Goal: Task Accomplishment & Management: Use online tool/utility

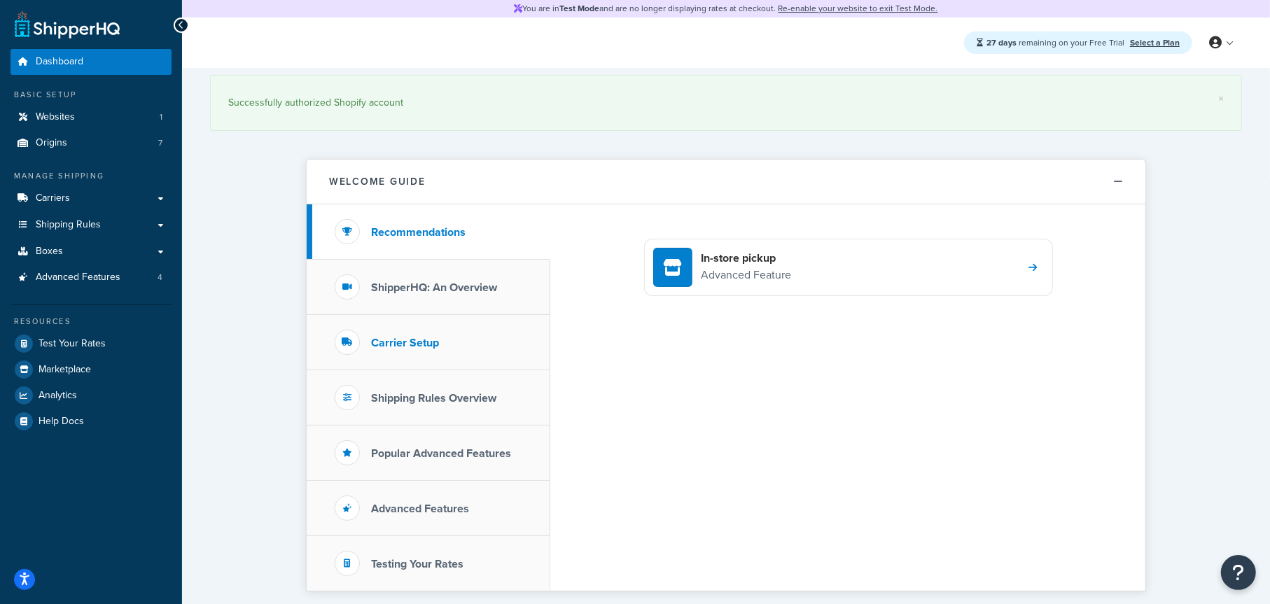
click at [425, 342] on h3 "Carrier Setup" at bounding box center [405, 343] width 68 height 13
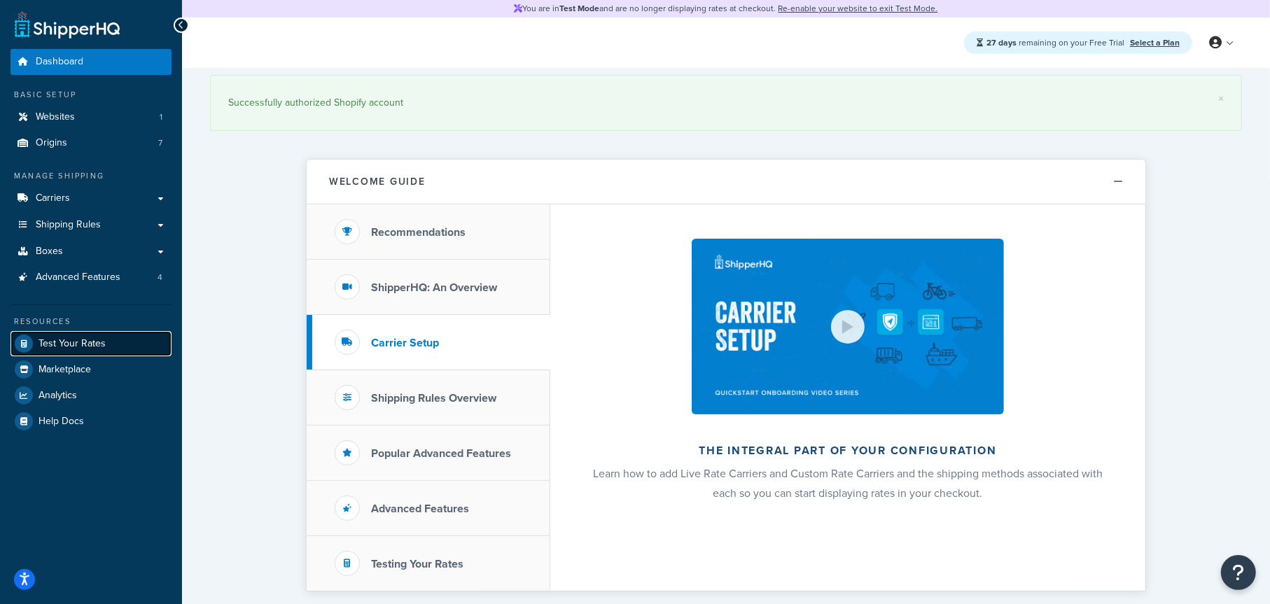
click at [70, 343] on span "Test Your Rates" at bounding box center [72, 344] width 67 height 12
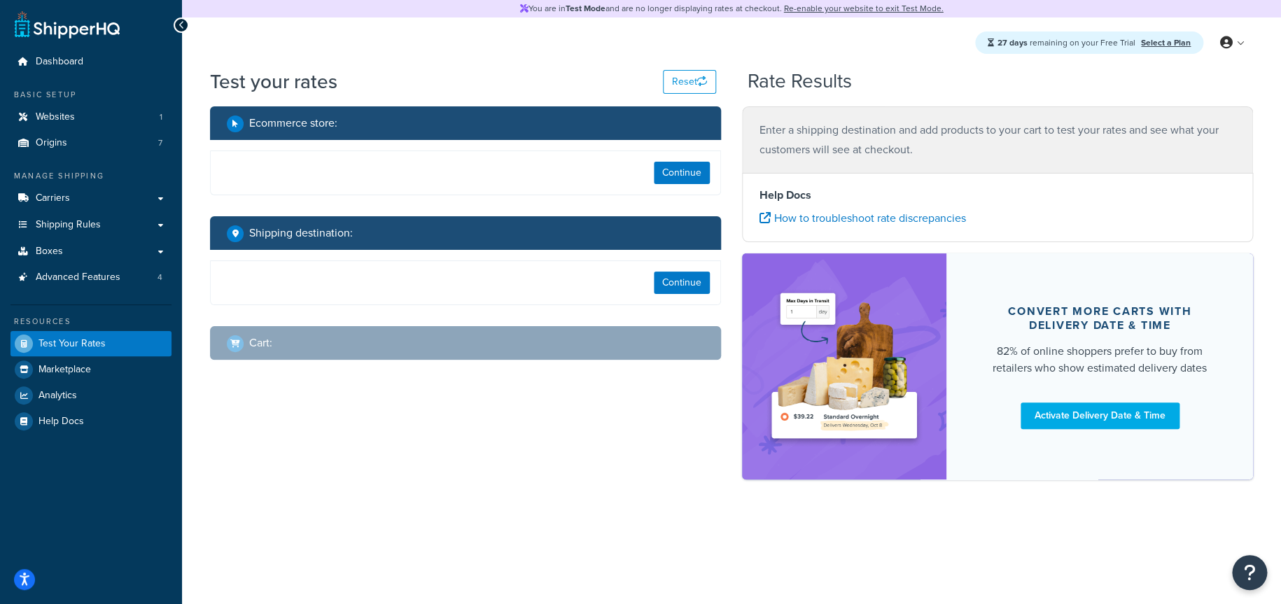
select select "TX"
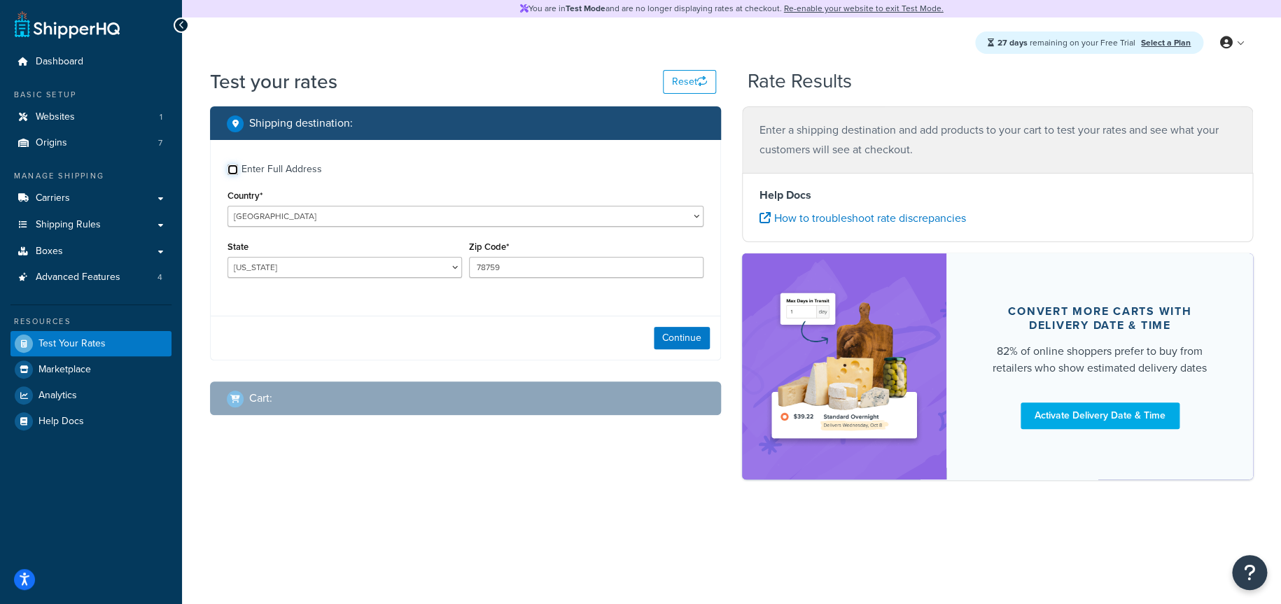
click at [236, 167] on input "Enter Full Address" at bounding box center [233, 170] width 11 height 11
checkbox input "true"
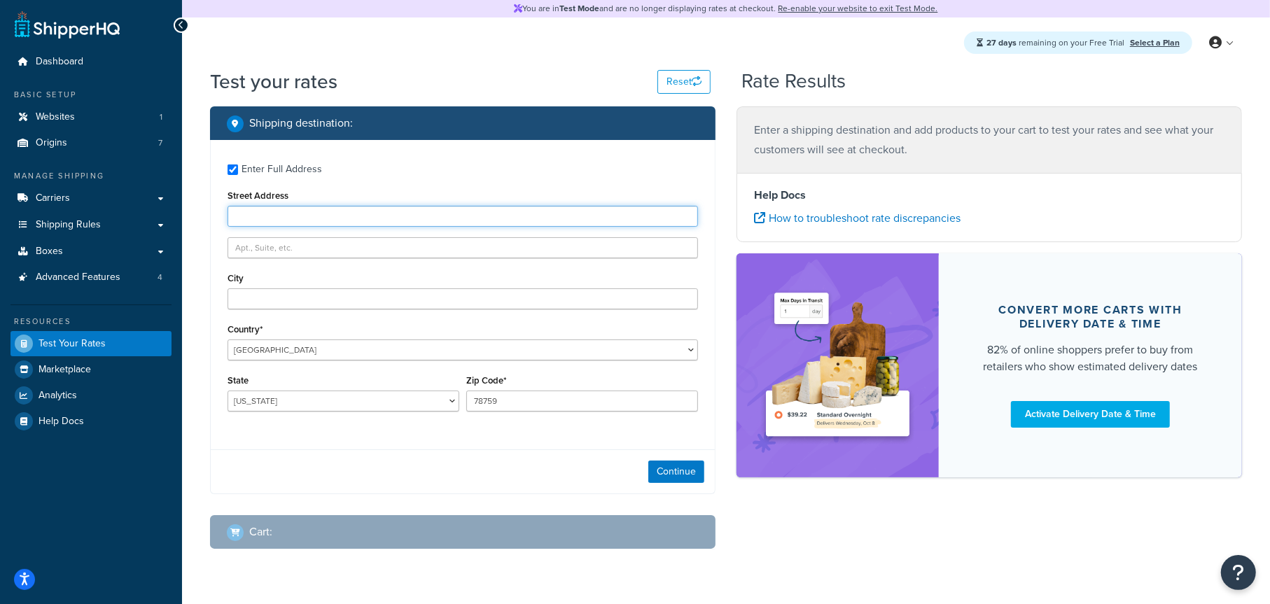
click at [337, 215] on input "Street Address" at bounding box center [463, 216] width 471 height 21
type input "123 State Street"
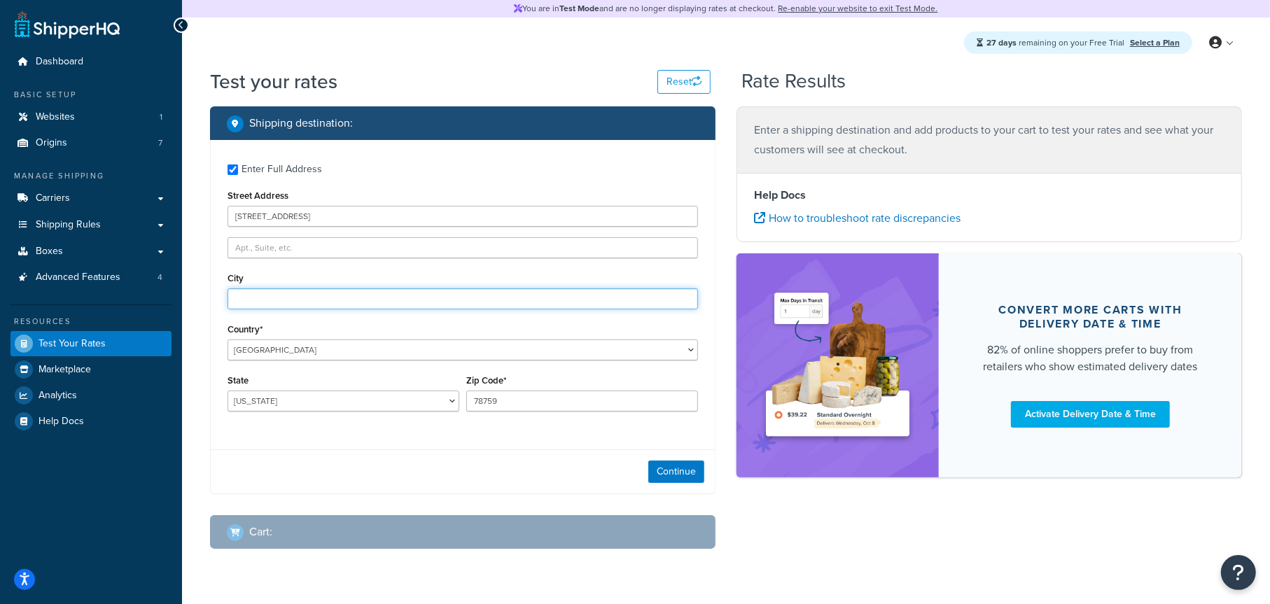
type input "Madison"
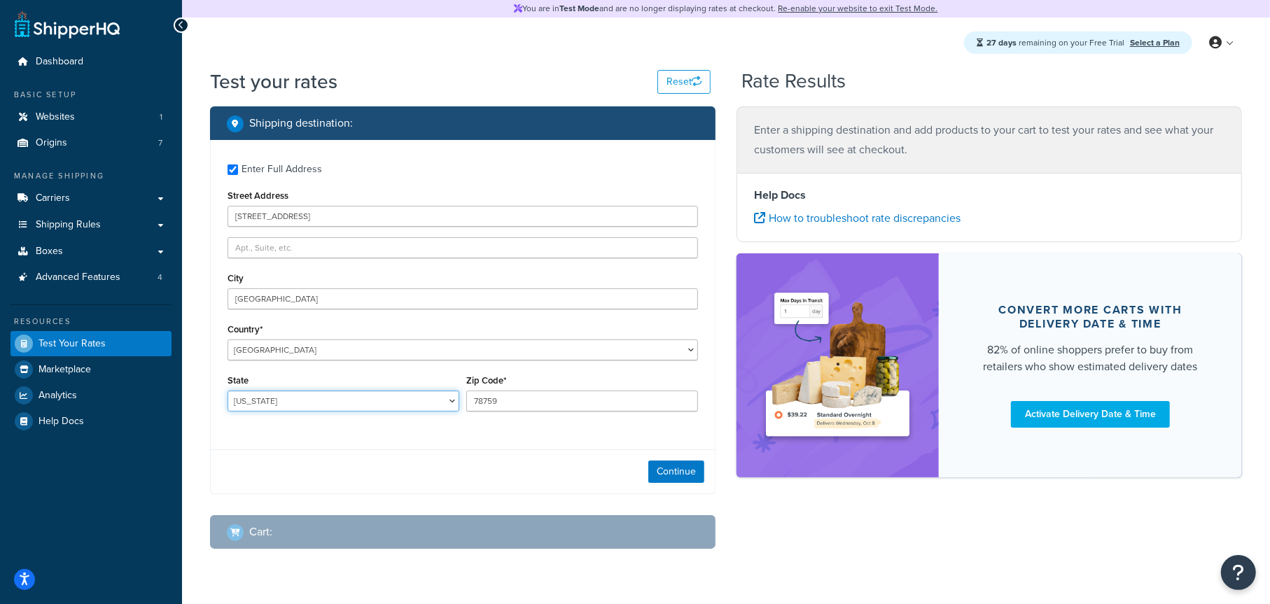
select select "WI"
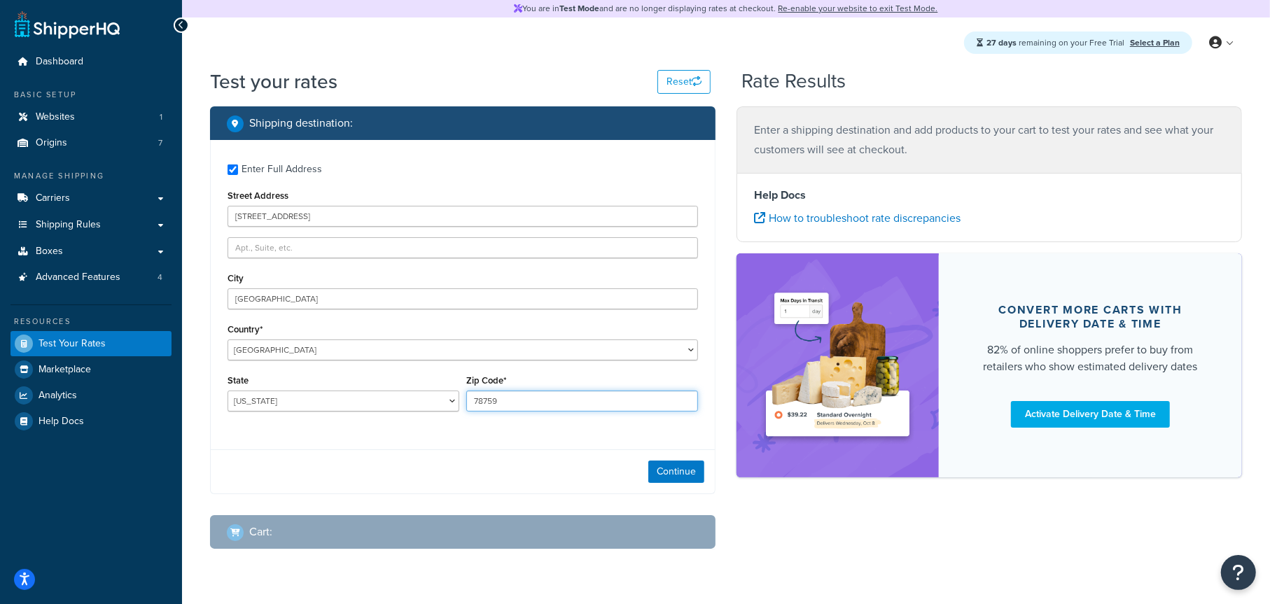
type input "53703"
click at [484, 167] on label "Enter Full Address" at bounding box center [470, 168] width 457 height 22
click at [238, 167] on input "Enter Full Address" at bounding box center [233, 170] width 11 height 11
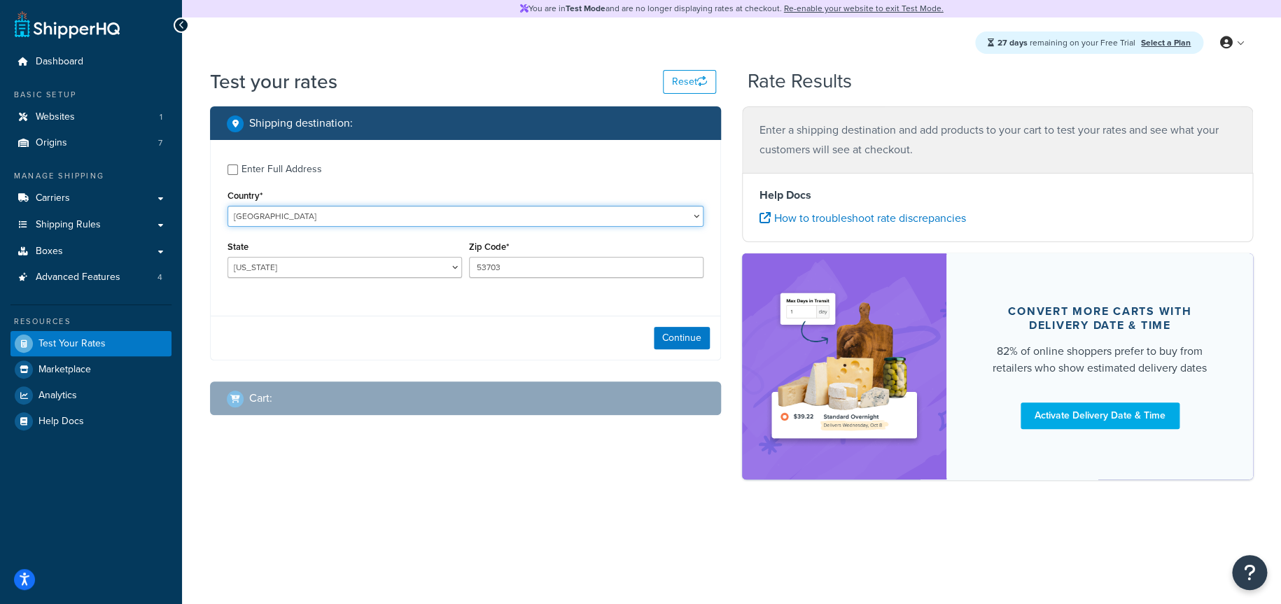
click at [383, 221] on select "United States United Kingdom Afghanistan Åland Islands Albania Algeria American…" at bounding box center [466, 216] width 476 height 21
click at [421, 172] on label "Enter Full Address" at bounding box center [473, 168] width 462 height 22
click at [238, 172] on input "Enter Full Address" at bounding box center [233, 170] width 11 height 11
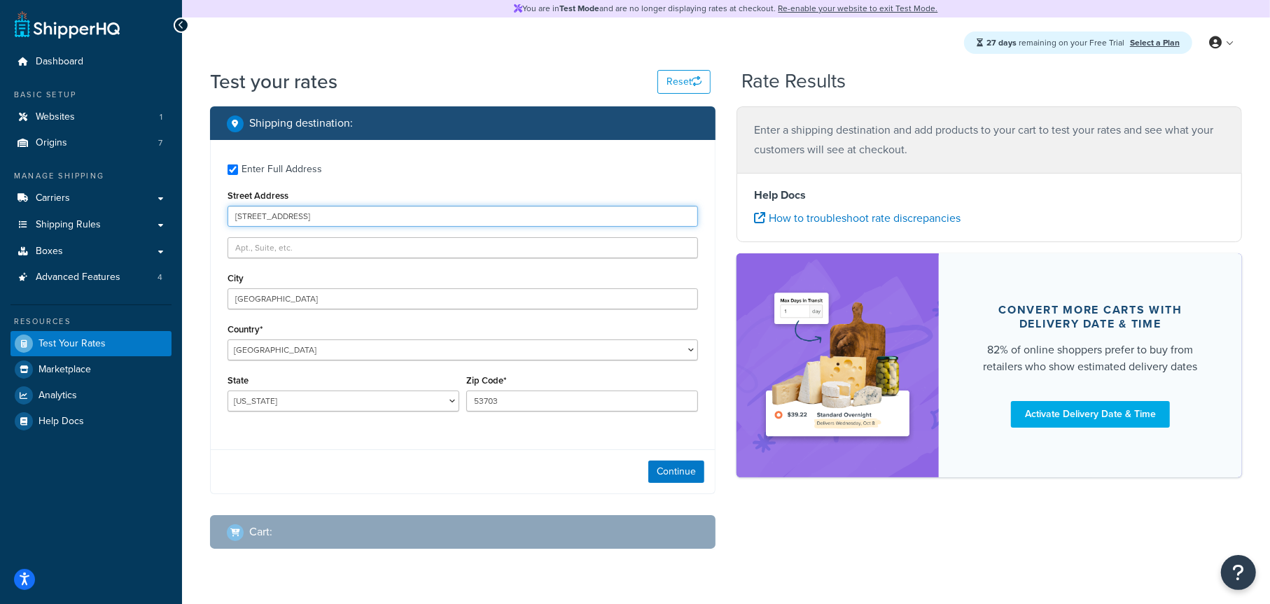
click at [329, 213] on input "123 State Street" at bounding box center [463, 216] width 471 height 21
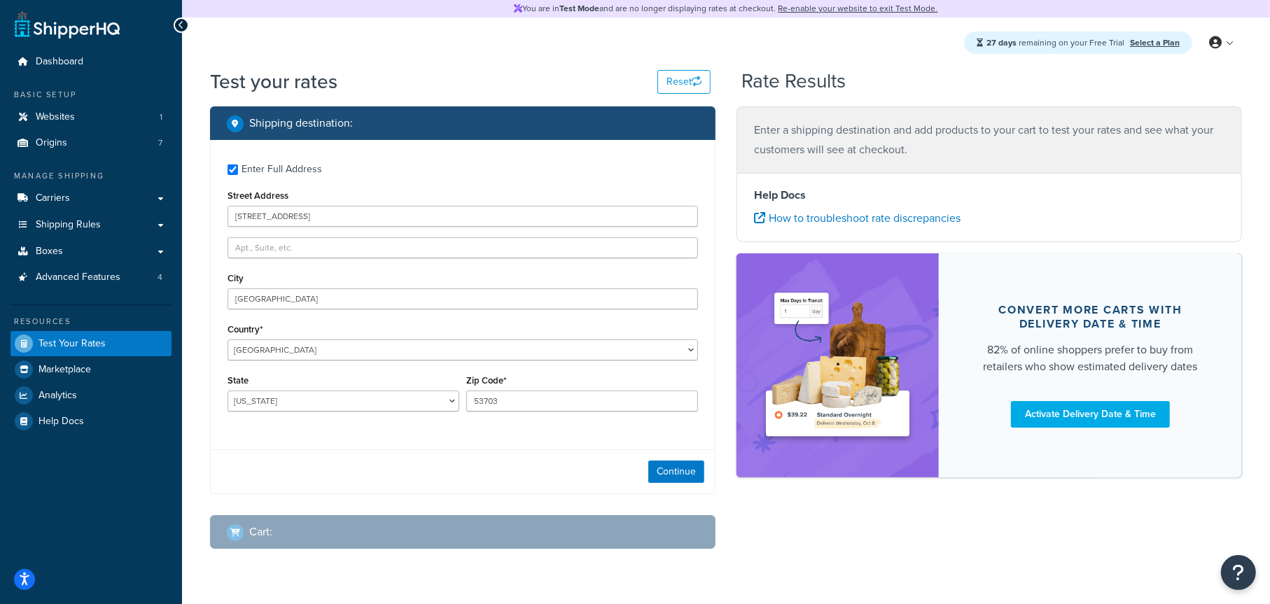
click at [336, 177] on label "Enter Full Address" at bounding box center [470, 168] width 457 height 22
click at [238, 175] on input "Enter Full Address" at bounding box center [233, 170] width 11 height 11
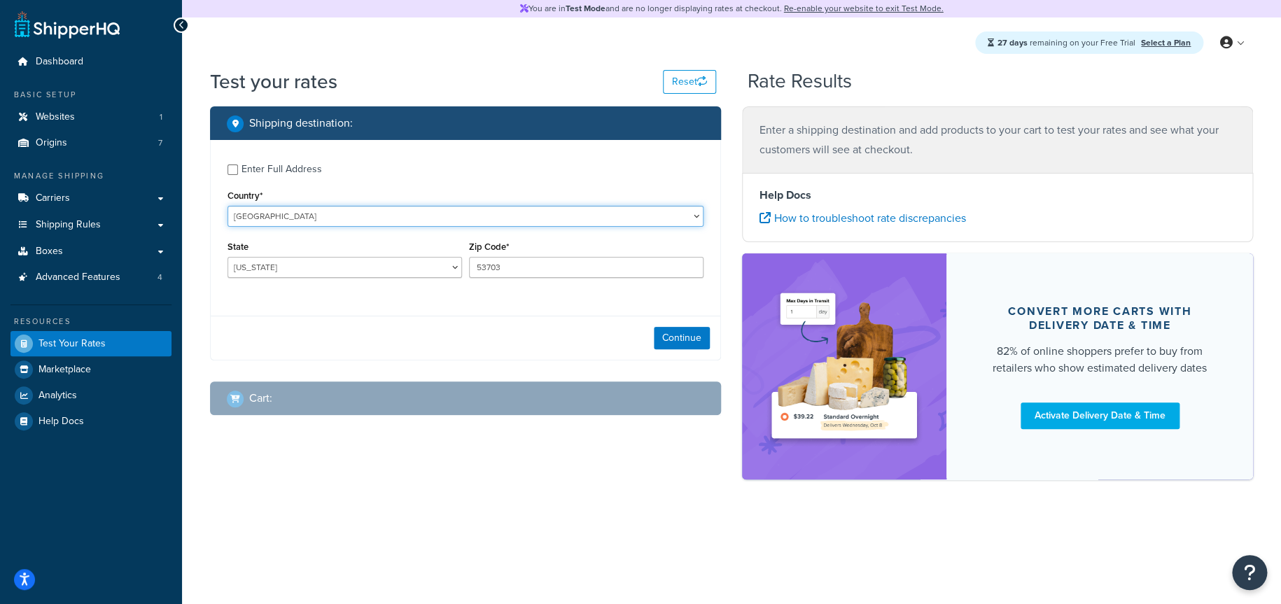
click at [312, 215] on select "United States United Kingdom Afghanistan Åland Islands Albania Algeria American…" at bounding box center [466, 216] width 476 height 21
click at [489, 163] on label "Enter Full Address" at bounding box center [473, 168] width 462 height 22
click at [238, 165] on input "Enter Full Address" at bounding box center [233, 170] width 11 height 11
checkbox input "true"
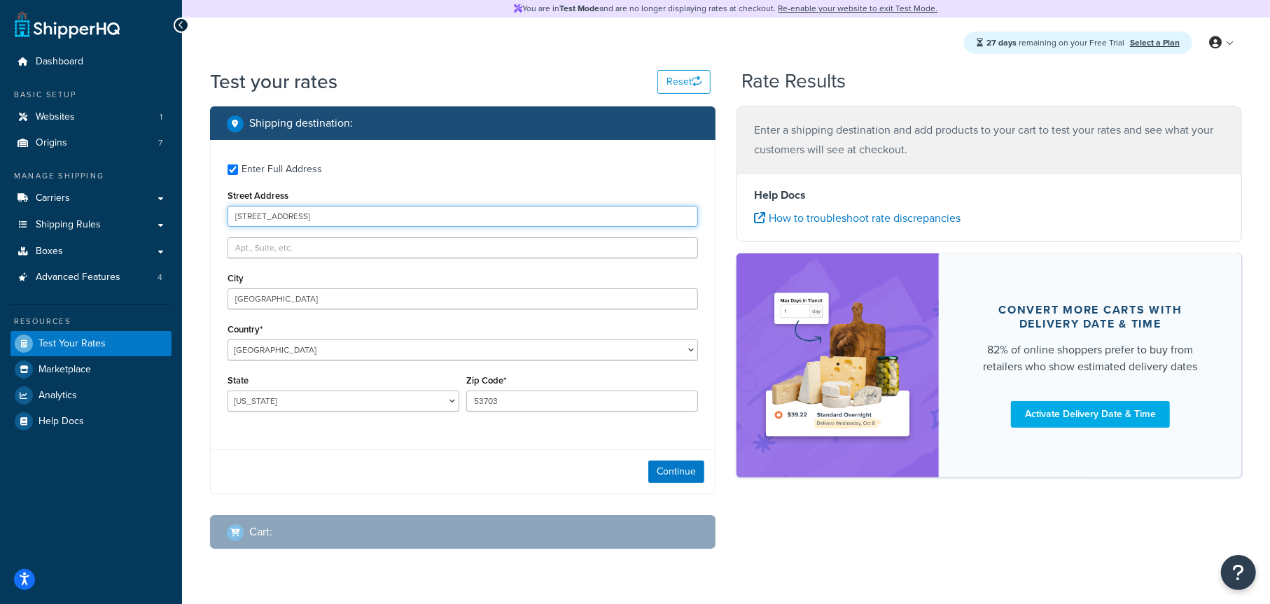
click at [300, 212] on input "123 State Street" at bounding box center [463, 216] width 471 height 21
type input "4"
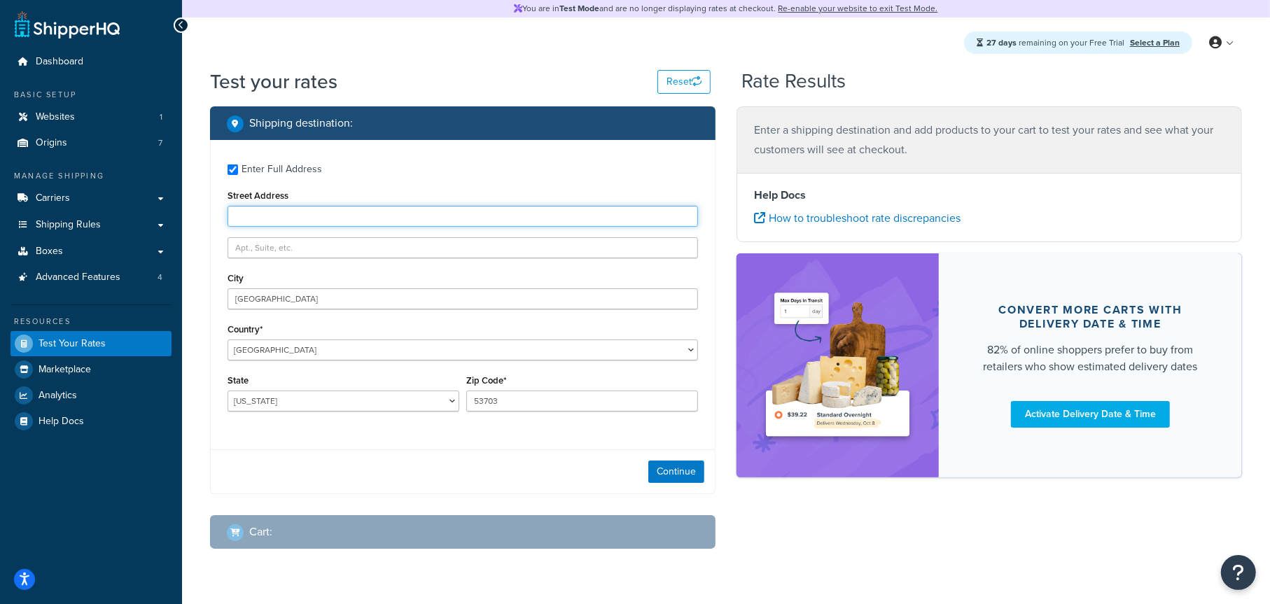
click at [620, 218] on input "Street Address" at bounding box center [463, 216] width 471 height 21
type input "423 E. 3rd Street"
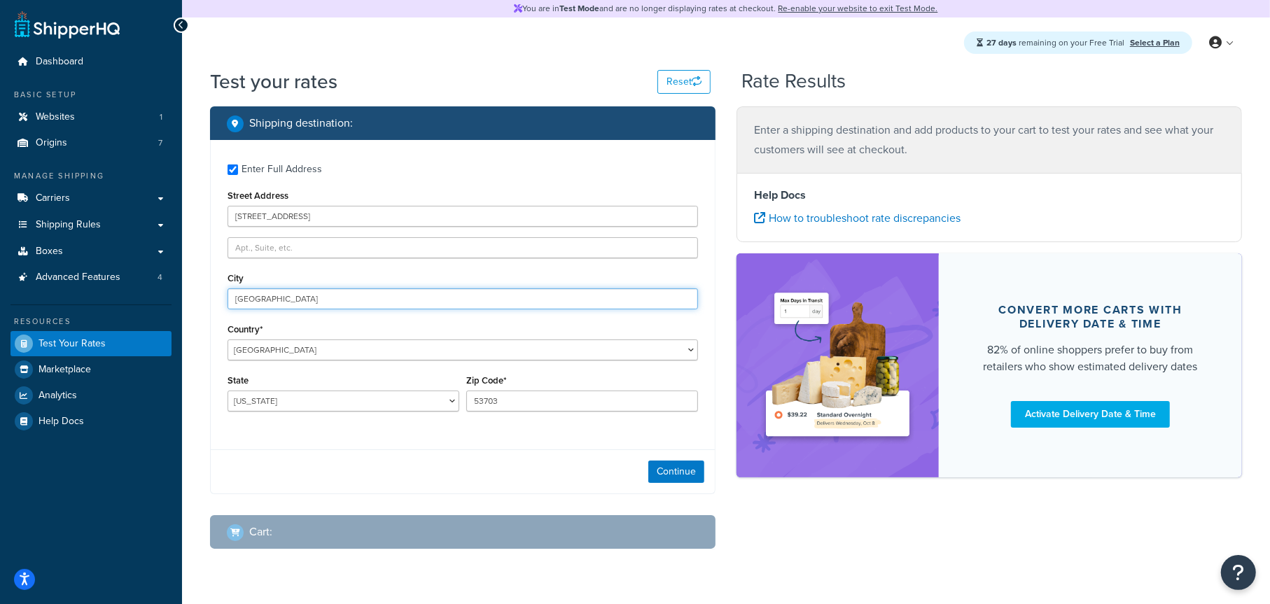
type input "Elmhurst"
click at [686, 471] on button "Continue" at bounding box center [676, 472] width 56 height 22
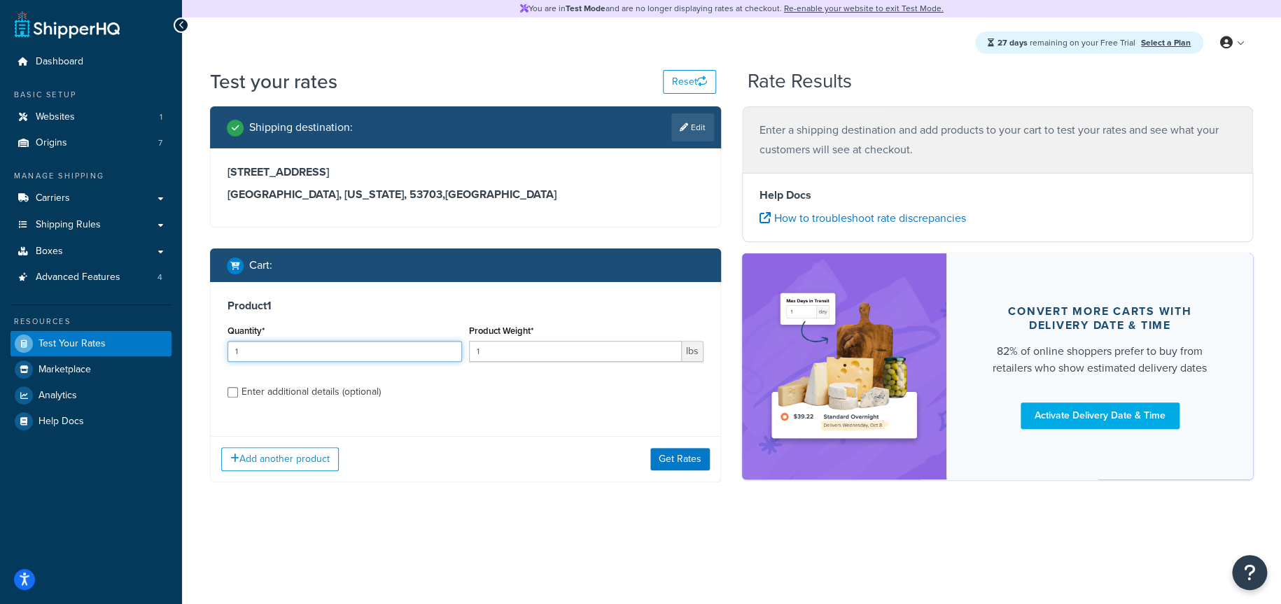
click at [253, 353] on input "1" at bounding box center [345, 351] width 235 height 21
drag, startPoint x: 266, startPoint y: 350, endPoint x: 224, endPoint y: 351, distance: 42.0
click at [224, 351] on div "Quantity* 1" at bounding box center [345, 346] width 242 height 51
type input "20"
drag, startPoint x: 504, startPoint y: 354, endPoint x: 447, endPoint y: 354, distance: 57.4
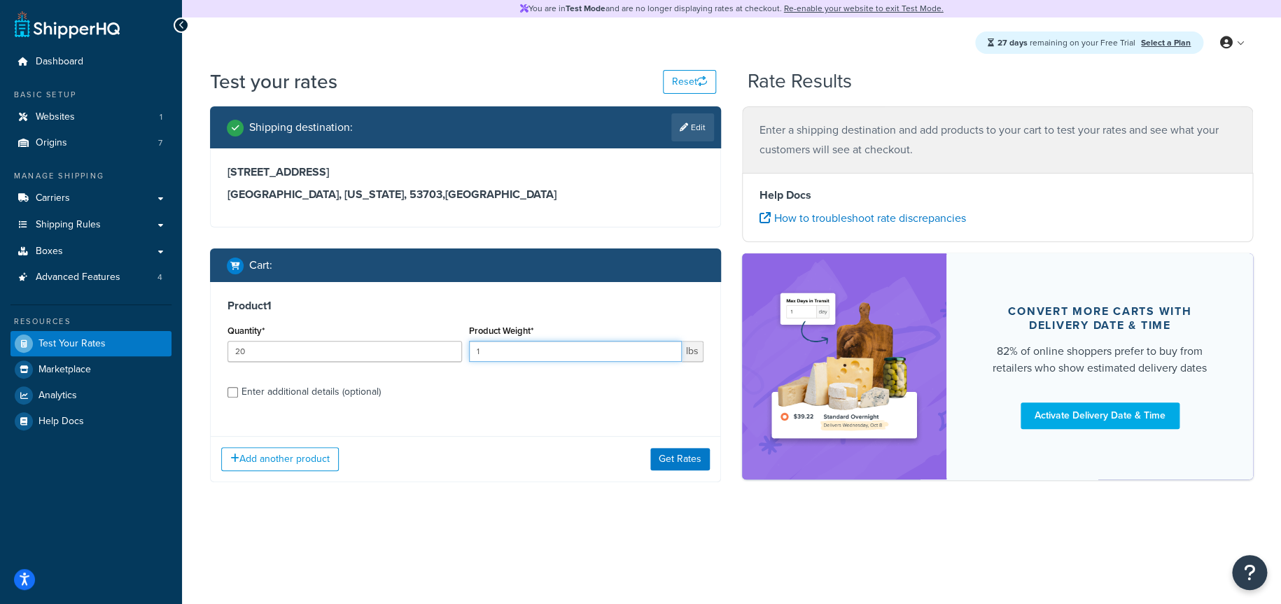
click at [447, 354] on div "Quantity* 20 Product Weight* 1 lbs" at bounding box center [465, 346] width 483 height 51
type input "0.5"
click at [295, 391] on div "Enter additional details (optional)" at bounding box center [311, 392] width 139 height 20
click at [238, 391] on input "Enter additional details (optional)" at bounding box center [233, 392] width 11 height 11
checkbox input "true"
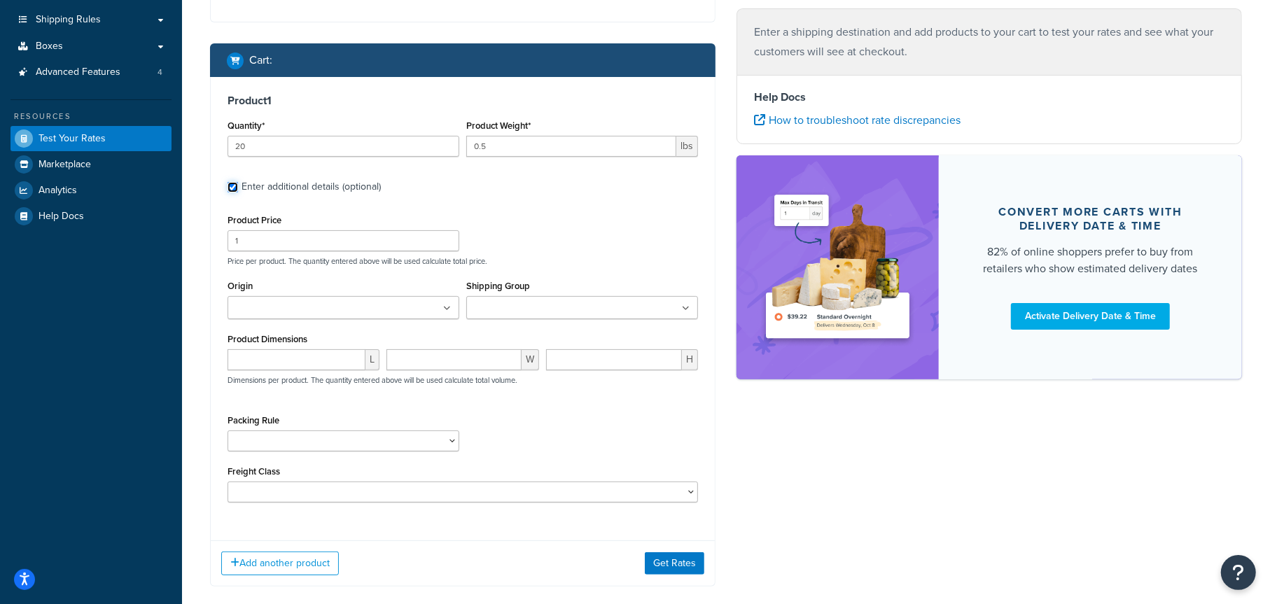
scroll to position [210, 0]
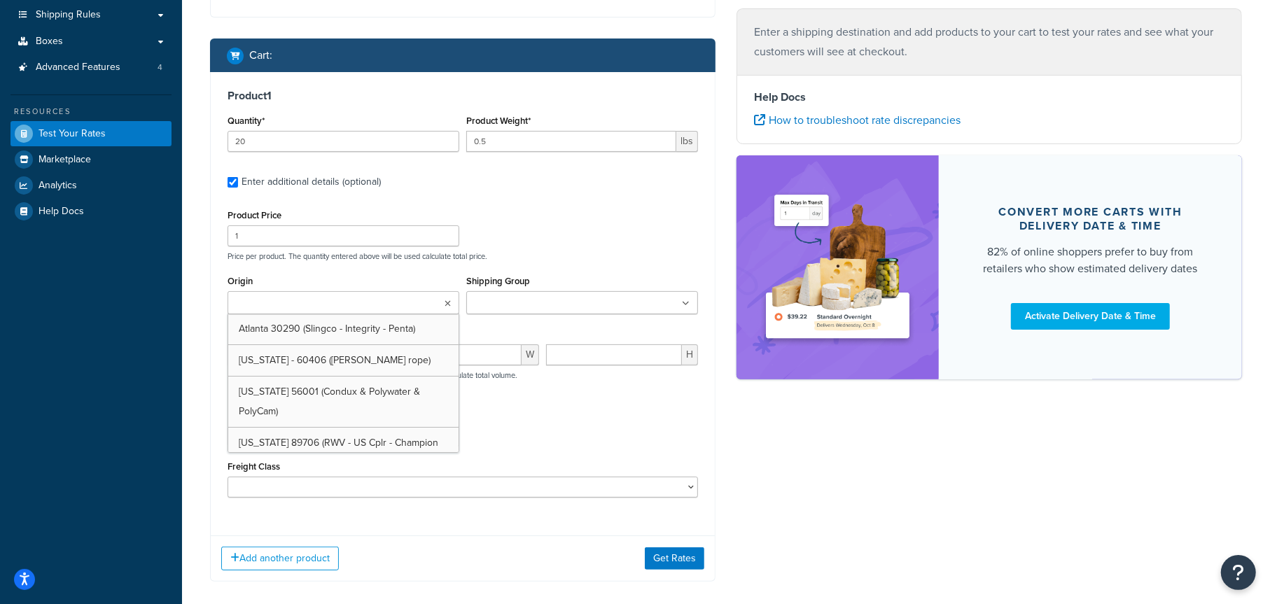
click at [286, 298] on input "Origin" at bounding box center [294, 303] width 124 height 15
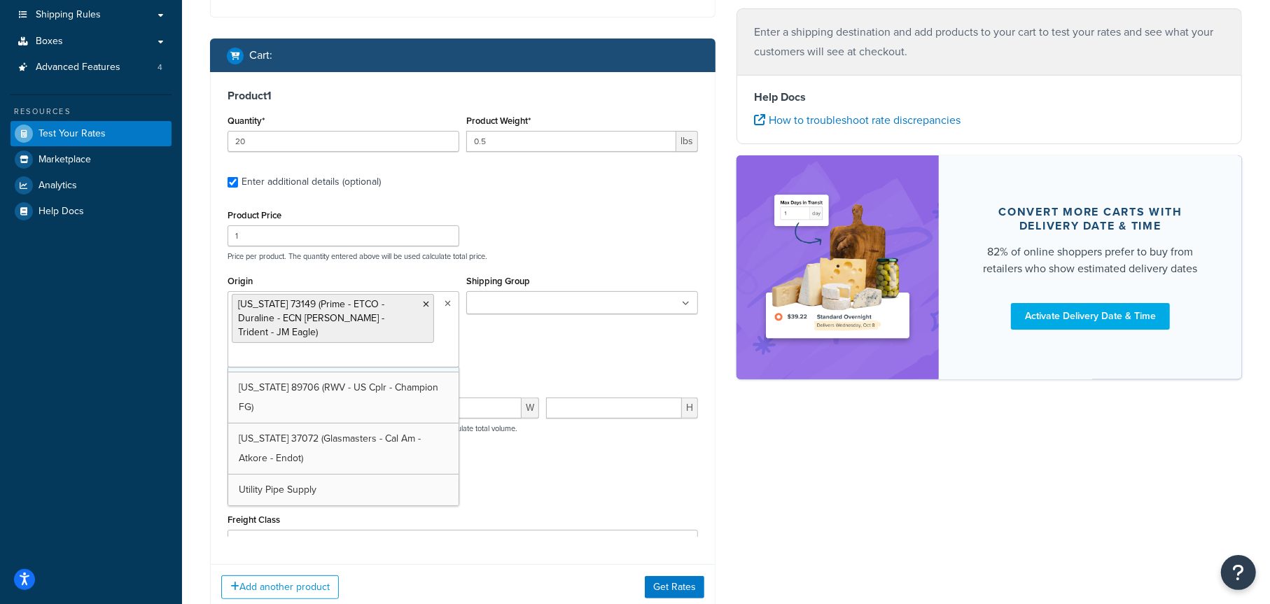
scroll to position [108, 0]
click at [631, 221] on div "Product Price 1 Price per product. The quantity entered above will be used calc…" at bounding box center [463, 233] width 478 height 55
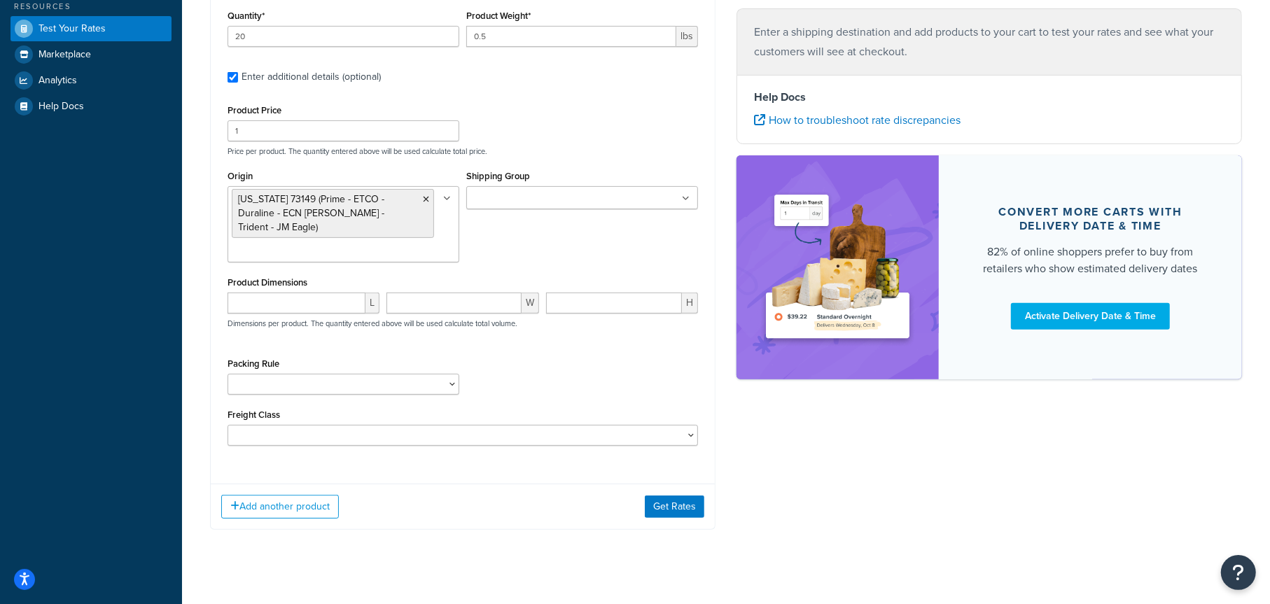
scroll to position [317, 0]
click at [674, 494] on button "Get Rates" at bounding box center [675, 505] width 60 height 22
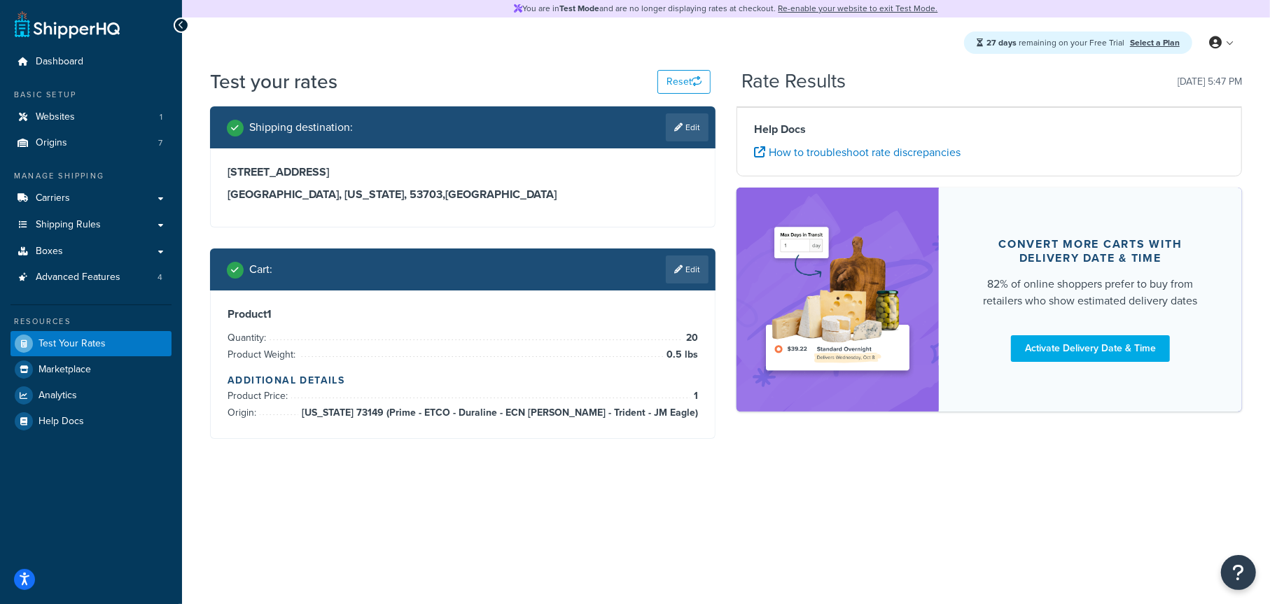
scroll to position [0, 0]
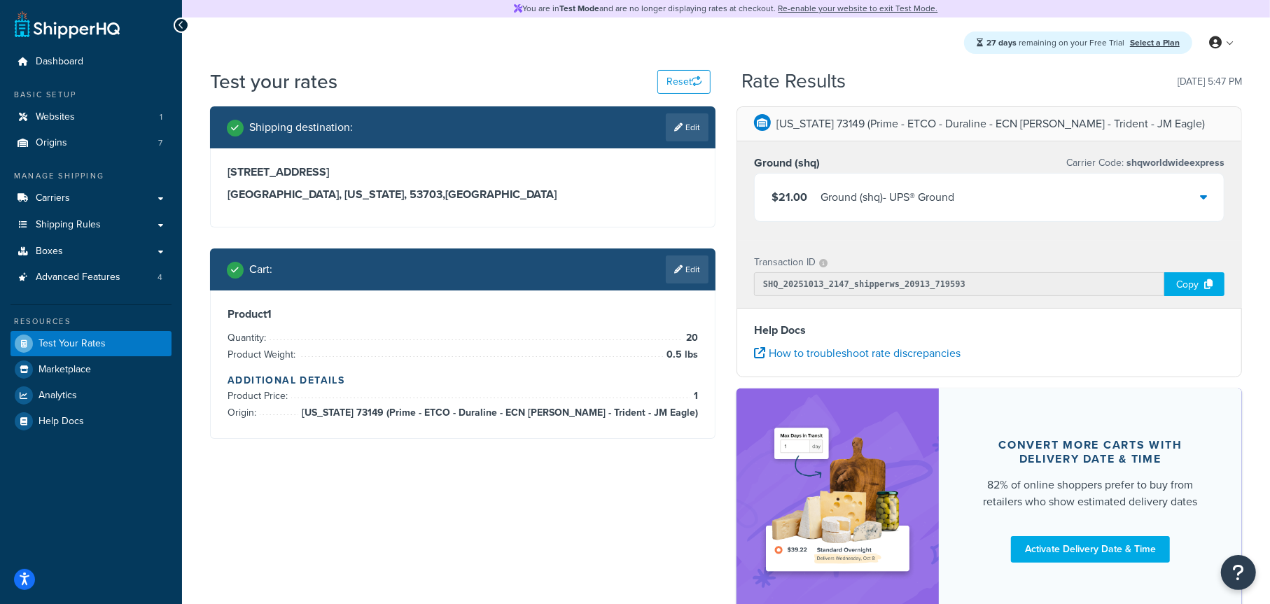
click at [1063, 195] on div "$21.00 Ground (shq) - UPS® Ground" at bounding box center [989, 198] width 469 height 48
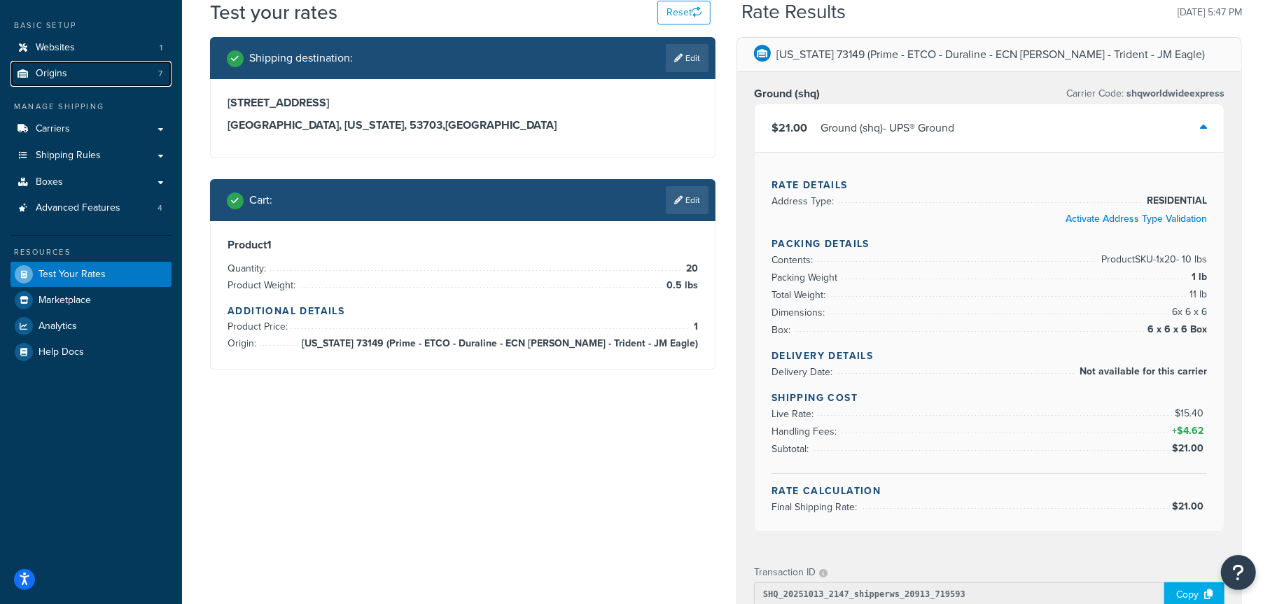
scroll to position [70, 0]
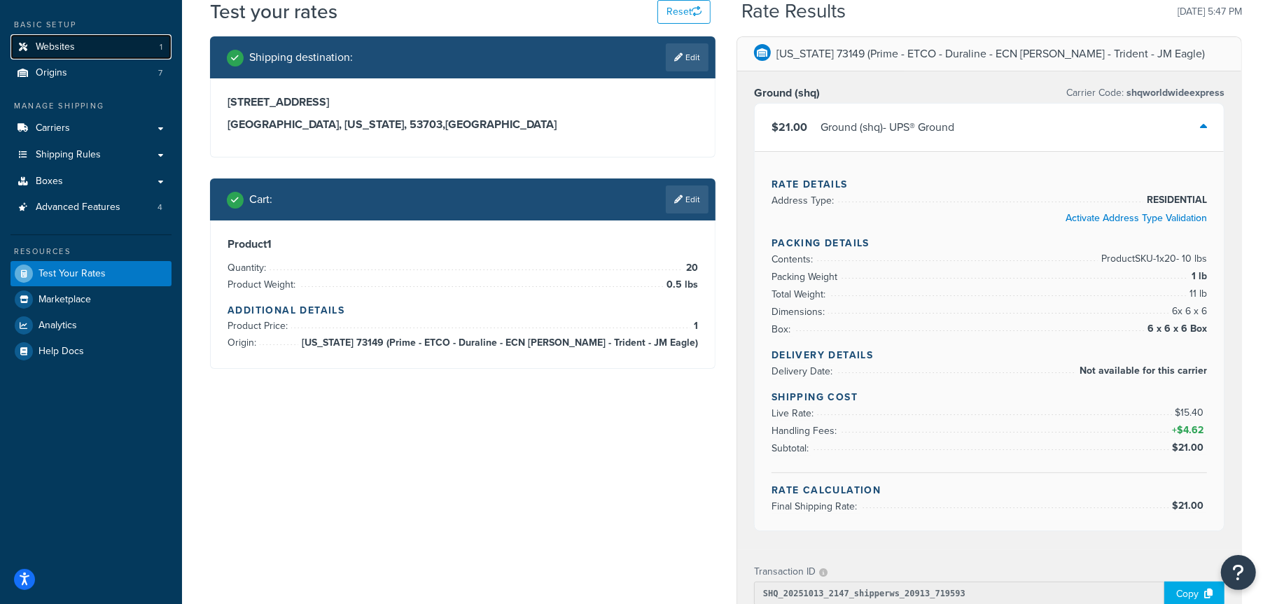
click at [69, 50] on span "Websites" at bounding box center [55, 47] width 39 height 12
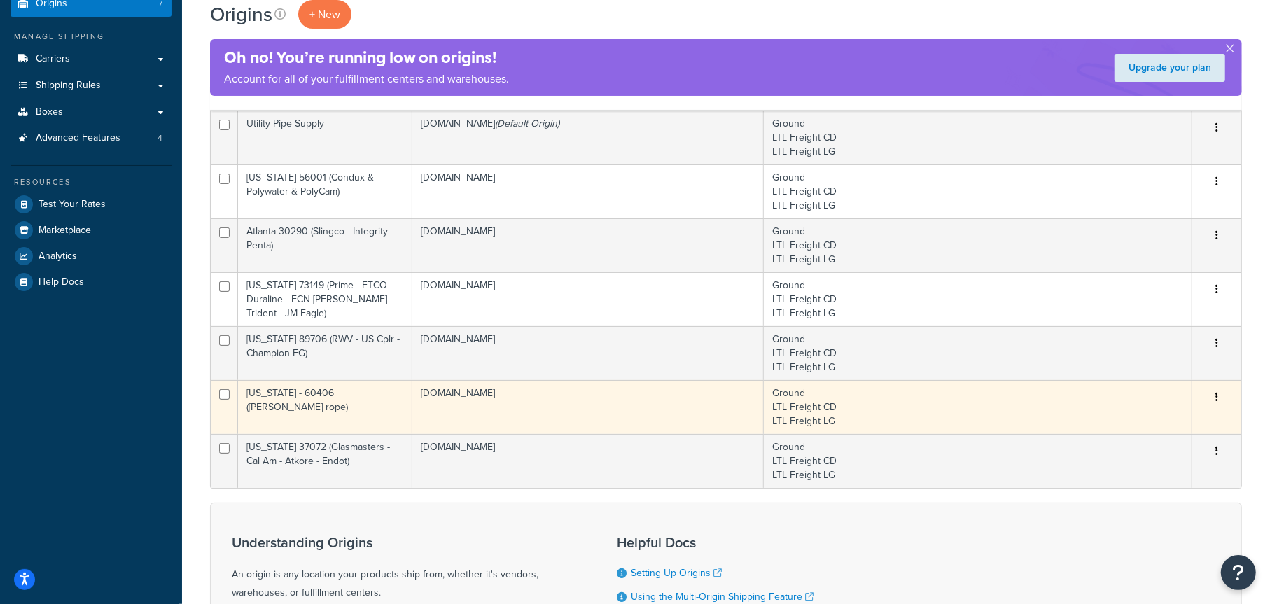
scroll to position [140, 0]
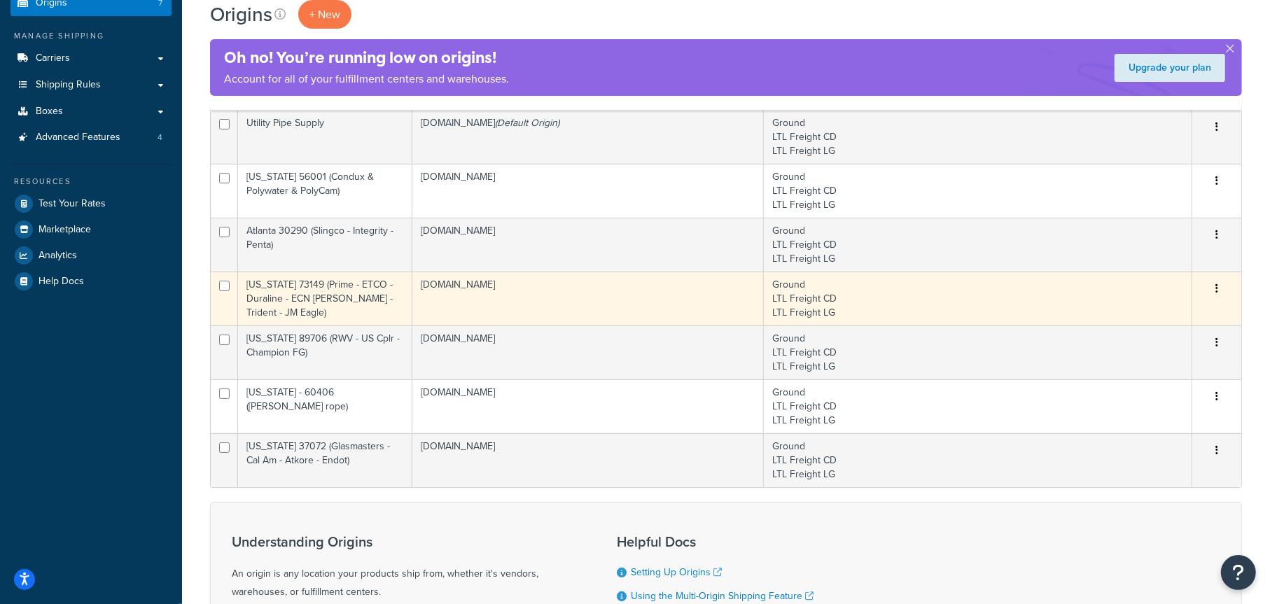
click at [313, 295] on td "[US_STATE] 73149 (Prime - ETCO - Duraline - ECN [PERSON_NAME] - Trident - JM Ea…" at bounding box center [325, 299] width 174 height 54
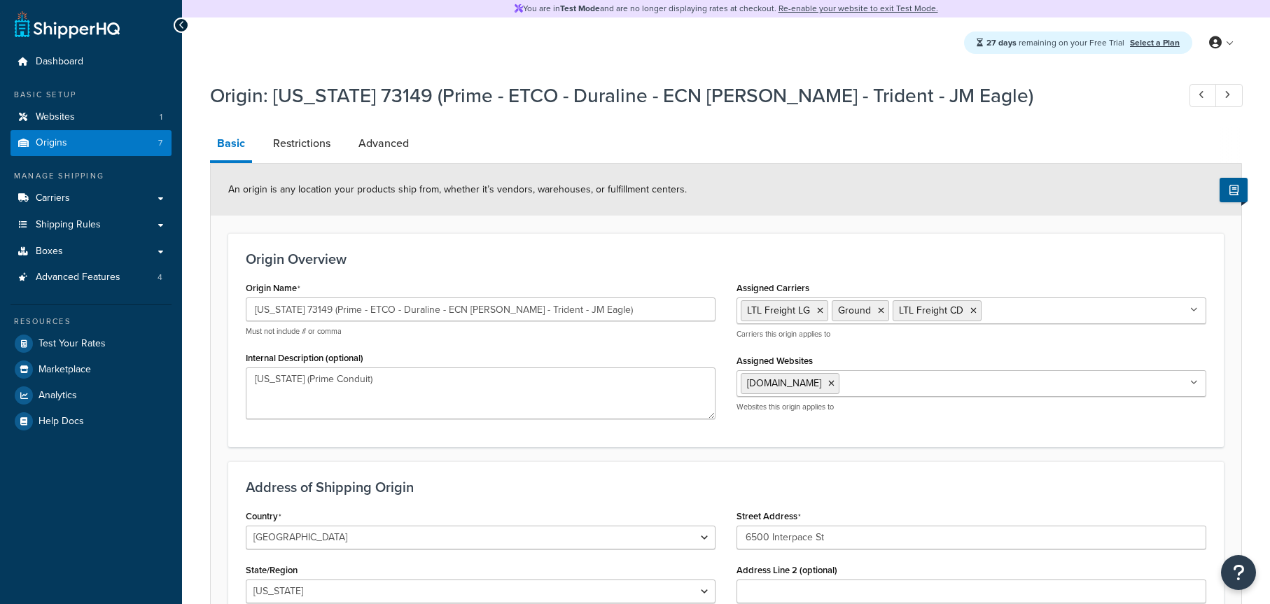
select select "36"
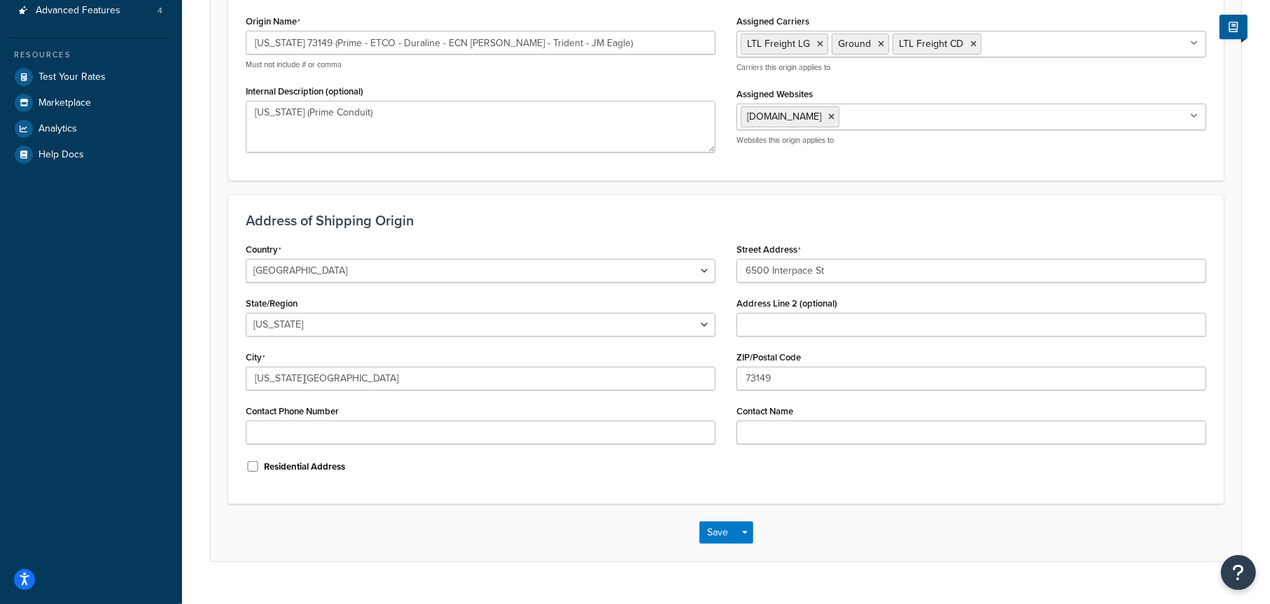
scroll to position [280, 0]
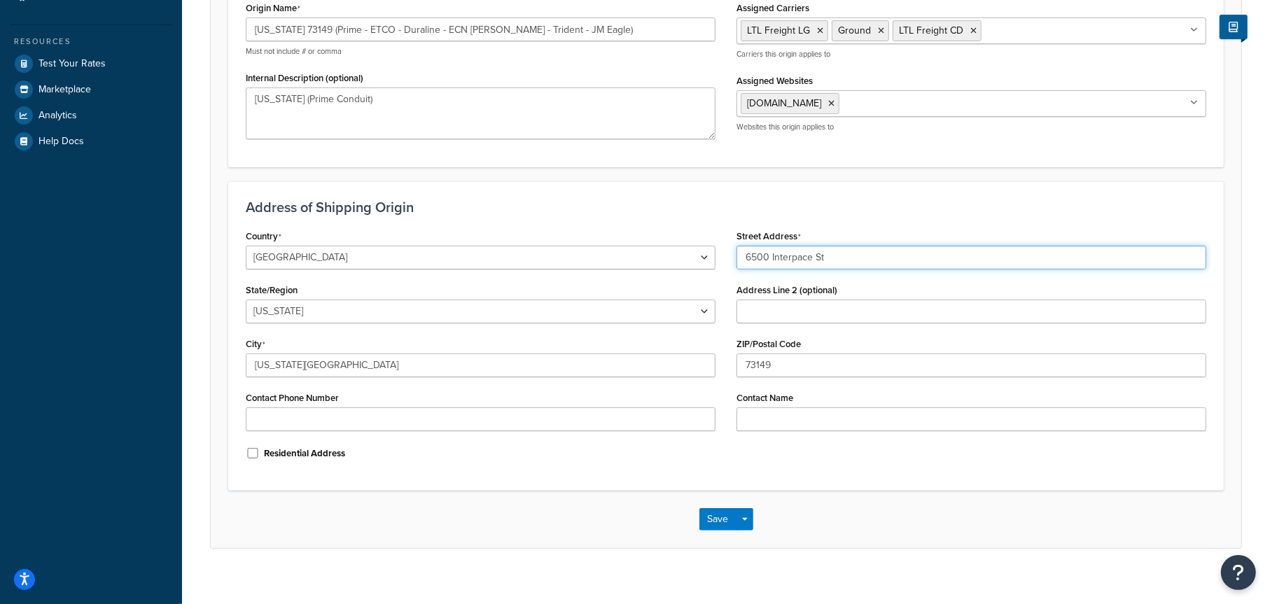
drag, startPoint x: 848, startPoint y: 259, endPoint x: 695, endPoint y: 257, distance: 152.7
click at [695, 257] on div "Country [GEOGRAPHIC_DATA] [GEOGRAPHIC_DATA] [GEOGRAPHIC_DATA] [GEOGRAPHIC_DATA]…" at bounding box center [726, 349] width 982 height 247
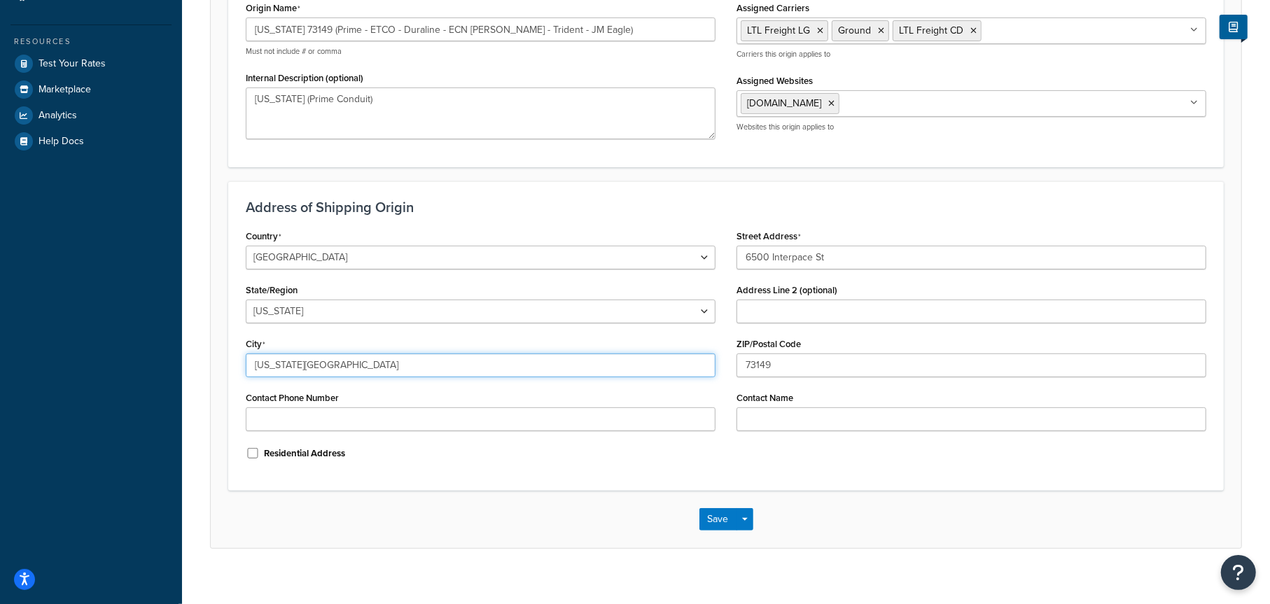
drag, startPoint x: 332, startPoint y: 362, endPoint x: 221, endPoint y: 363, distance: 110.6
click at [221, 363] on form "An origin is any location your products ship from, whether it’s vendors, wareho…" at bounding box center [726, 216] width 1031 height 664
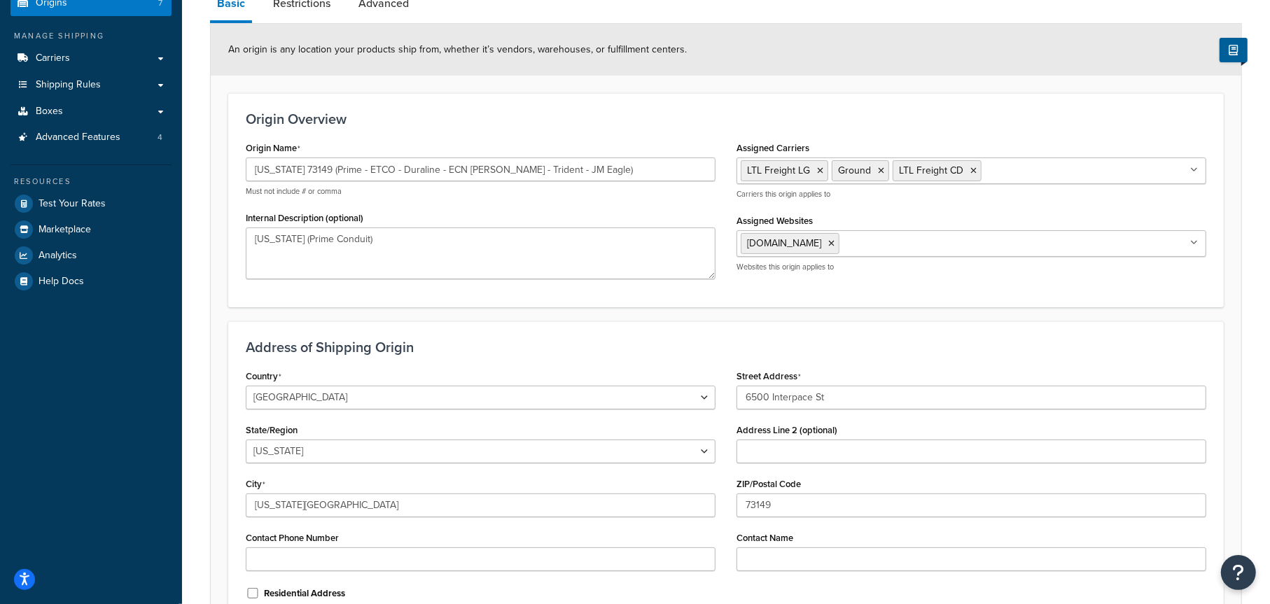
scroll to position [140, 0]
click at [79, 141] on span "Advanced Features" at bounding box center [78, 138] width 85 height 12
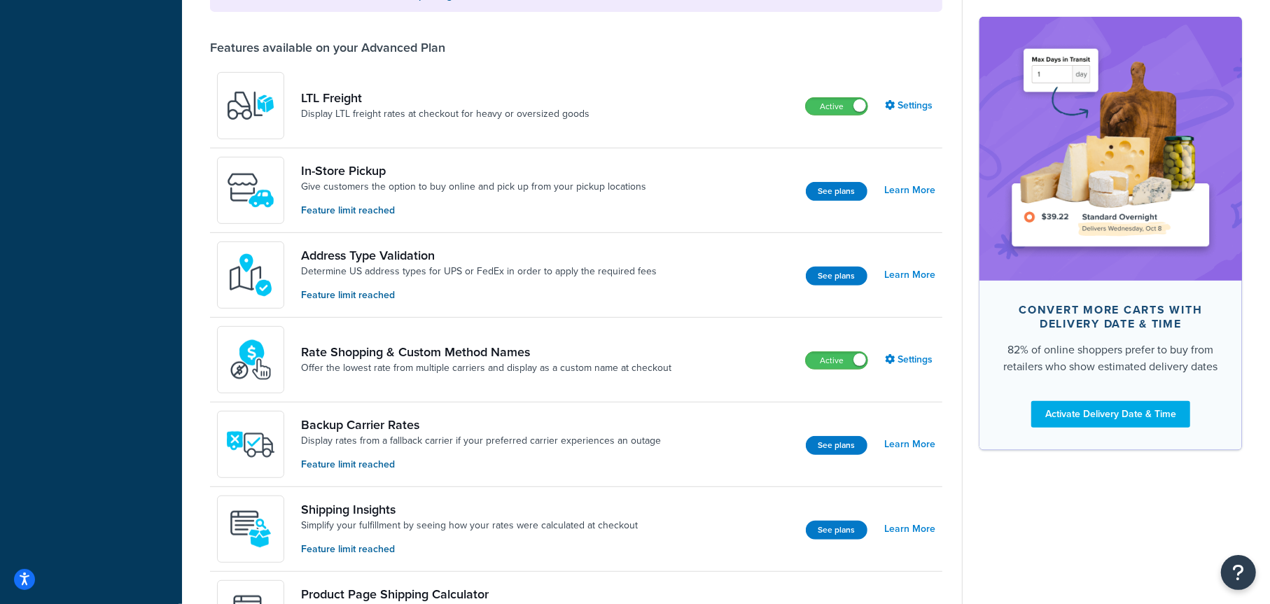
scroll to position [560, 0]
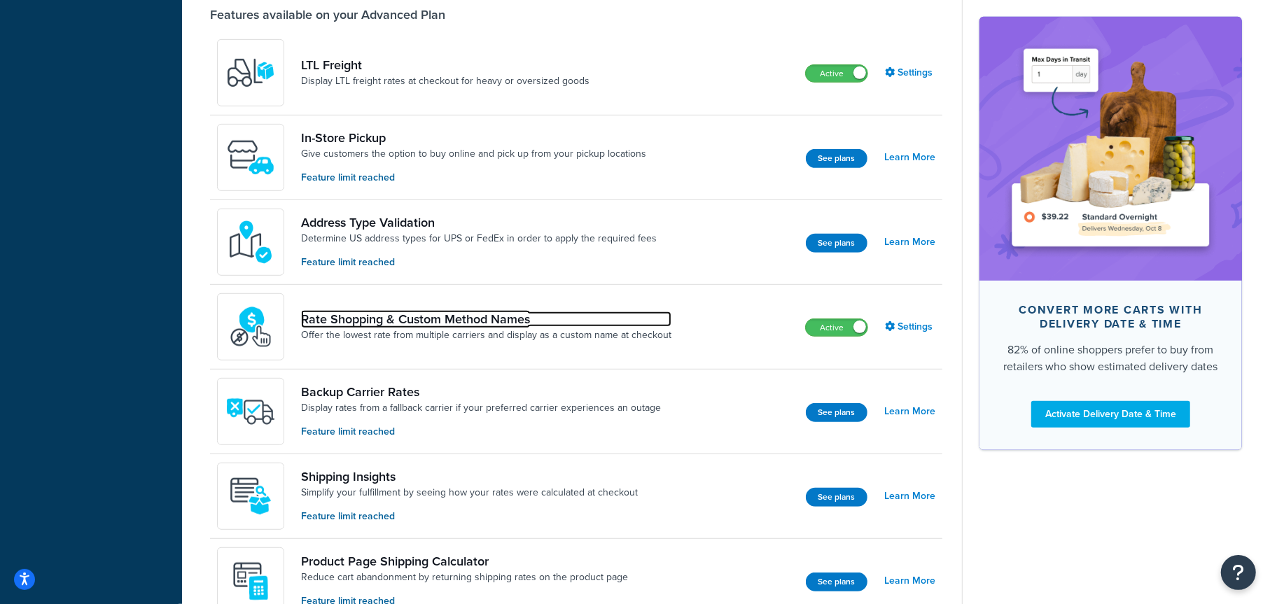
click at [457, 319] on link "Rate Shopping & Custom Method Names" at bounding box center [486, 319] width 370 height 15
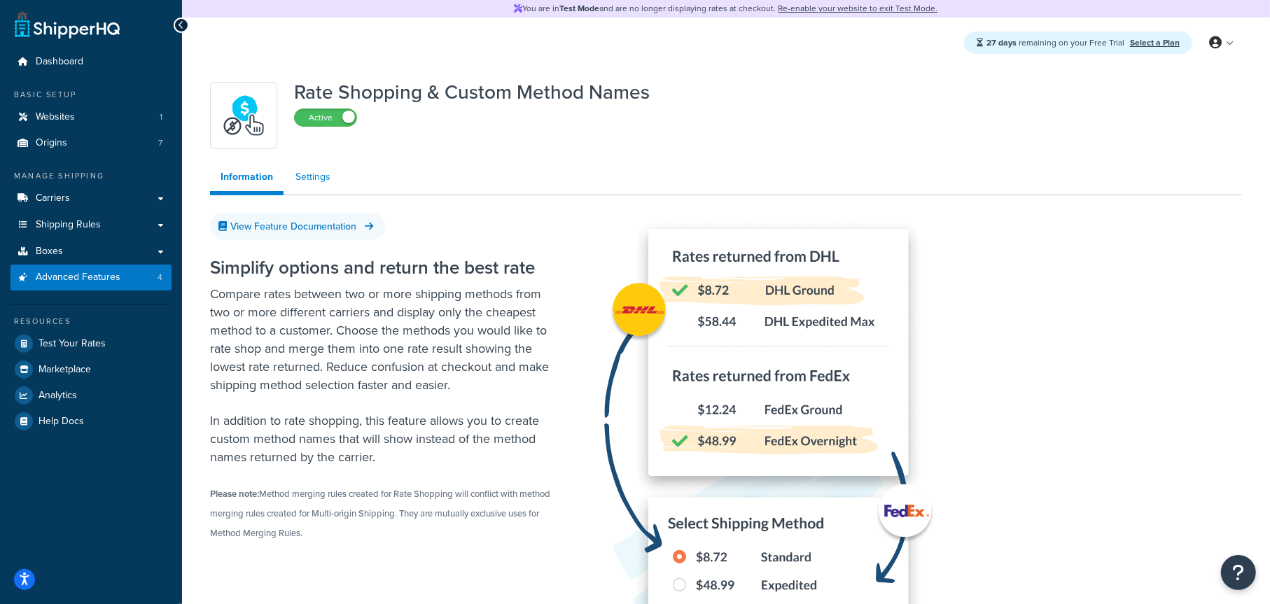
click at [298, 167] on link "Settings" at bounding box center [313, 177] width 56 height 28
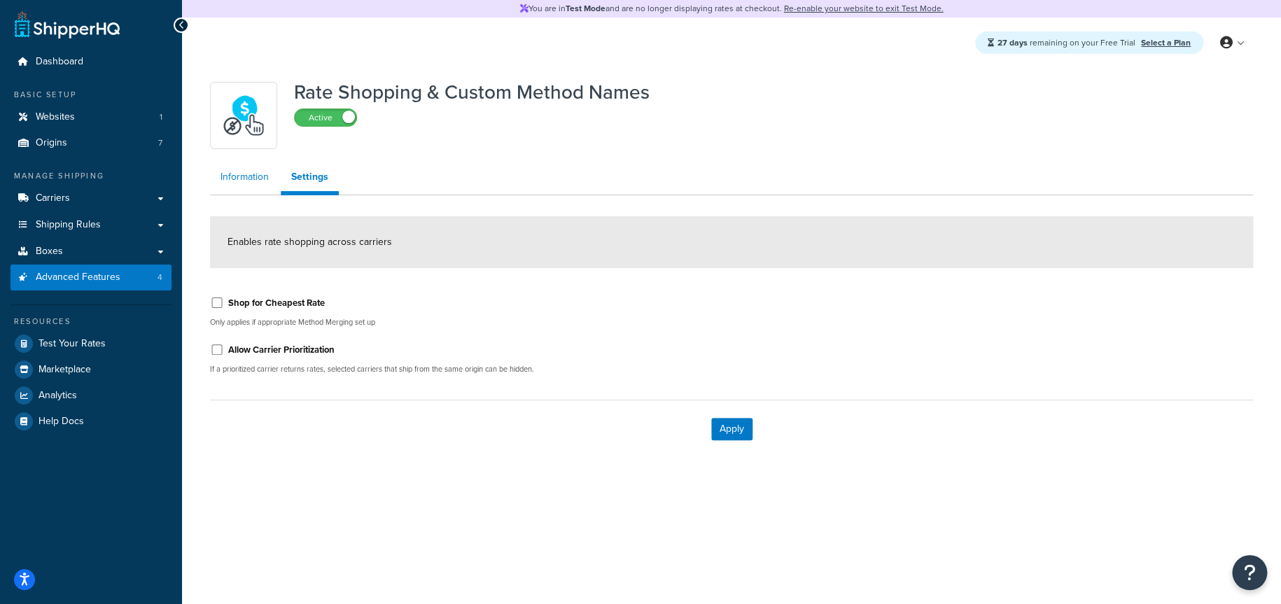
click at [249, 179] on link "Information" at bounding box center [244, 177] width 69 height 28
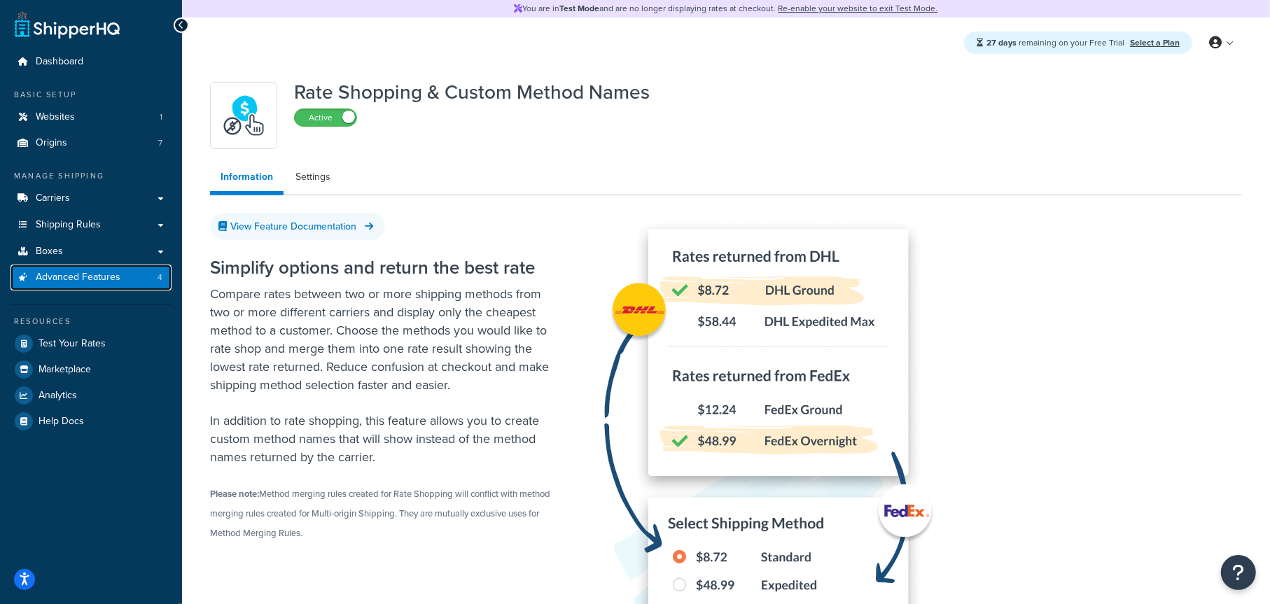
click at [85, 276] on span "Advanced Features" at bounding box center [78, 278] width 85 height 12
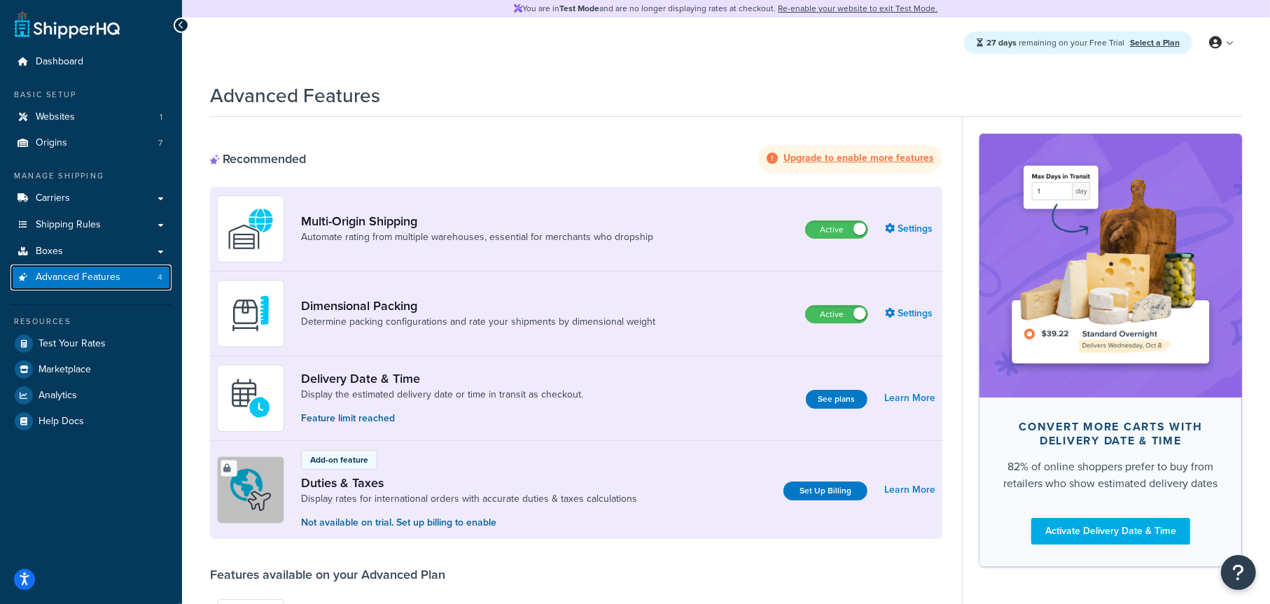
click at [77, 279] on span "Advanced Features" at bounding box center [78, 278] width 85 height 12
click at [74, 220] on span "Shipping Rules" at bounding box center [68, 225] width 65 height 12
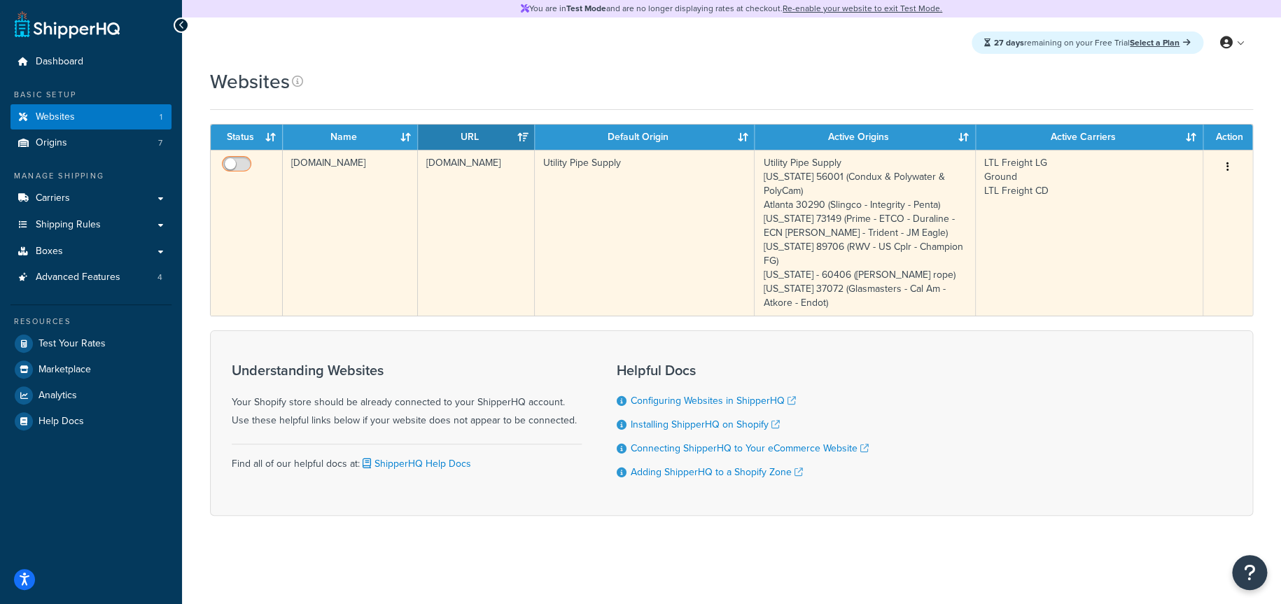
click at [238, 161] on input "checkbox" at bounding box center [238, 168] width 39 height 18
click at [234, 165] on input "checkbox" at bounding box center [238, 168] width 39 height 18
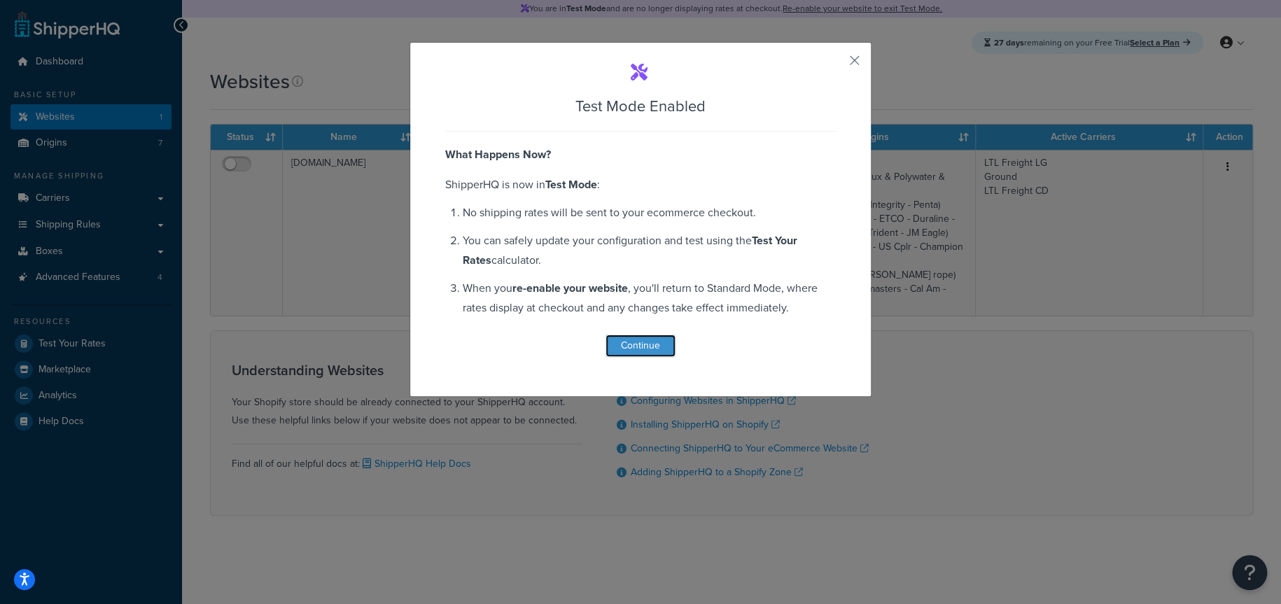
click at [644, 349] on button "Continue" at bounding box center [641, 346] width 70 height 22
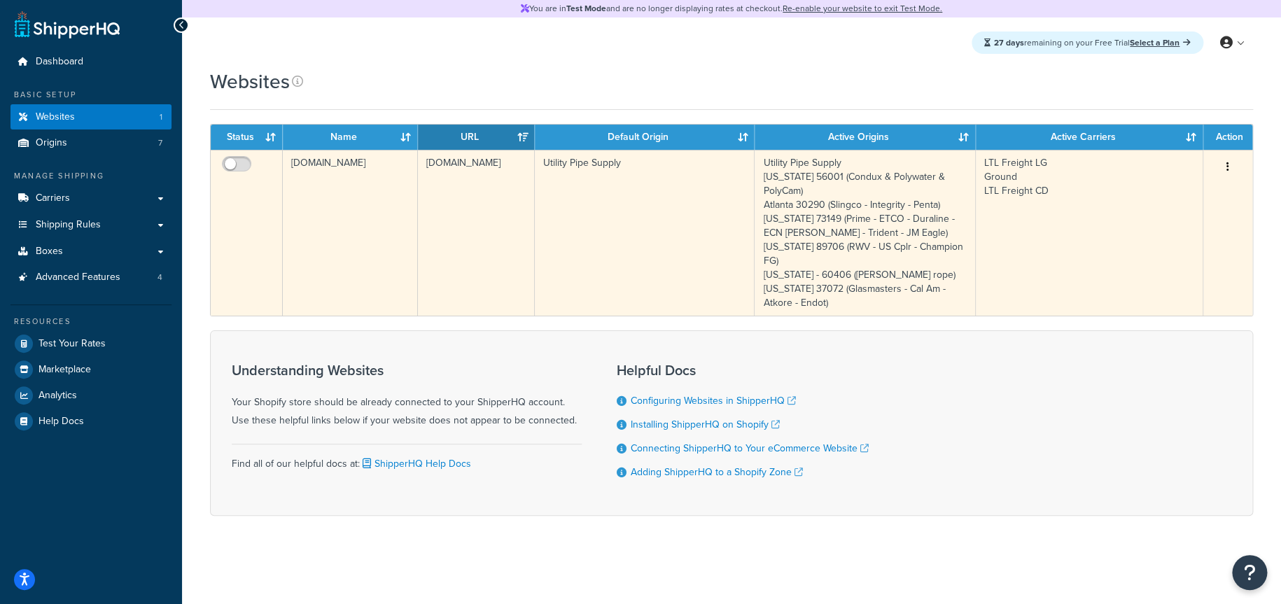
click at [240, 154] on td at bounding box center [247, 233] width 72 height 166
checkbox input "true"
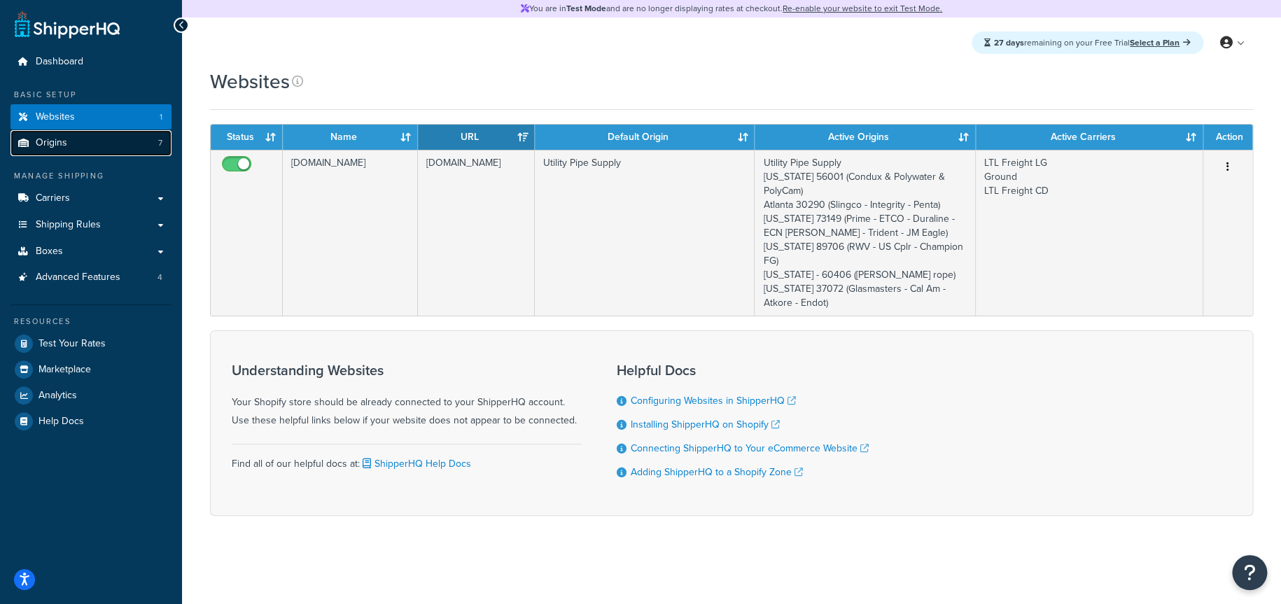
click at [57, 146] on span "Origins" at bounding box center [52, 143] width 32 height 12
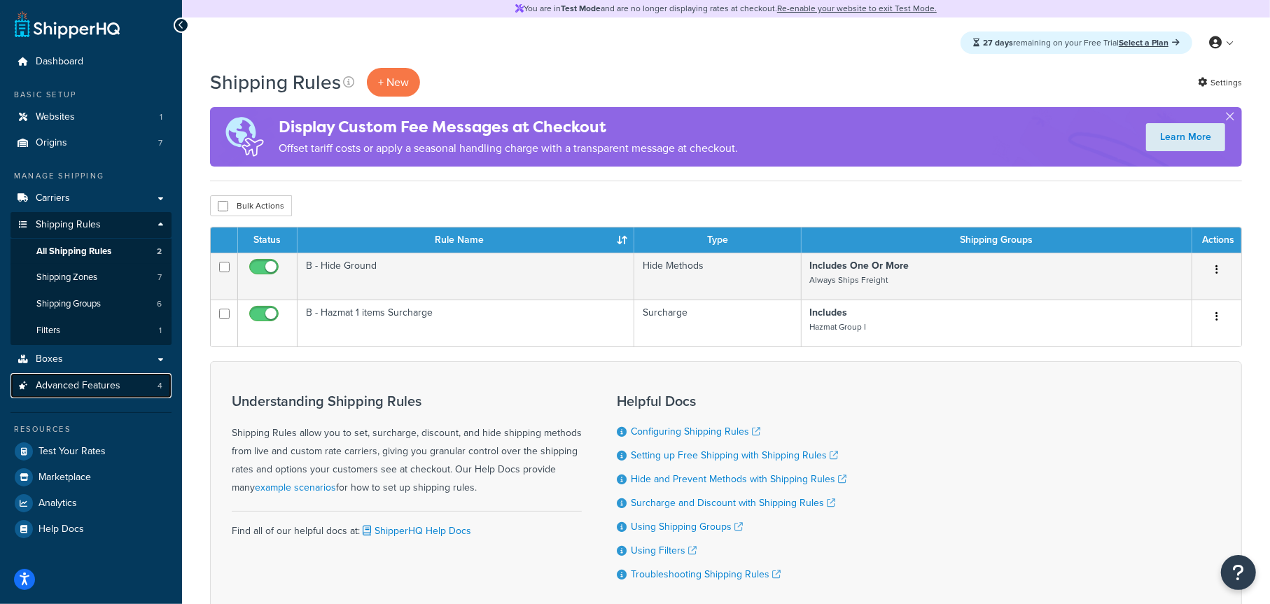
click at [91, 382] on span "Advanced Features" at bounding box center [78, 386] width 85 height 12
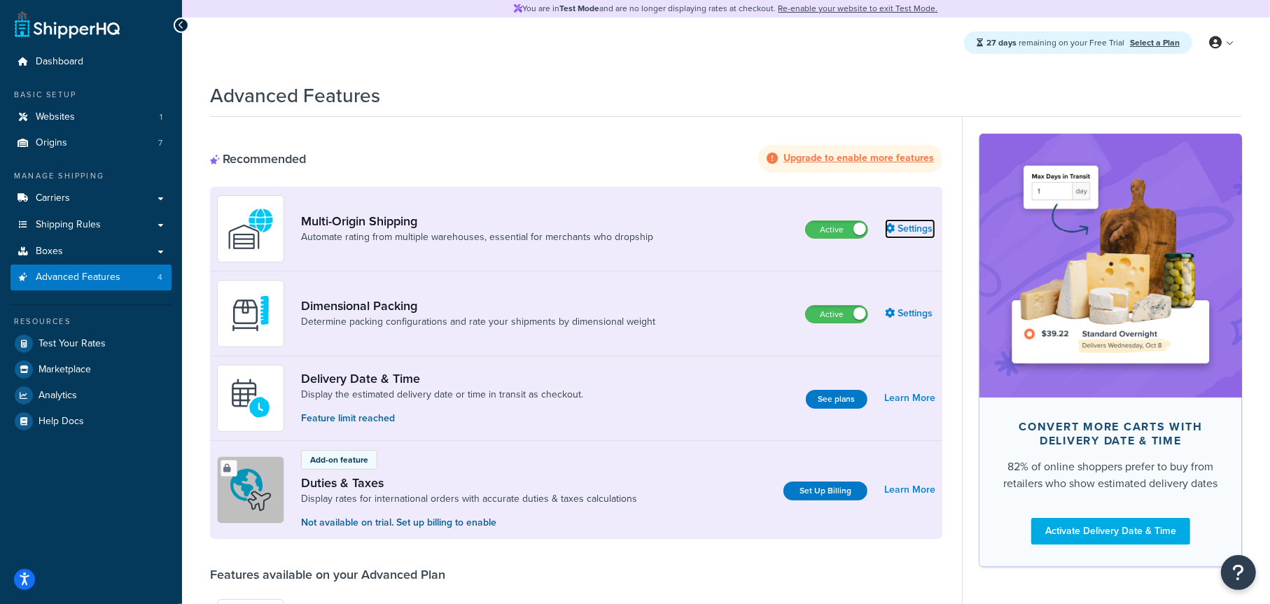
click at [912, 228] on link "Settings" at bounding box center [910, 229] width 50 height 20
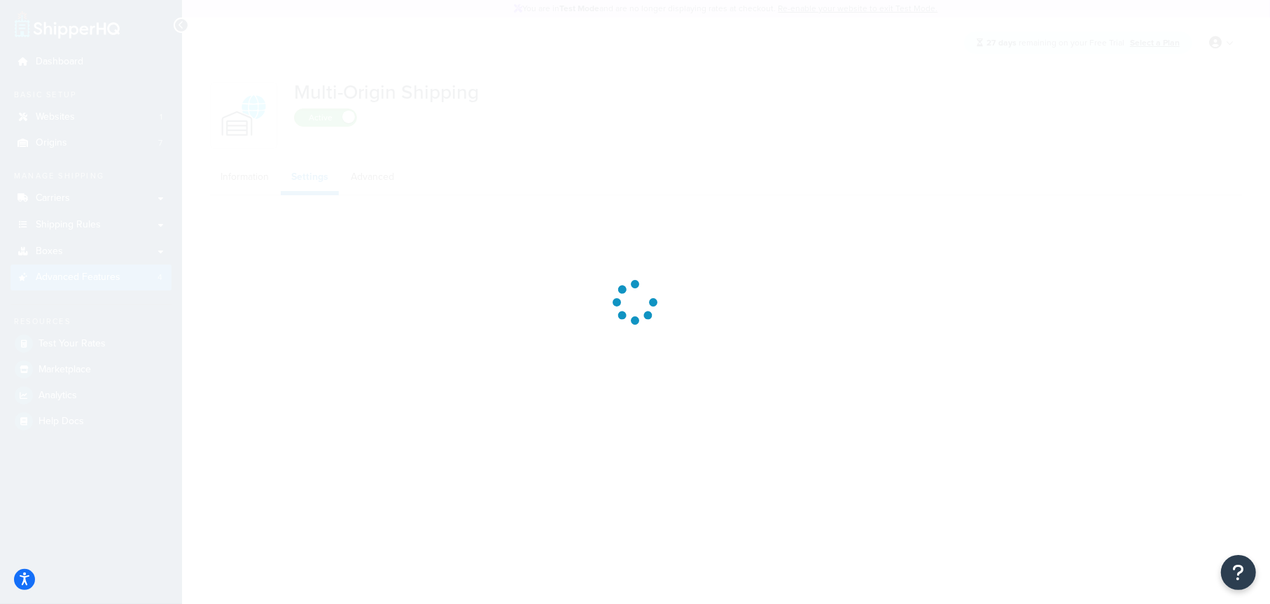
select select "false"
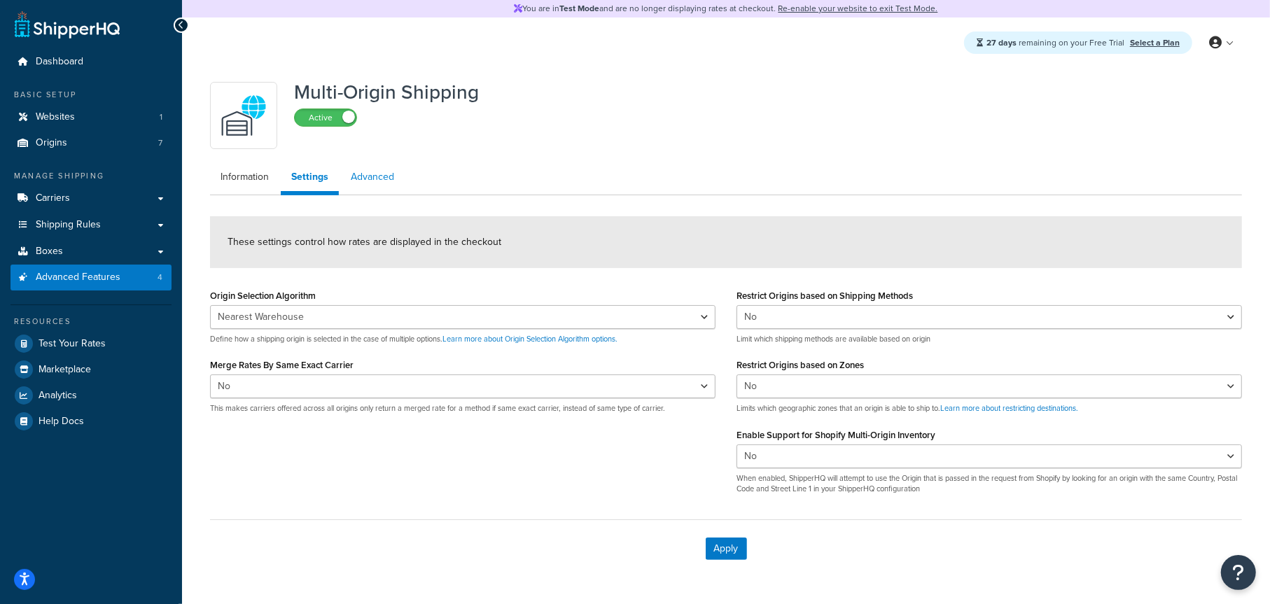
click at [384, 174] on link "Advanced" at bounding box center [372, 177] width 64 height 28
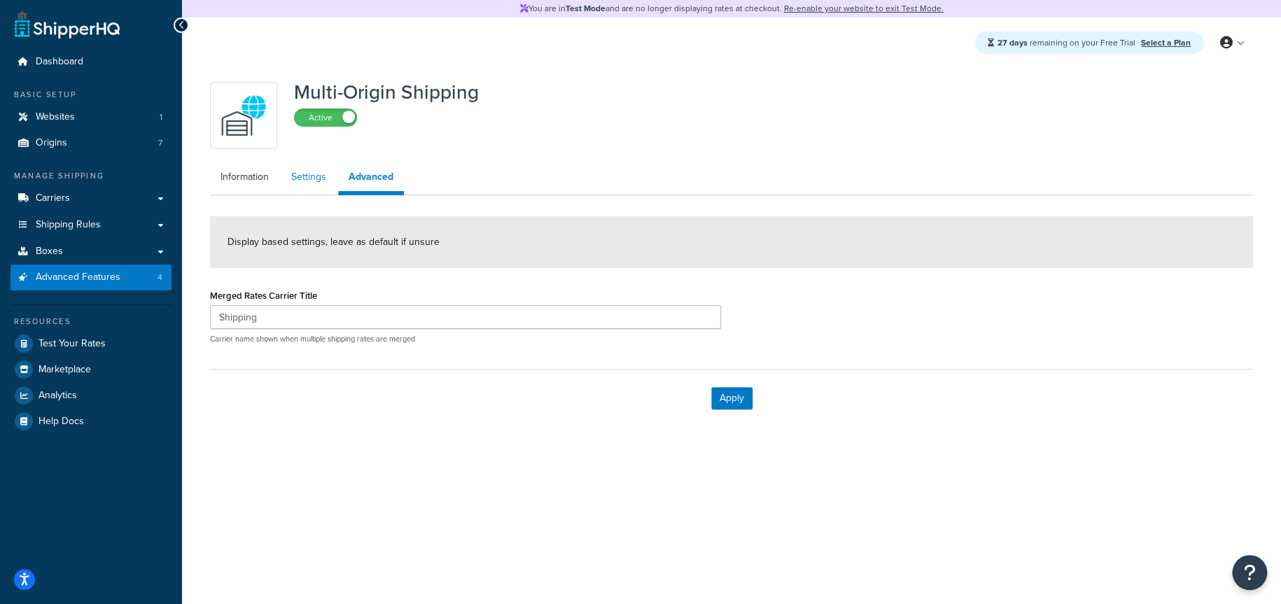
click at [307, 181] on link "Settings" at bounding box center [309, 177] width 56 height 28
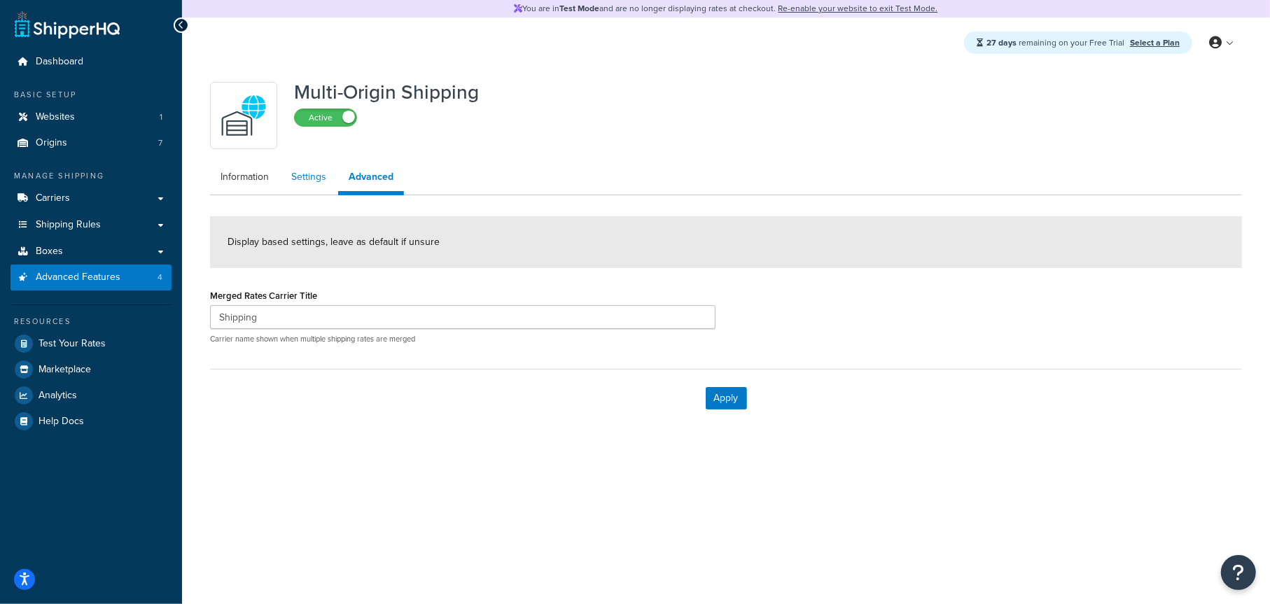
select select "false"
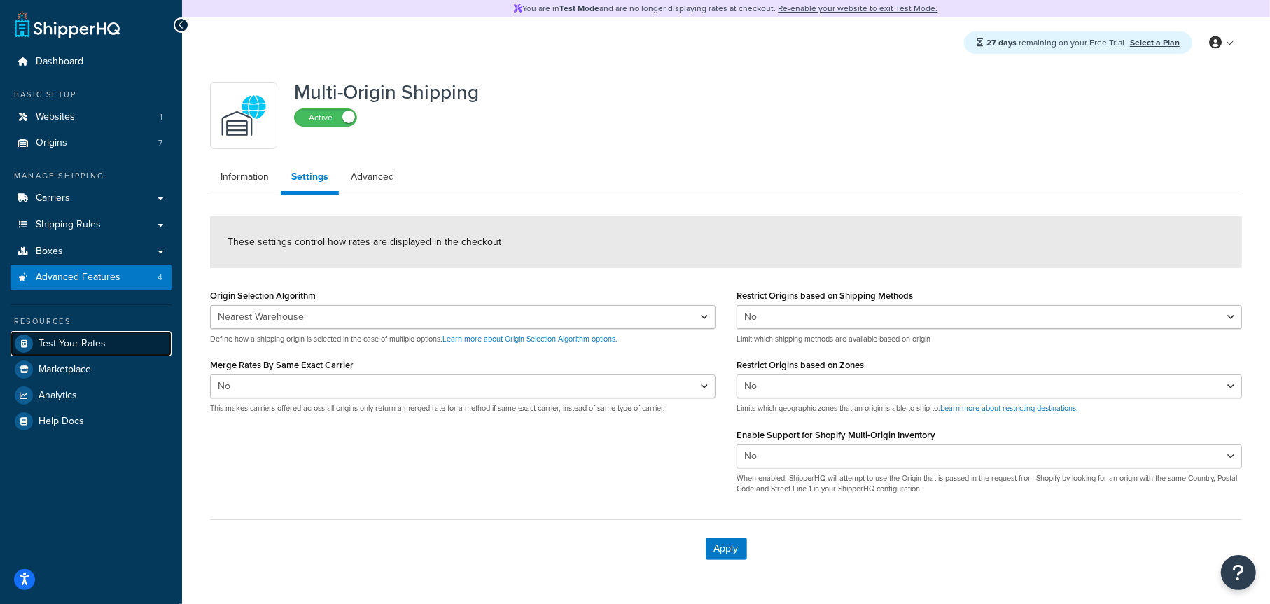
click at [76, 338] on span "Test Your Rates" at bounding box center [72, 344] width 67 height 12
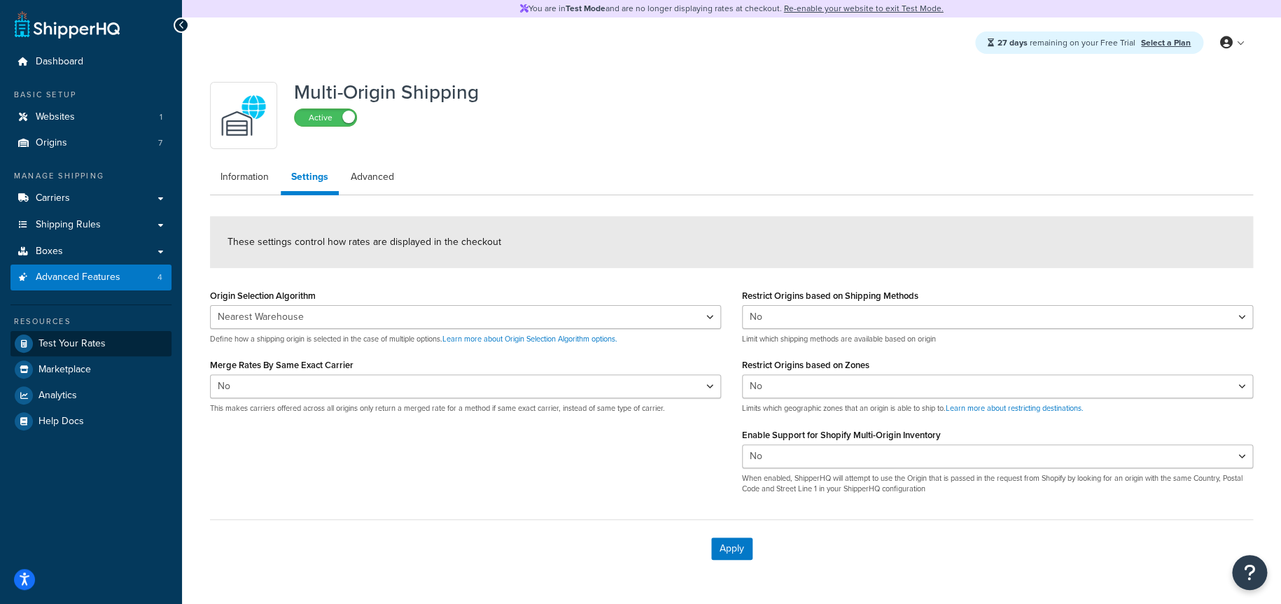
select select "TX"
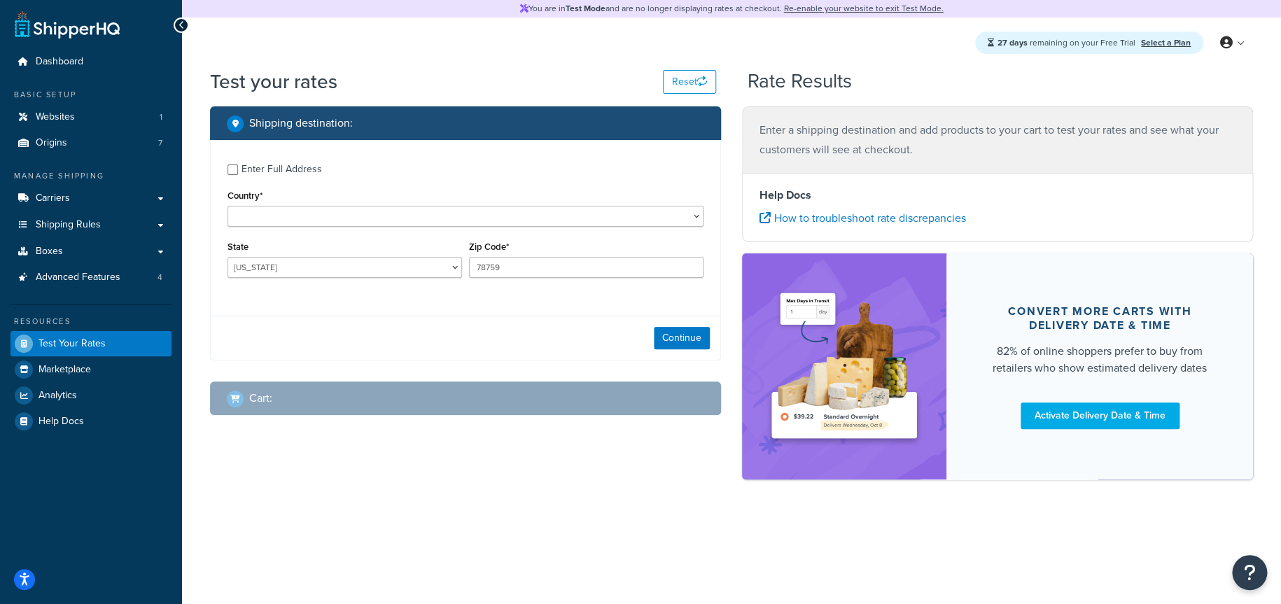
select select "US"
click at [232, 167] on input "Enter Full Address" at bounding box center [233, 170] width 11 height 11
checkbox input "true"
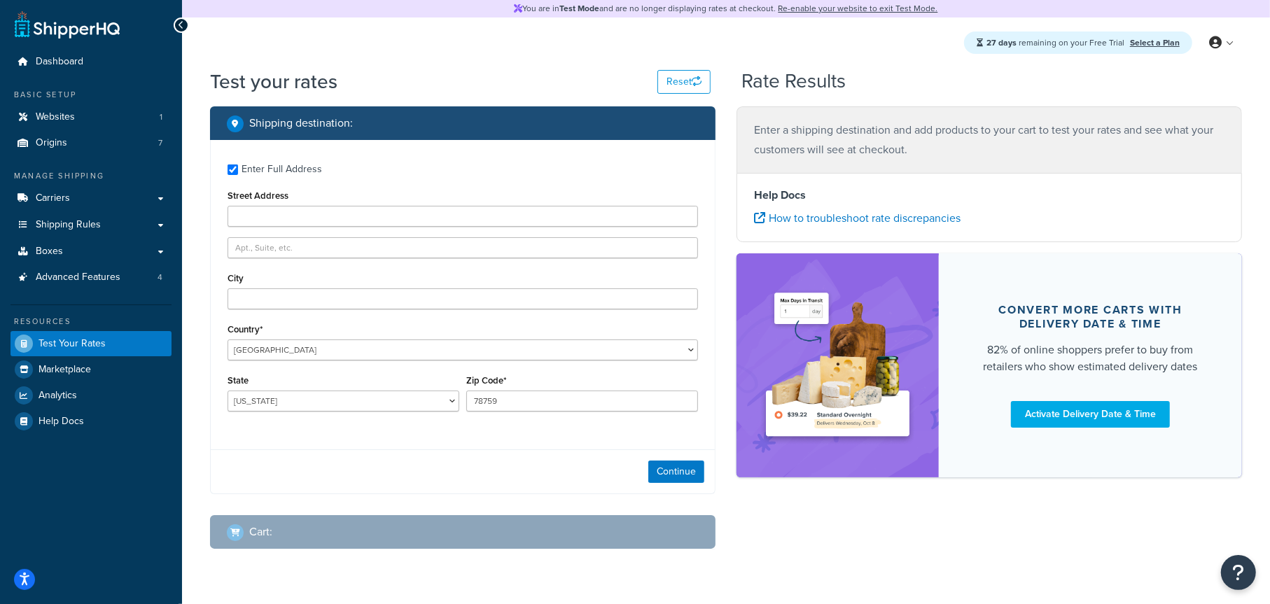
click at [305, 228] on div "Enter Full Address Street Address City Country* United States United Kingdom Af…" at bounding box center [463, 289] width 504 height 299
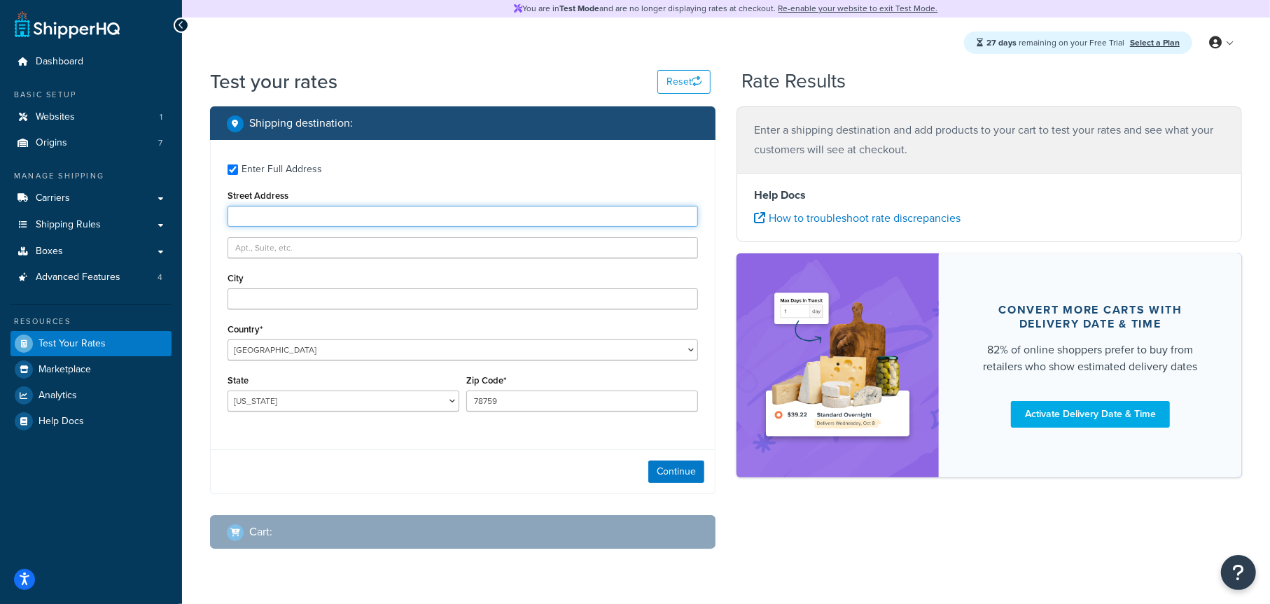
click at [312, 220] on input "Street Address" at bounding box center [463, 216] width 471 height 21
type input "423 E. 3rd Street"
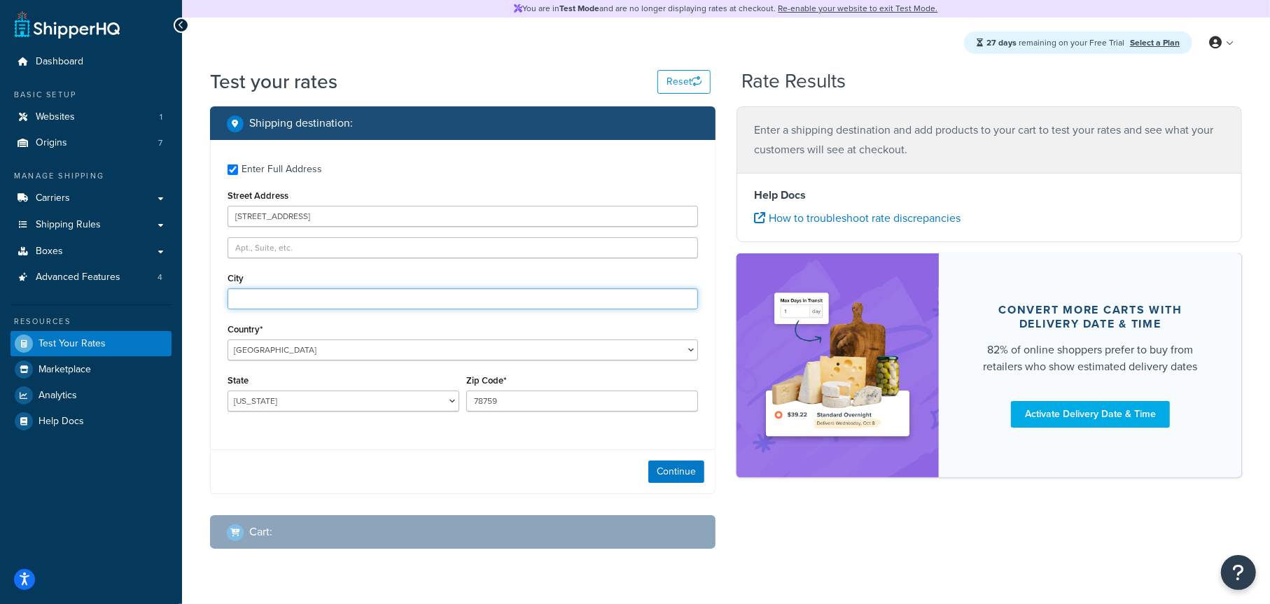
type input "Elmhurst"
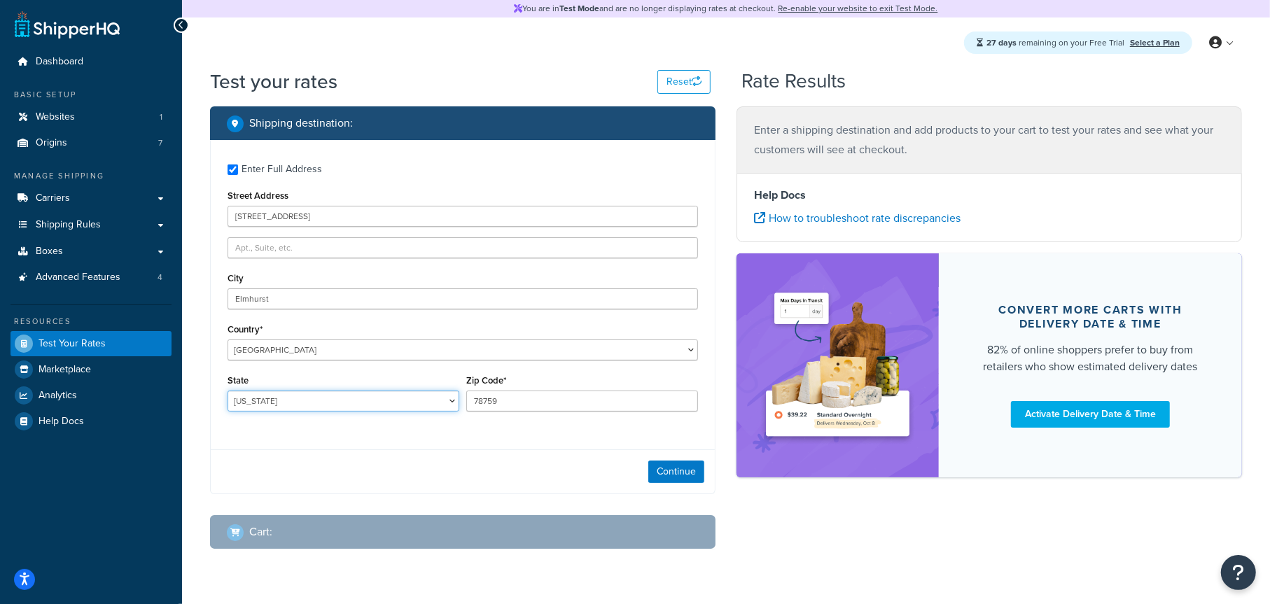
select select "IL"
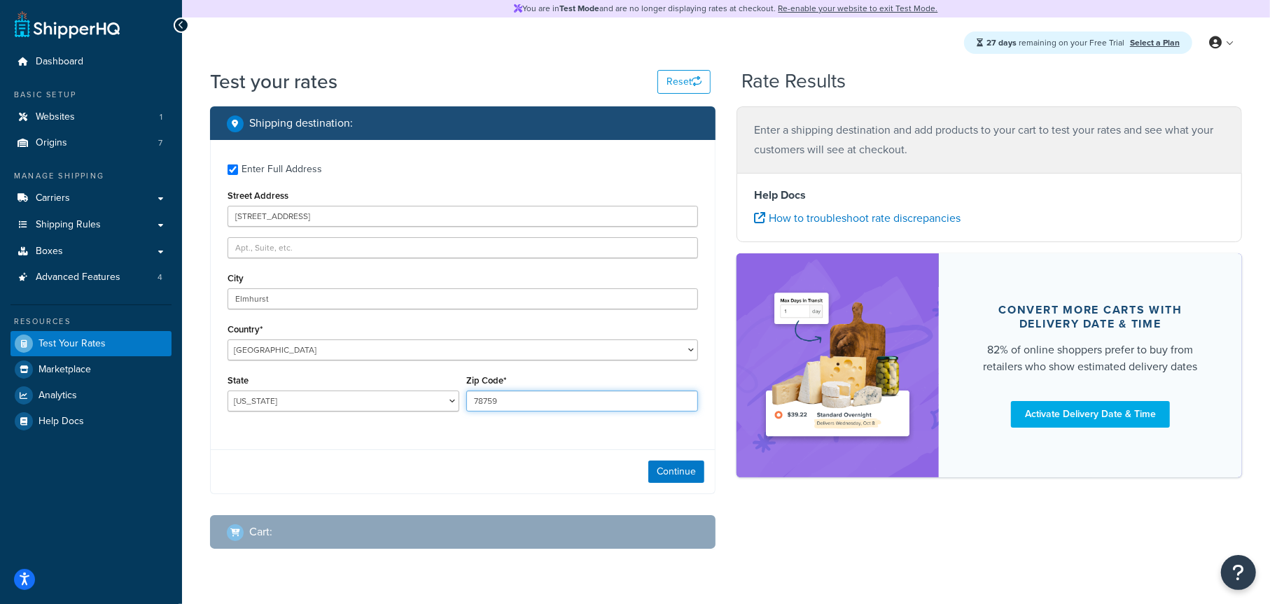
type input "60126"
click at [515, 173] on label "Enter Full Address" at bounding box center [470, 168] width 457 height 22
click at [238, 173] on input "Enter Full Address" at bounding box center [233, 170] width 11 height 11
checkbox input "false"
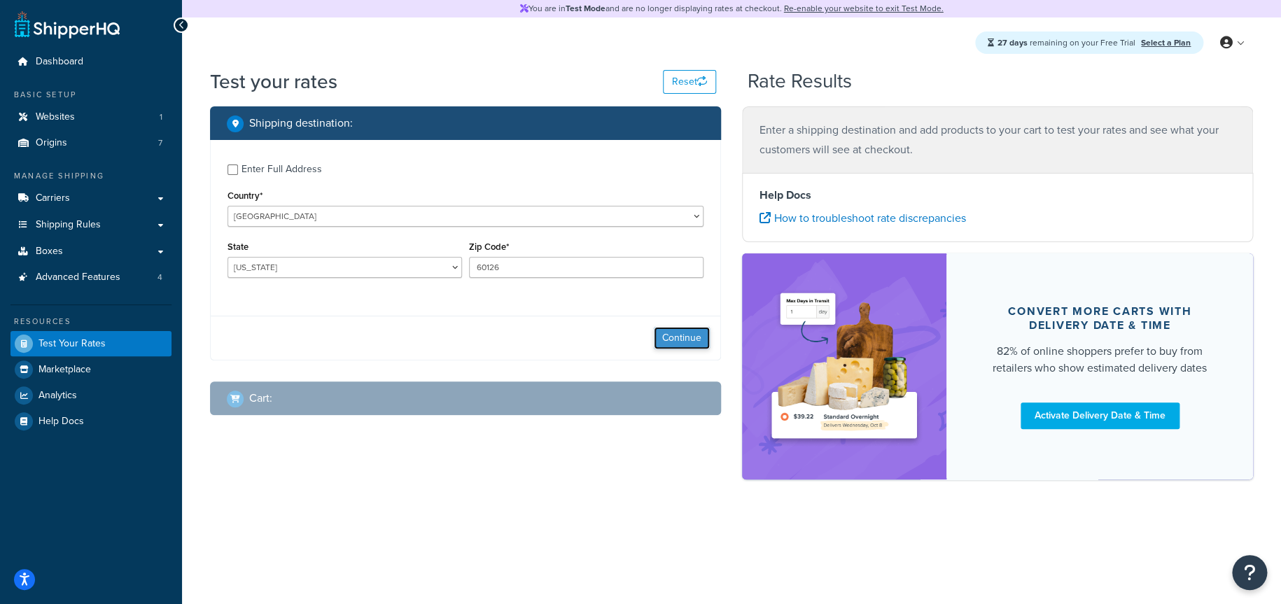
click at [688, 335] on button "Continue" at bounding box center [682, 338] width 56 height 22
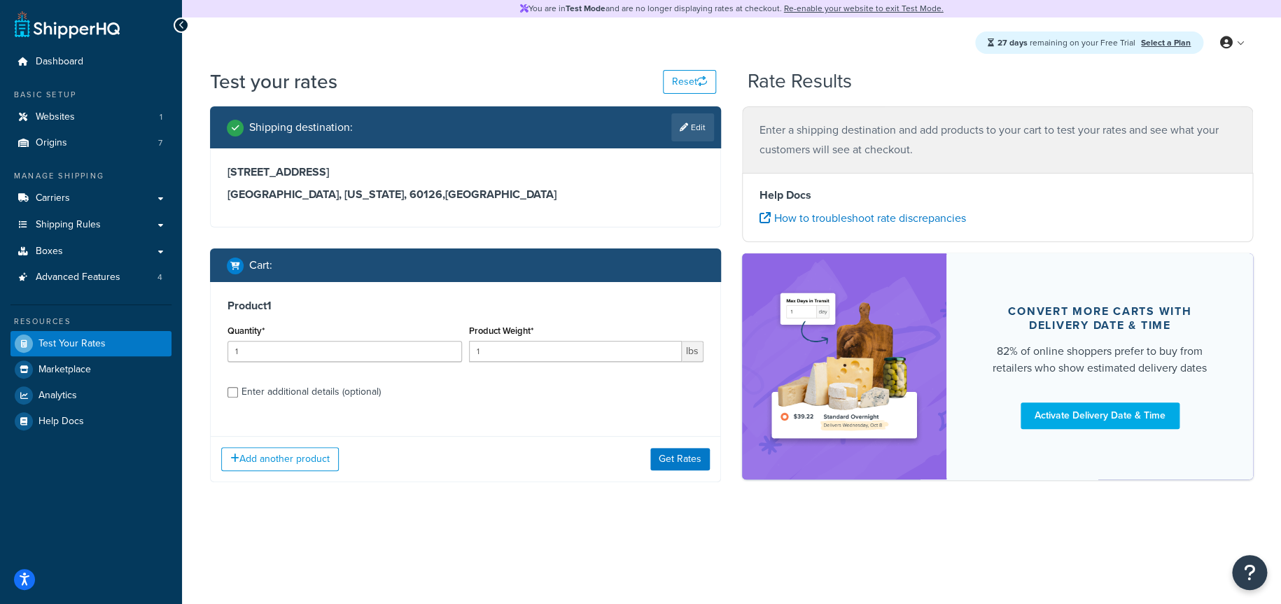
click at [238, 392] on div "Enter additional details (optional)" at bounding box center [466, 391] width 476 height 22
click at [235, 396] on input "Enter additional details (optional)" at bounding box center [233, 392] width 11 height 11
checkbox input "true"
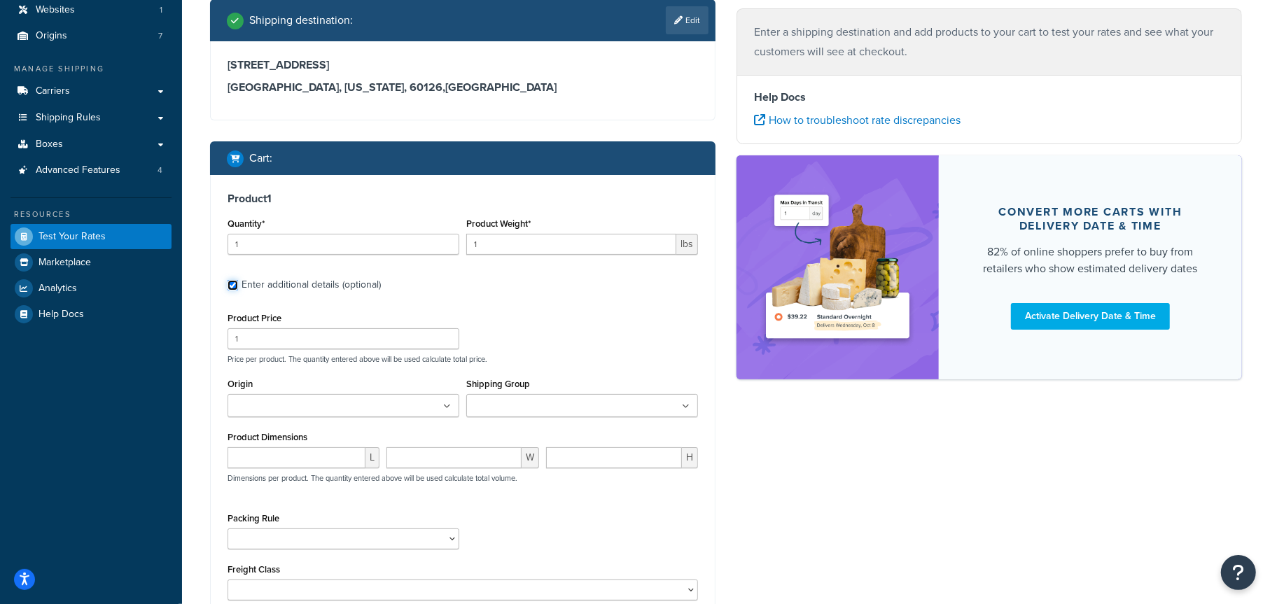
scroll to position [140, 0]
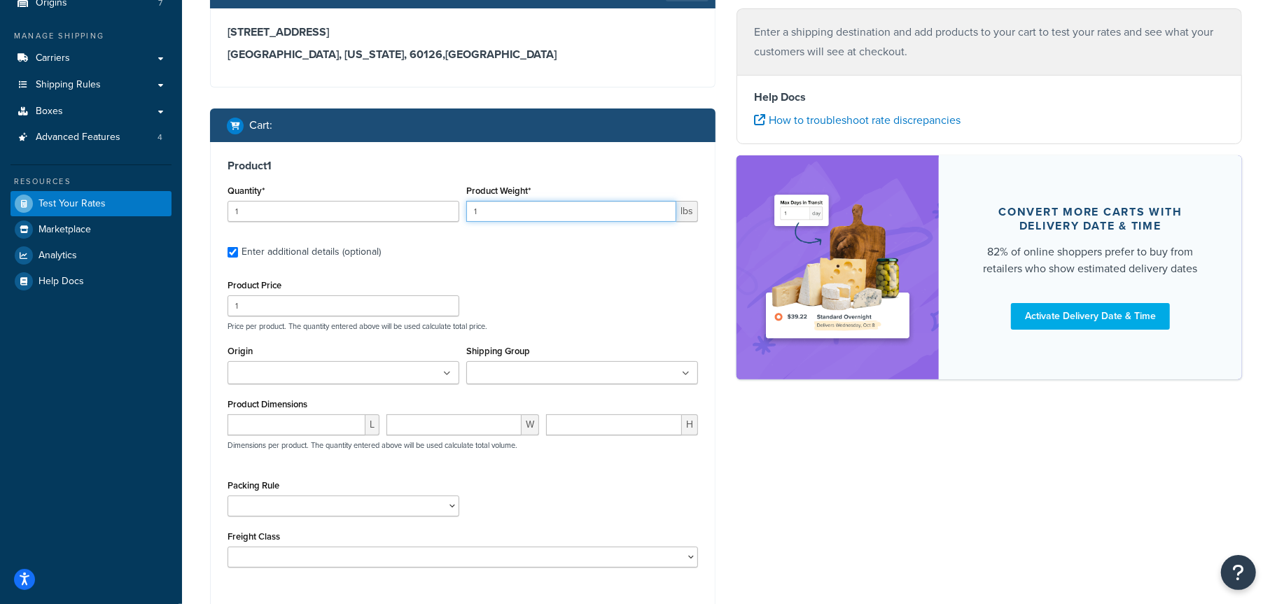
drag, startPoint x: 489, startPoint y: 214, endPoint x: 450, endPoint y: 214, distance: 39.2
click at [450, 214] on div "Quantity* 1 Product Weight* 1 lbs" at bounding box center [463, 206] width 478 height 51
type input "20"
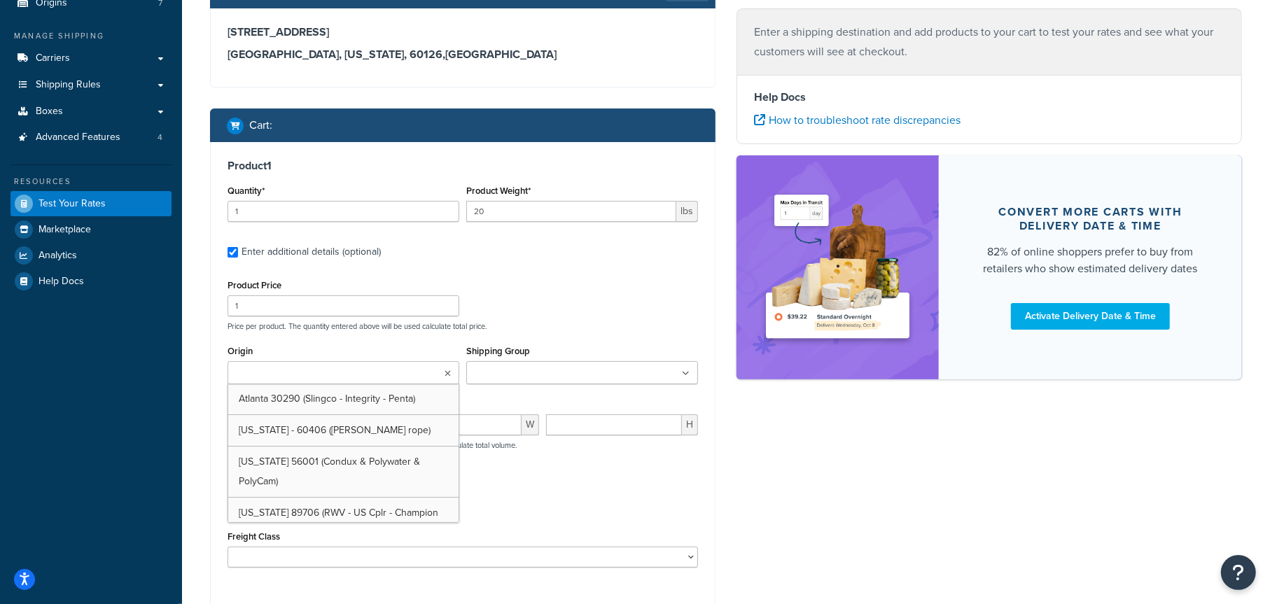
click at [302, 377] on input "Origin" at bounding box center [294, 373] width 124 height 15
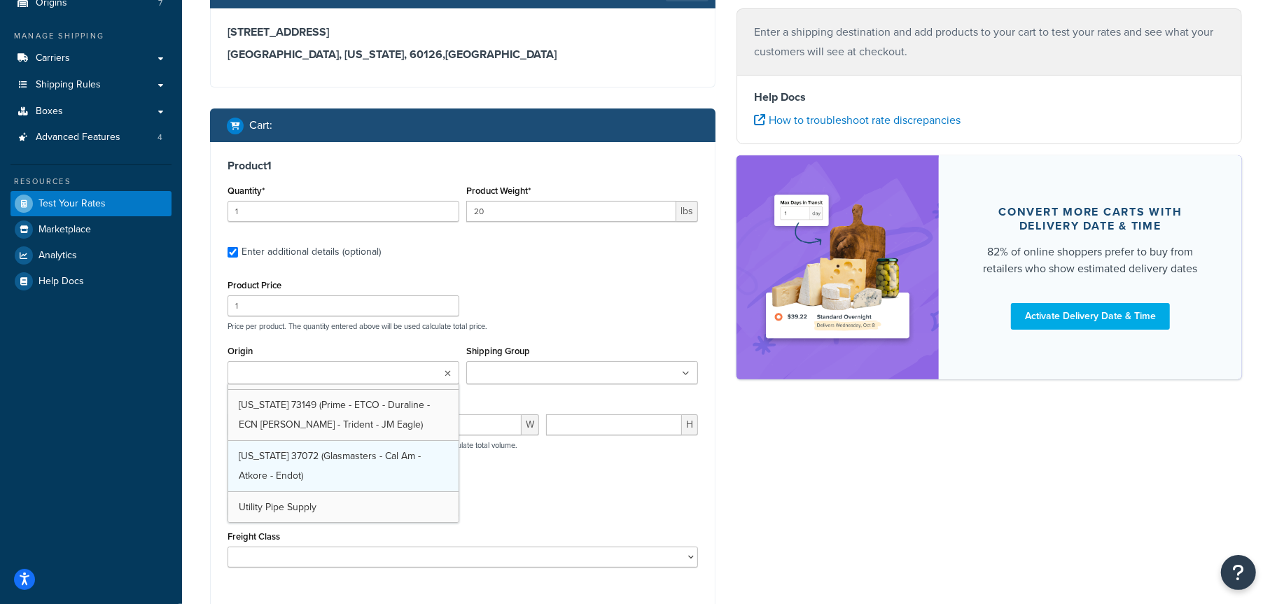
scroll to position [127, 0]
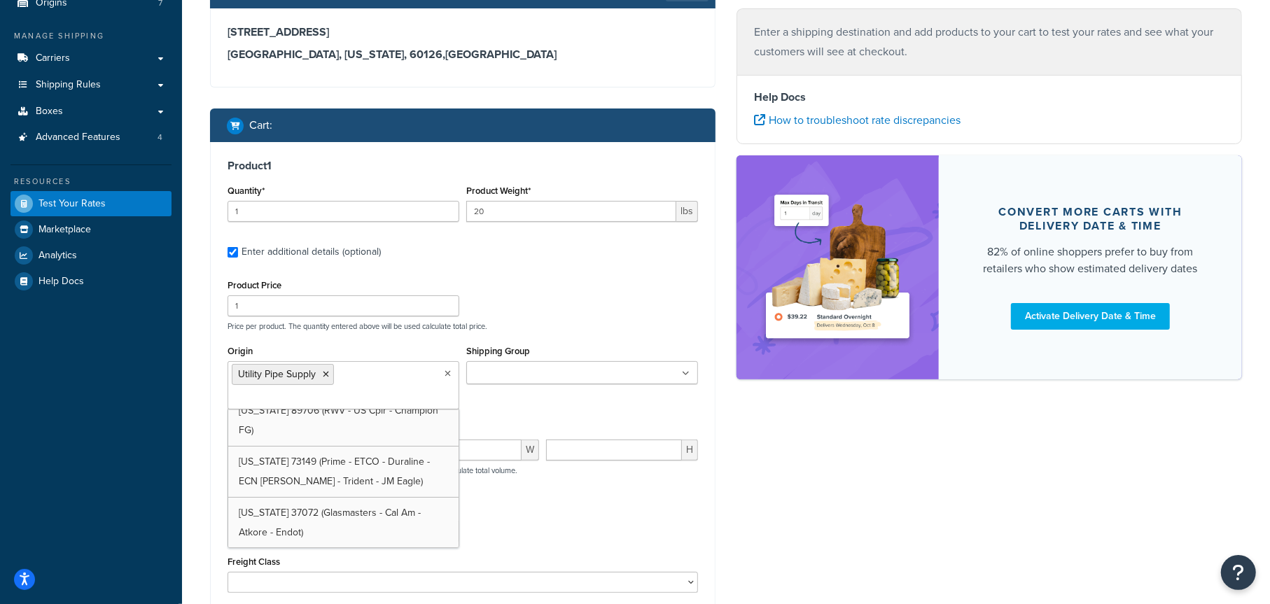
click at [588, 313] on div "Product Price 1 Price per product. The quantity entered above will be used calc…" at bounding box center [463, 303] width 478 height 55
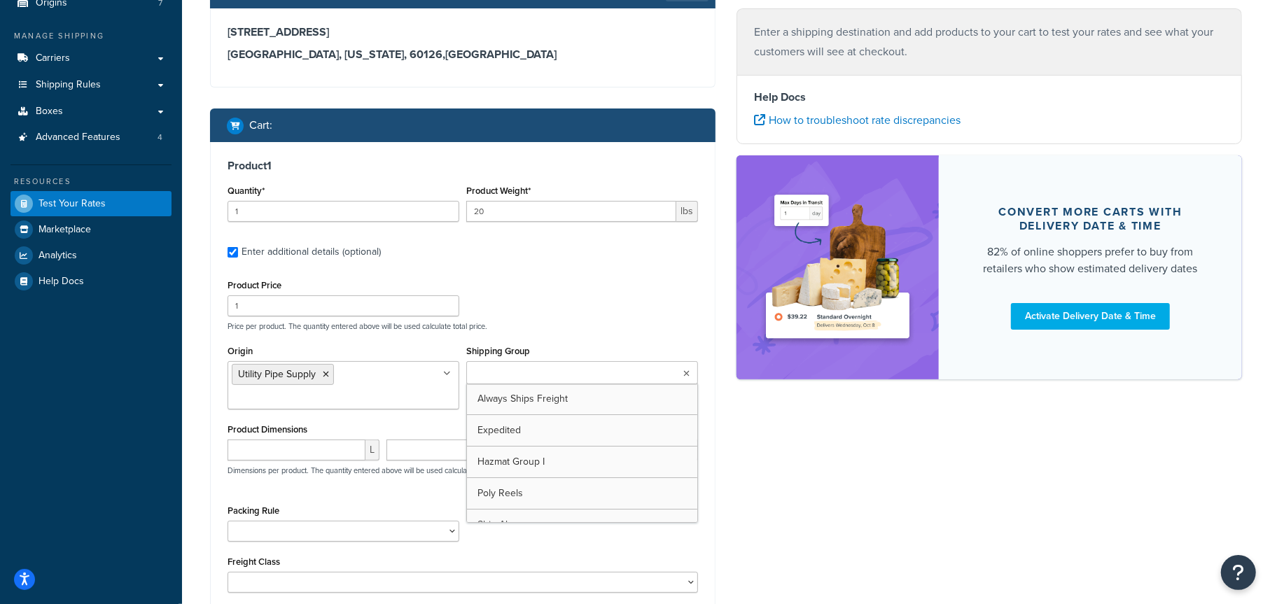
click at [536, 372] on input "Shipping Group" at bounding box center [533, 373] width 124 height 15
click at [629, 291] on div "Product Price 1 Price per product. The quantity entered above will be used calc…" at bounding box center [463, 303] width 478 height 55
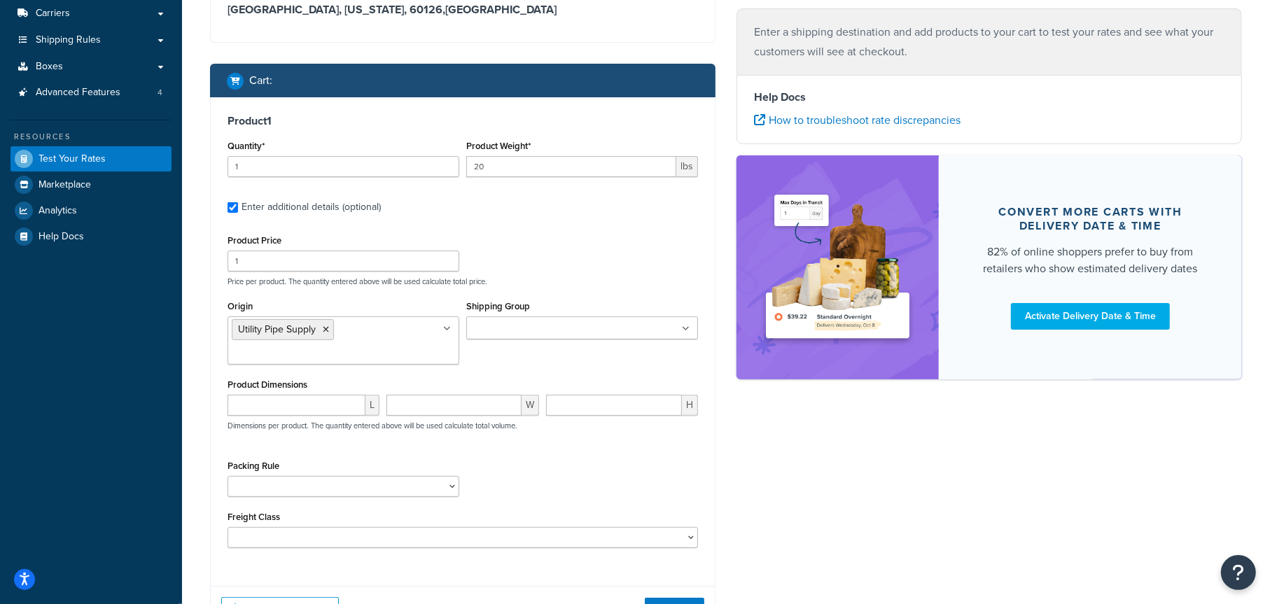
scroll to position [210, 0]
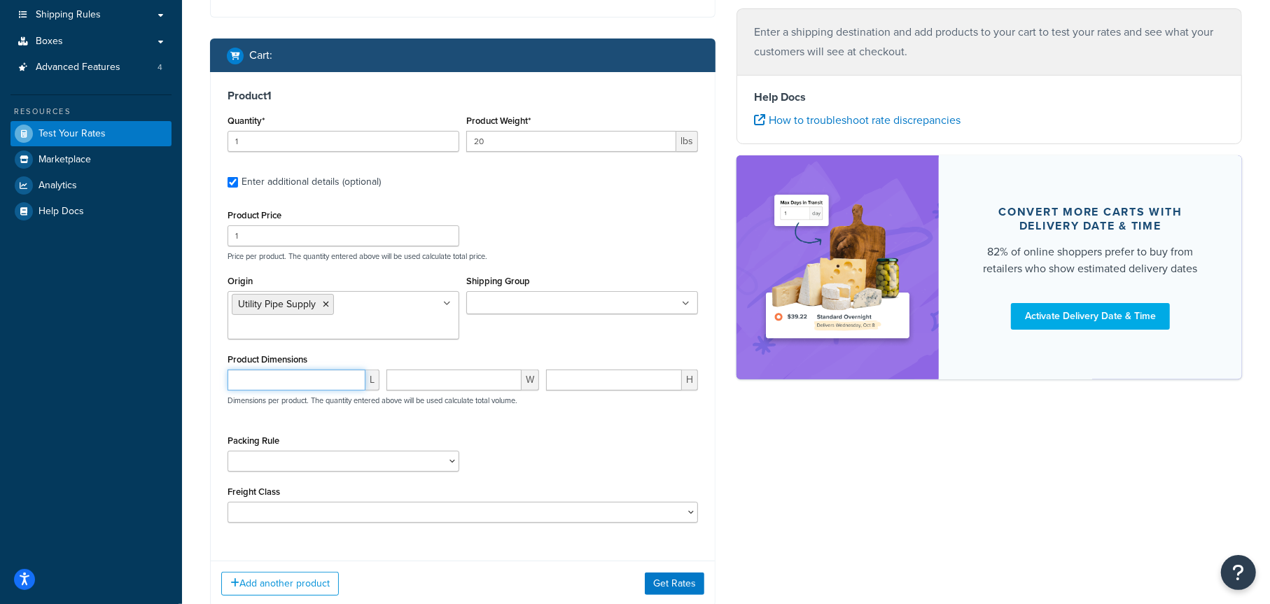
click at [263, 386] on input "number" at bounding box center [297, 380] width 138 height 21
type input "8"
click at [569, 456] on div "Packing Rule Pack Alone Pallet Test" at bounding box center [463, 456] width 478 height 51
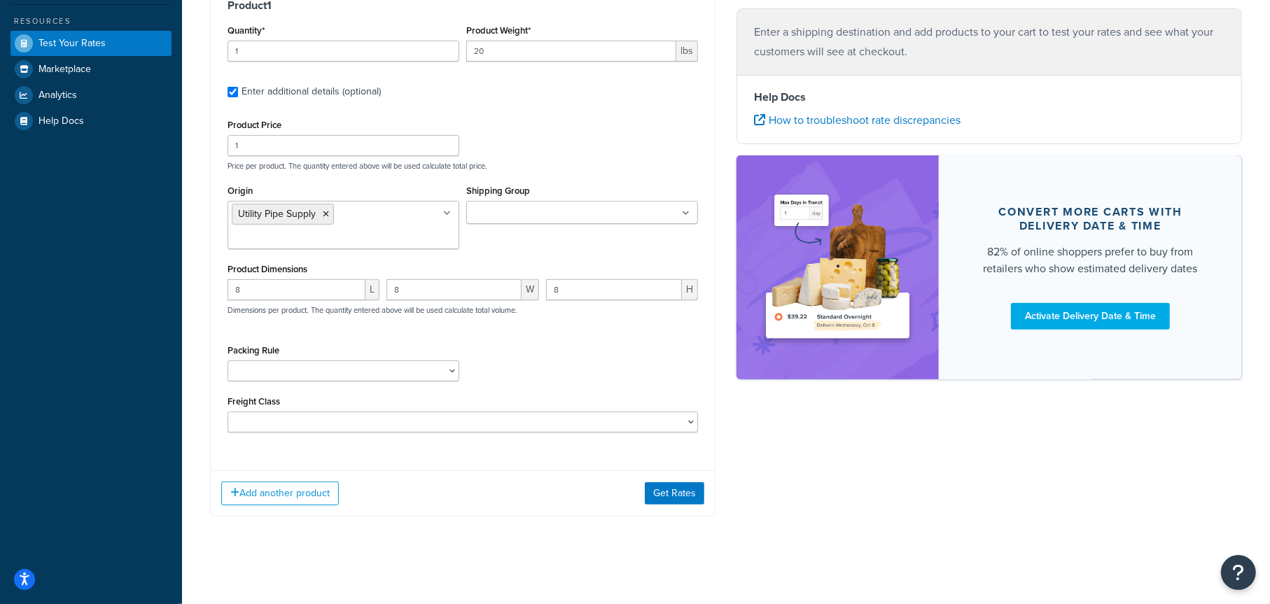
scroll to position [303, 0]
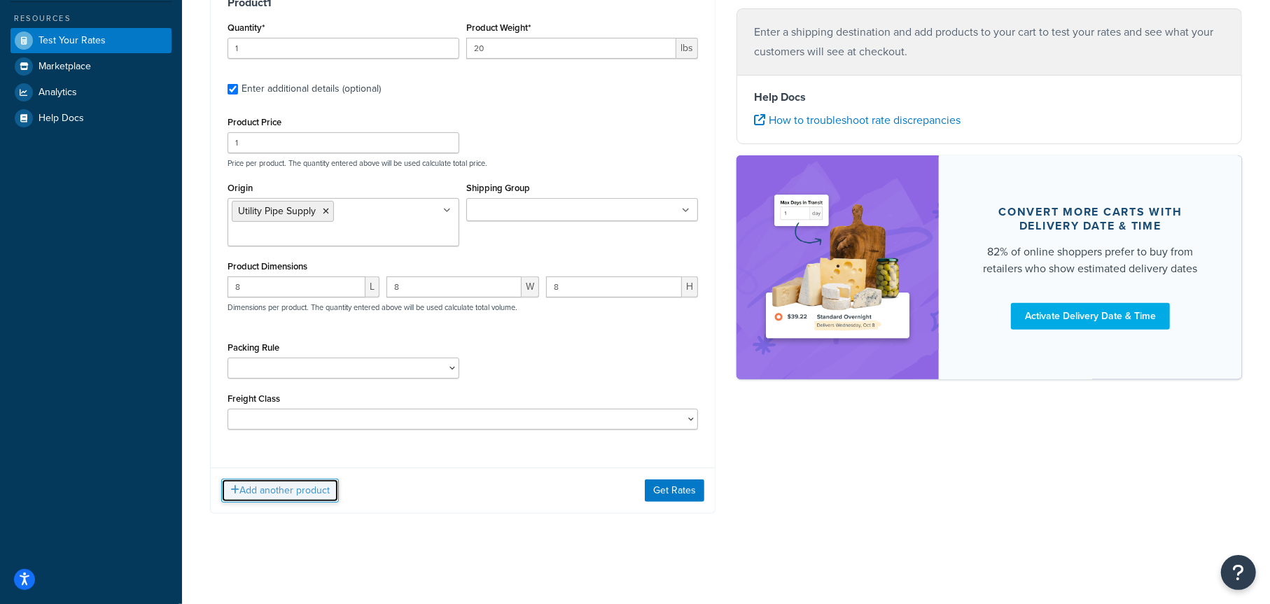
click at [309, 493] on button "Add another product" at bounding box center [280, 491] width 118 height 24
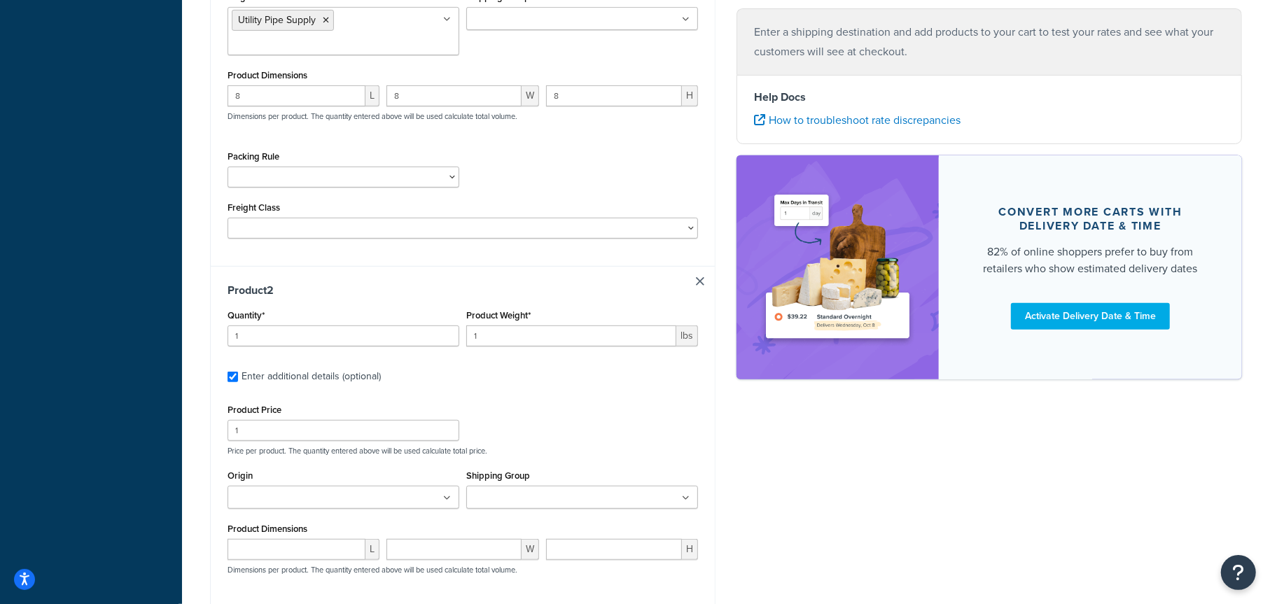
scroll to position [519, 0]
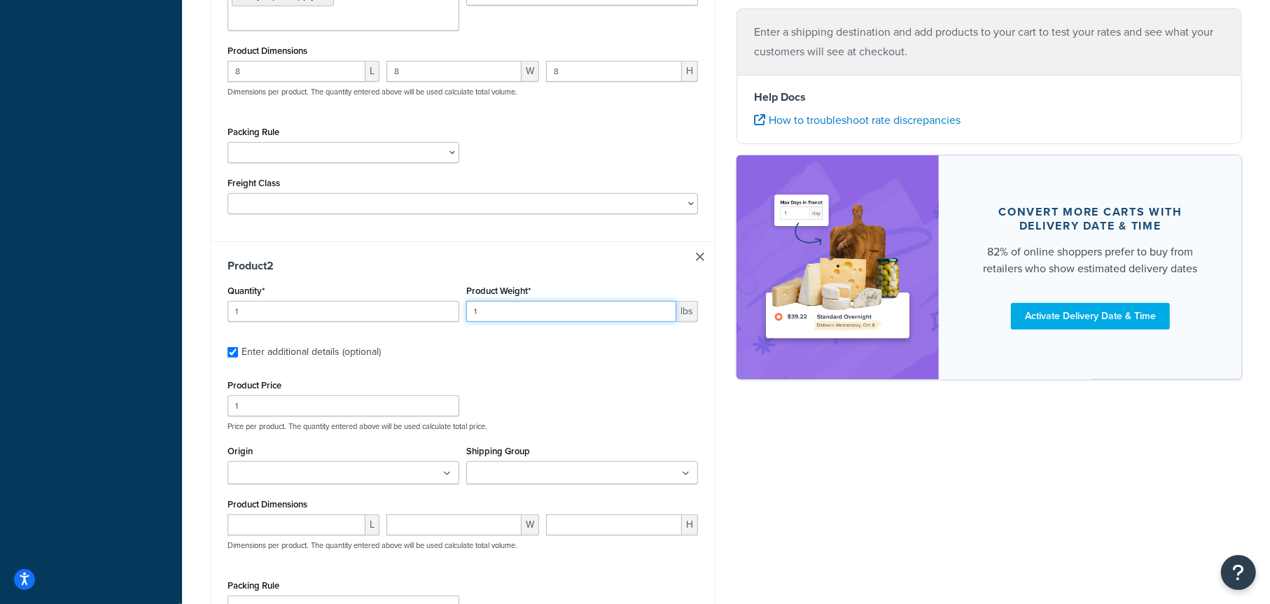
drag, startPoint x: 451, startPoint y: 307, endPoint x: 424, endPoint y: 309, distance: 26.6
click at [424, 309] on div "Quantity* 1 Product Weight* 1 lbs" at bounding box center [463, 306] width 478 height 51
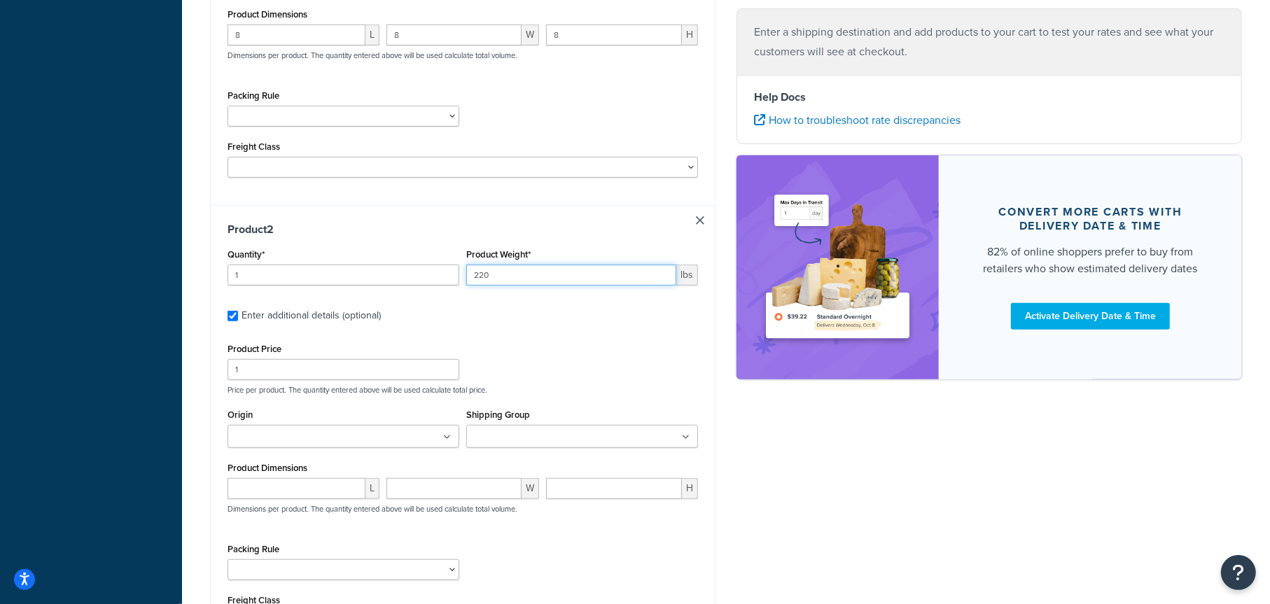
scroll to position [589, 0]
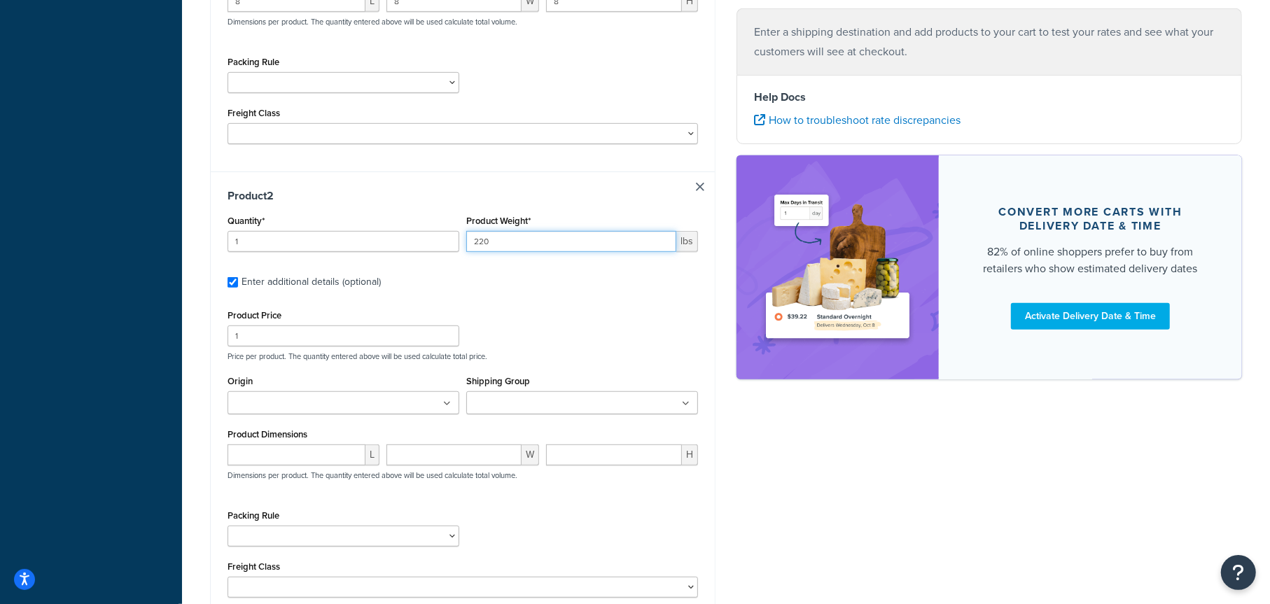
type input "220"
click at [347, 403] on ul at bounding box center [344, 402] width 232 height 23
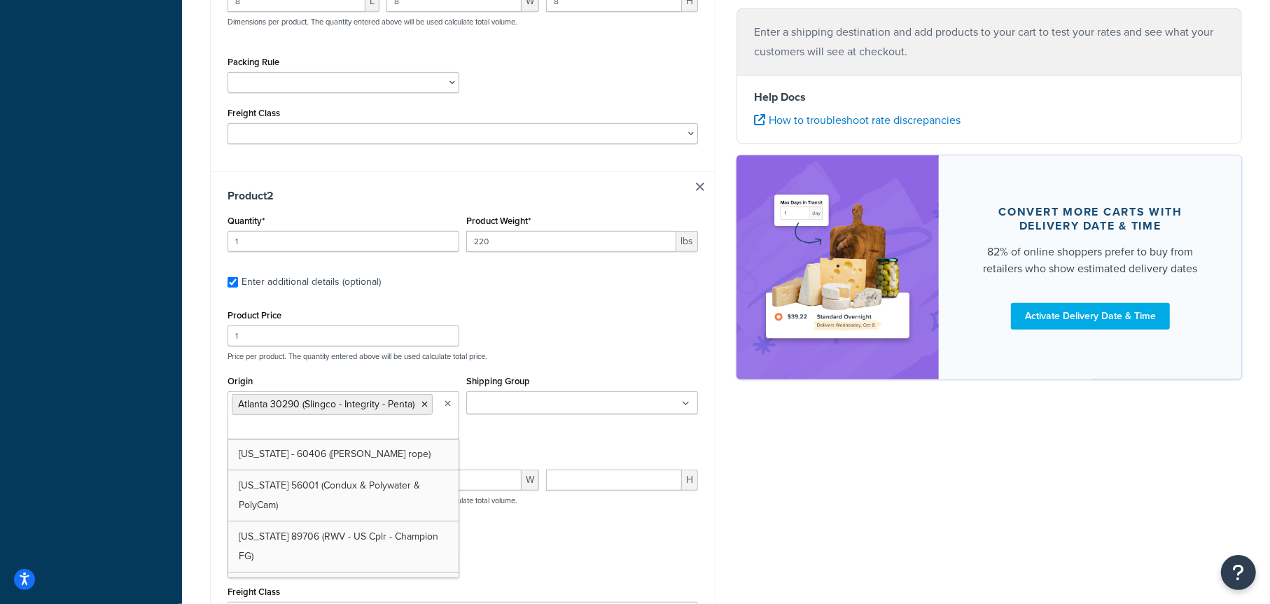
click at [604, 363] on div "Product Price 1 Price per product. The quantity entered above will be used calc…" at bounding box center [463, 464] width 471 height 317
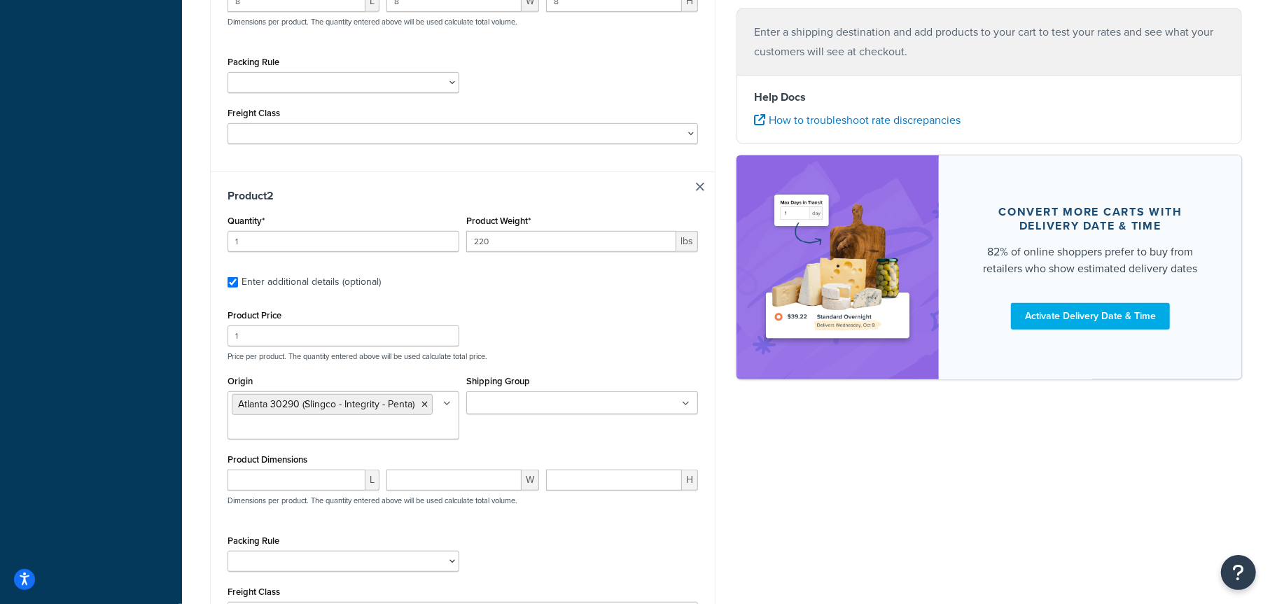
click at [508, 403] on input "Shipping Group" at bounding box center [533, 403] width 124 height 15
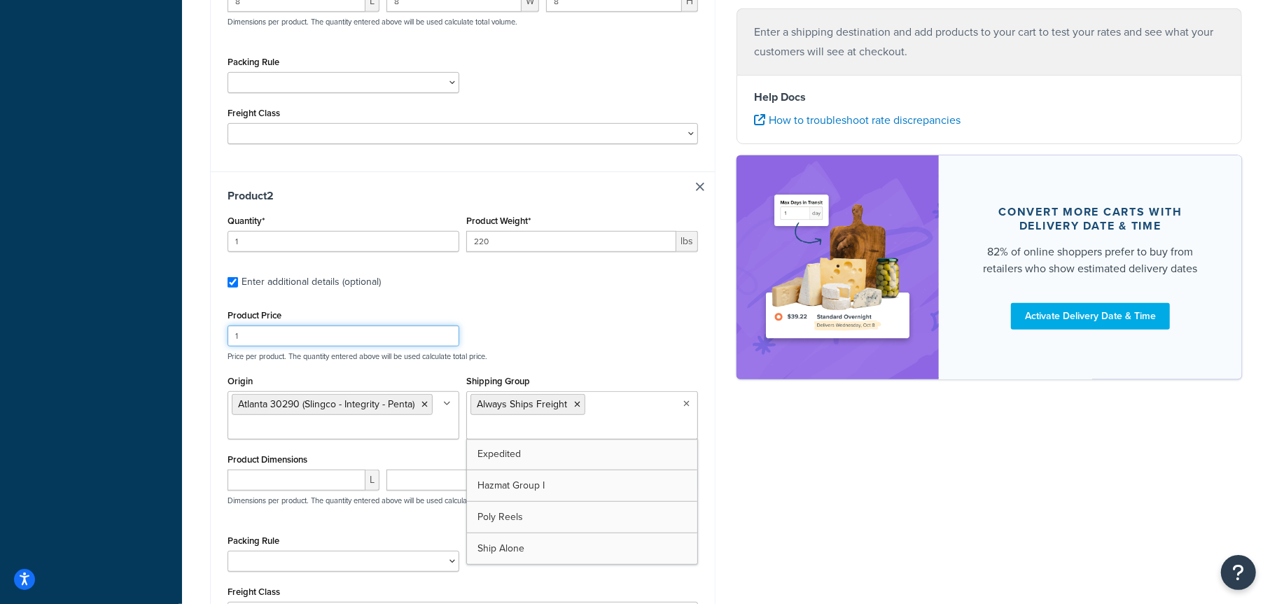
click at [628, 330] on div "Product Price 1 Price per product. The quantity entered above will be used calc…" at bounding box center [463, 333] width 478 height 55
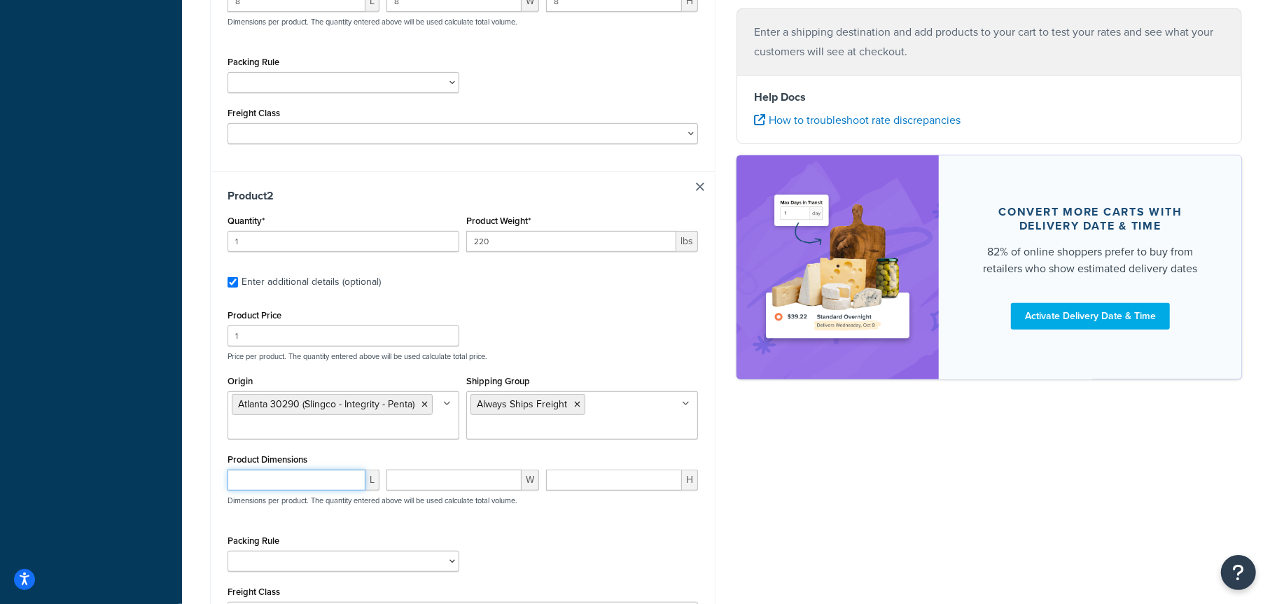
click at [279, 485] on input "number" at bounding box center [297, 480] width 138 height 21
type input "48"
type input "40"
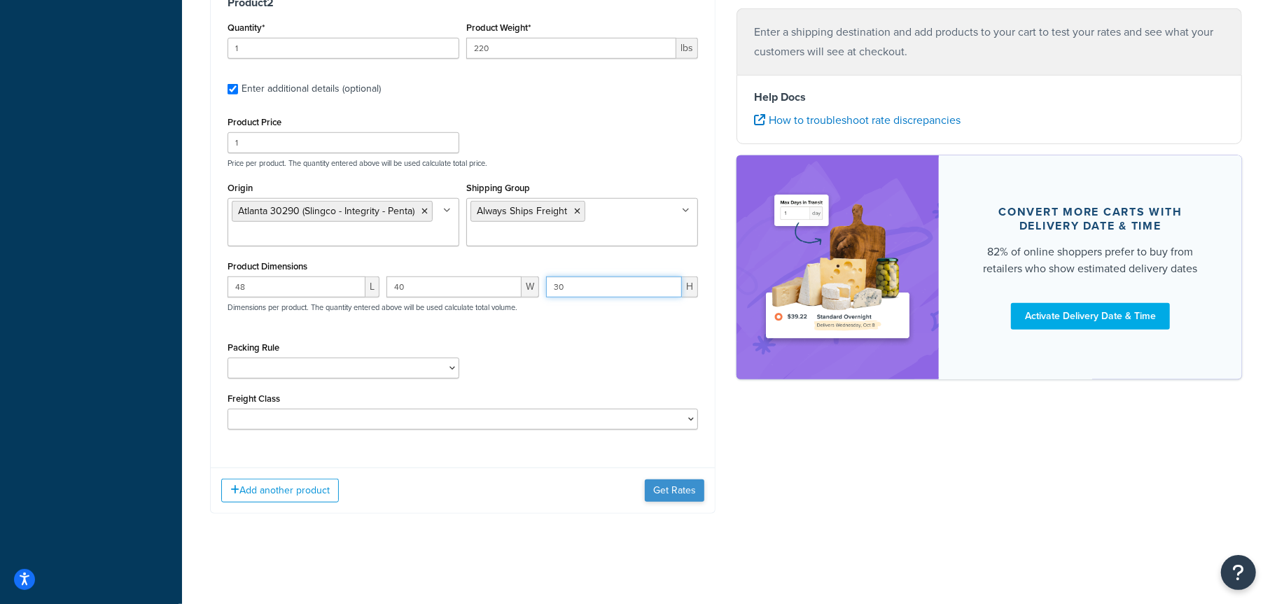
type input "30"
click at [685, 485] on button "Get Rates" at bounding box center [675, 491] width 60 height 22
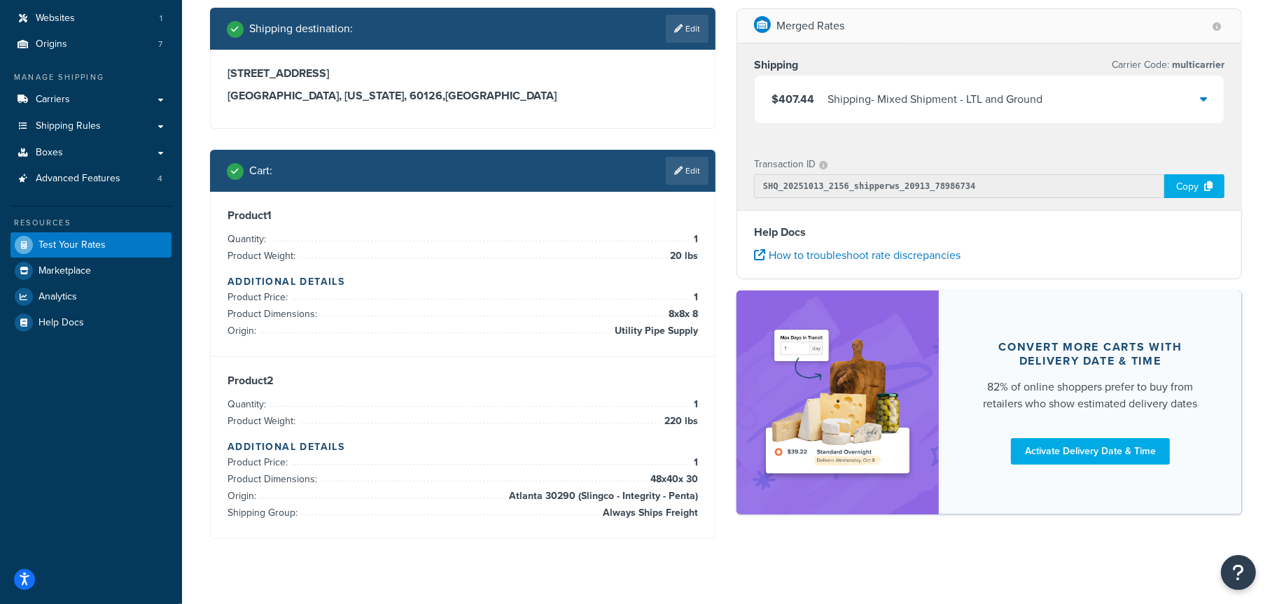
scroll to position [125, 0]
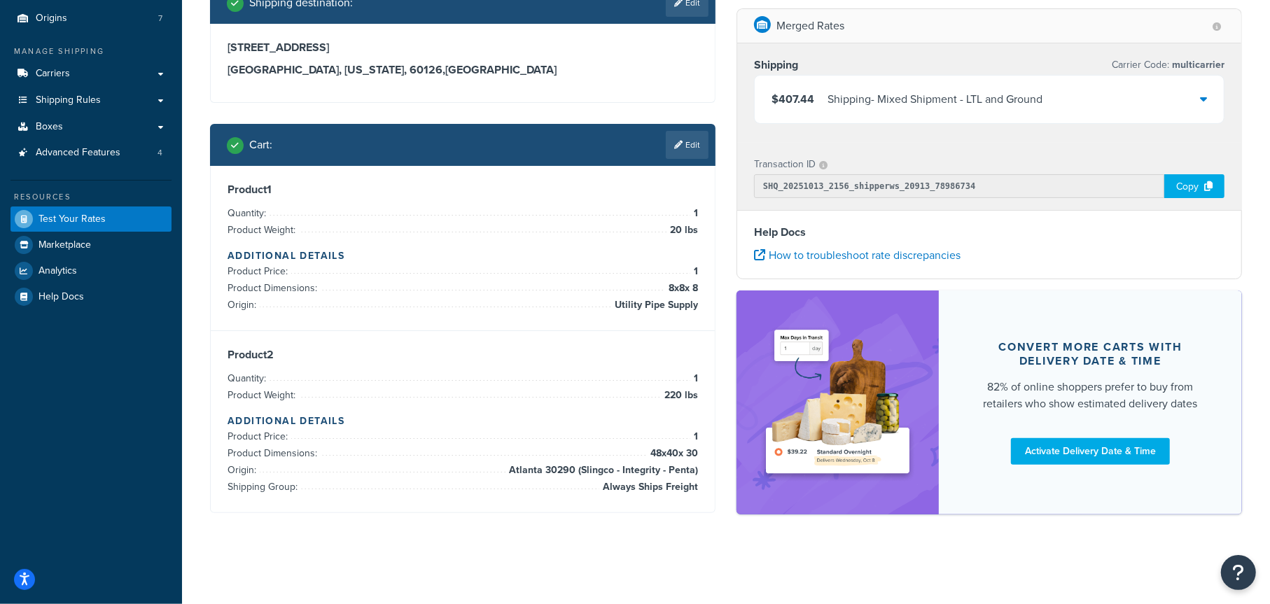
click at [1195, 186] on div "Copy" at bounding box center [1194, 186] width 60 height 24
click at [1205, 97] on icon at bounding box center [1203, 98] width 7 height 11
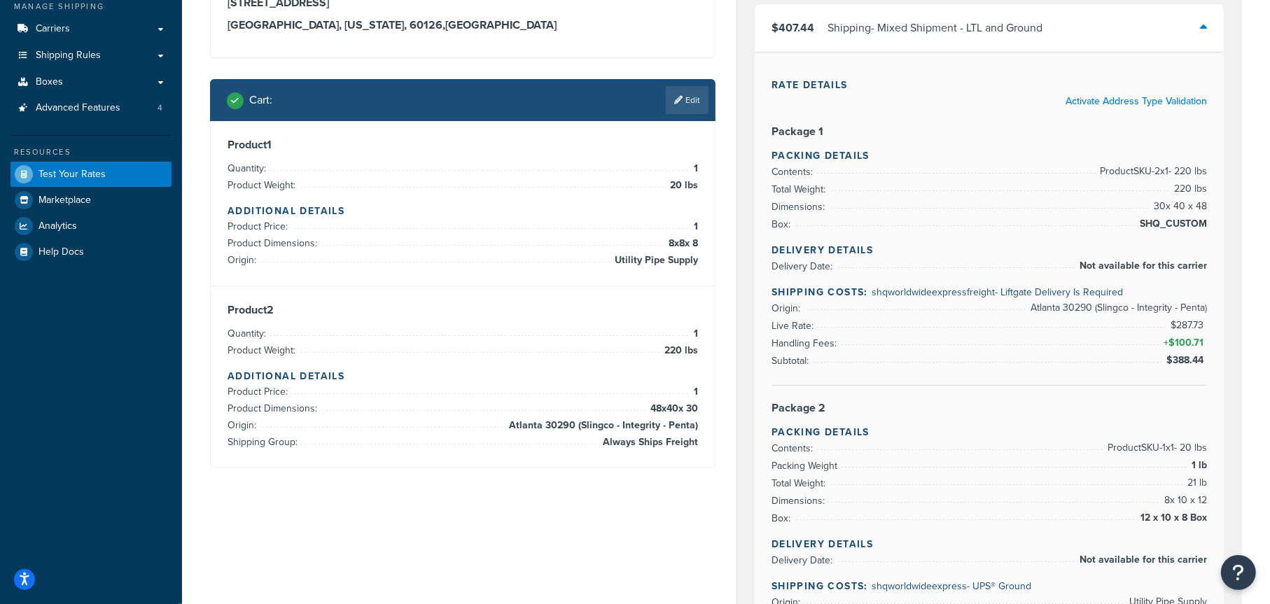
scroll to position [195, 0]
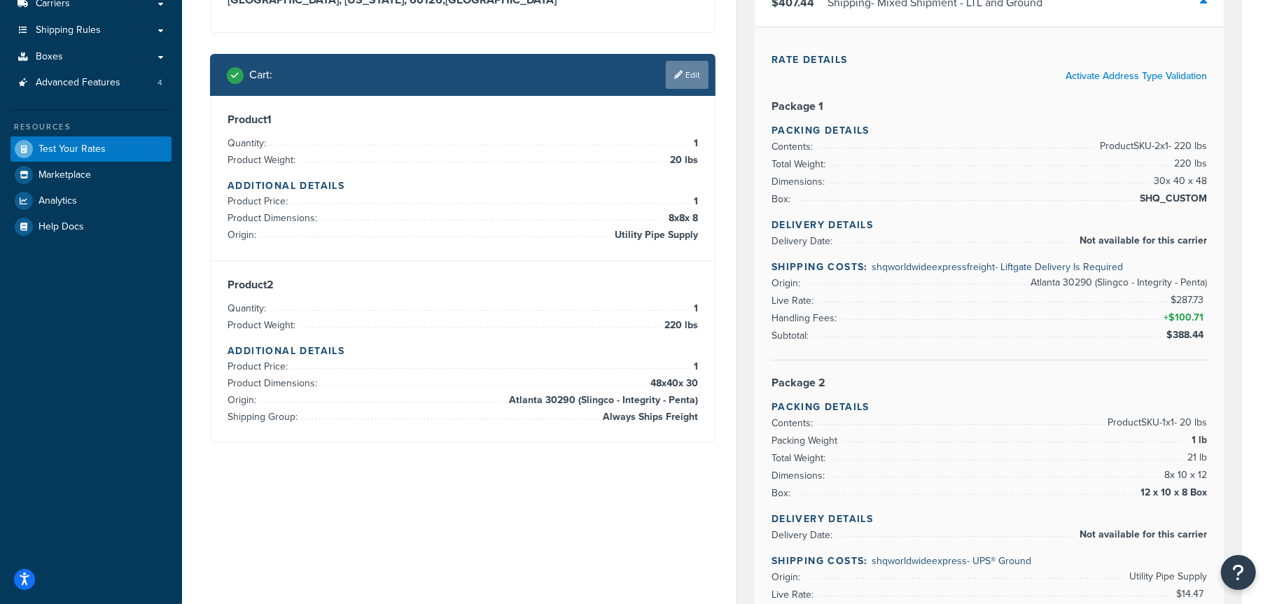
click at [695, 69] on link "Edit" at bounding box center [687, 75] width 43 height 28
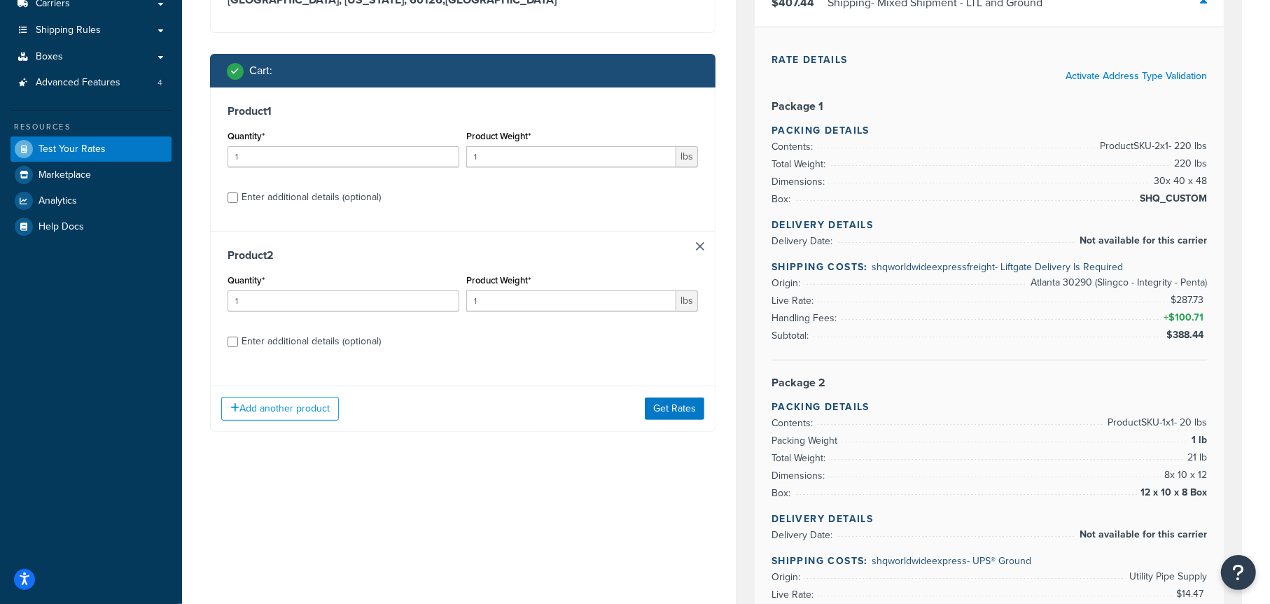
click at [364, 195] on div "Enter additional details (optional)" at bounding box center [311, 198] width 139 height 20
click at [238, 195] on input "Enter additional details (optional)" at bounding box center [233, 198] width 11 height 11
checkbox input "true"
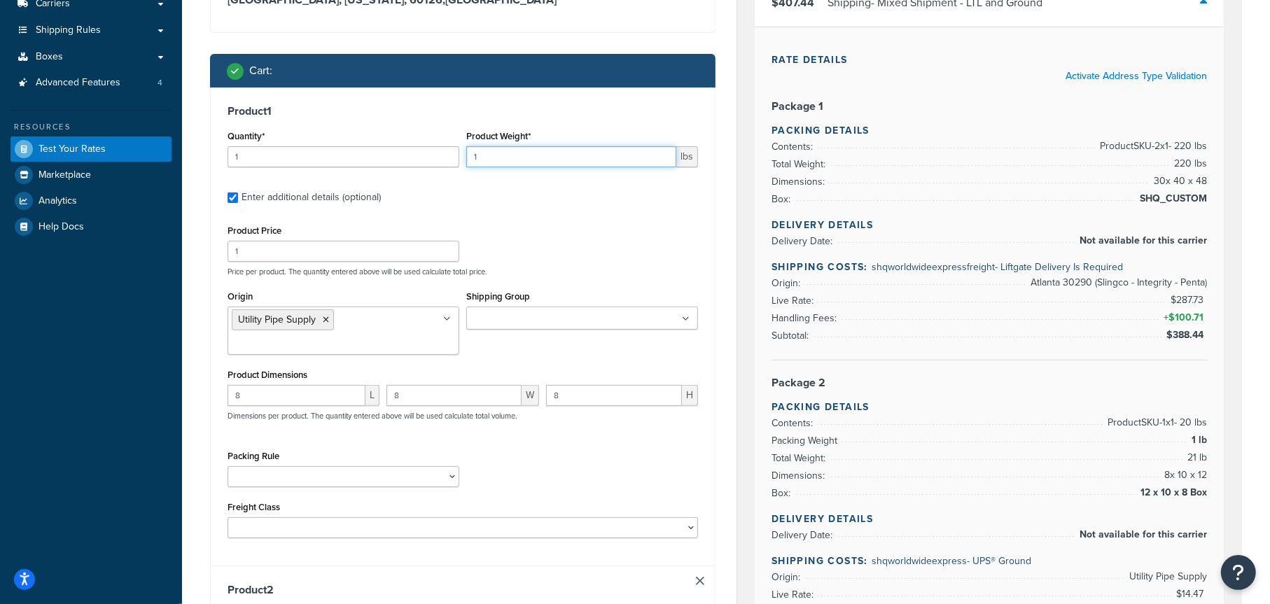
drag, startPoint x: 495, startPoint y: 151, endPoint x: 439, endPoint y: 155, distance: 56.2
click at [439, 155] on div "Quantity* 1 Product Weight* 1 lbs" at bounding box center [463, 152] width 478 height 51
type input "20"
click at [440, 208] on div "Product 1 Quantity* 1 Product Weight* 20 lbs Enter additional details (optional…" at bounding box center [463, 327] width 504 height 478
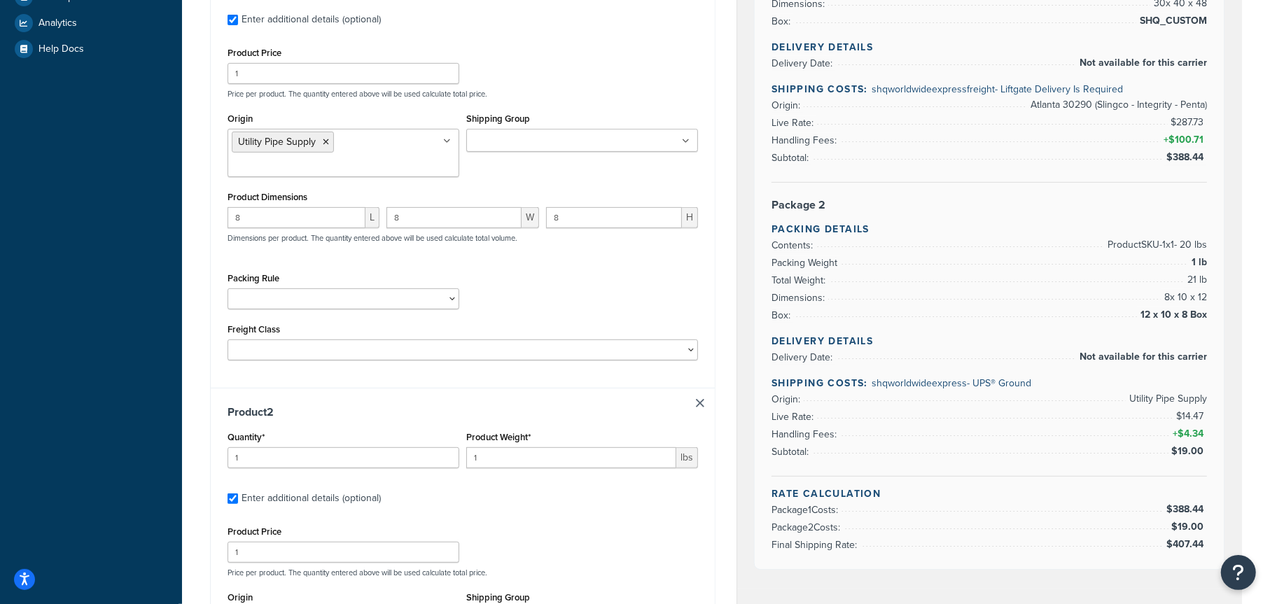
scroll to position [405, 0]
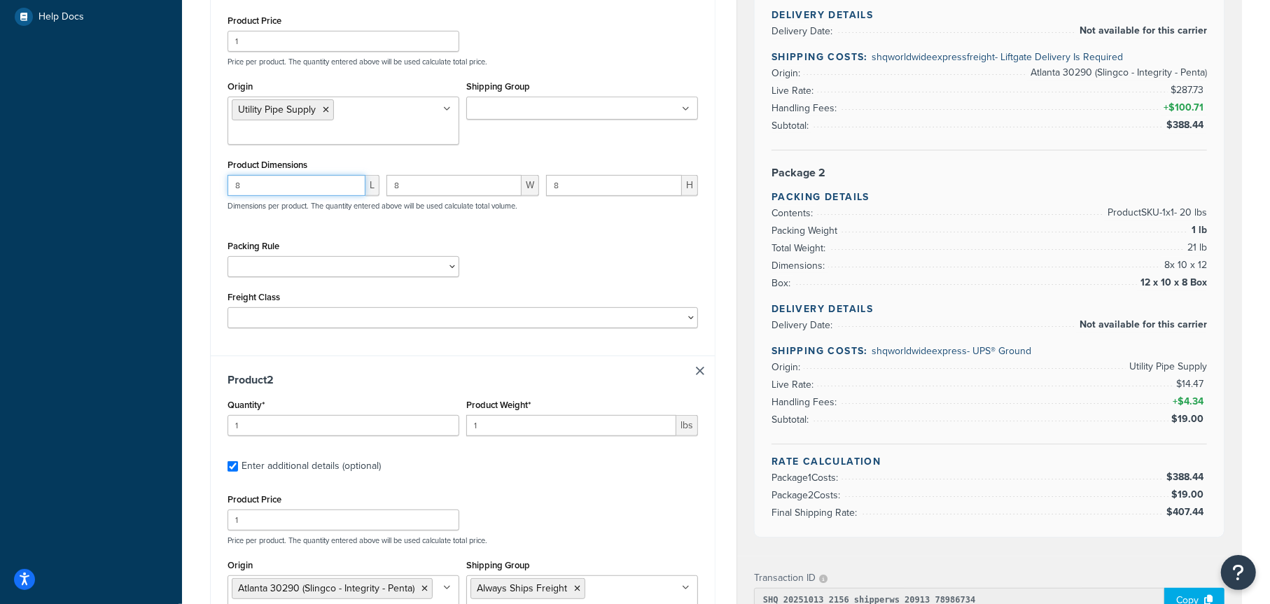
drag, startPoint x: 268, startPoint y: 195, endPoint x: 200, endPoint y: 193, distance: 68.7
click at [200, 193] on div "Shipping destination : Edit 423 E. 3rd Street Elmhurst, Illinois, 60126 , Unite…" at bounding box center [463, 307] width 527 height 1211
drag, startPoint x: 421, startPoint y: 181, endPoint x: 380, endPoint y: 190, distance: 41.5
click at [380, 190] on div "L 8 W 8 H Dimensions per product. The quantity entered above will be used calcu…" at bounding box center [463, 200] width 478 height 51
drag, startPoint x: 595, startPoint y: 184, endPoint x: 515, endPoint y: 204, distance: 82.2
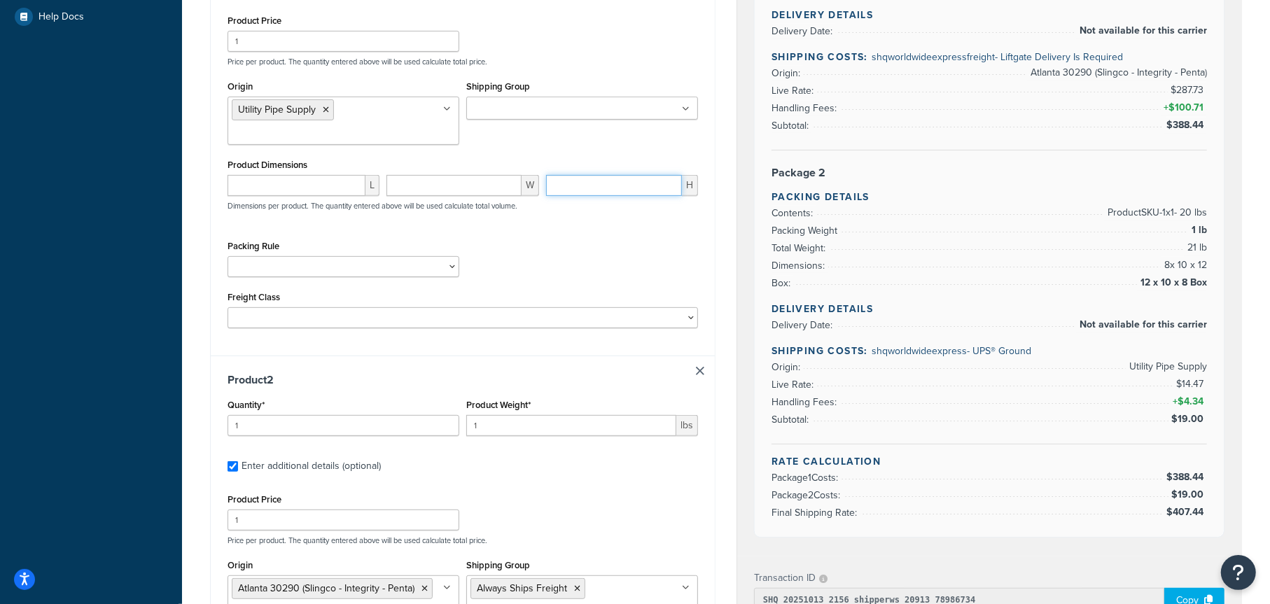
click at [518, 192] on div "L W H Dimensions per product. The quantity entered above will be used calculate…" at bounding box center [463, 200] width 478 height 51
click at [594, 237] on div "Packing Rule Pack Alone Pallet Test" at bounding box center [463, 262] width 478 height 51
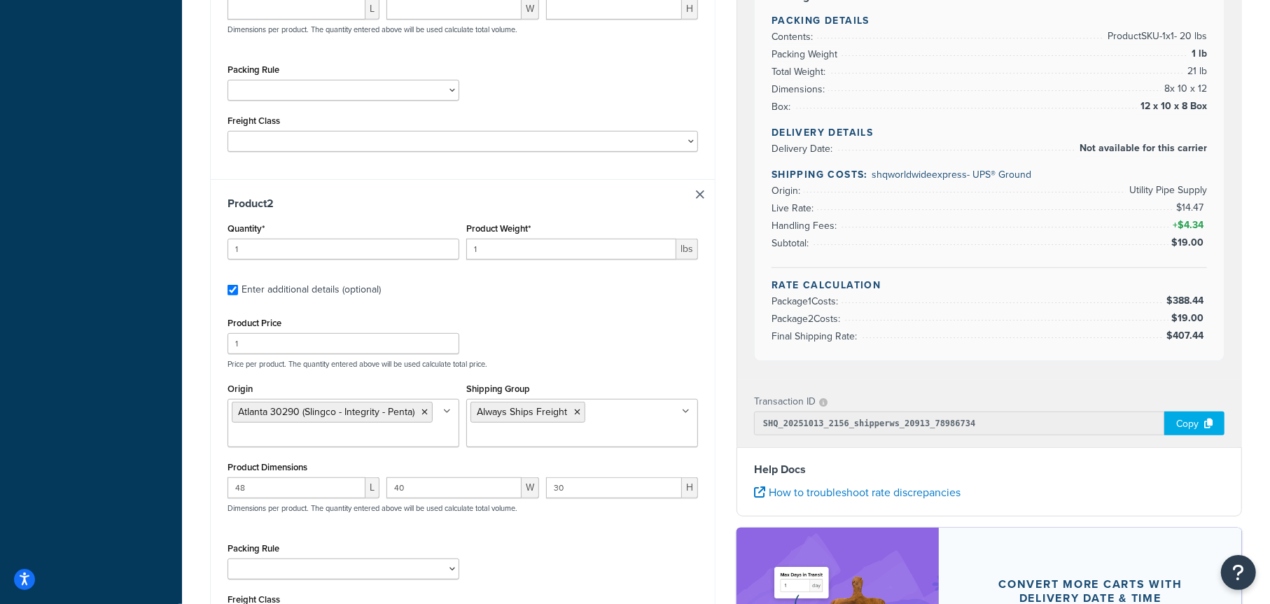
scroll to position [615, 0]
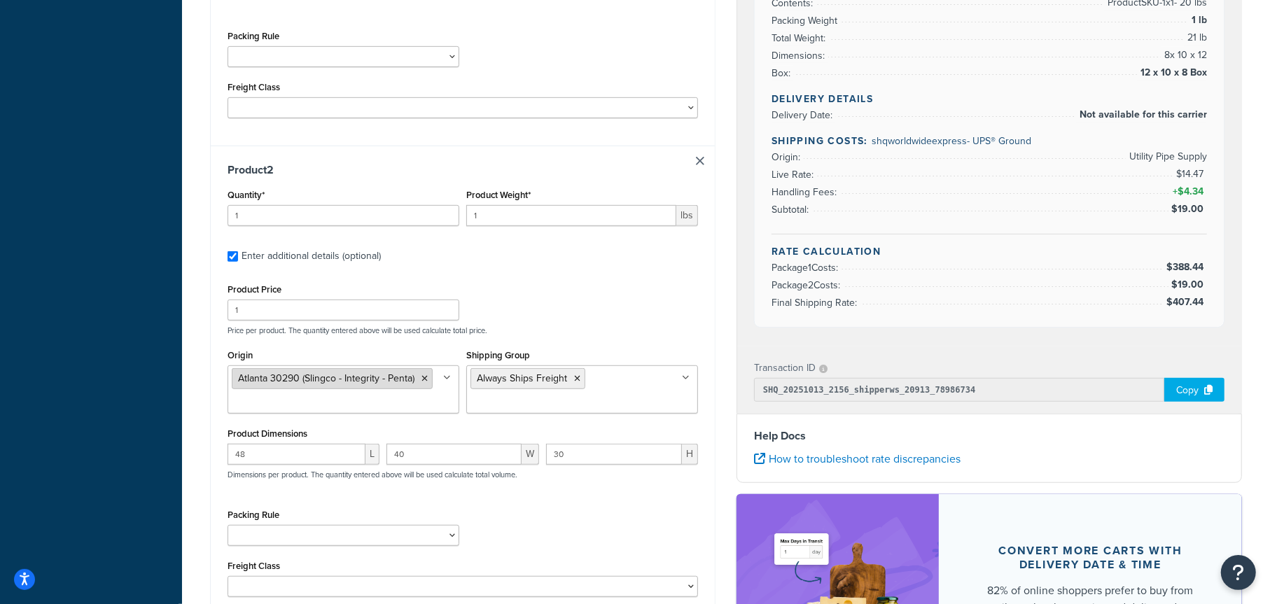
click at [426, 378] on icon at bounding box center [425, 379] width 6 height 8
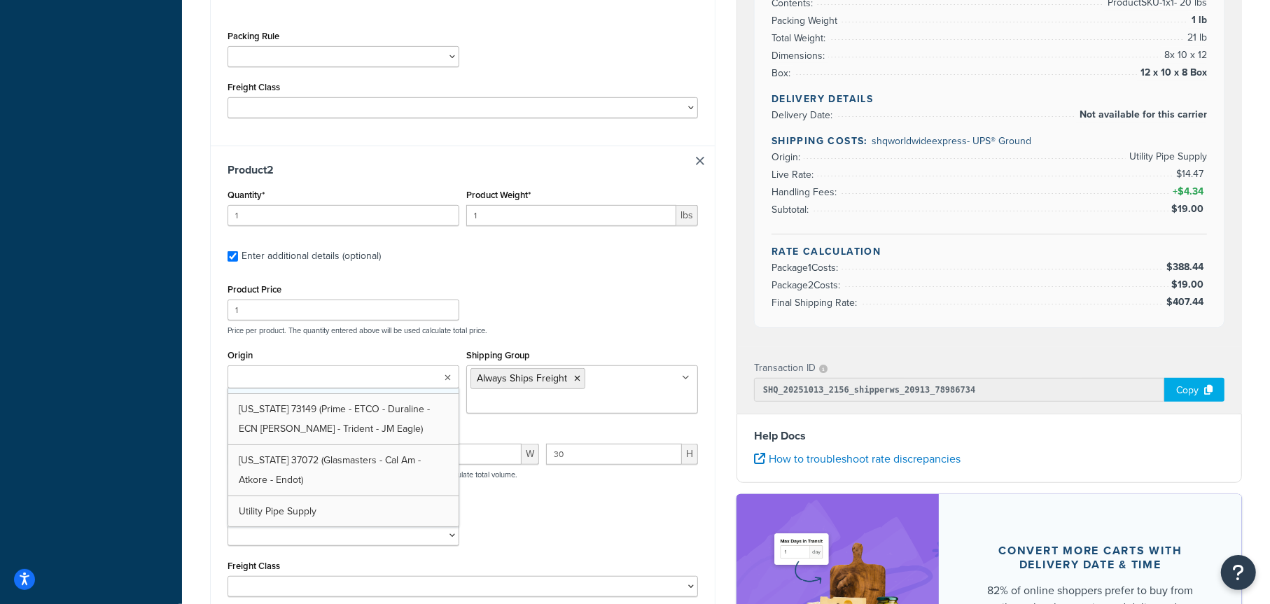
scroll to position [108, 0]
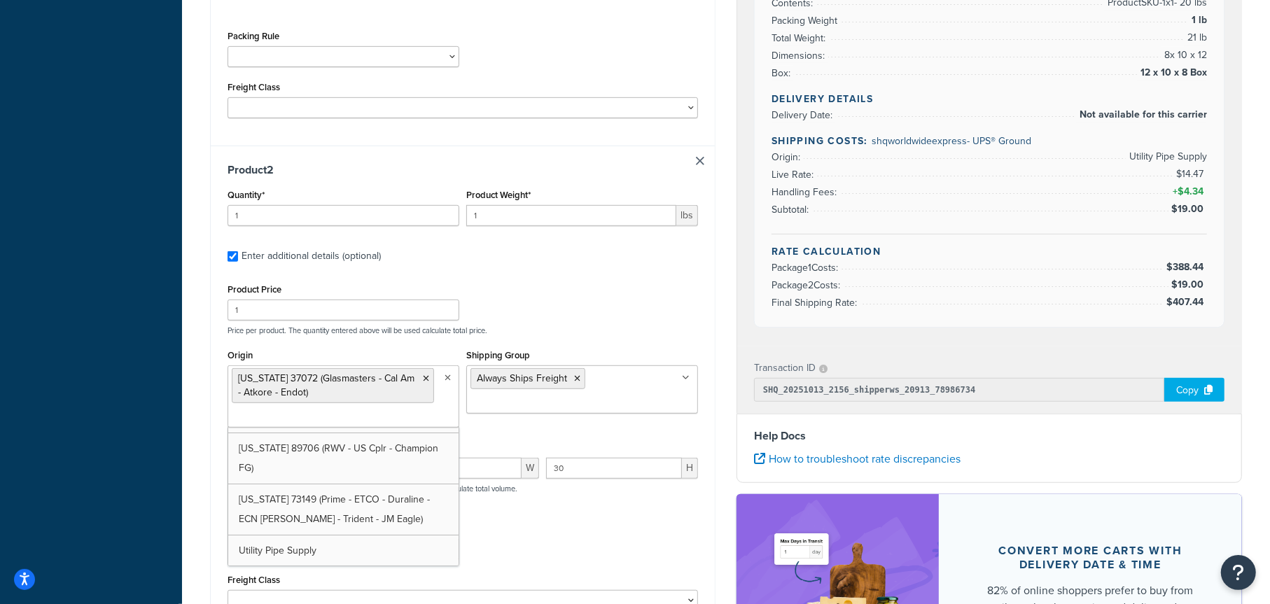
click at [644, 284] on div "Product Price 1 Price per product. The quantity entered above will be used calc…" at bounding box center [463, 307] width 478 height 55
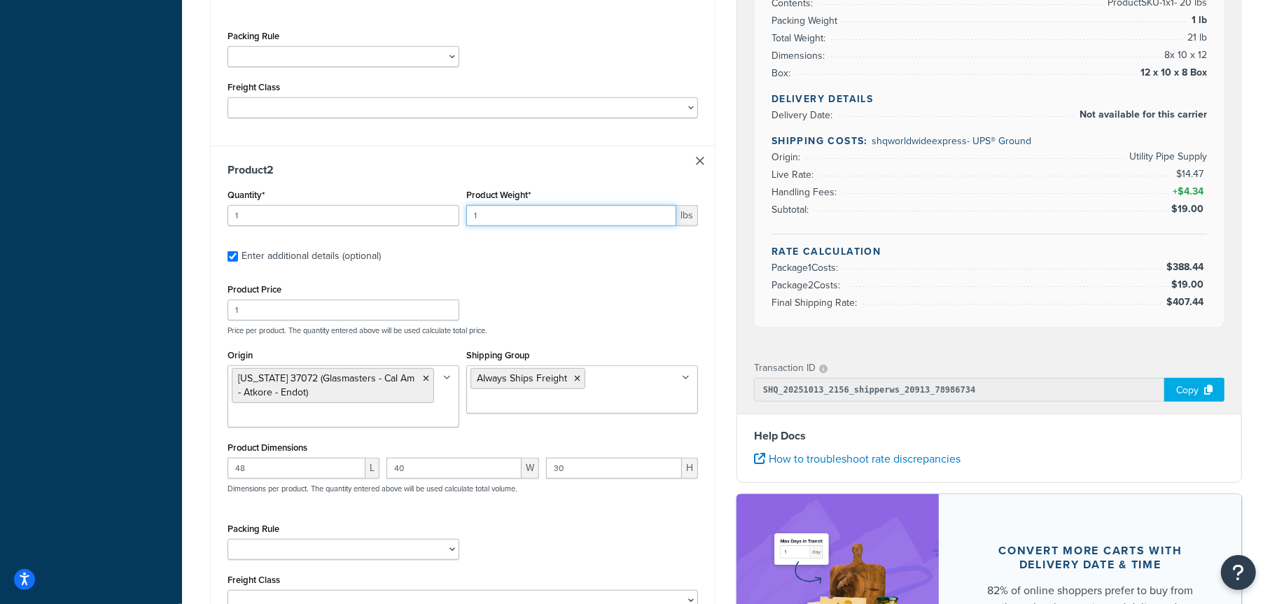
drag, startPoint x: 487, startPoint y: 214, endPoint x: 445, endPoint y: 216, distance: 41.4
click at [447, 216] on div "Quantity* 1 Product Weight* 1 lbs" at bounding box center [463, 211] width 478 height 51
type input "1055"
click at [611, 304] on div "Product Price 1 Price per product. The quantity entered above will be used calc…" at bounding box center [463, 307] width 478 height 55
drag, startPoint x: 277, startPoint y: 466, endPoint x: 197, endPoint y: 472, distance: 80.0
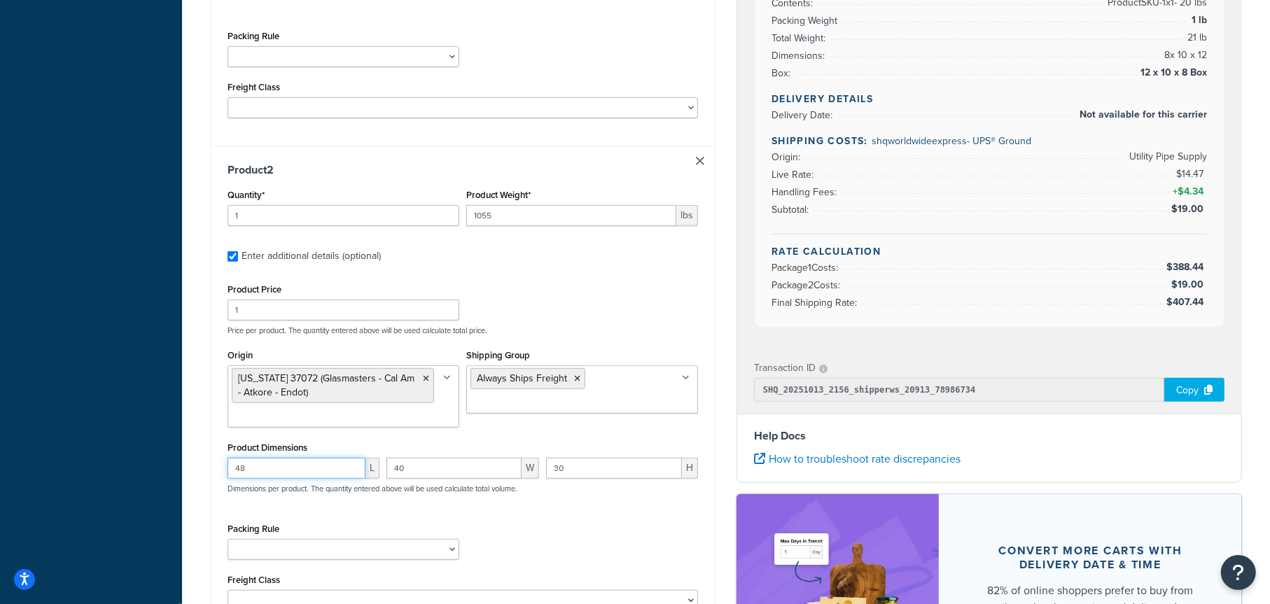
click at [197, 472] on div "Test your rates Reset Rate Results 10/13/2025, 5:56 PM Shipping destination : E…" at bounding box center [726, 110] width 1088 height 1314
type input "50"
drag, startPoint x: 406, startPoint y: 469, endPoint x: 364, endPoint y: 471, distance: 42.0
click at [364, 471] on div "50 L 40 W 30 H Dimensions per product. The quantity entered above will be used …" at bounding box center [463, 483] width 478 height 51
type input "50"
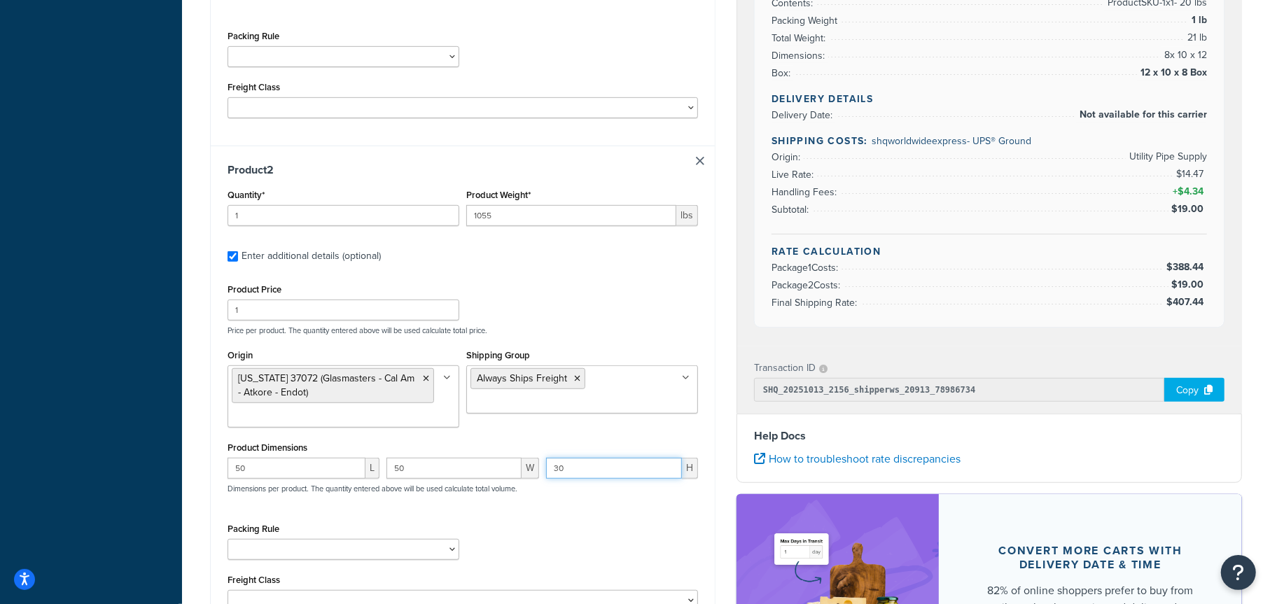
drag, startPoint x: 569, startPoint y: 469, endPoint x: 529, endPoint y: 470, distance: 39.9
click at [529, 470] on div "50 L 50 W 30 H Dimensions per product. The quantity entered above will be used …" at bounding box center [463, 483] width 478 height 51
type input "0"
type input "50"
click at [536, 274] on div "Product 2 Quantity* 1 Product Weight* 1055 lbs Enter additional details (option…" at bounding box center [463, 392] width 504 height 493
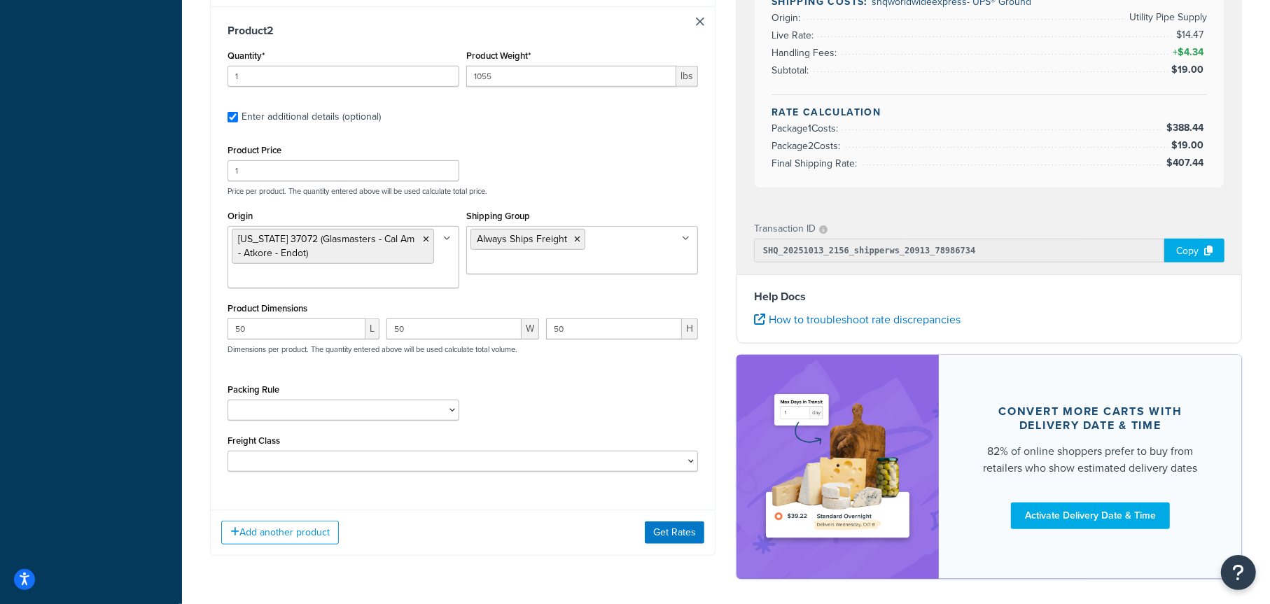
scroll to position [755, 0]
click at [676, 535] on button "Get Rates" at bounding box center [675, 532] width 60 height 22
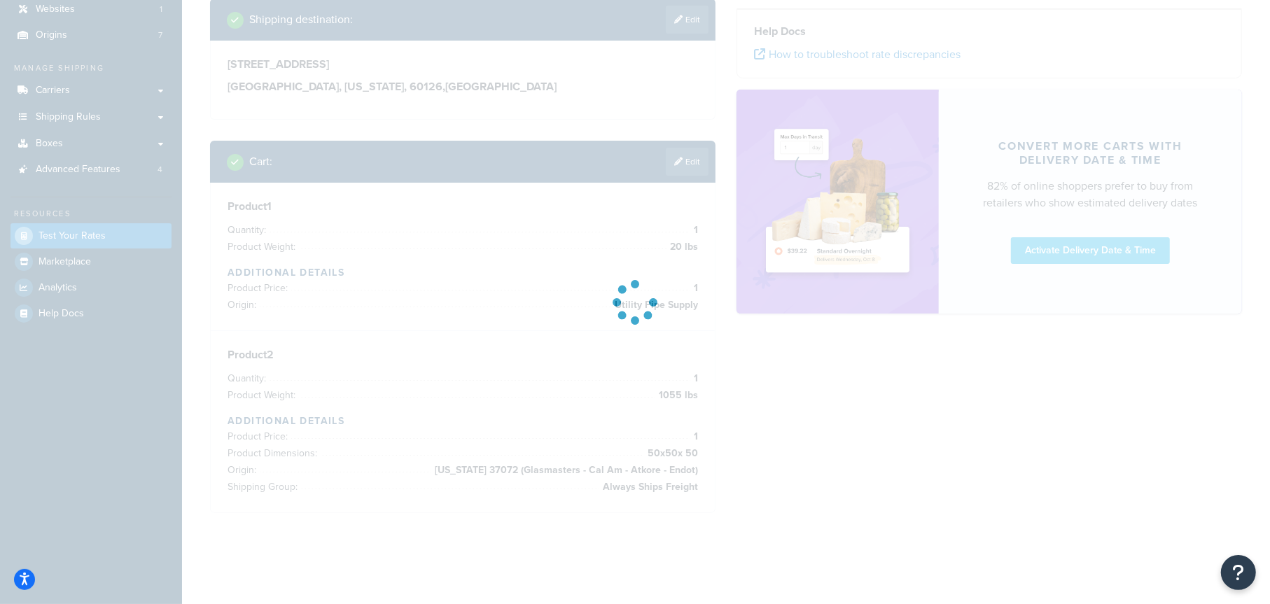
scroll to position [38, 0]
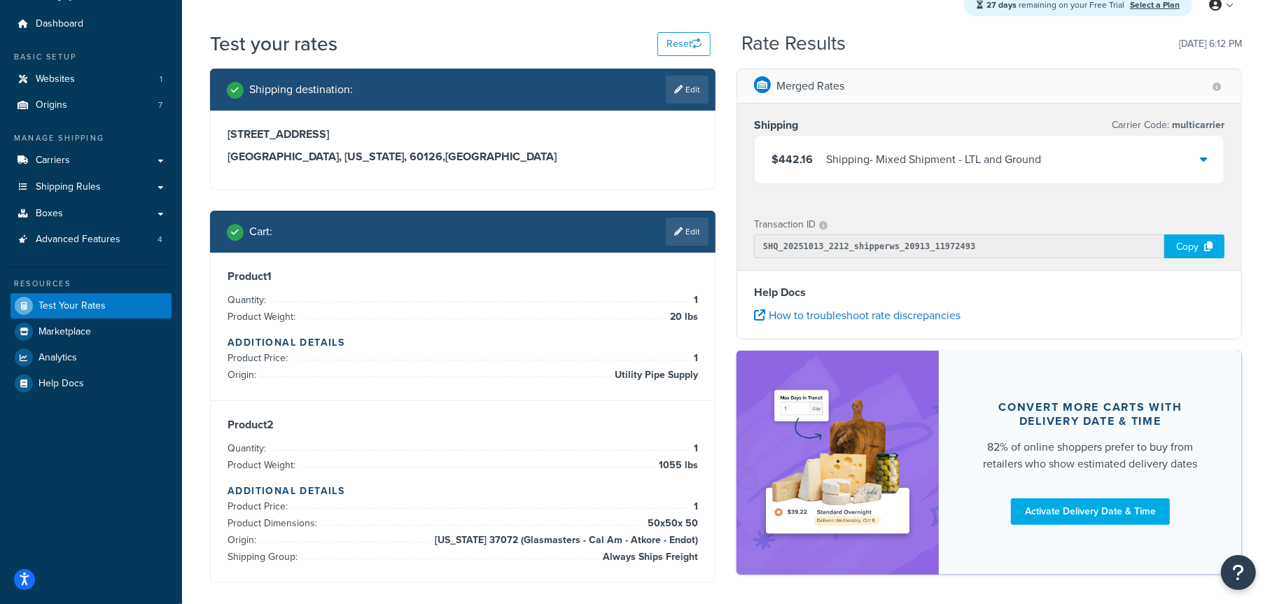
click at [994, 168] on div "Shipping - Mixed Shipment - LTL and Ground" at bounding box center [933, 160] width 215 height 20
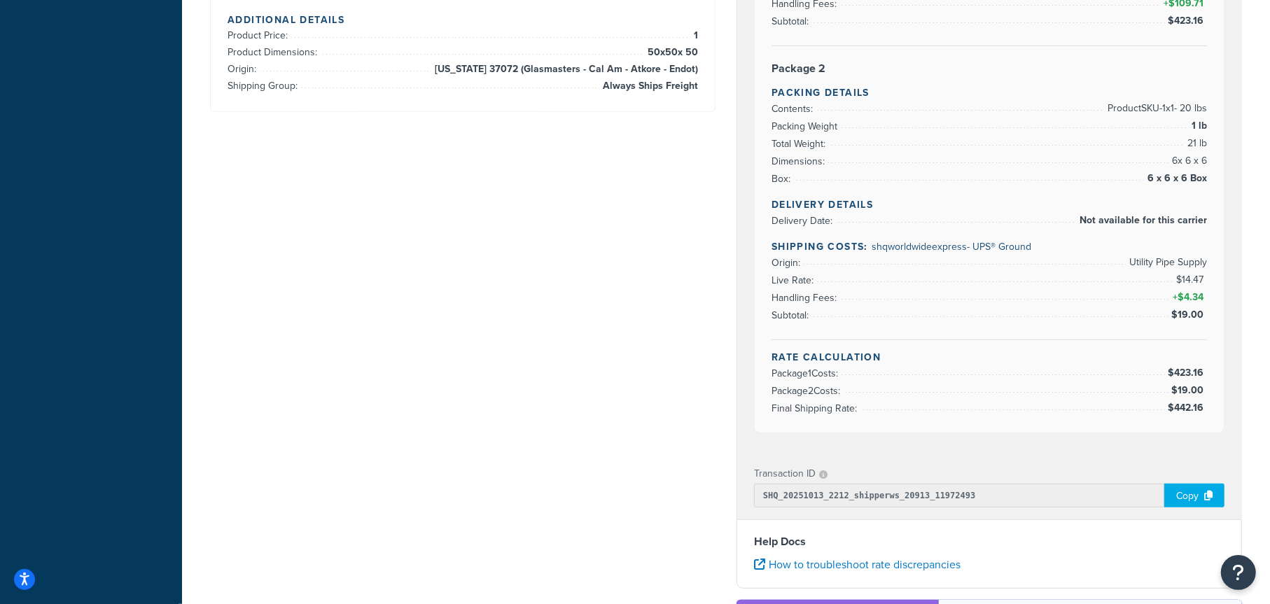
scroll to position [528, 0]
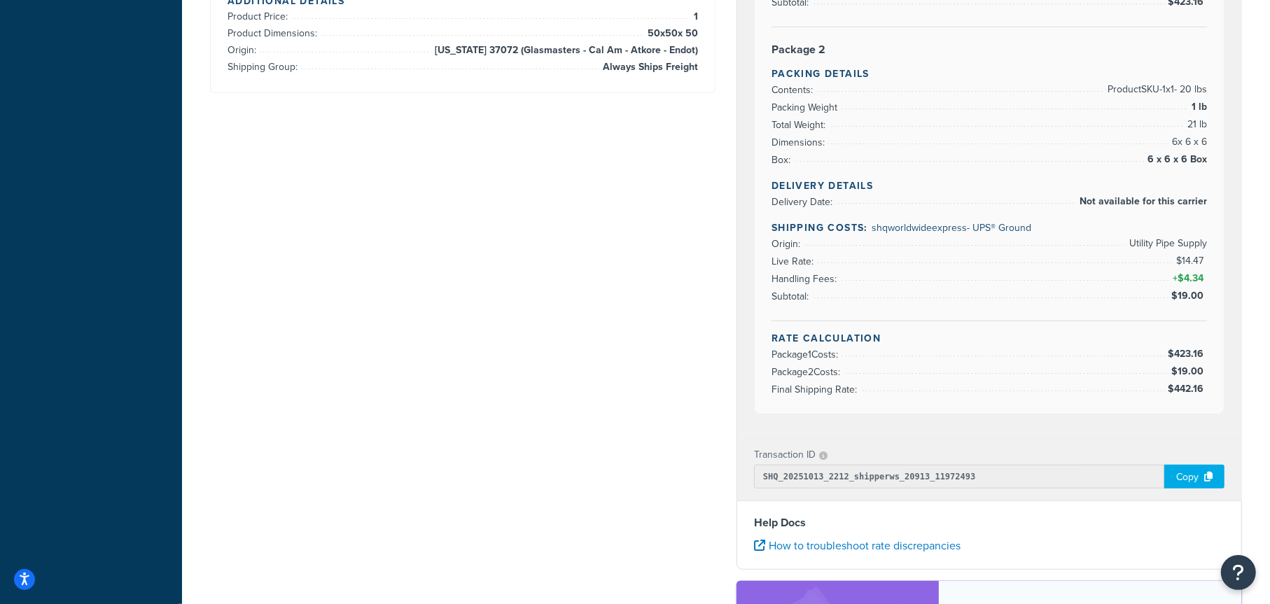
click at [1183, 482] on div "Copy" at bounding box center [1194, 477] width 60 height 24
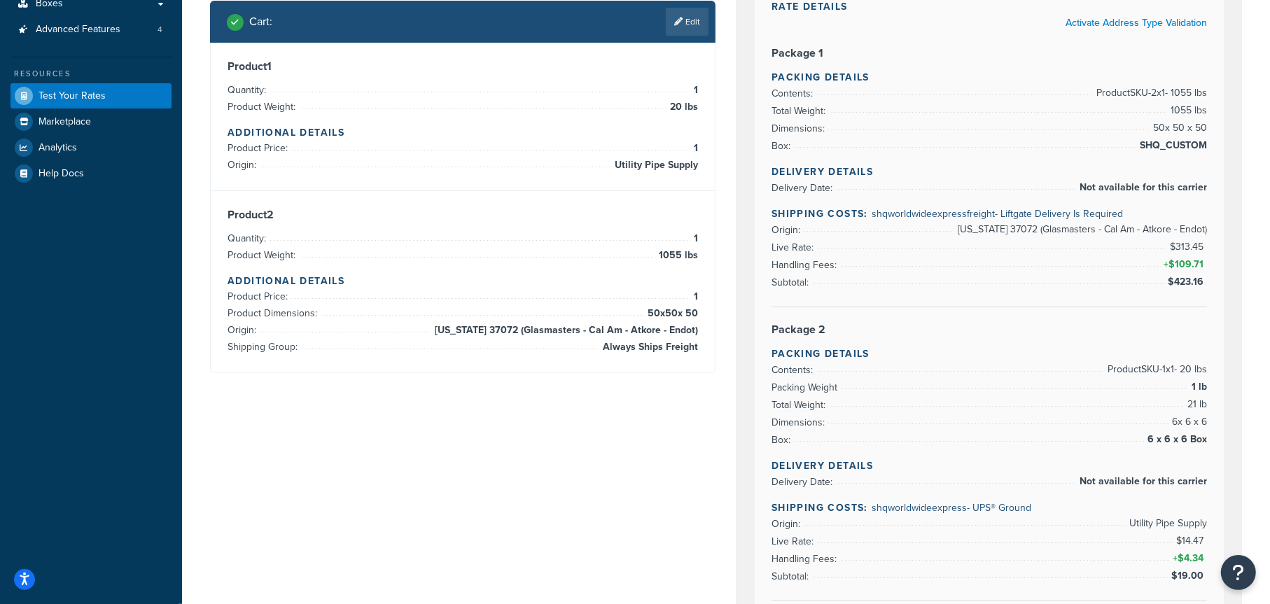
scroll to position [178, 0]
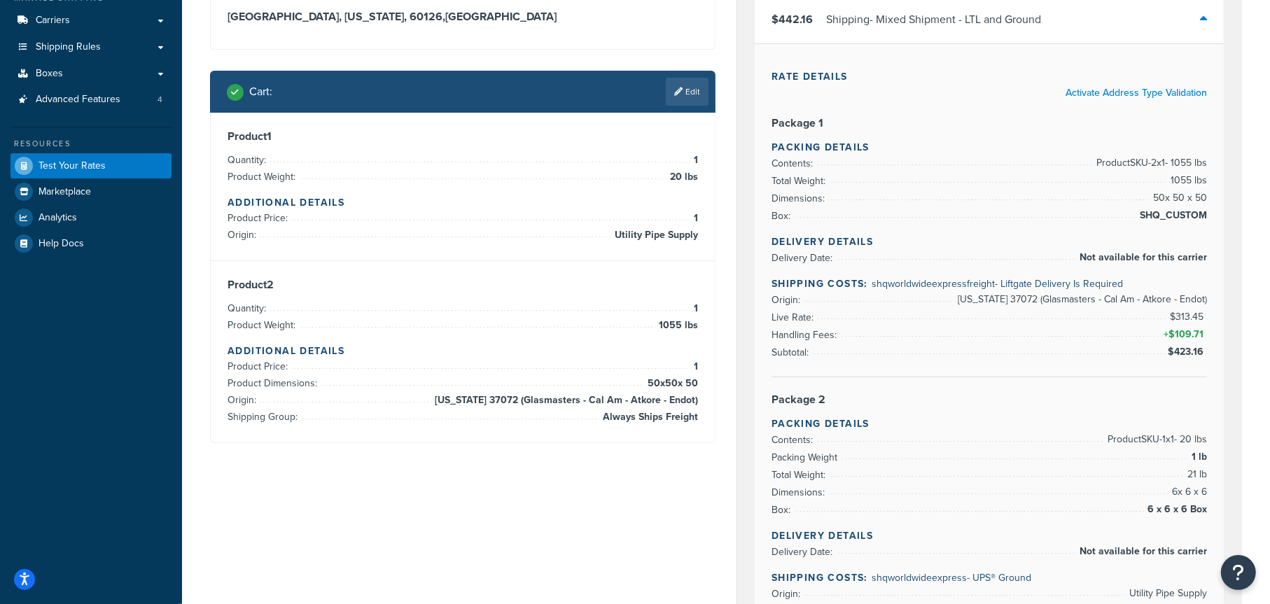
click at [1202, 21] on icon at bounding box center [1203, 18] width 7 height 11
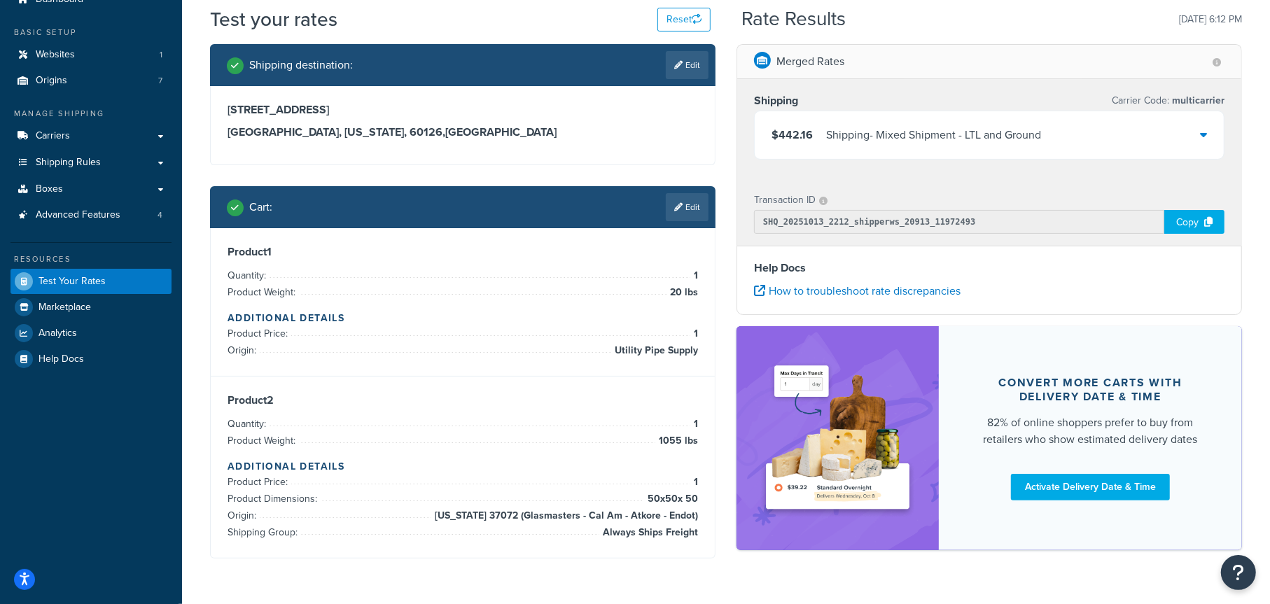
scroll to position [38, 0]
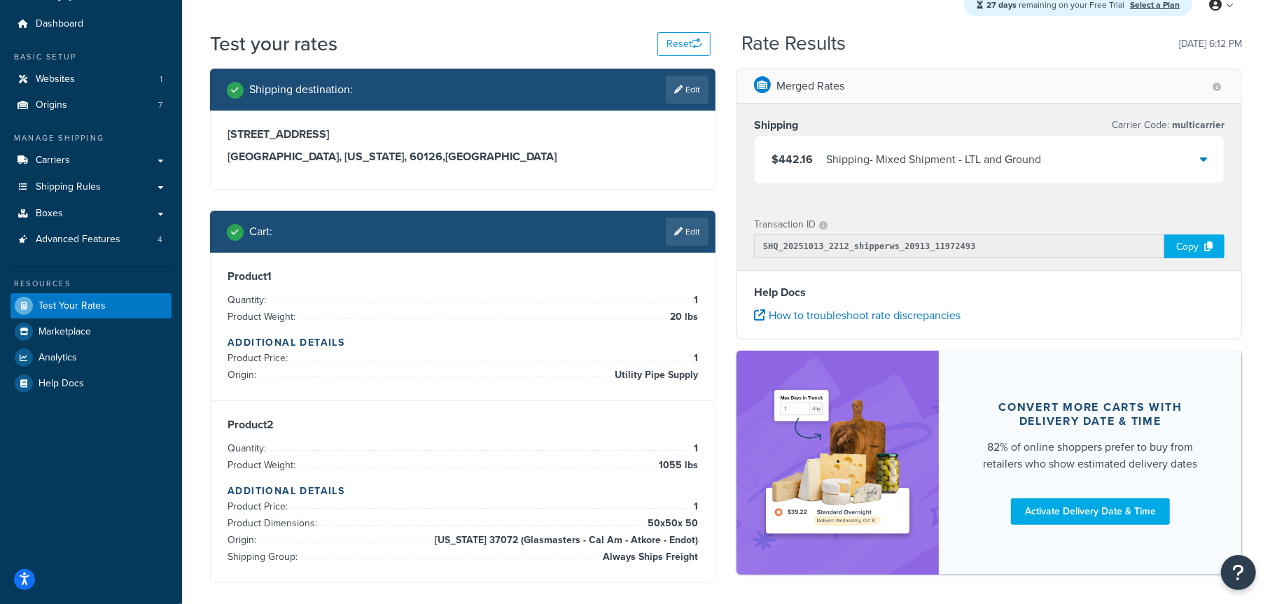
click at [1206, 153] on icon at bounding box center [1203, 158] width 7 height 11
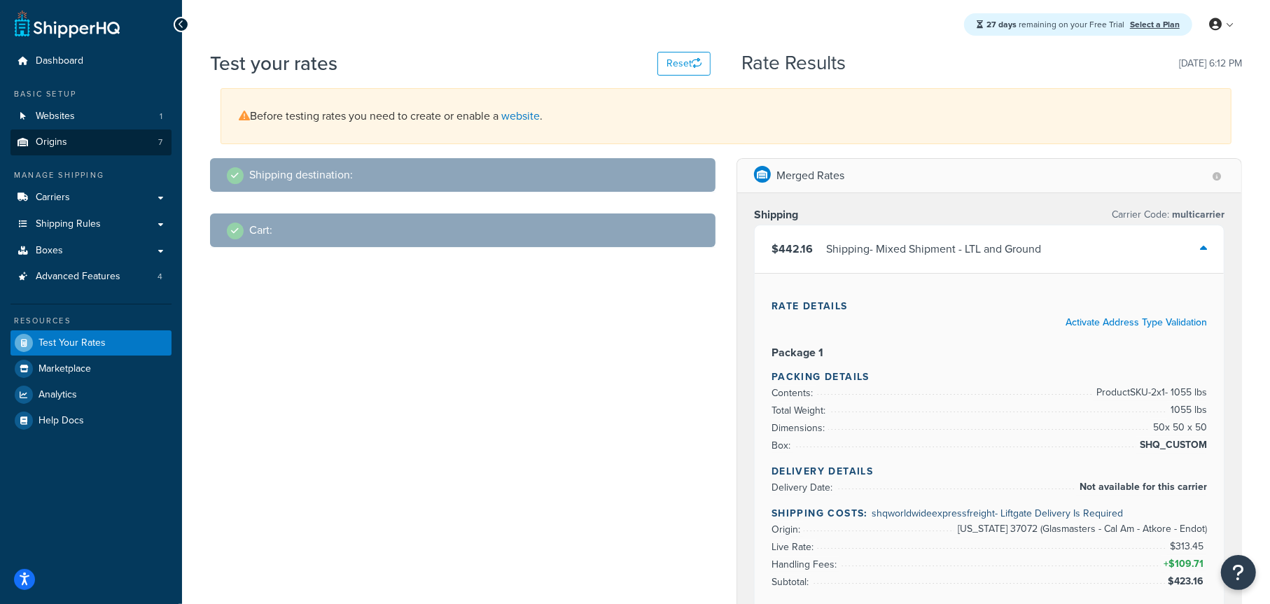
scroll to position [0, 0]
click at [61, 198] on span "Carriers" at bounding box center [53, 199] width 34 height 12
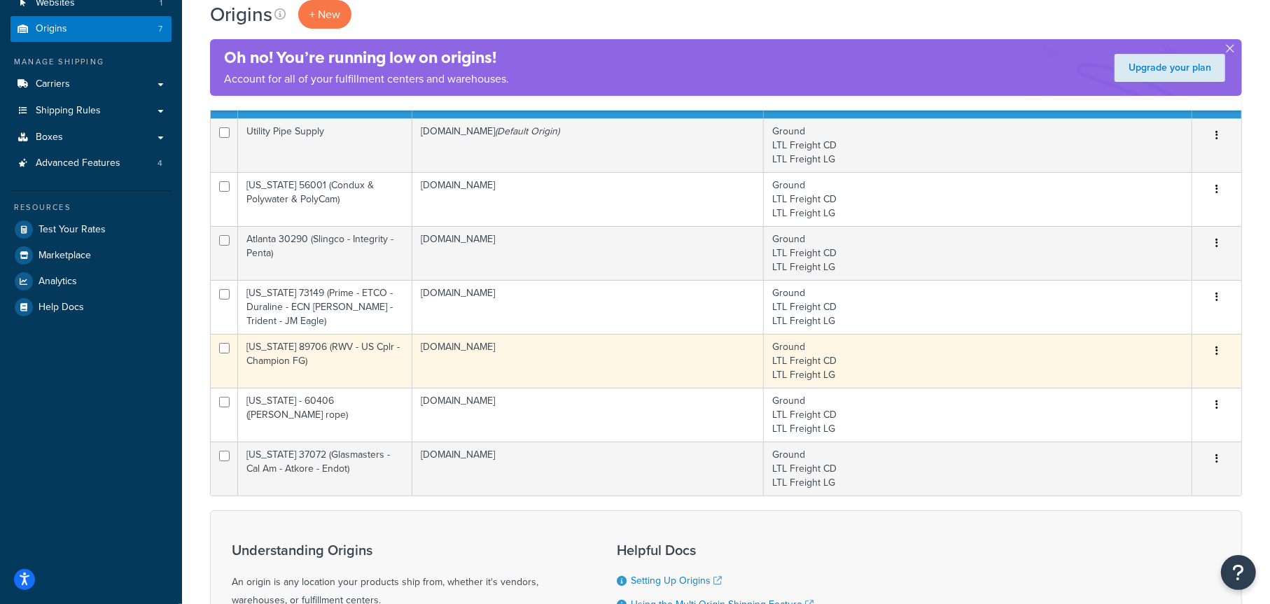
scroll to position [140, 0]
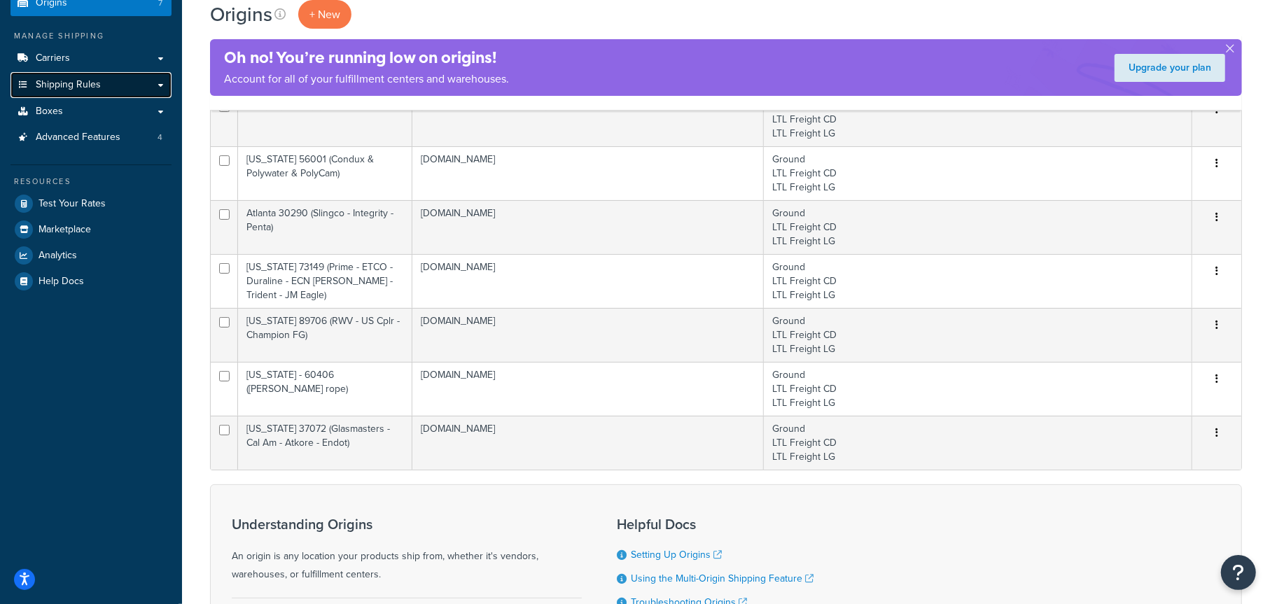
click at [57, 88] on span "Shipping Rules" at bounding box center [68, 85] width 65 height 12
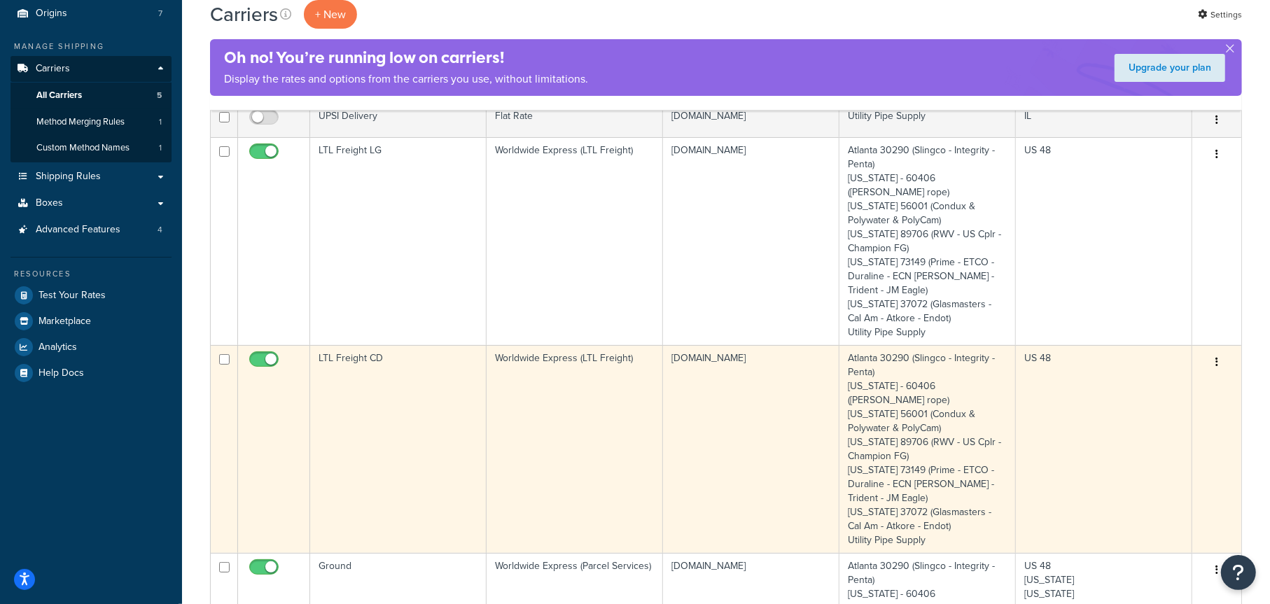
scroll to position [140, 0]
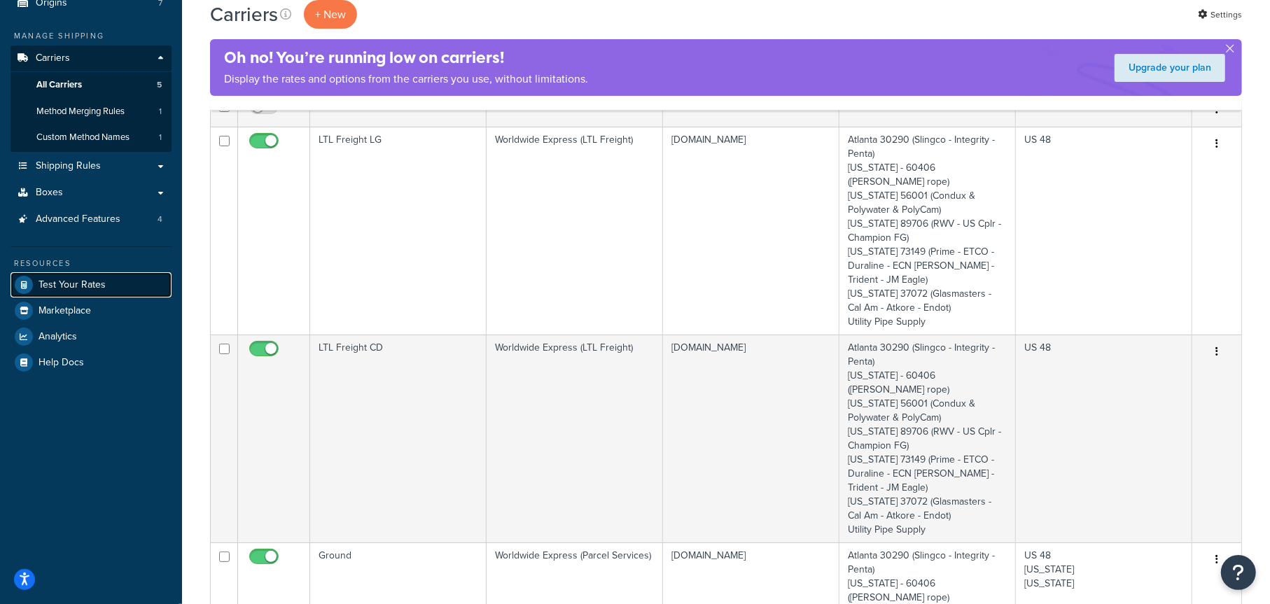
click at [81, 284] on span "Test Your Rates" at bounding box center [72, 285] width 67 height 12
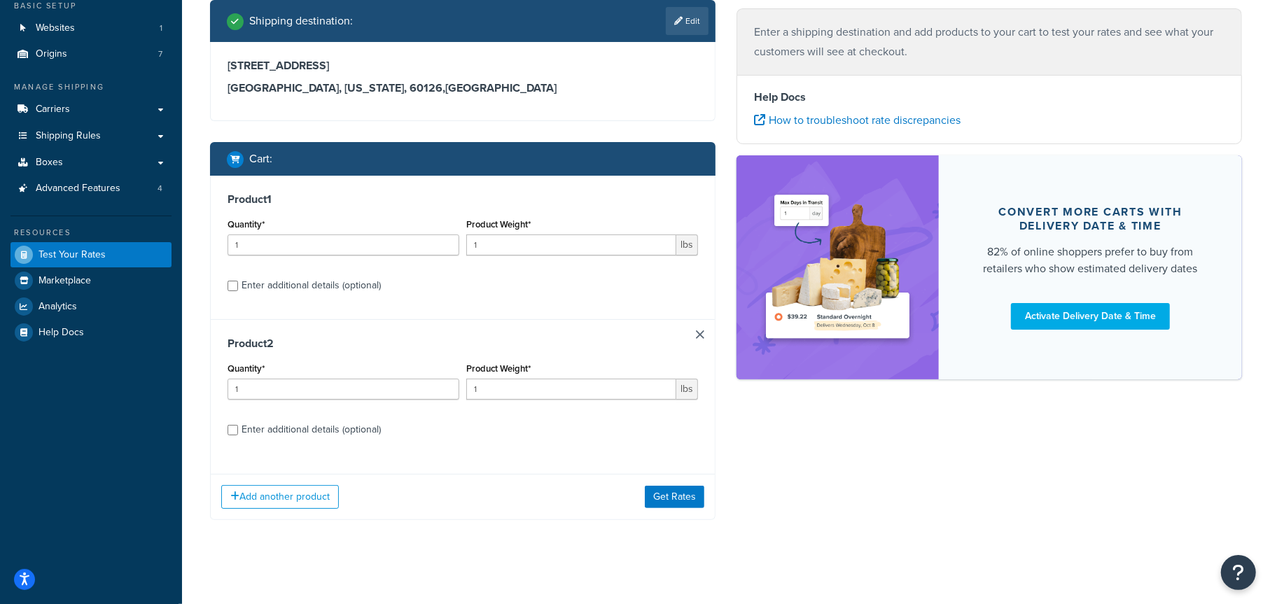
scroll to position [96, 0]
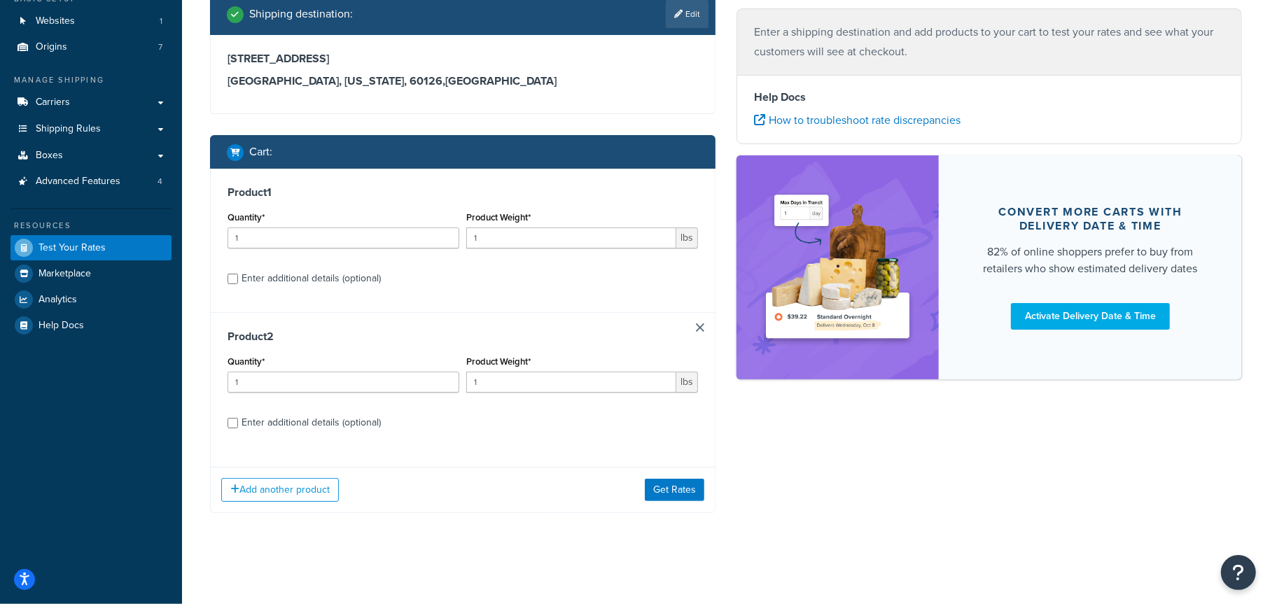
click at [294, 279] on div "Enter additional details (optional)" at bounding box center [311, 279] width 139 height 20
click at [238, 279] on input "Enter additional details (optional)" at bounding box center [233, 279] width 11 height 11
checkbox input "true"
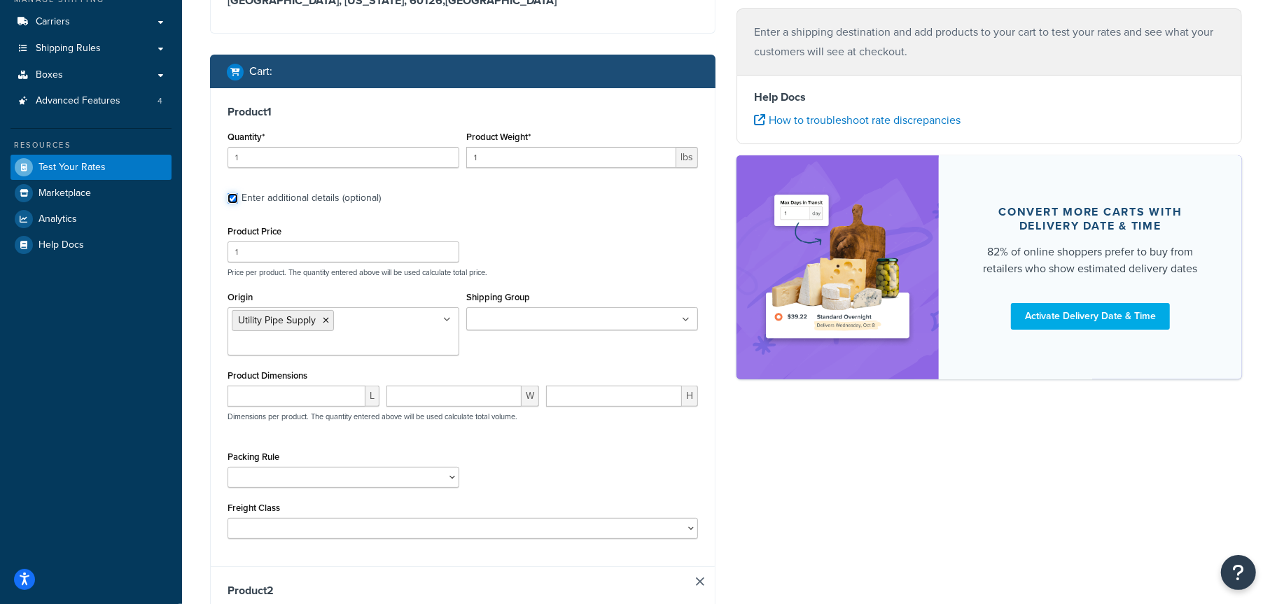
scroll to position [166, 0]
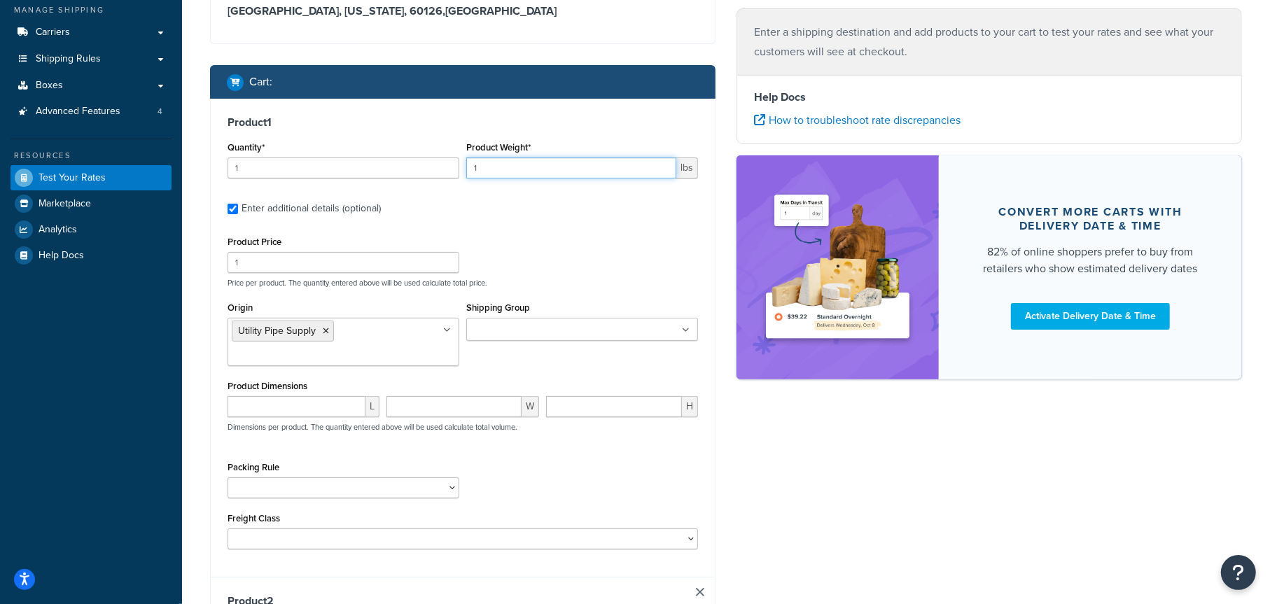
drag, startPoint x: 493, startPoint y: 160, endPoint x: 443, endPoint y: 164, distance: 49.9
click at [443, 164] on div "Quantity* 1 Product Weight* 1 lbs" at bounding box center [463, 163] width 478 height 51
type input "20"
click at [592, 240] on div "Product Price 1 Price per product. The quantity entered above will be used calc…" at bounding box center [463, 259] width 478 height 55
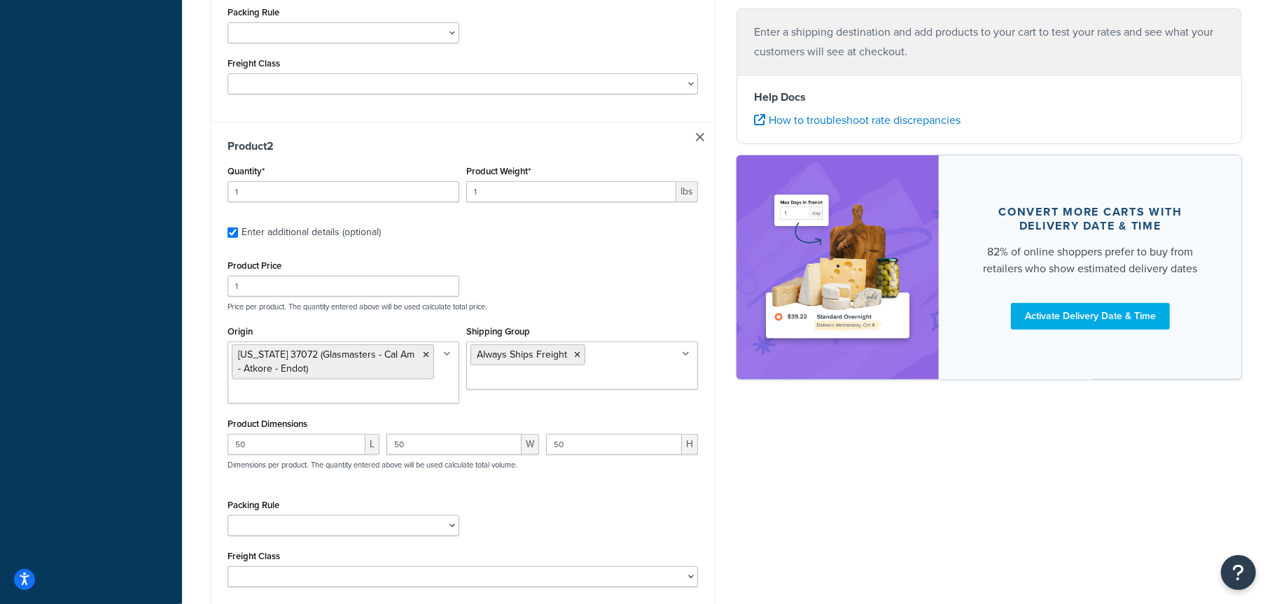
scroll to position [656, 0]
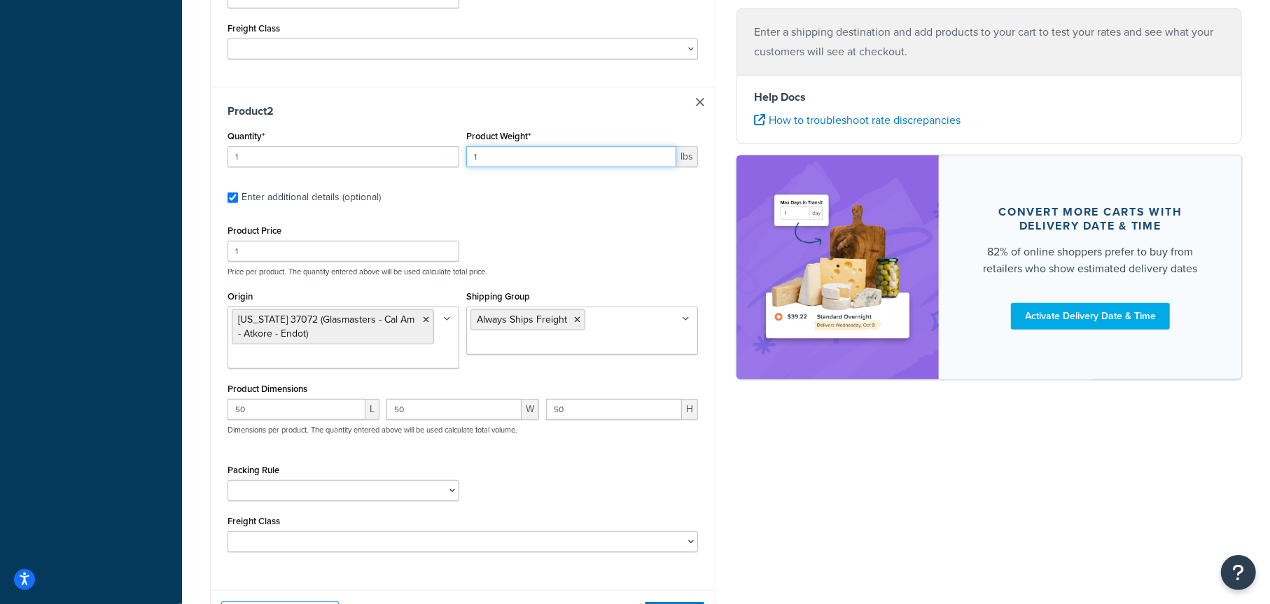
drag, startPoint x: 494, startPoint y: 160, endPoint x: 427, endPoint y: 162, distance: 66.6
click at [427, 162] on div "Quantity* 1 Product Weight* 1 lbs" at bounding box center [463, 152] width 478 height 51
click at [491, 155] on input "1" at bounding box center [571, 156] width 210 height 21
drag, startPoint x: 499, startPoint y: 155, endPoint x: 450, endPoint y: 160, distance: 50.0
click at [450, 160] on div "Quantity* 1 Product Weight* 1 lbs" at bounding box center [463, 152] width 478 height 51
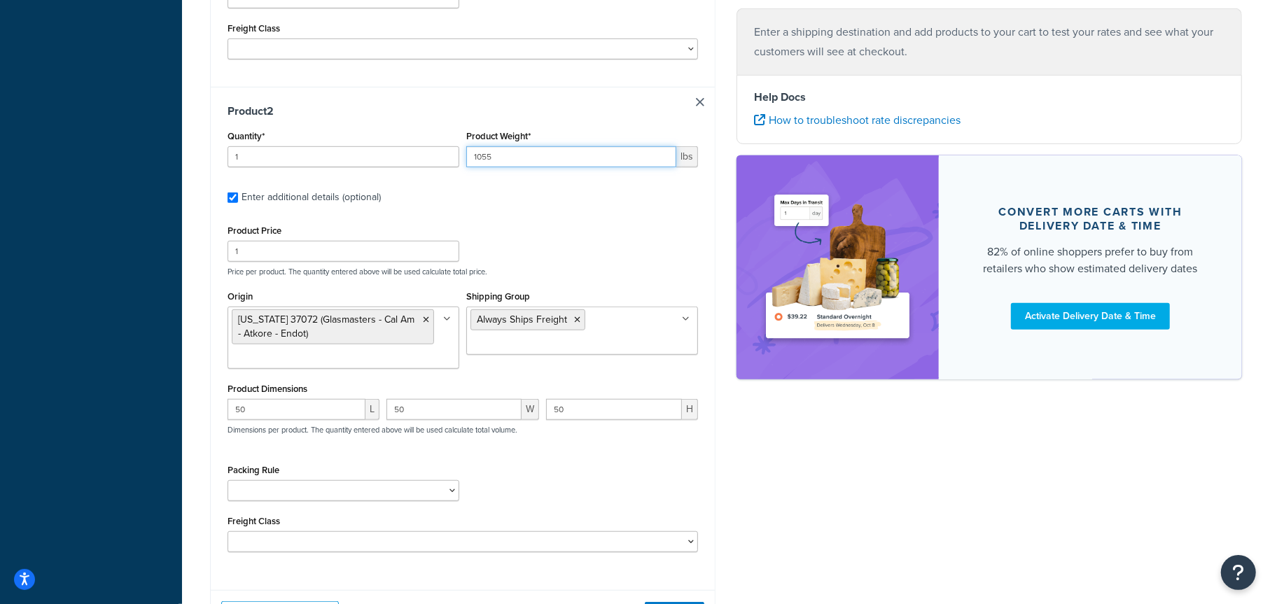
type input "1055"
click at [564, 209] on div "Product 2 Quantity* 1 Product Weight* 1055 lbs Enter additional details (option…" at bounding box center [463, 333] width 504 height 493
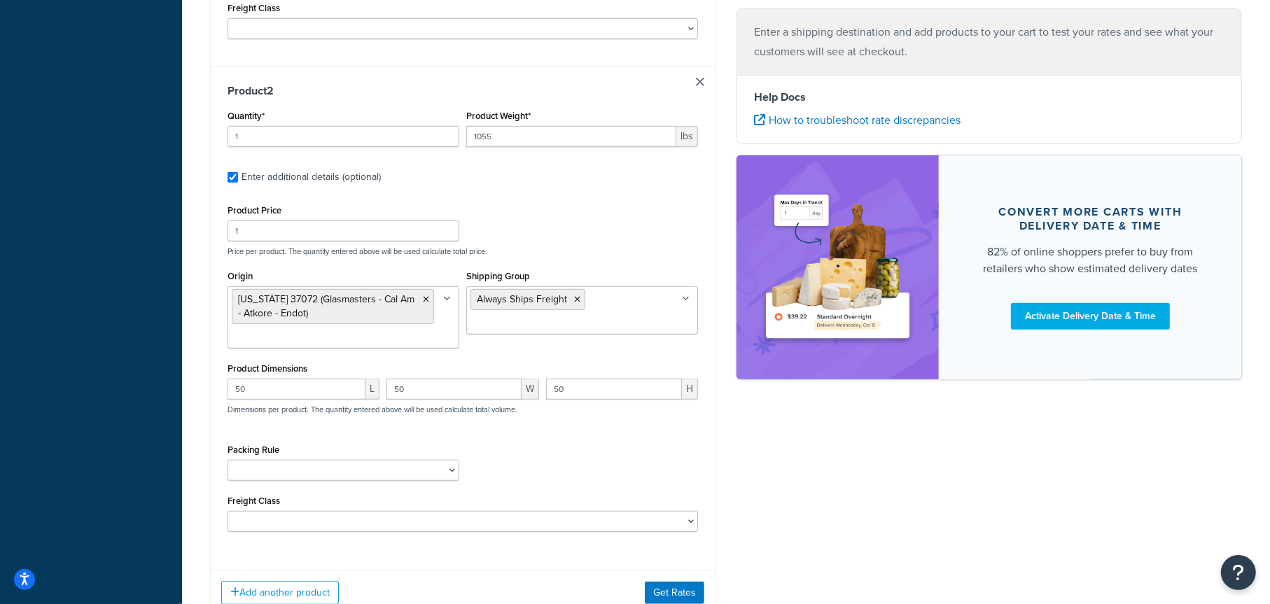
scroll to position [709, 0]
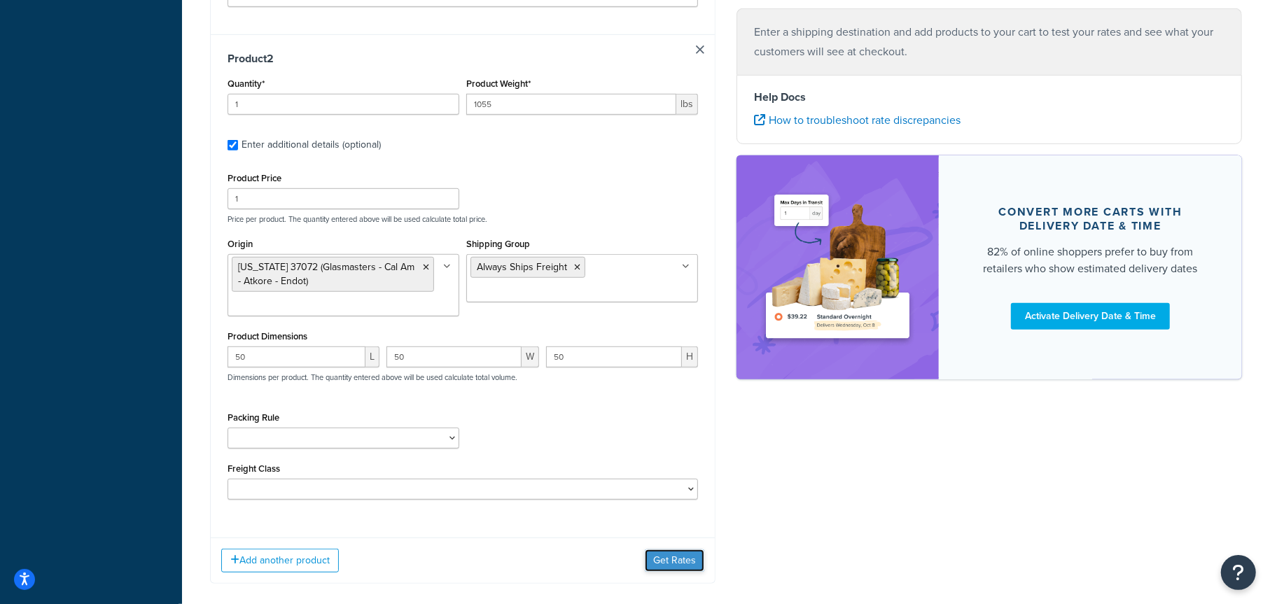
click at [683, 556] on button "Get Rates" at bounding box center [675, 561] width 60 height 22
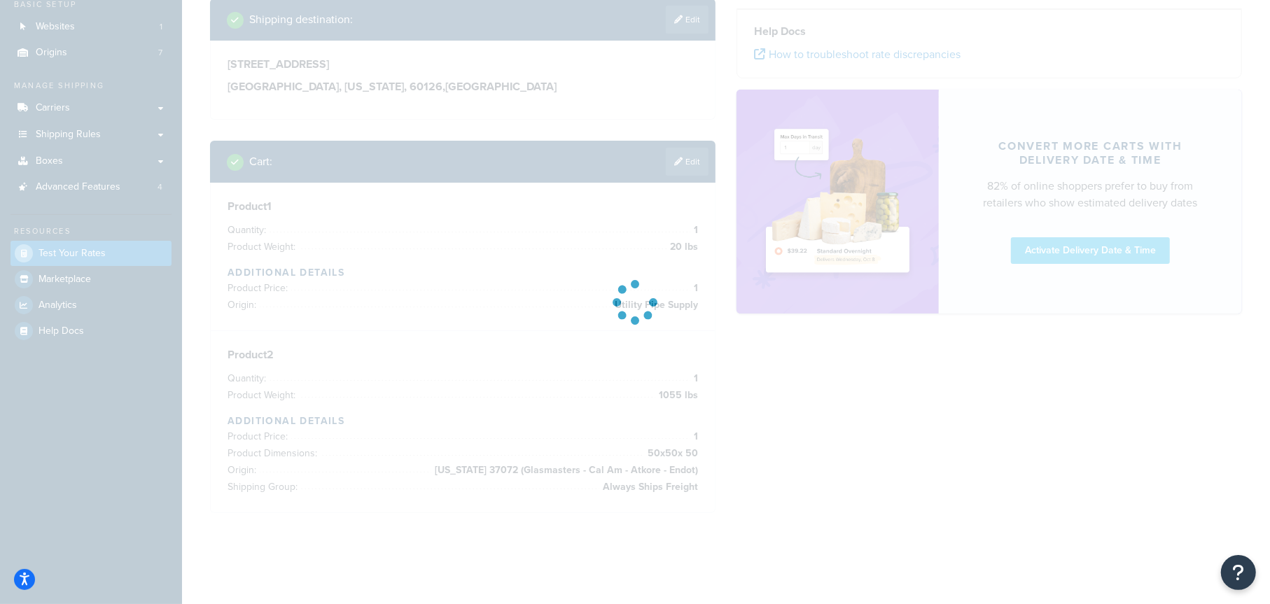
scroll to position [90, 0]
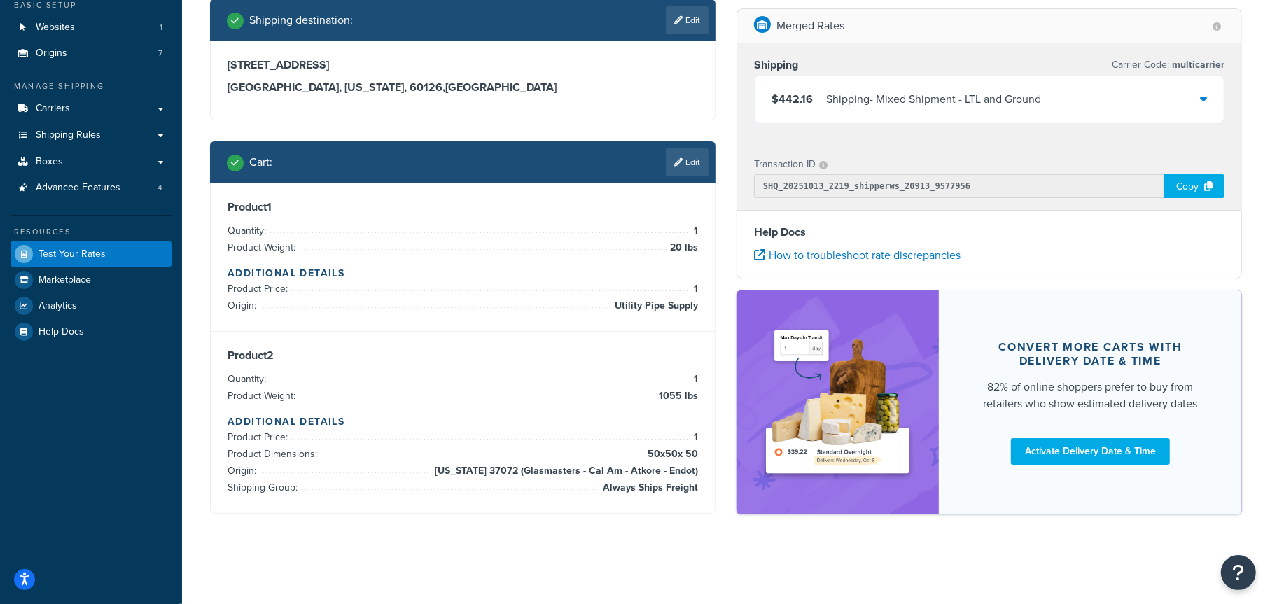
click at [1200, 99] on icon at bounding box center [1203, 98] width 7 height 11
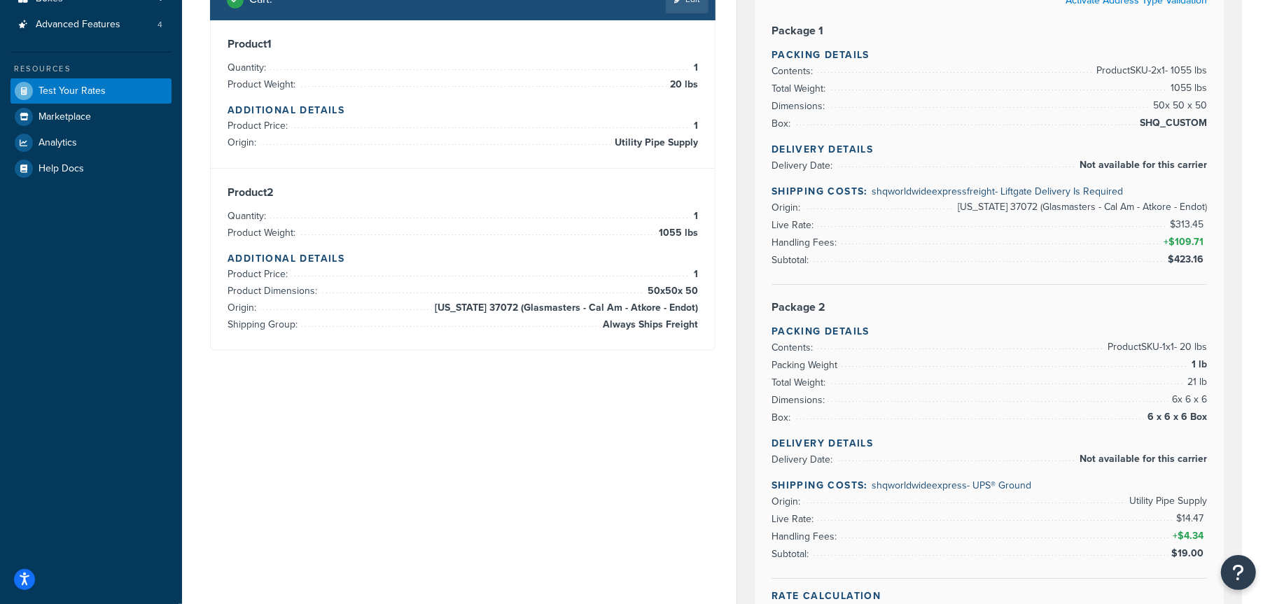
scroll to position [218, 0]
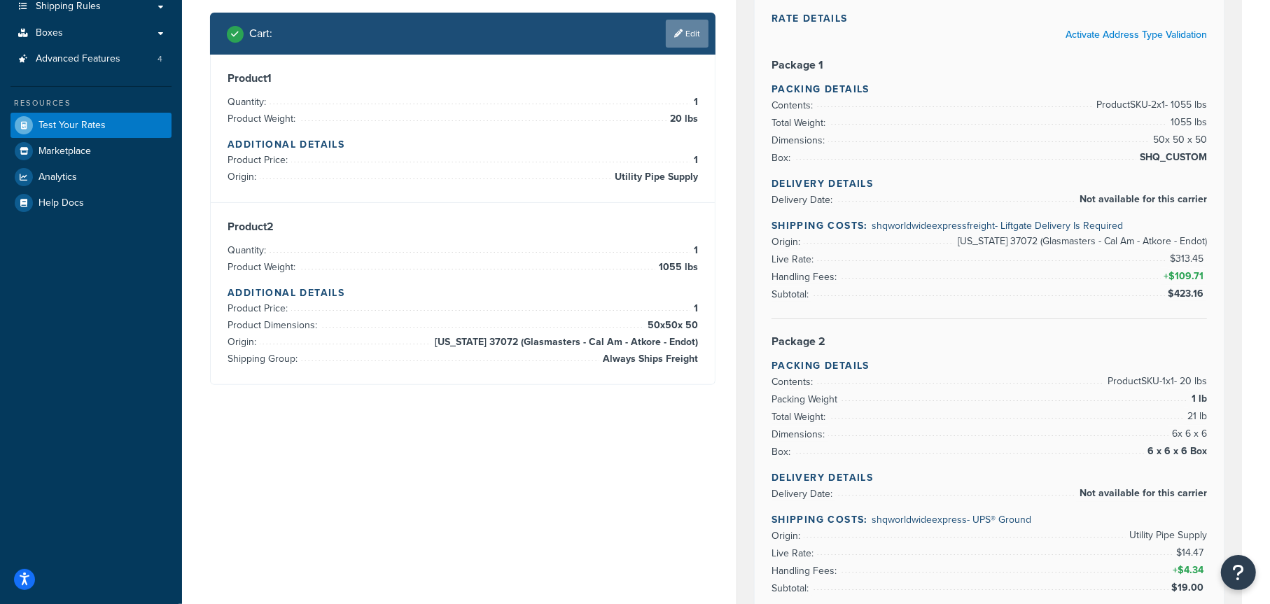
click at [697, 39] on link "Edit" at bounding box center [687, 34] width 43 height 28
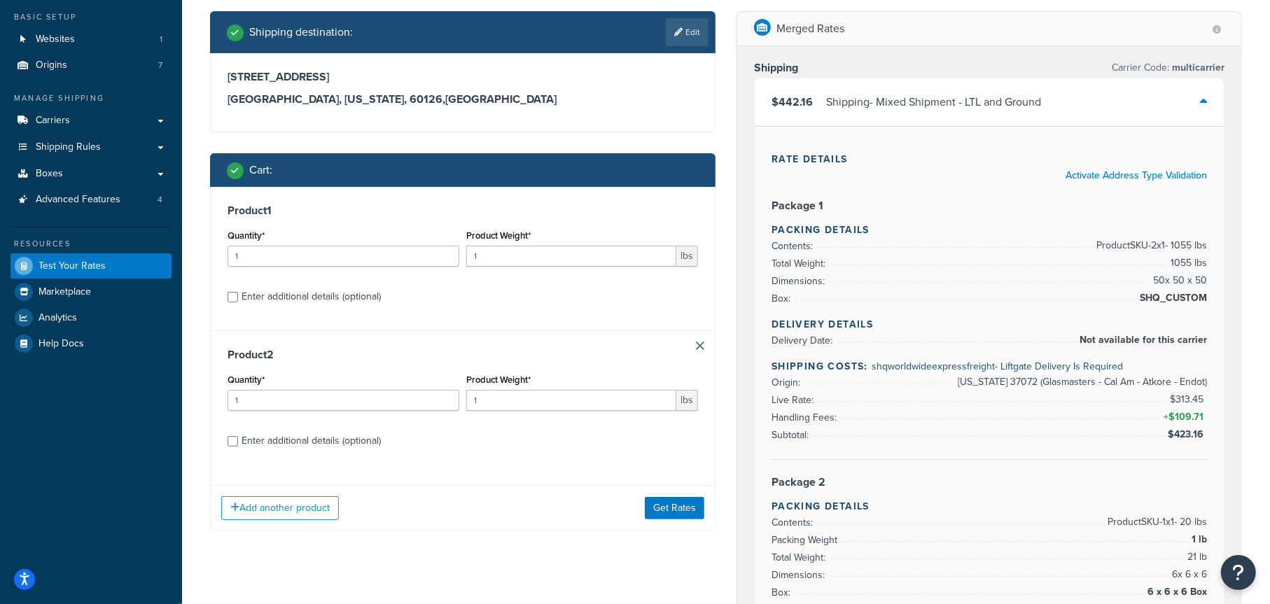
scroll to position [78, 0]
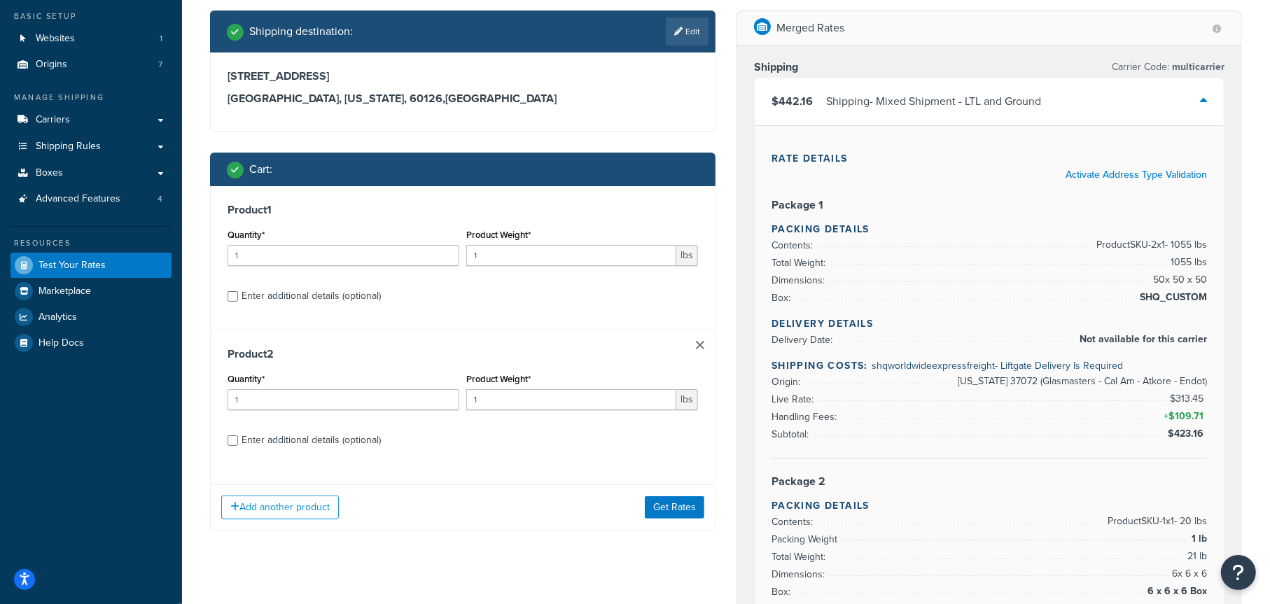
click at [697, 346] on link at bounding box center [700, 345] width 8 height 8
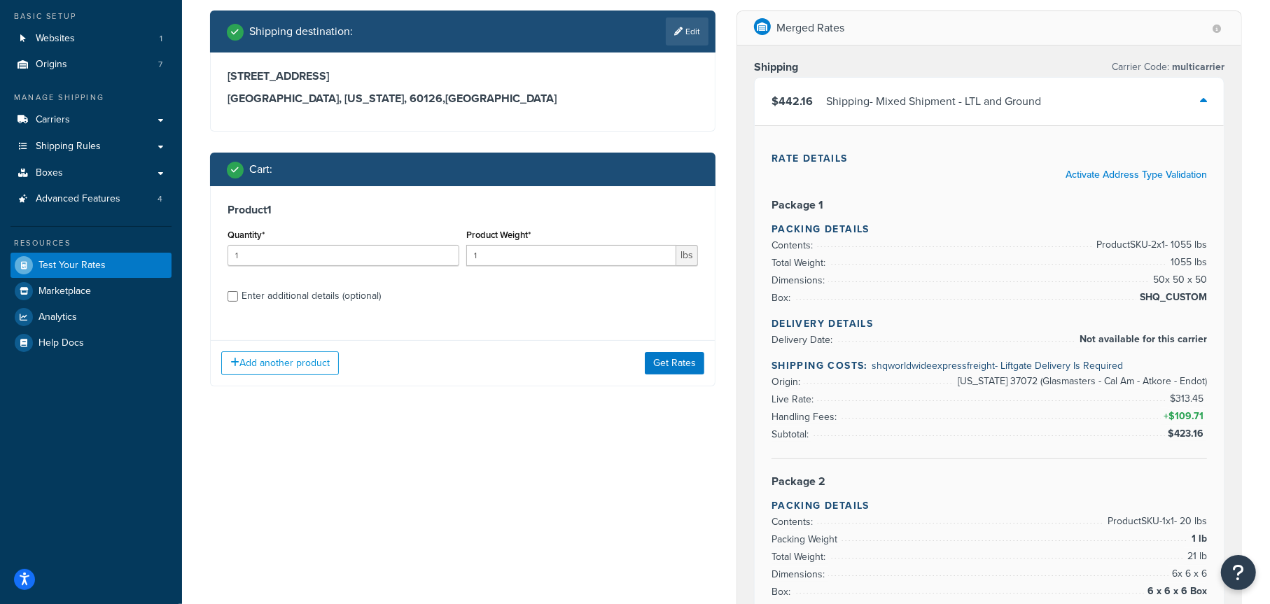
click at [323, 292] on div "Enter additional details (optional)" at bounding box center [311, 296] width 139 height 20
click at [238, 292] on input "Enter additional details (optional)" at bounding box center [233, 296] width 11 height 11
checkbox input "true"
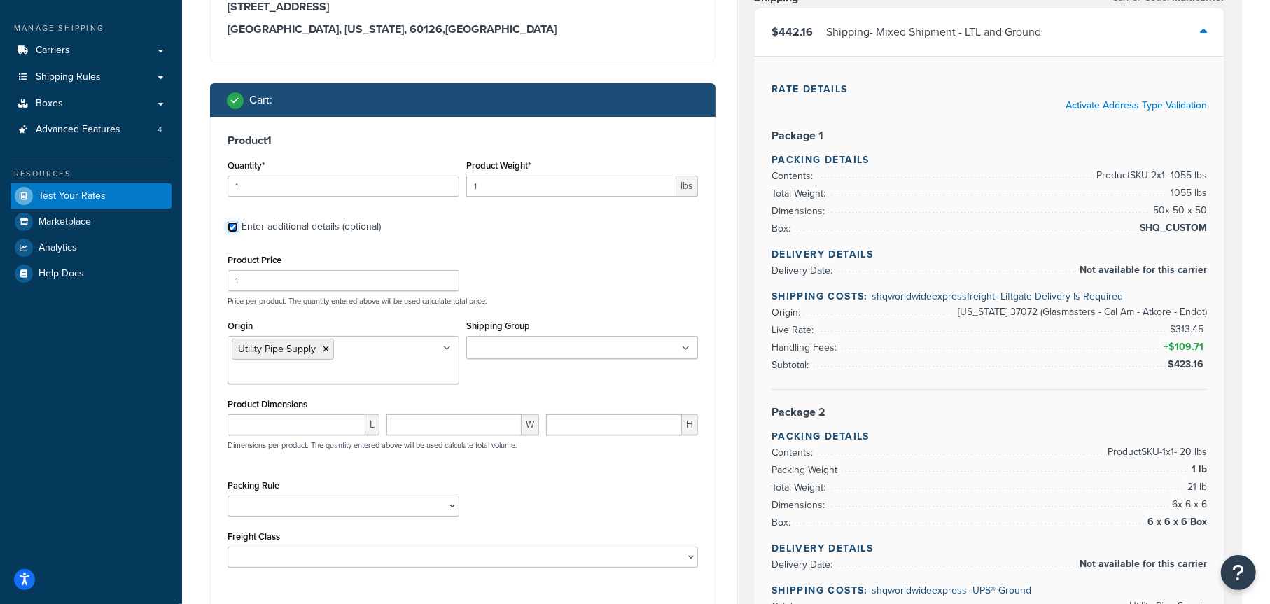
scroll to position [148, 0]
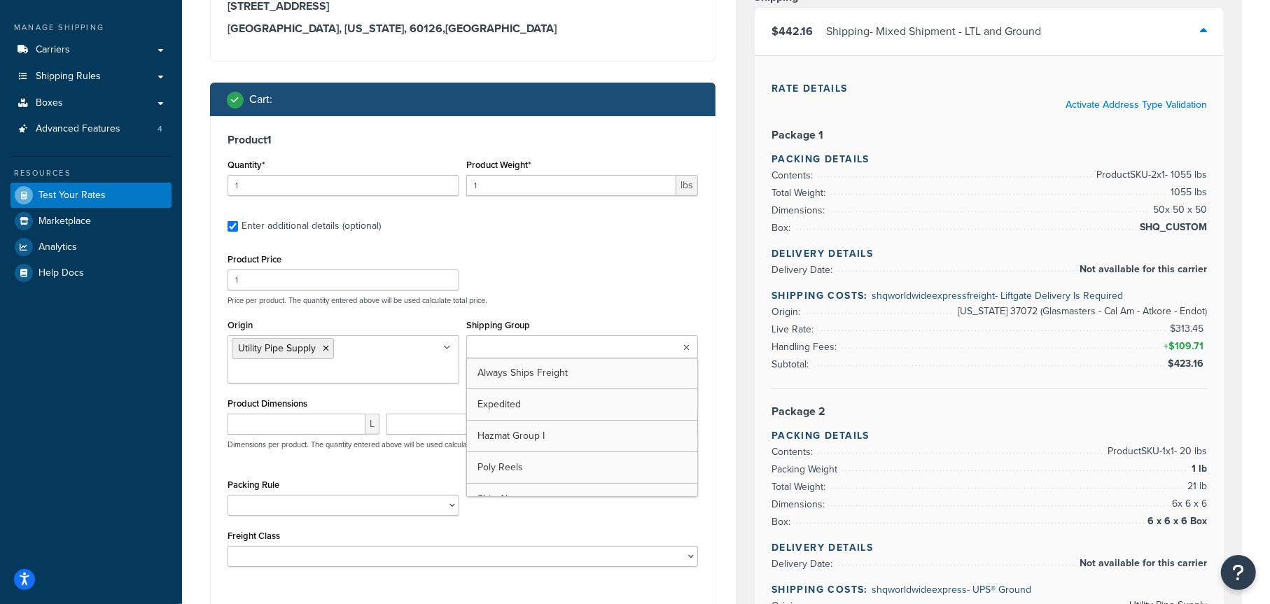
click at [504, 345] on input "Shipping Group" at bounding box center [533, 347] width 124 height 15
click at [569, 279] on div "Product Price 1 Price per product. The quantity entered above will be used calc…" at bounding box center [463, 277] width 478 height 55
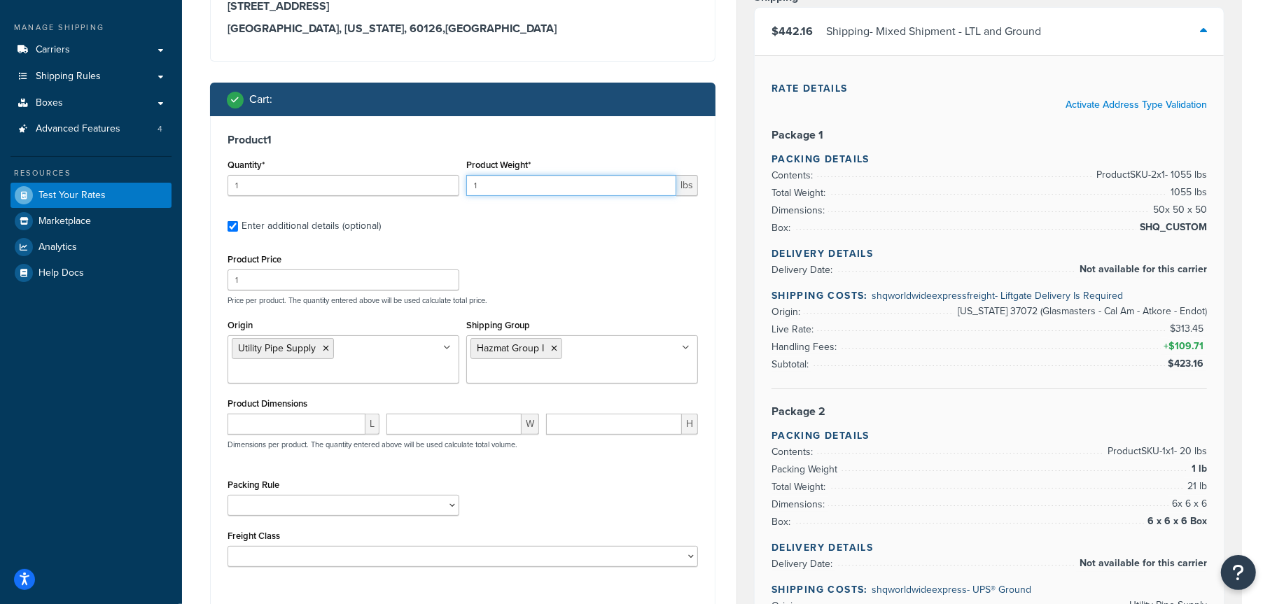
drag, startPoint x: 510, startPoint y: 183, endPoint x: 416, endPoint y: 190, distance: 94.1
click at [416, 190] on div "Quantity* 1 Product Weight* 1 lbs" at bounding box center [463, 180] width 478 height 51
drag, startPoint x: 254, startPoint y: 186, endPoint x: 179, endPoint y: 186, distance: 74.9
click at [179, 186] on div "Dashboard Basic Setup Websites 1 Origins 7 Manage Shipping Carriers Carriers Al…" at bounding box center [635, 552] width 1270 height 1400
type input "15"
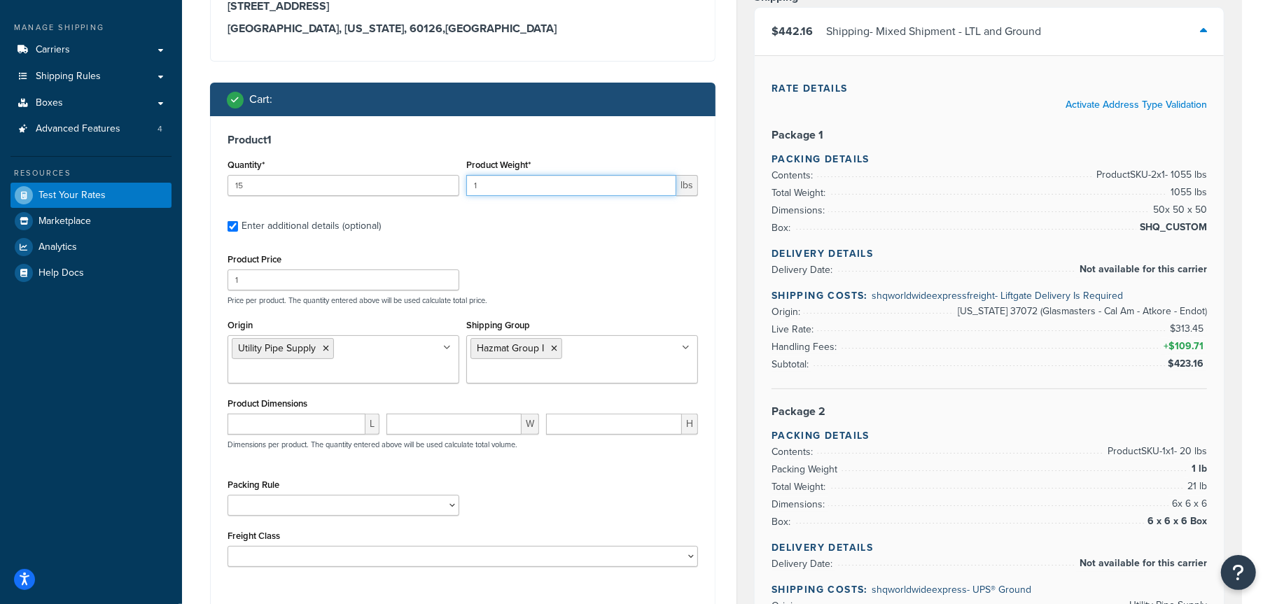
drag, startPoint x: 489, startPoint y: 181, endPoint x: 468, endPoint y: 184, distance: 20.6
click at [468, 184] on input "1" at bounding box center [571, 185] width 210 height 21
type input "10"
click at [509, 238] on div "Product 1 Quantity* 15 Product Weight* 10 lbs Enter additional details (optiona…" at bounding box center [463, 355] width 504 height 478
drag, startPoint x: 248, startPoint y: 184, endPoint x: 210, endPoint y: 192, distance: 38.6
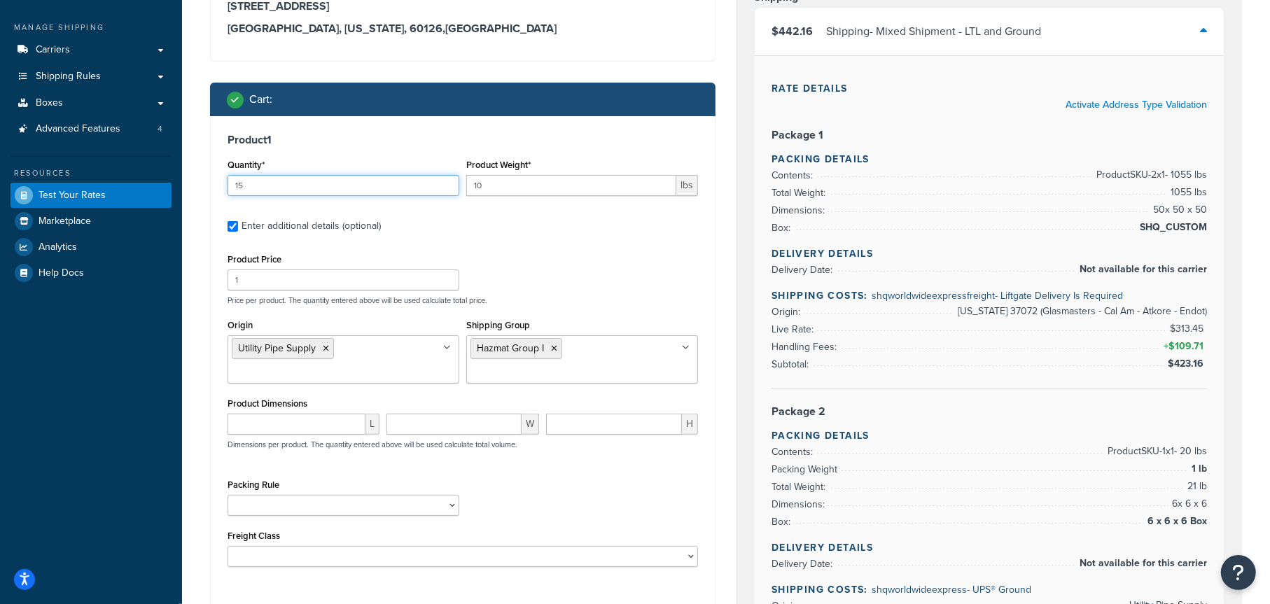
click at [211, 192] on div "Product 1 Quantity* 15 Product Weight* 10 lbs Enter additional details (optiona…" at bounding box center [463, 355] width 504 height 478
type input "4"
click at [552, 265] on div "Product Price 1 Price per product. The quantity entered above will be used calc…" at bounding box center [463, 277] width 478 height 55
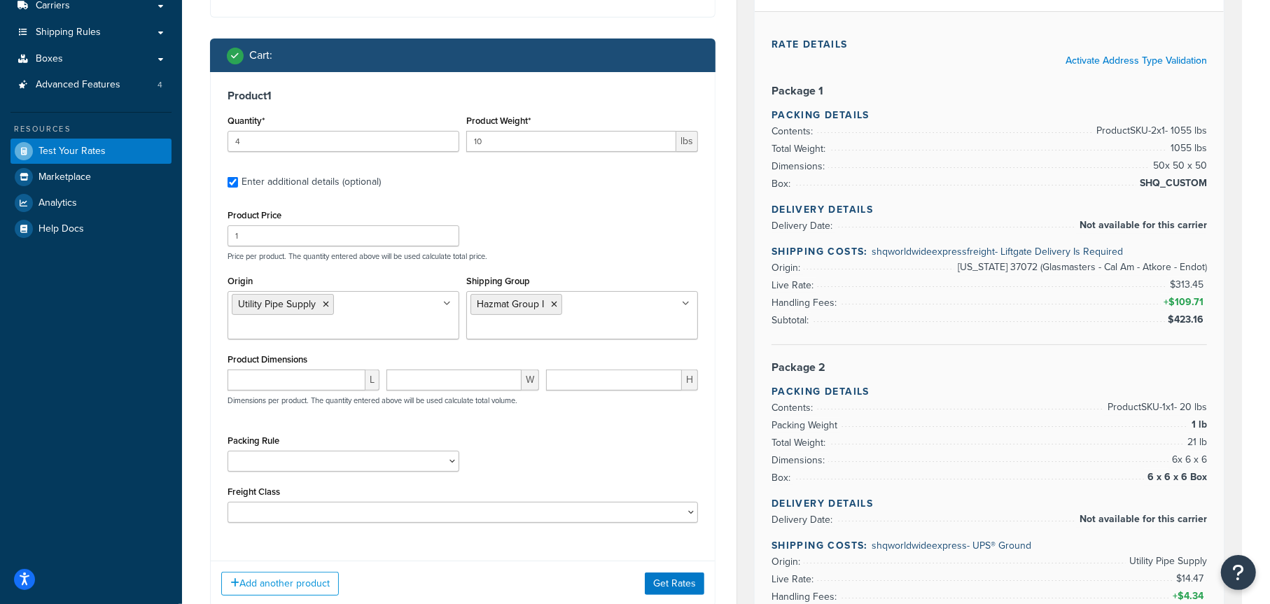
scroll to position [429, 0]
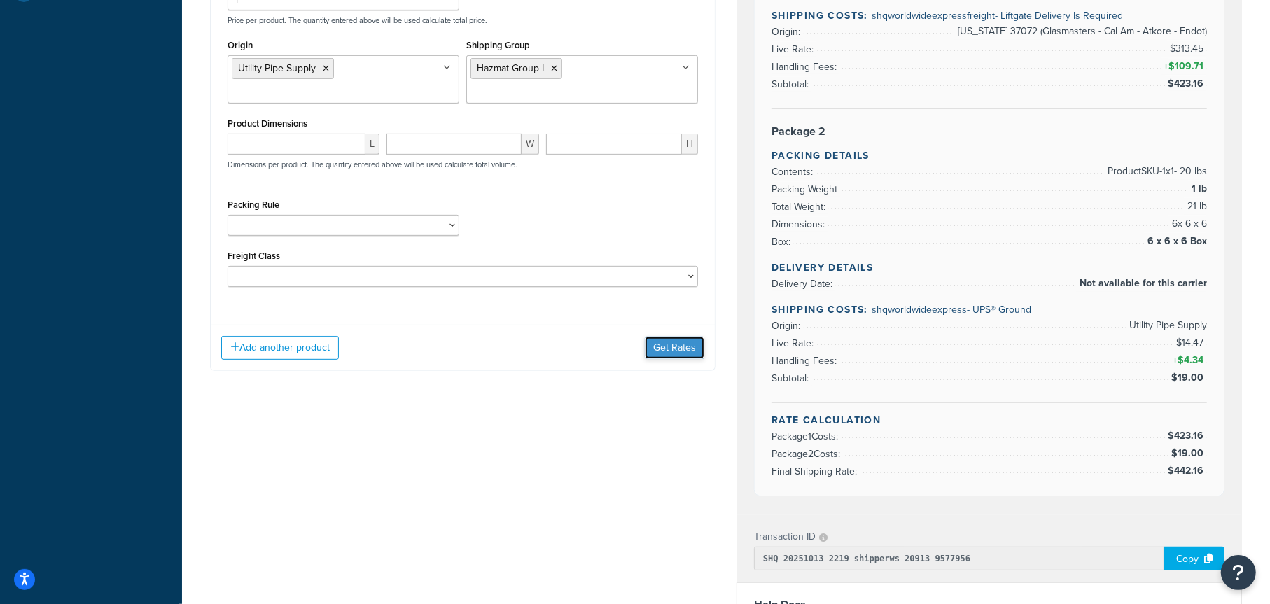
click at [684, 348] on button "Get Rates" at bounding box center [675, 348] width 60 height 22
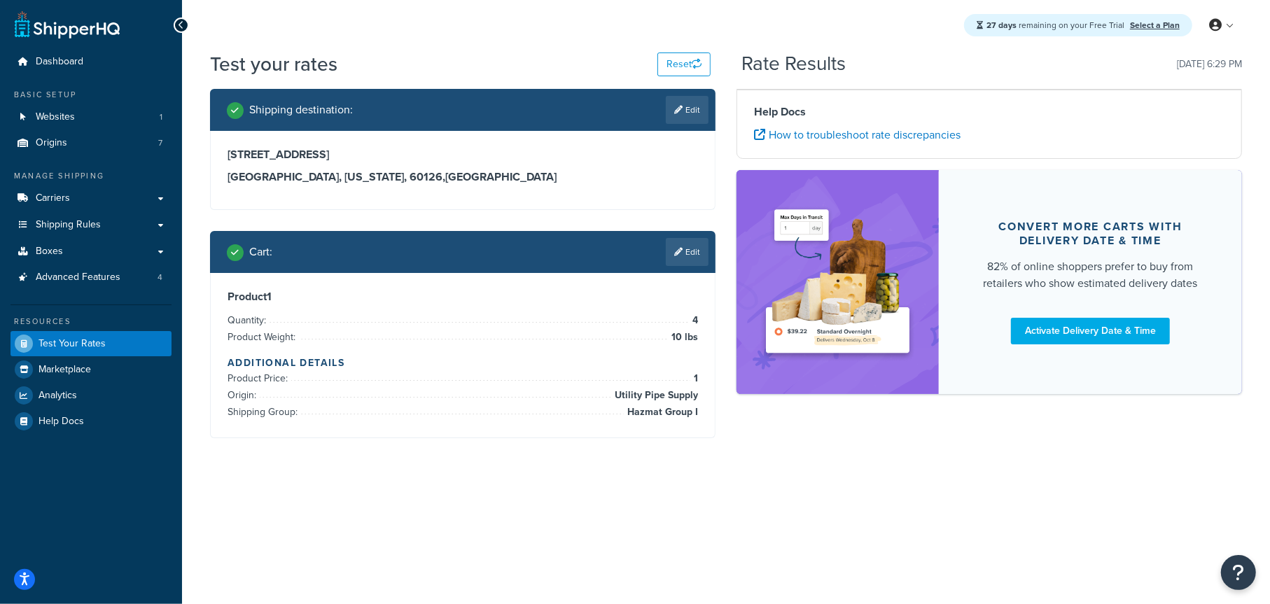
scroll to position [0, 0]
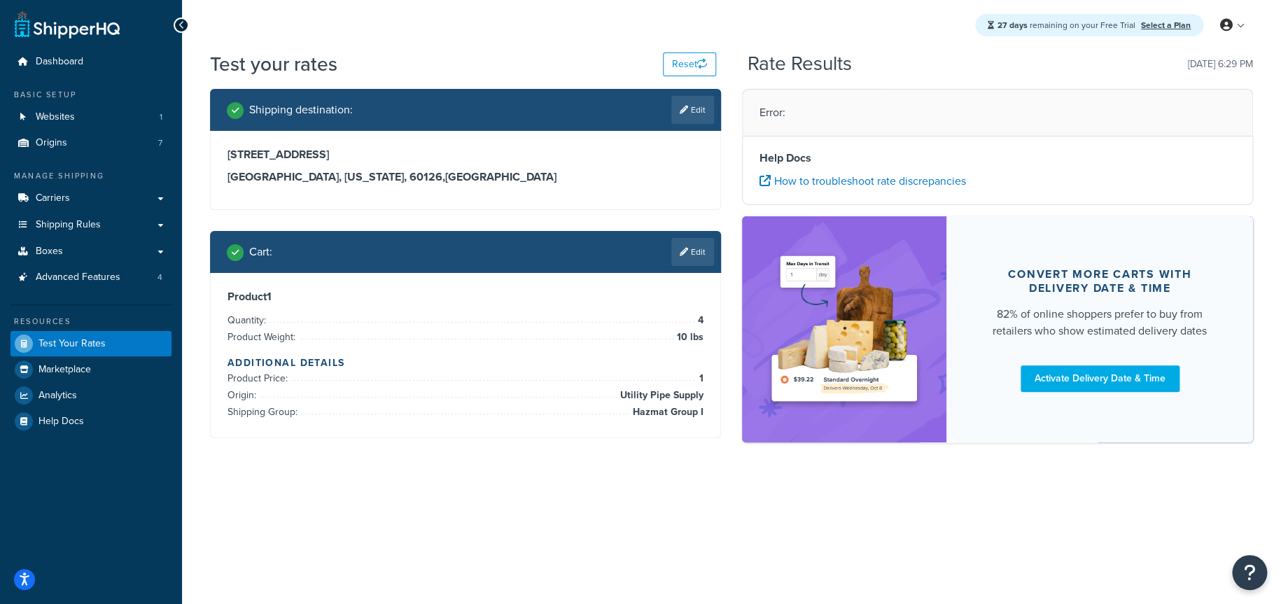
click at [688, 258] on link "Edit" at bounding box center [692, 252] width 43 height 28
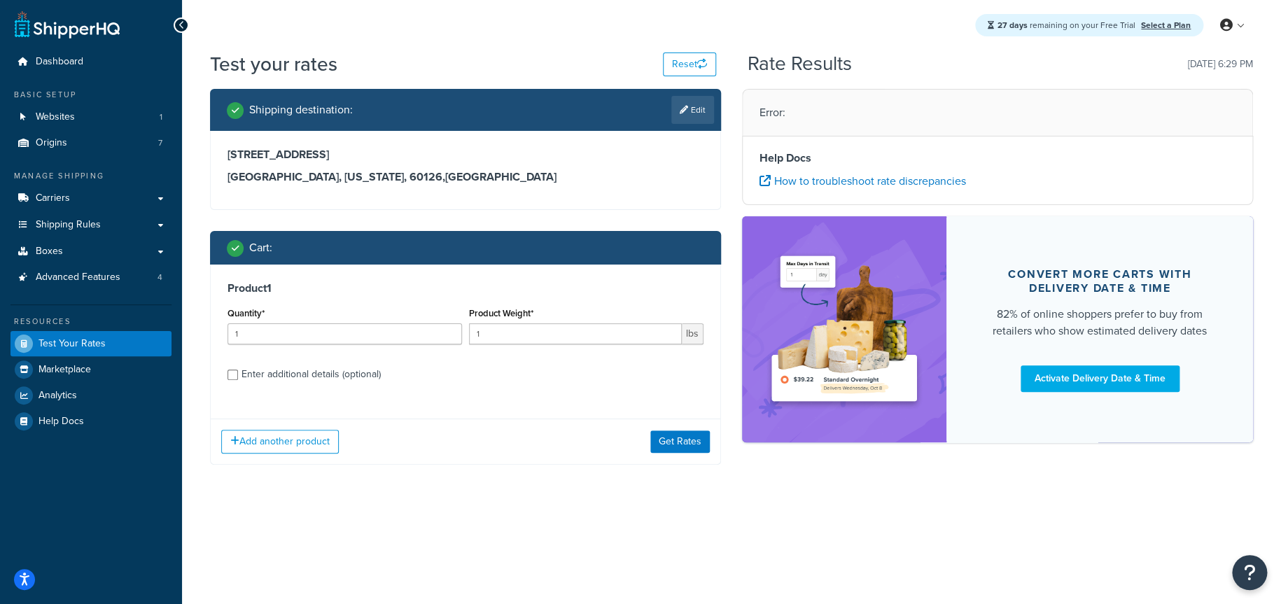
click at [270, 374] on div "Enter additional details (optional)" at bounding box center [311, 375] width 139 height 20
click at [238, 374] on input "Enter additional details (optional)" at bounding box center [233, 375] width 11 height 11
checkbox input "true"
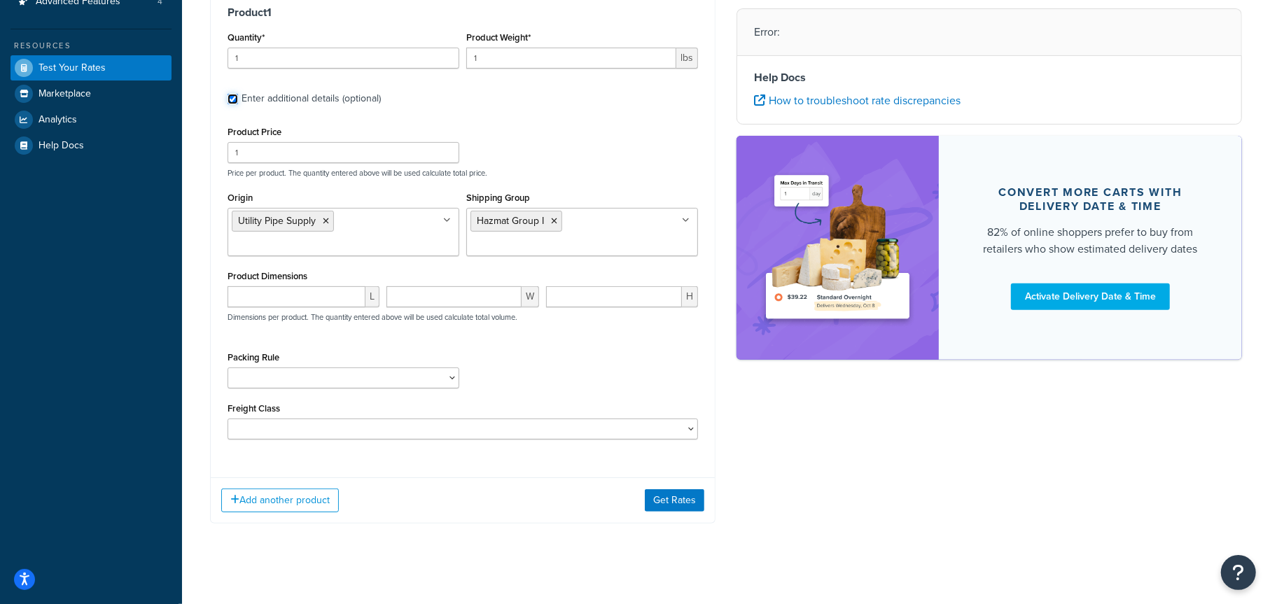
scroll to position [281, 0]
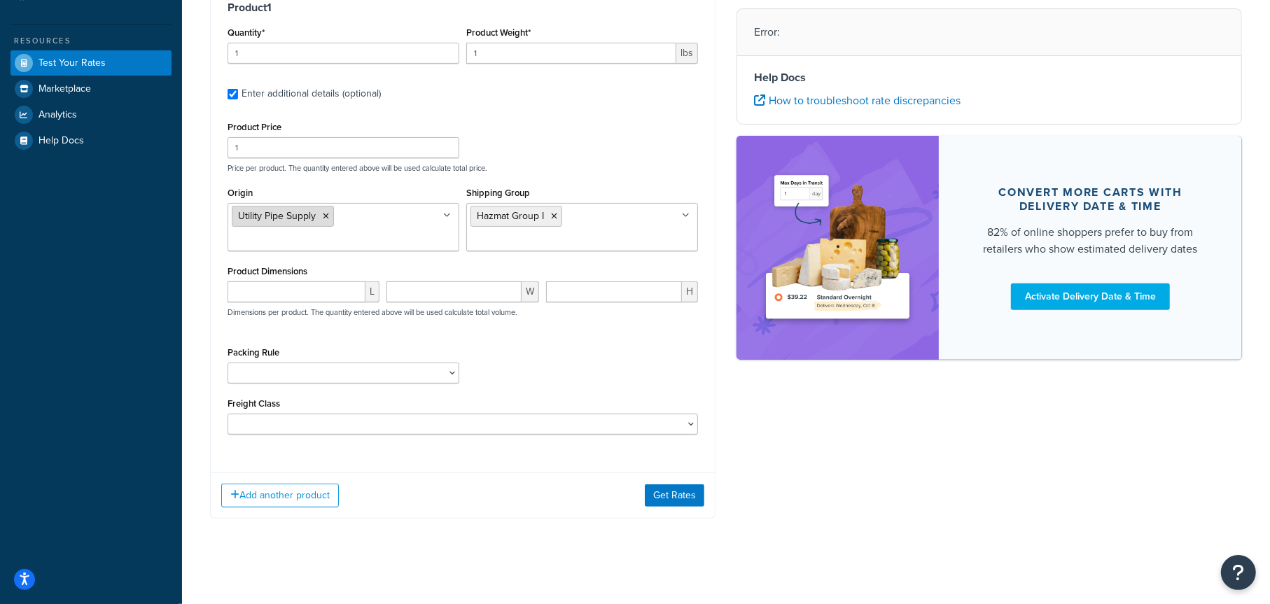
click at [328, 215] on icon at bounding box center [326, 216] width 6 height 8
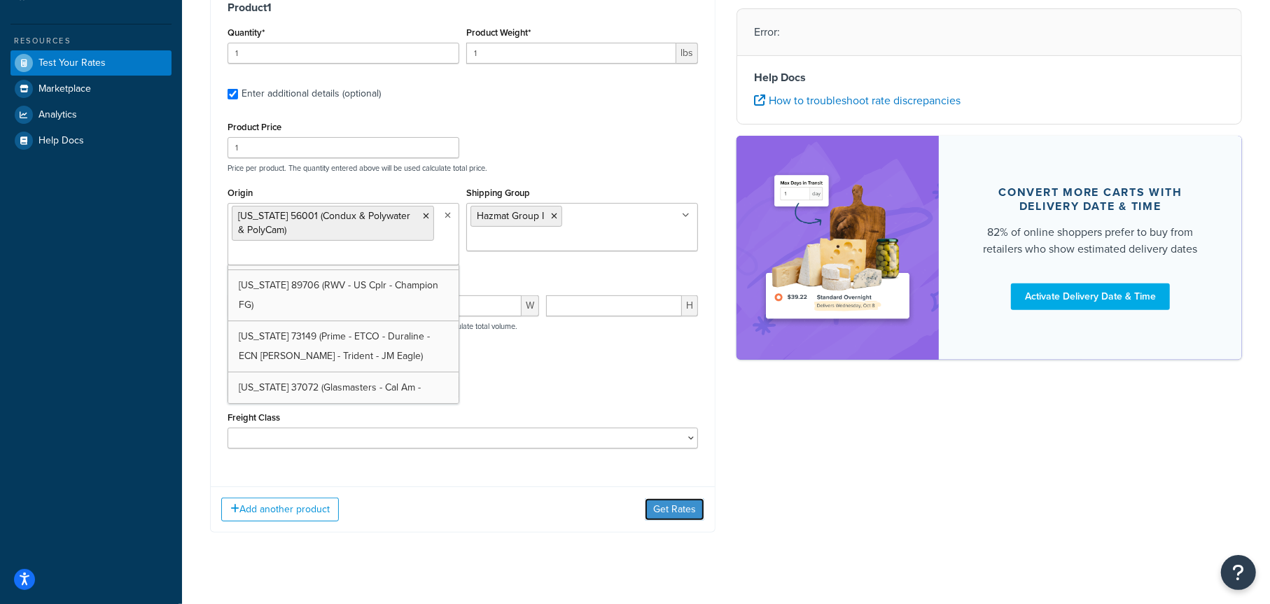
click at [663, 506] on button "Get Rates" at bounding box center [675, 510] width 60 height 22
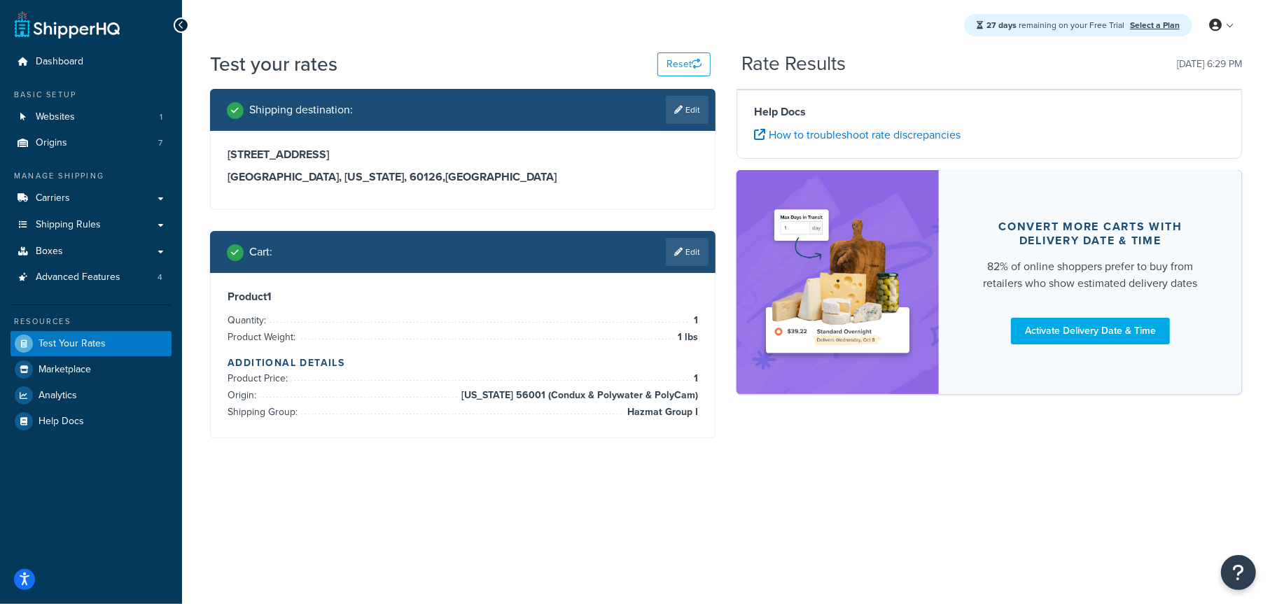
scroll to position [0, 0]
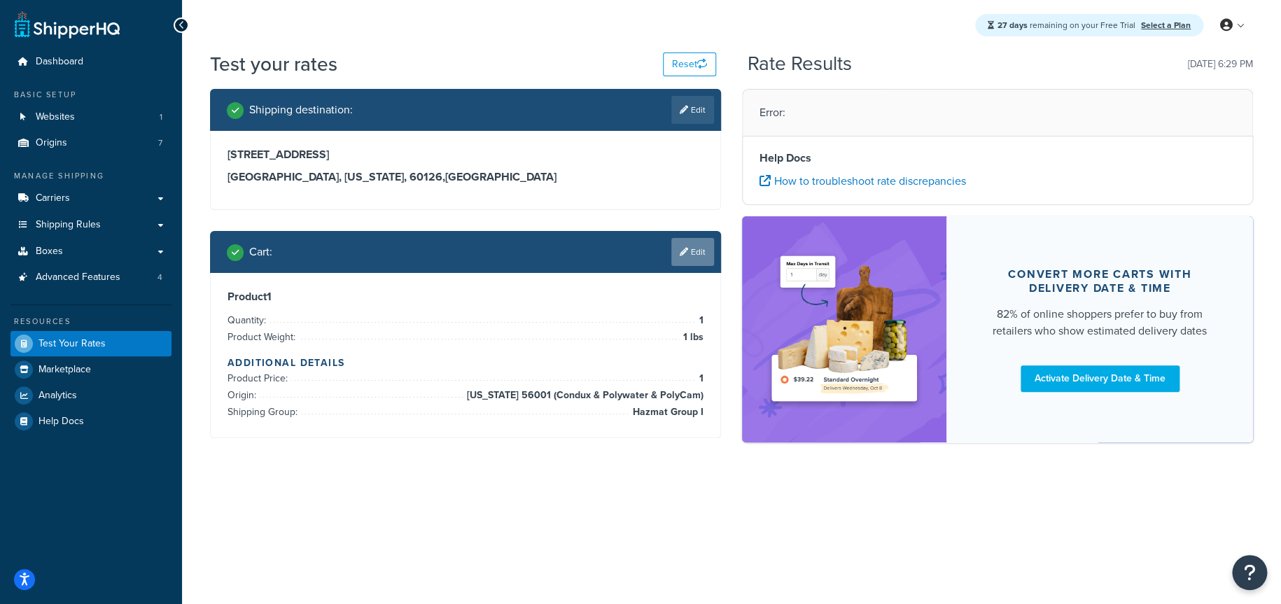
click at [701, 245] on link "Edit" at bounding box center [692, 252] width 43 height 28
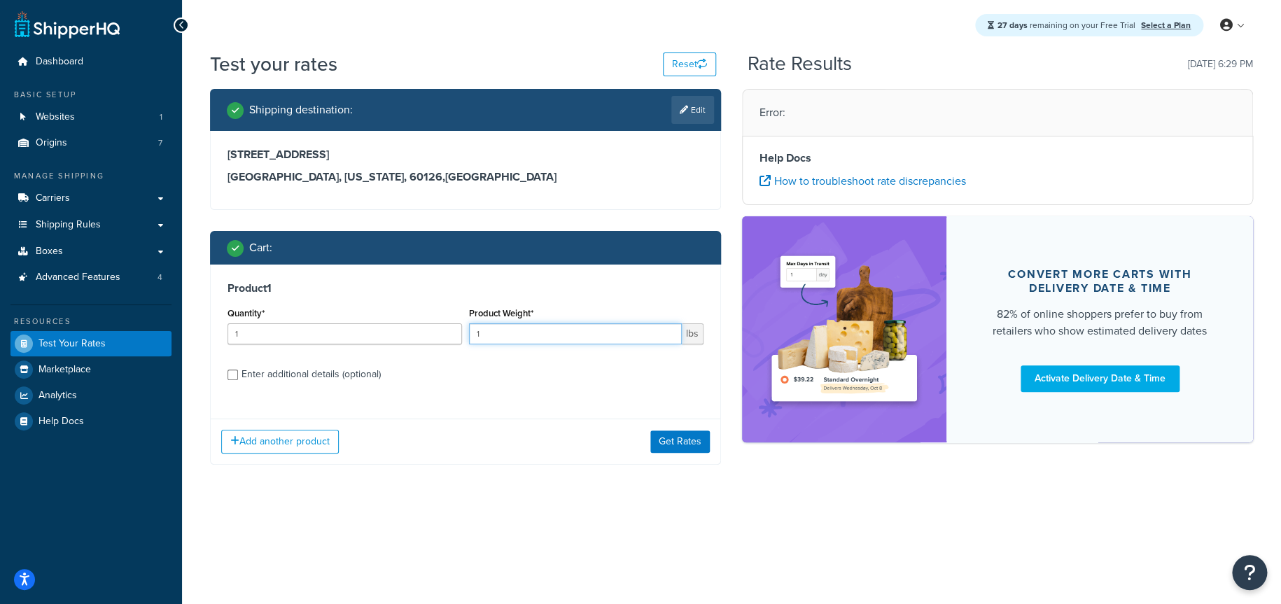
drag, startPoint x: 487, startPoint y: 330, endPoint x: 432, endPoint y: 340, distance: 56.2
click at [432, 340] on div "Quantity* 1 Product Weight* 1 lbs" at bounding box center [465, 329] width 483 height 51
type input "10"
click at [370, 287] on h3 "Product 1" at bounding box center [466, 288] width 476 height 14
click at [260, 377] on div "Enter additional details (optional)" at bounding box center [311, 375] width 139 height 20
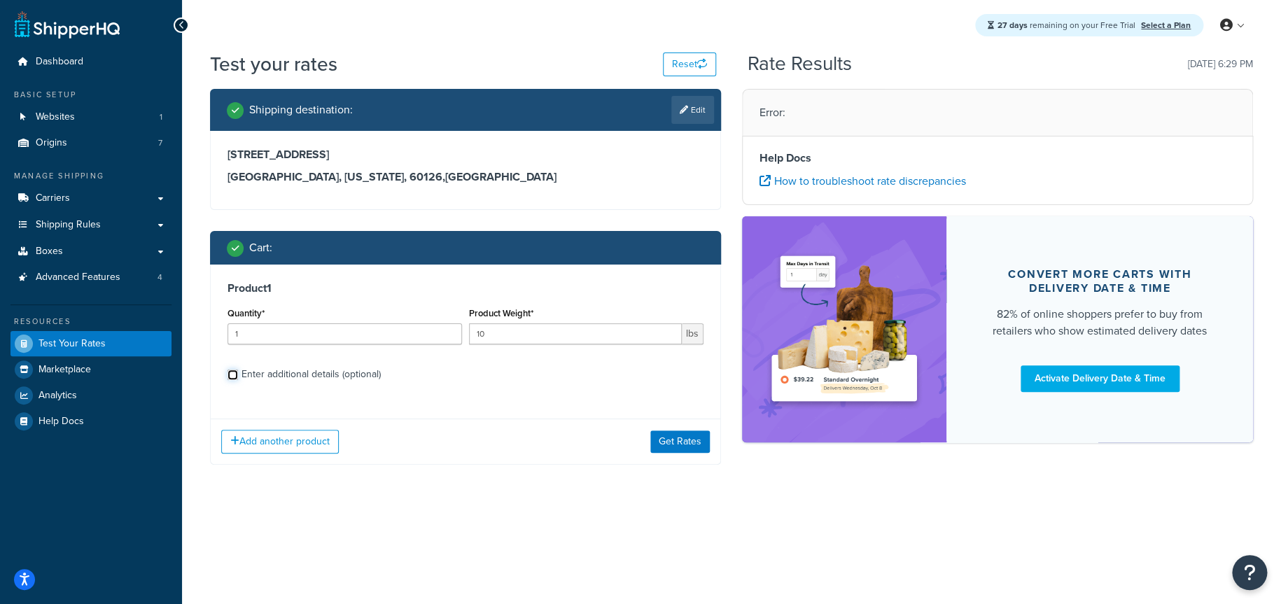
click at [238, 377] on input "Enter additional details (optional)" at bounding box center [233, 375] width 11 height 11
checkbox input "true"
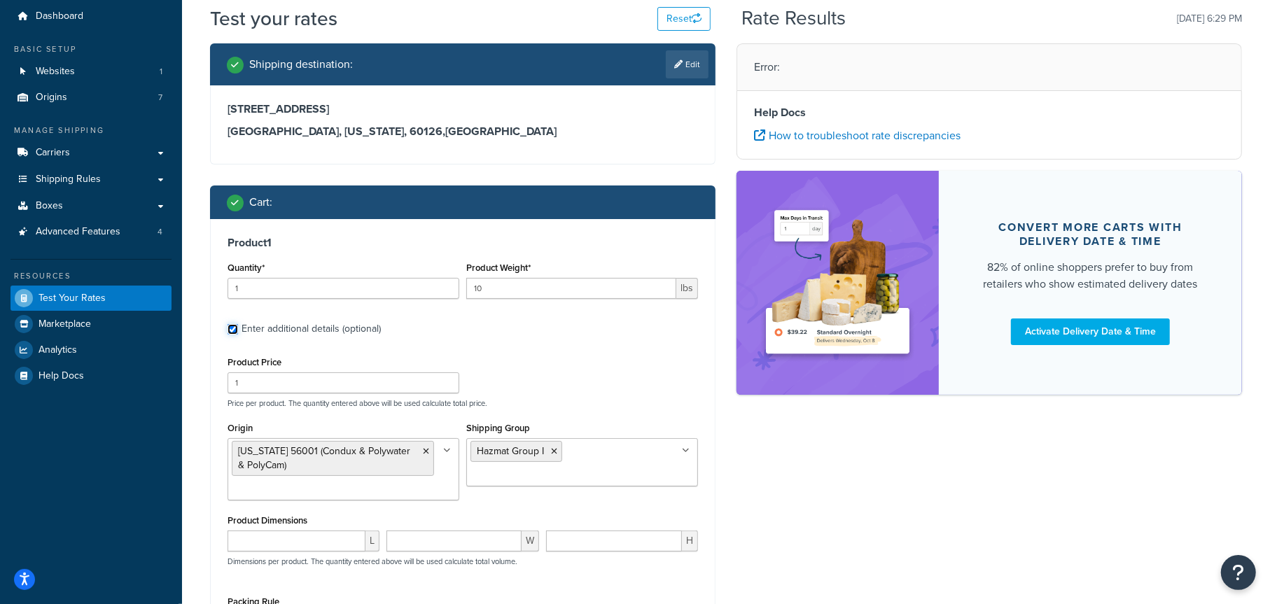
scroll to position [129, 0]
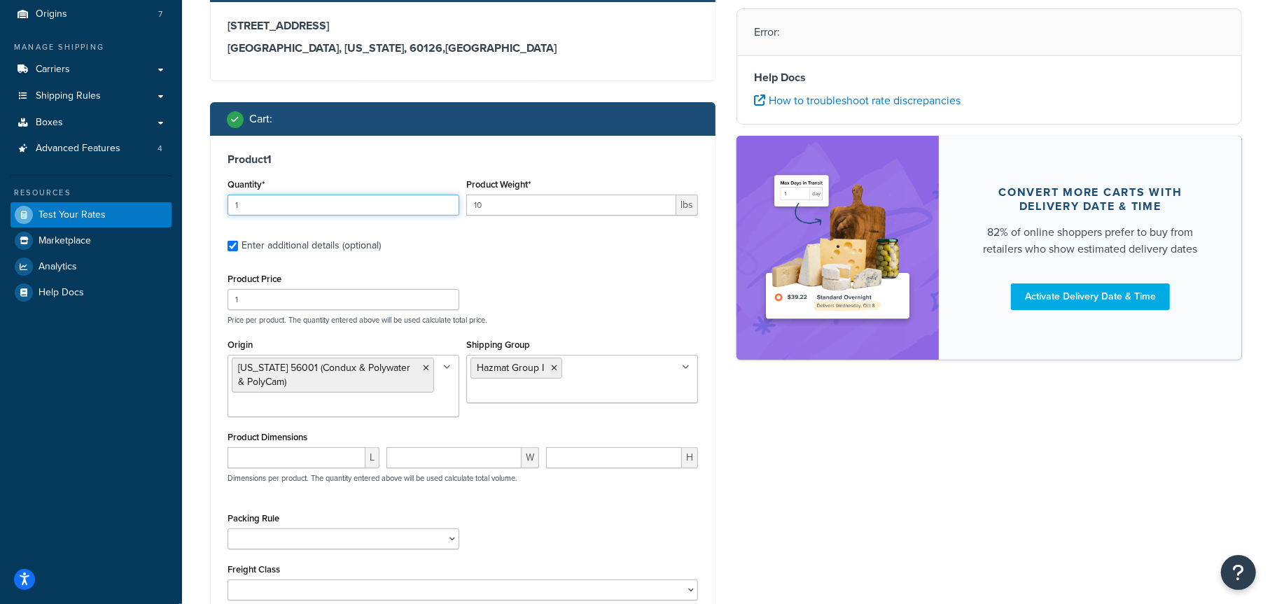
drag, startPoint x: 258, startPoint y: 207, endPoint x: 202, endPoint y: 212, distance: 57.0
click at [202, 212] on div "Shipping destination : Edit [STREET_ADDRESS][US_STATE] Cart : Product 1 Quantit…" at bounding box center [463, 333] width 527 height 746
type input "4"
click at [520, 242] on label "Enter additional details (optional)" at bounding box center [470, 244] width 457 height 22
click at [238, 242] on input "Enter additional details (optional)" at bounding box center [233, 246] width 11 height 11
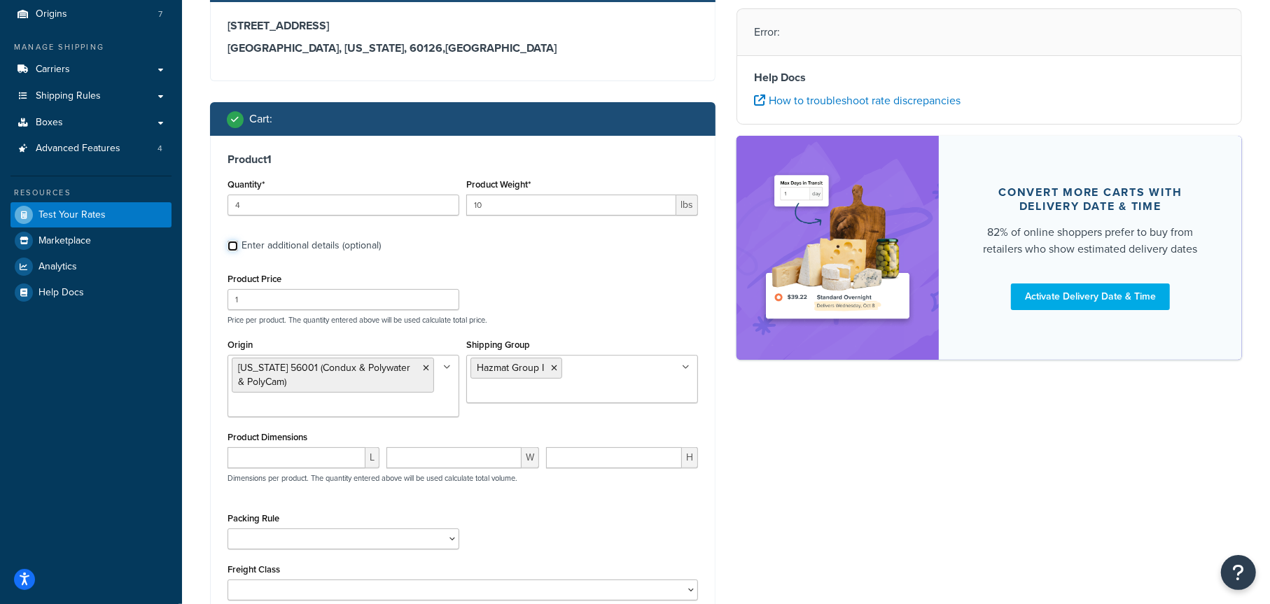
scroll to position [0, 0]
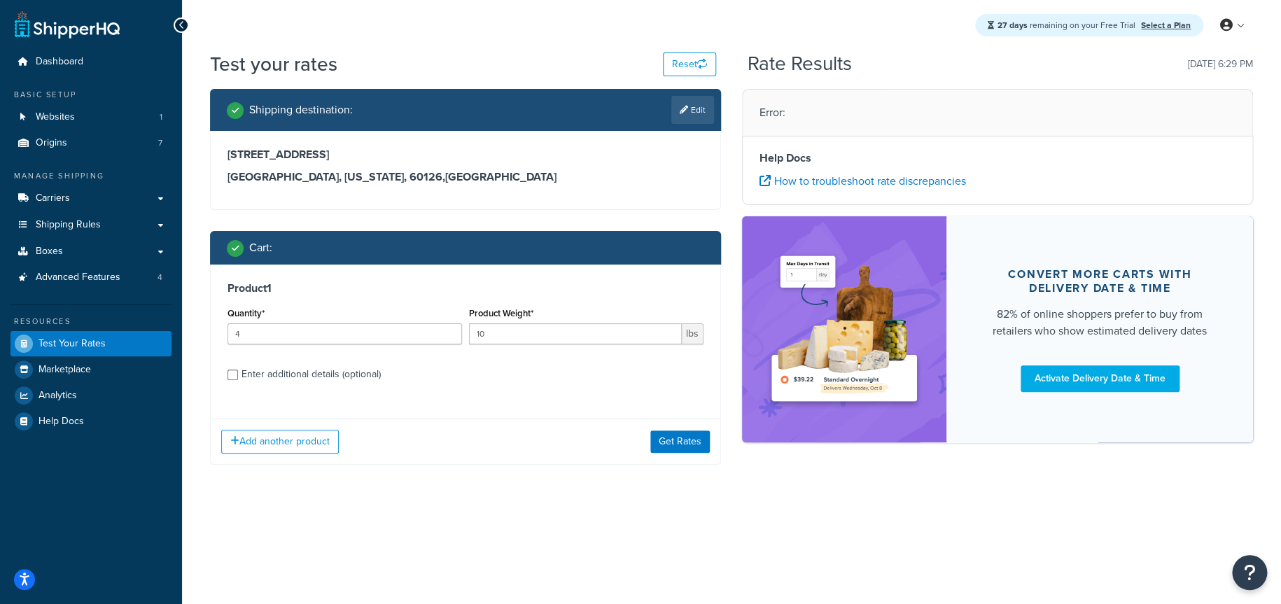
click at [337, 377] on div "Enter additional details (optional)" at bounding box center [311, 375] width 139 height 20
click at [238, 377] on input "Enter additional details (optional)" at bounding box center [233, 375] width 11 height 11
checkbox input "true"
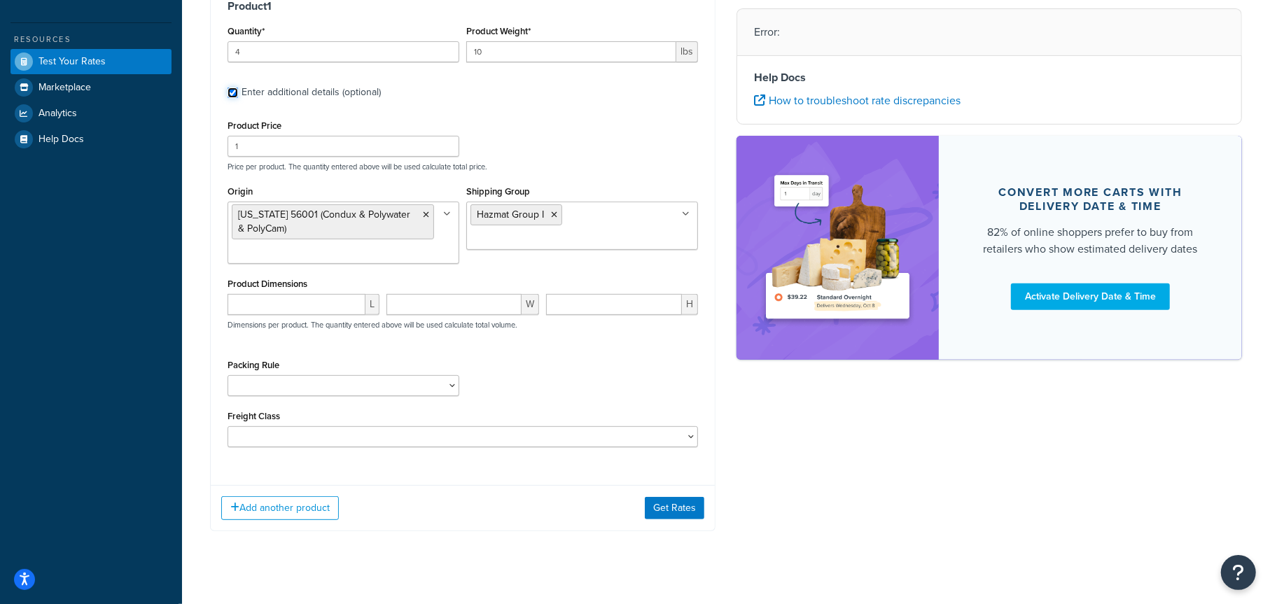
scroll to position [300, 0]
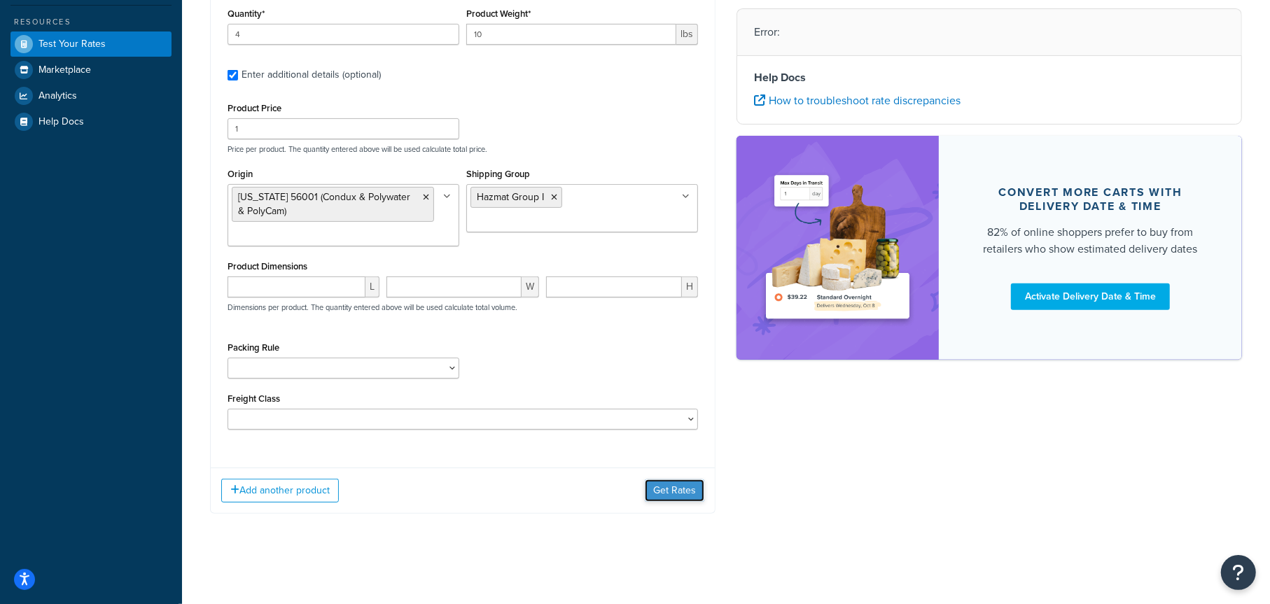
click at [678, 485] on button "Get Rates" at bounding box center [675, 491] width 60 height 22
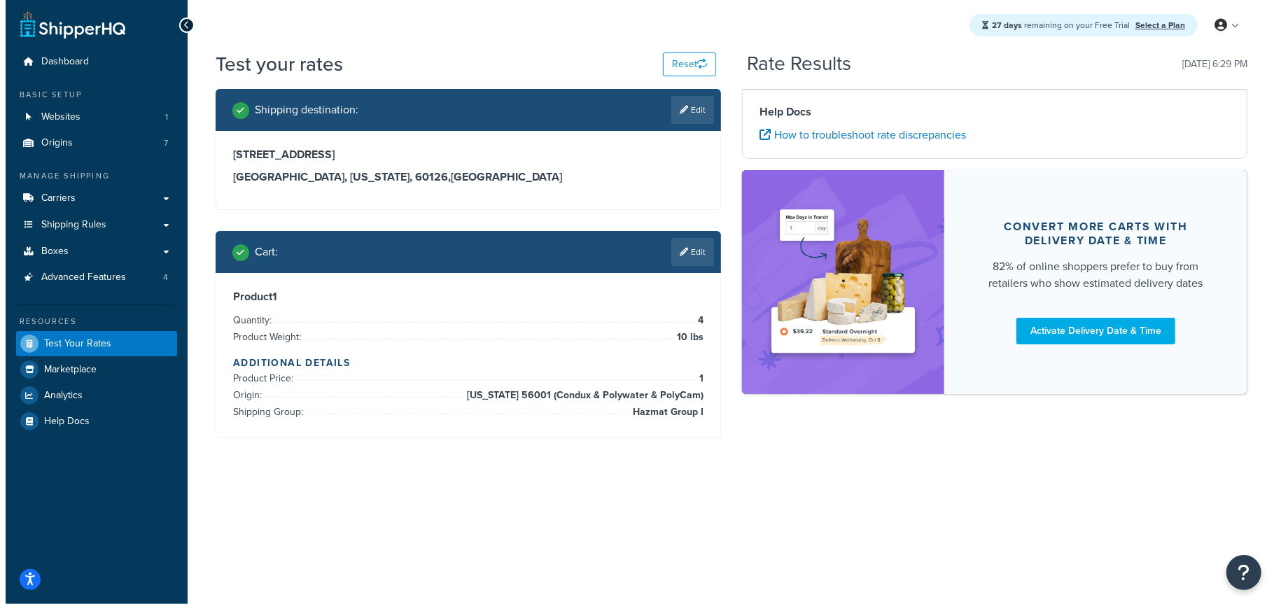
scroll to position [0, 0]
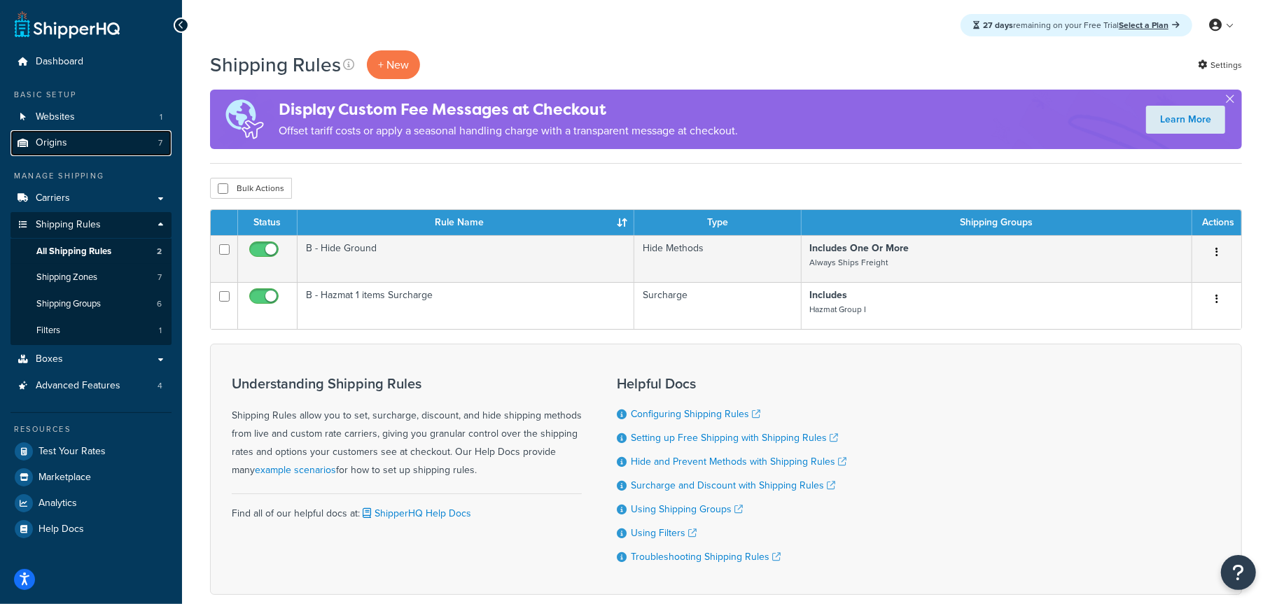
click at [63, 144] on span "Origins" at bounding box center [52, 143] width 32 height 12
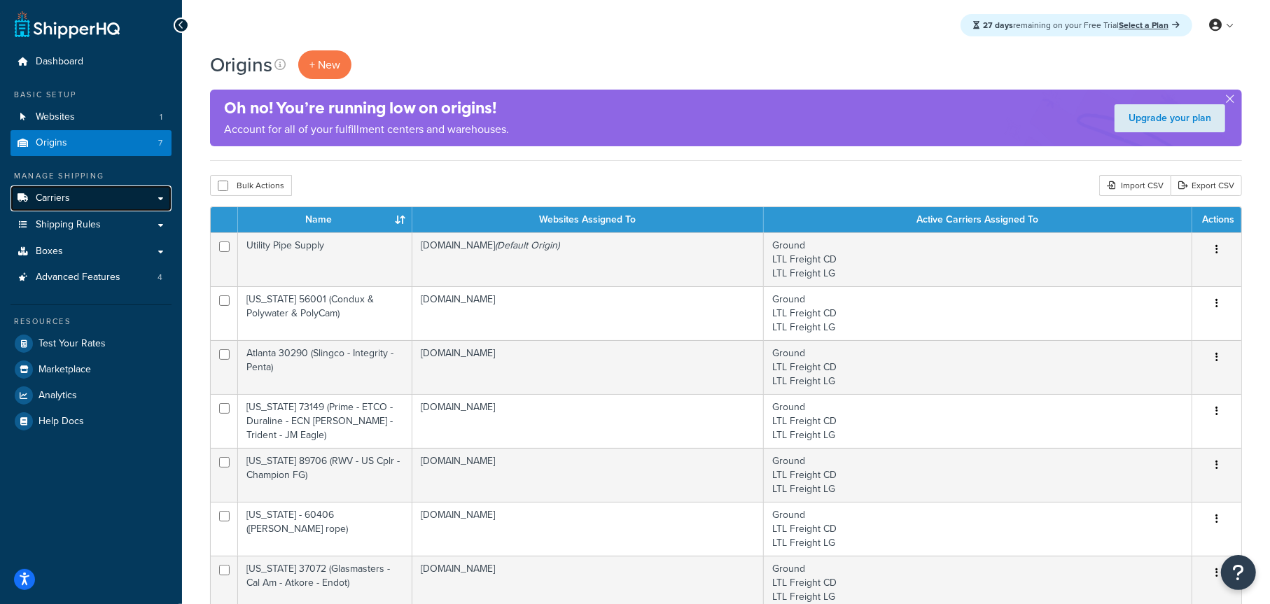
click at [81, 200] on link "Carriers" at bounding box center [91, 199] width 161 height 26
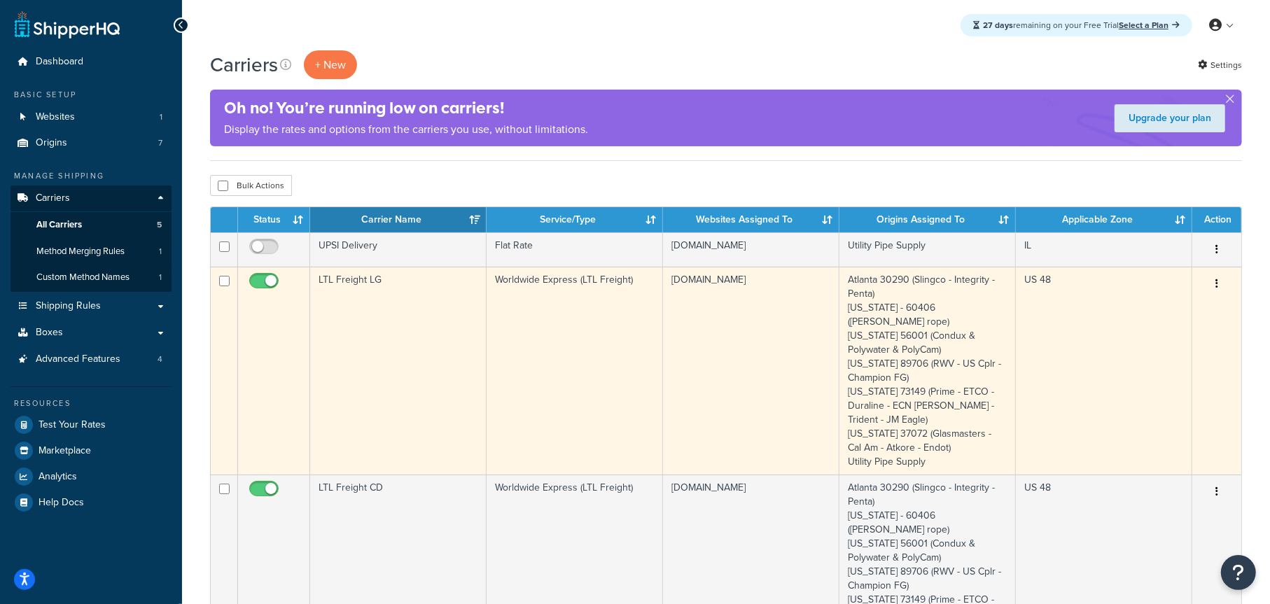
scroll to position [70, 0]
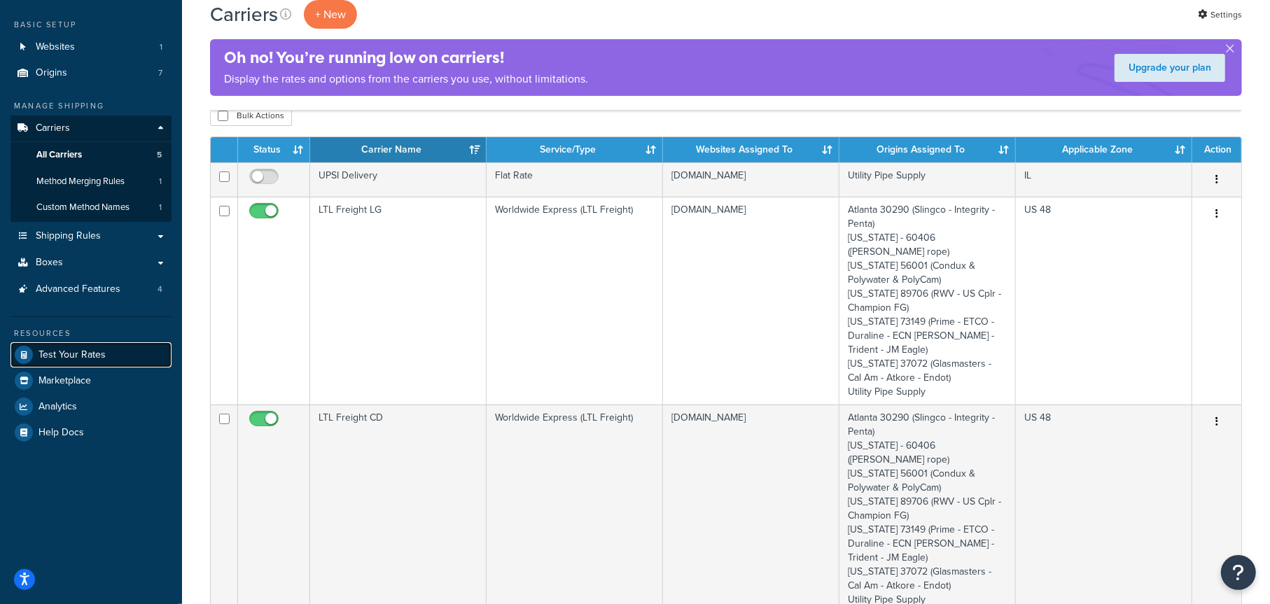
click at [87, 349] on span "Test Your Rates" at bounding box center [72, 355] width 67 height 12
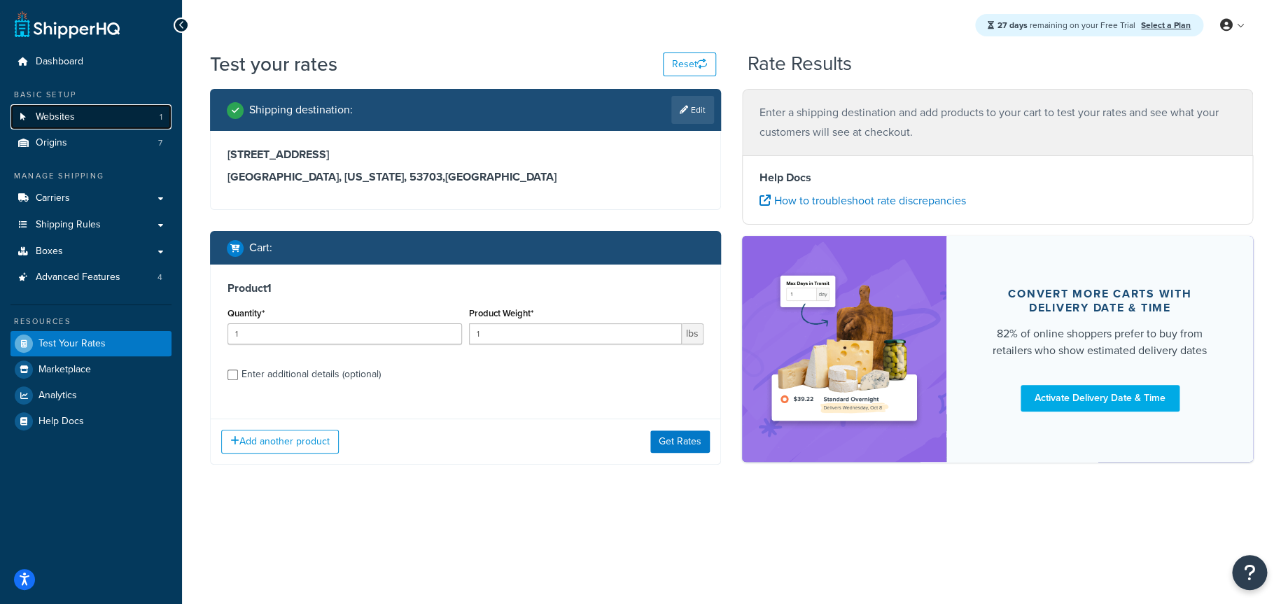
click at [48, 115] on span "Websites" at bounding box center [55, 117] width 39 height 12
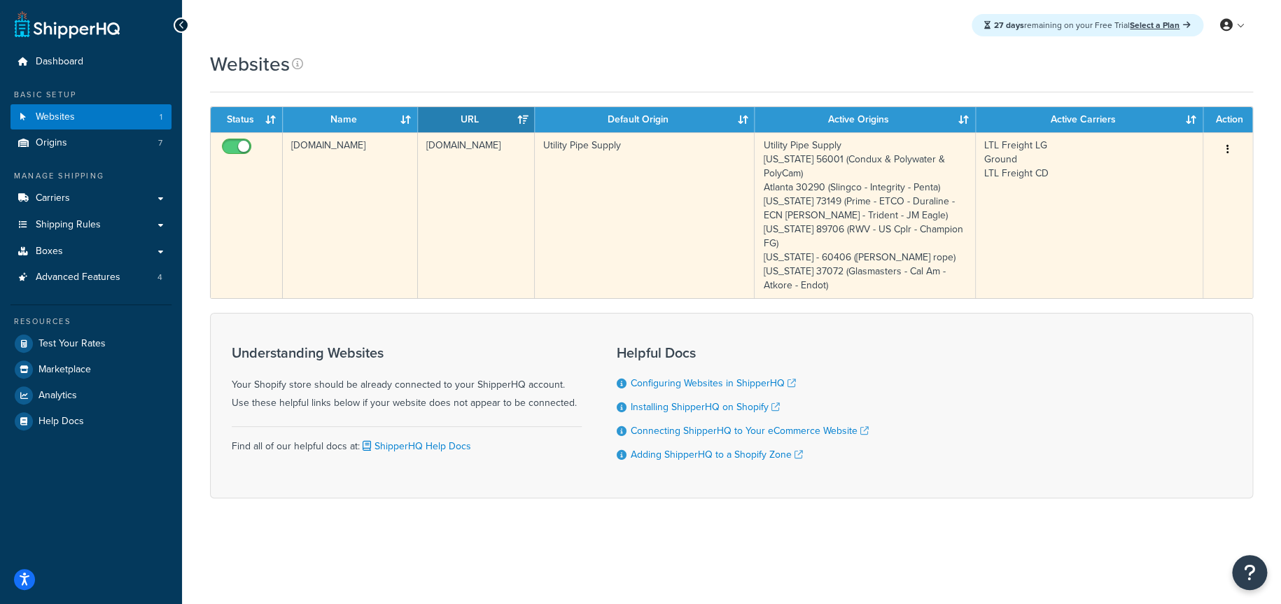
click at [225, 146] on input "checkbox" at bounding box center [238, 150] width 39 height 18
checkbox input "false"
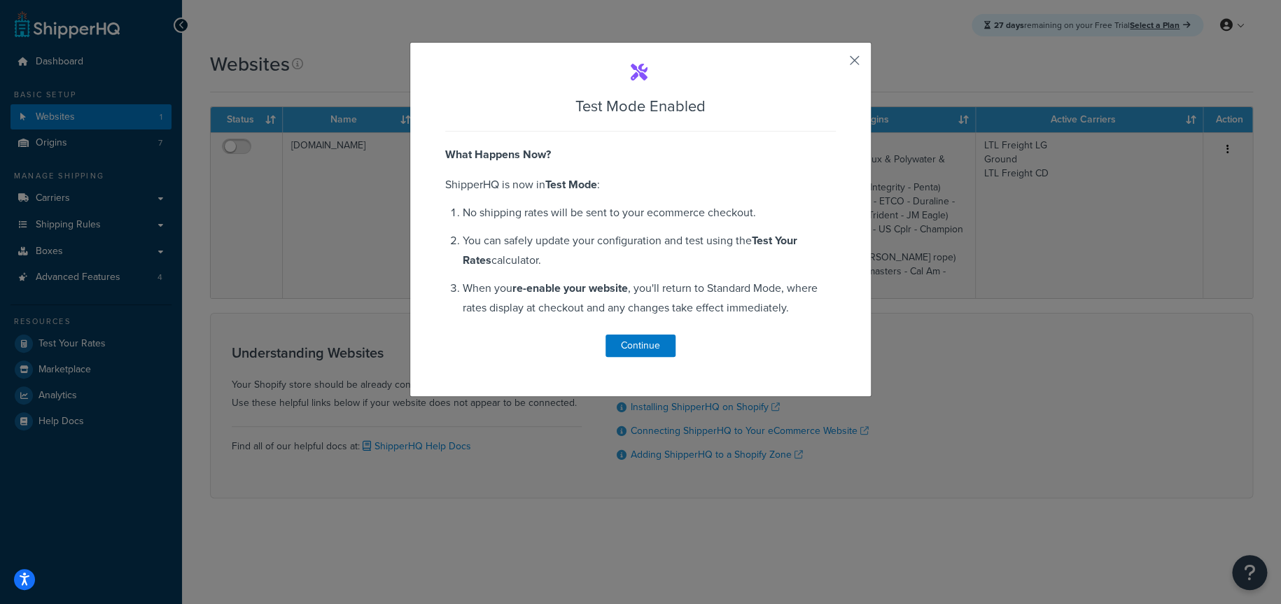
click at [836, 64] on button "button" at bounding box center [835, 66] width 4 height 4
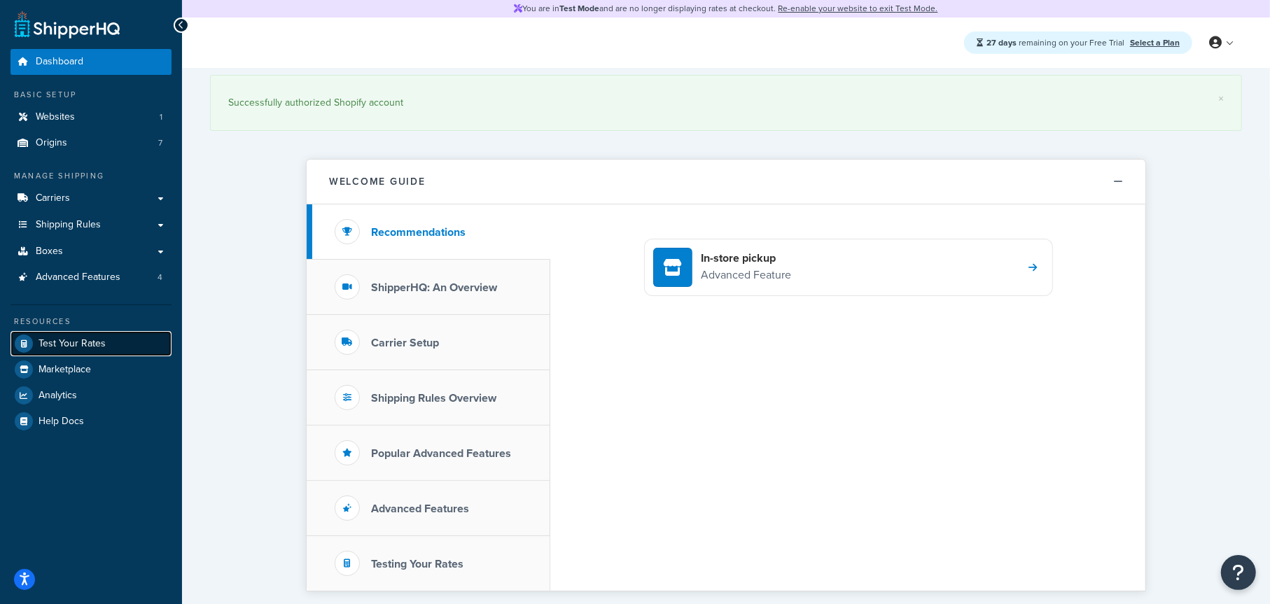
click at [78, 344] on span "Test Your Rates" at bounding box center [72, 344] width 67 height 12
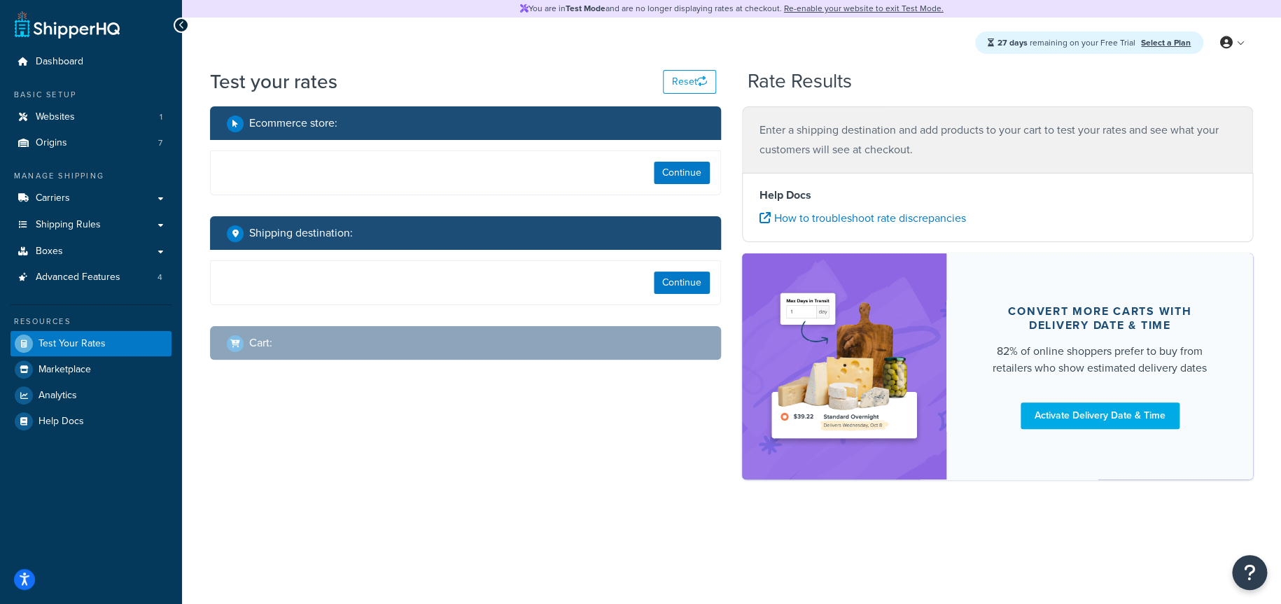
select select "[GEOGRAPHIC_DATA]"
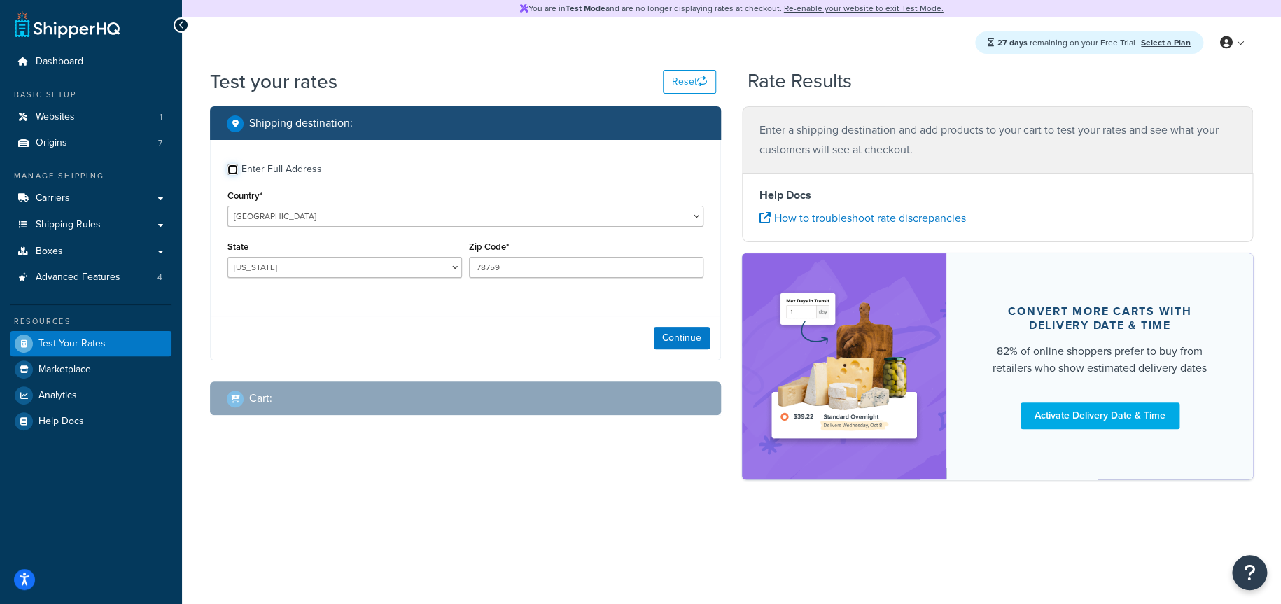
click at [232, 171] on input "Enter Full Address" at bounding box center [233, 170] width 11 height 11
checkbox input "true"
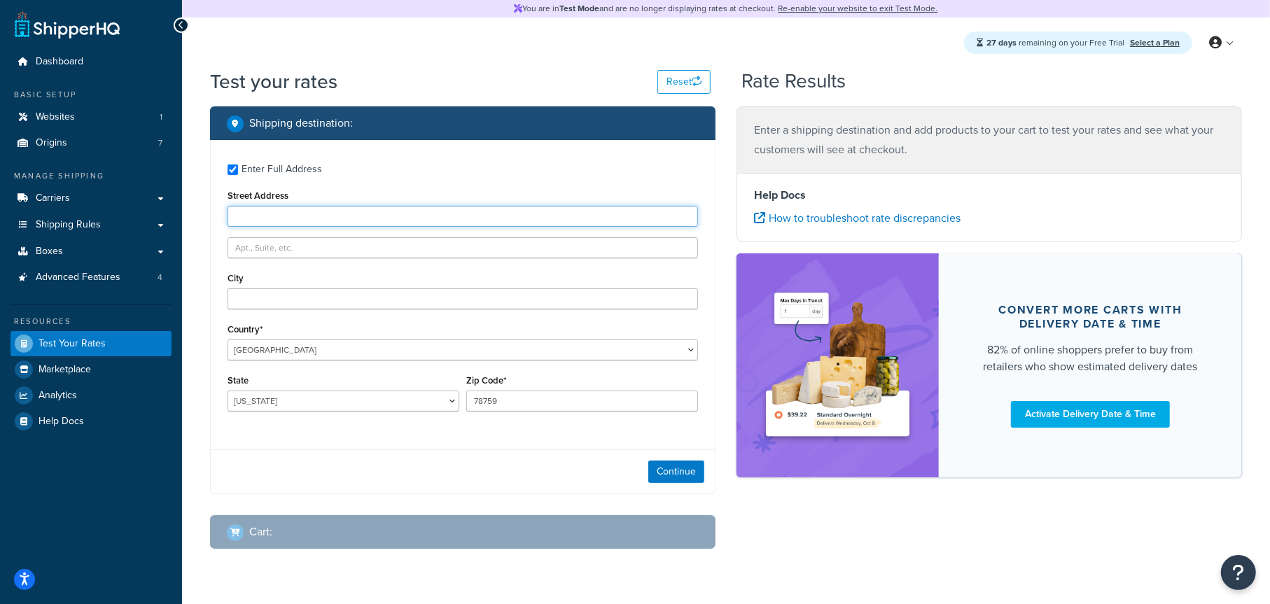
click at [289, 223] on input "Street Address" at bounding box center [463, 216] width 471 height 21
type input "[STREET_ADDRESS]"
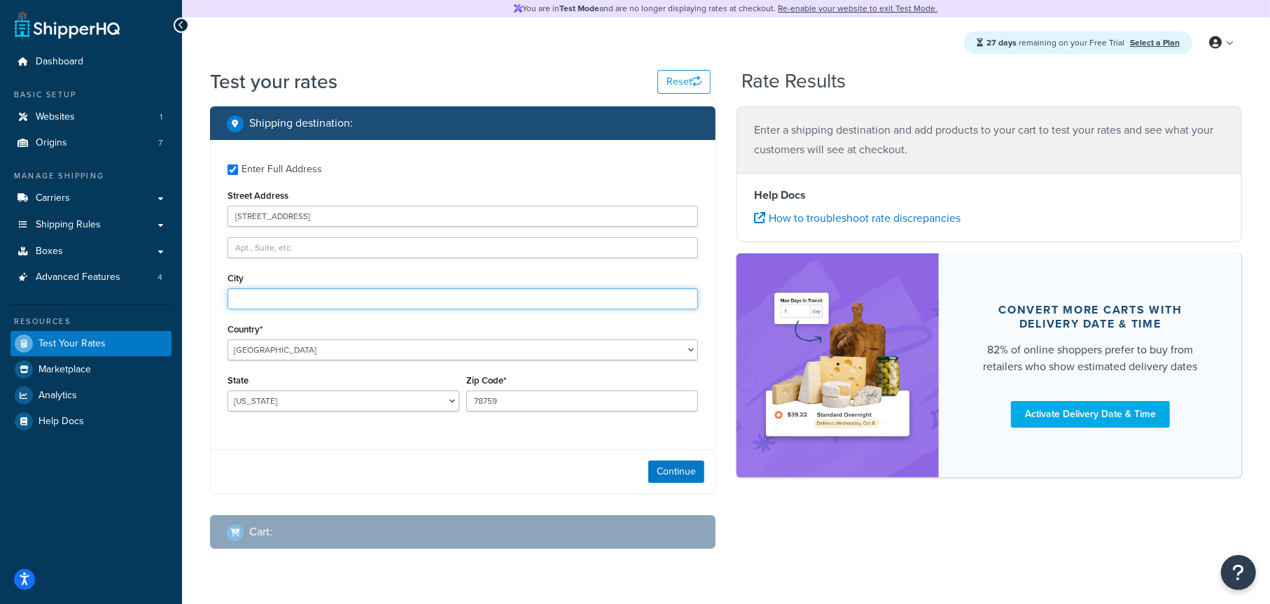
type input "Elmhurst"
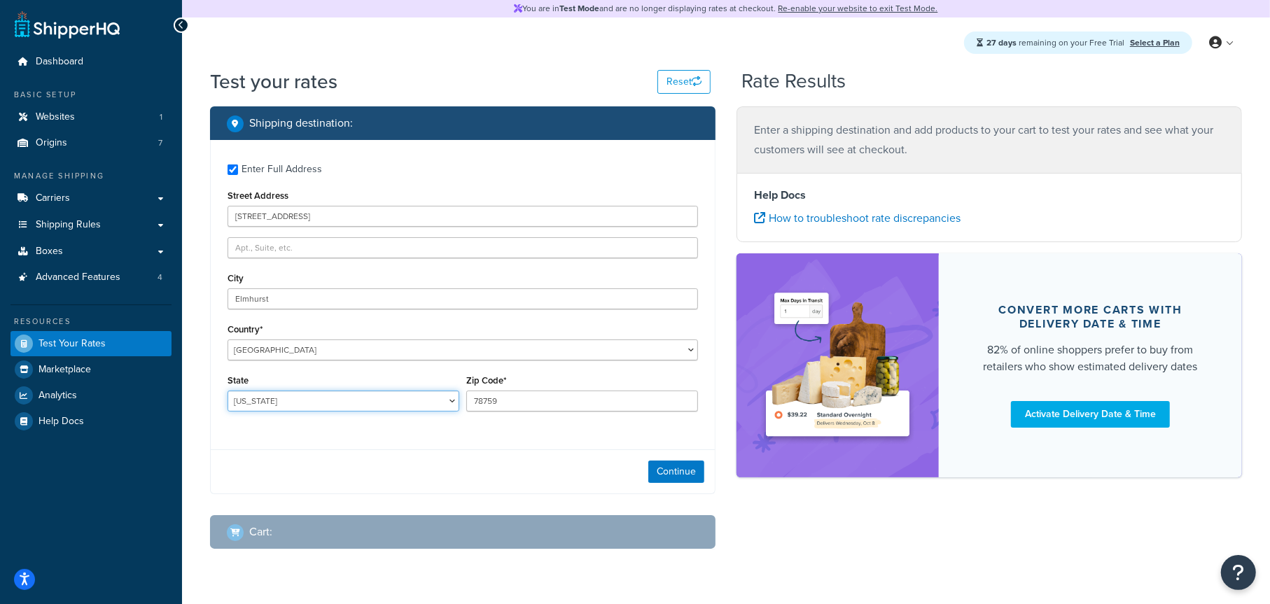
select select "IL"
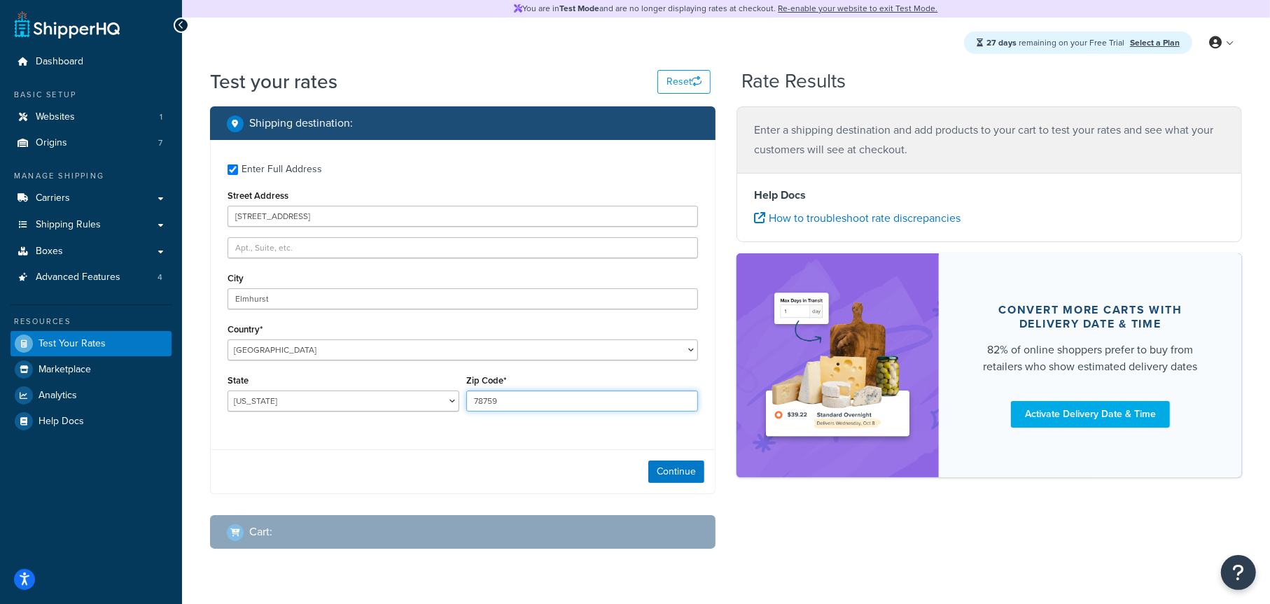
type input "60126"
click at [683, 478] on button "Continue" at bounding box center [676, 472] width 56 height 22
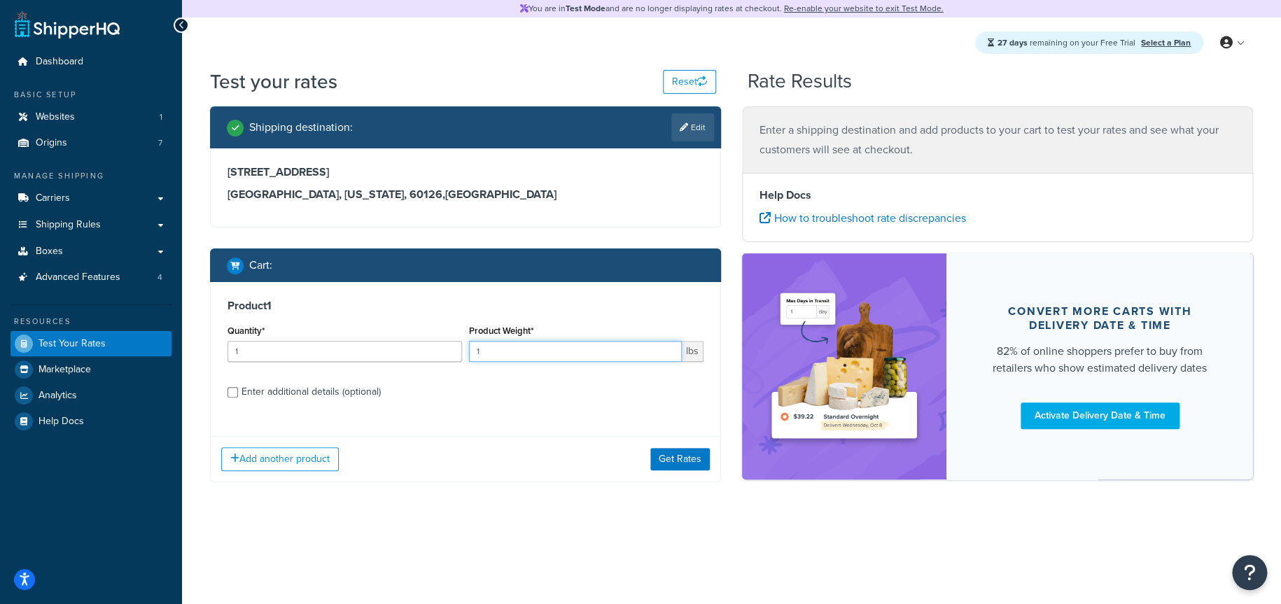
drag, startPoint x: 529, startPoint y: 352, endPoint x: 445, endPoint y: 352, distance: 84.0
click at [445, 352] on div "Quantity* 1 Product Weight* 1 lbs" at bounding box center [465, 346] width 483 height 51
type input "10"
drag, startPoint x: 216, startPoint y: 349, endPoint x: 190, endPoint y: 351, distance: 25.9
click at [187, 352] on div "Test your rates Reset Rate Results Shipping destination : Edit 423 E. 3rd Stree…" at bounding box center [731, 303] width 1099 height 471
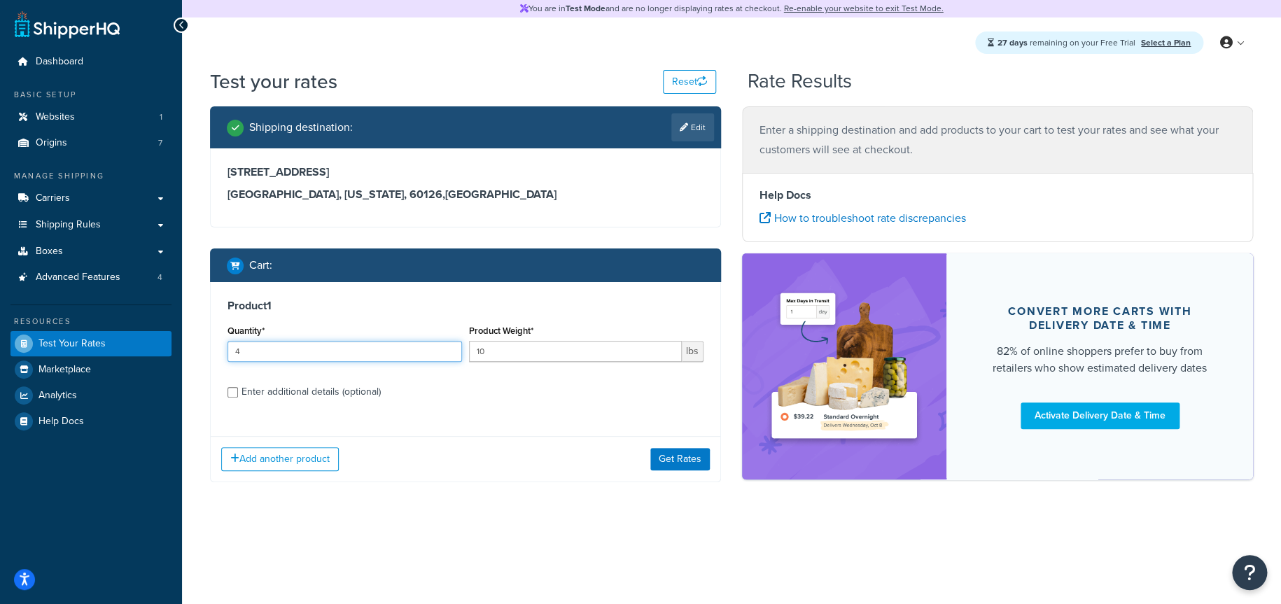
type input "4"
click at [238, 389] on div "Enter additional details (optional)" at bounding box center [466, 391] width 476 height 22
click at [235, 395] on input "Enter additional details (optional)" at bounding box center [233, 392] width 11 height 11
checkbox input "true"
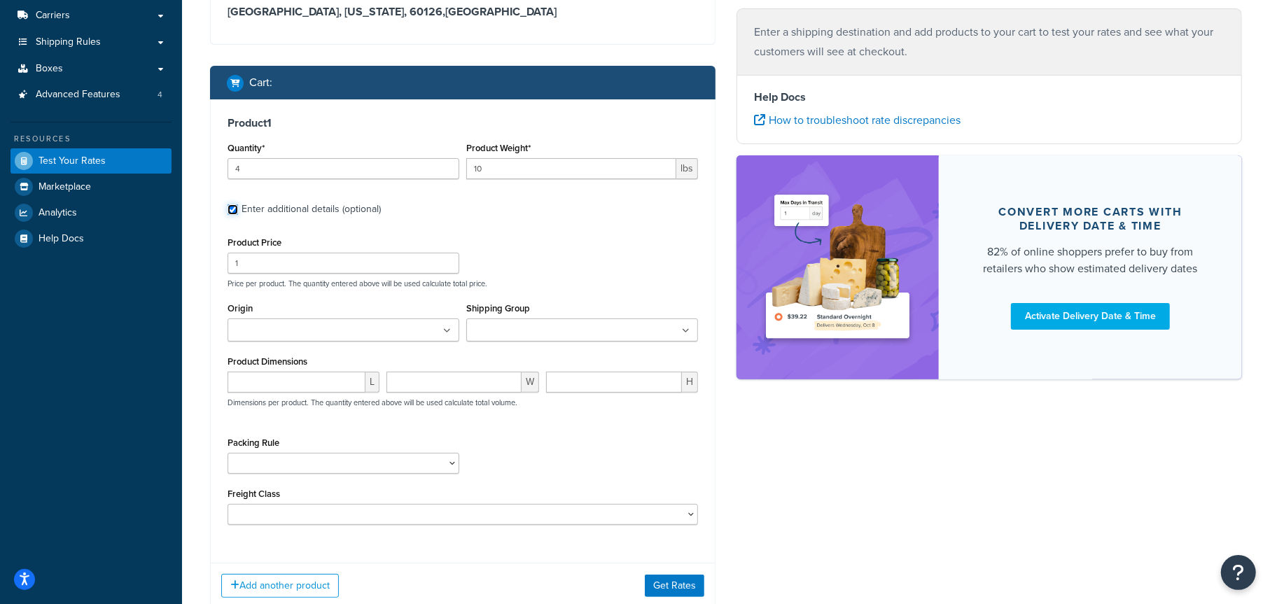
scroll to position [194, 0]
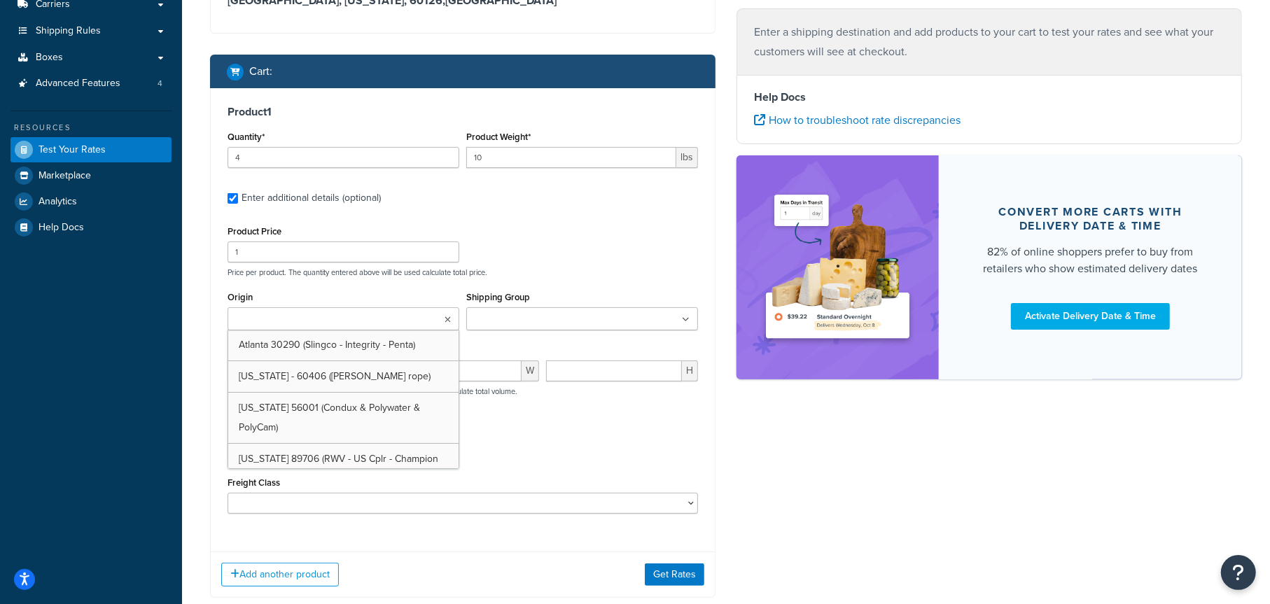
click at [311, 321] on input "Origin" at bounding box center [294, 319] width 124 height 15
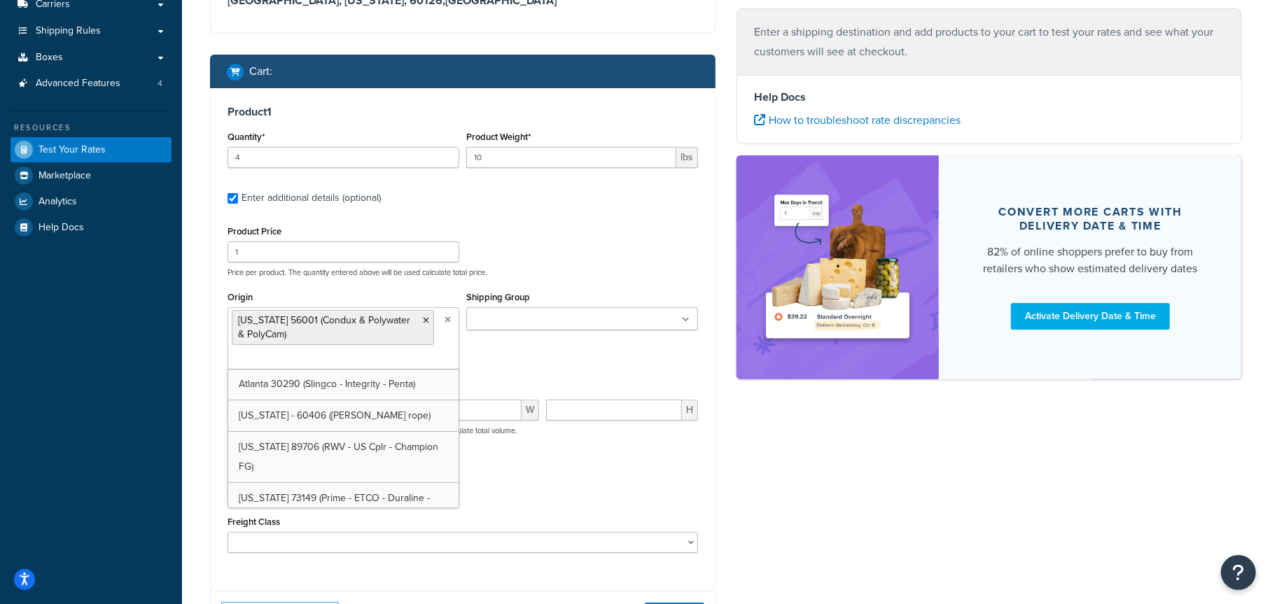
click at [502, 319] on input "Shipping Group" at bounding box center [533, 319] width 124 height 15
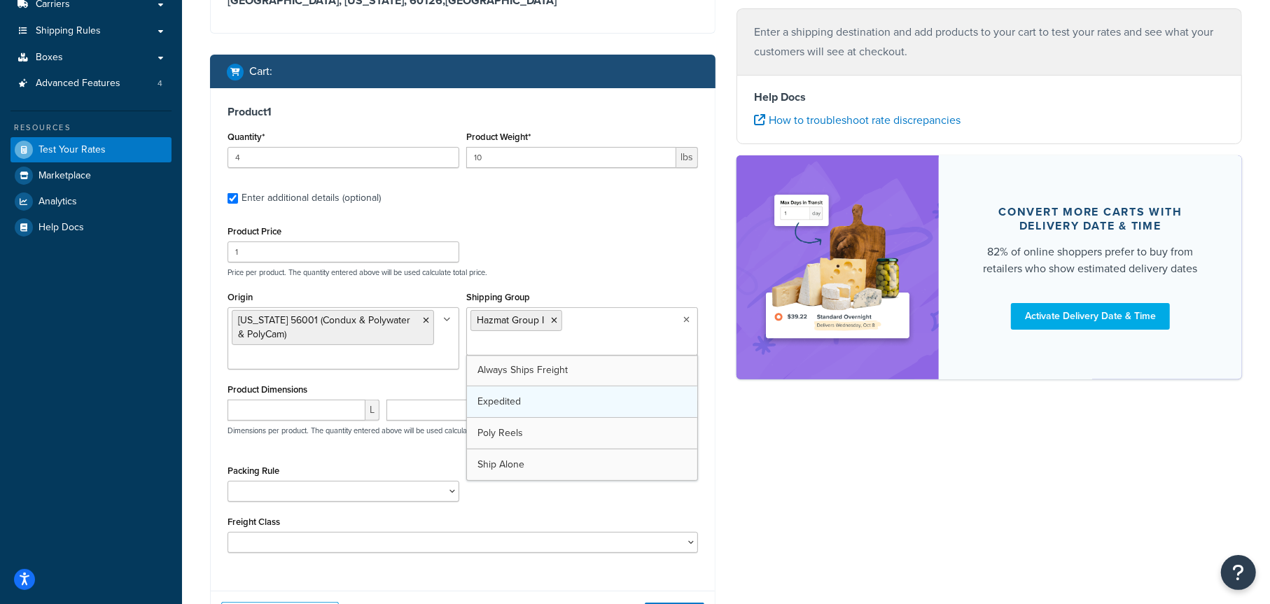
drag, startPoint x: 520, startPoint y: 408, endPoint x: 524, endPoint y: 391, distance: 18.0
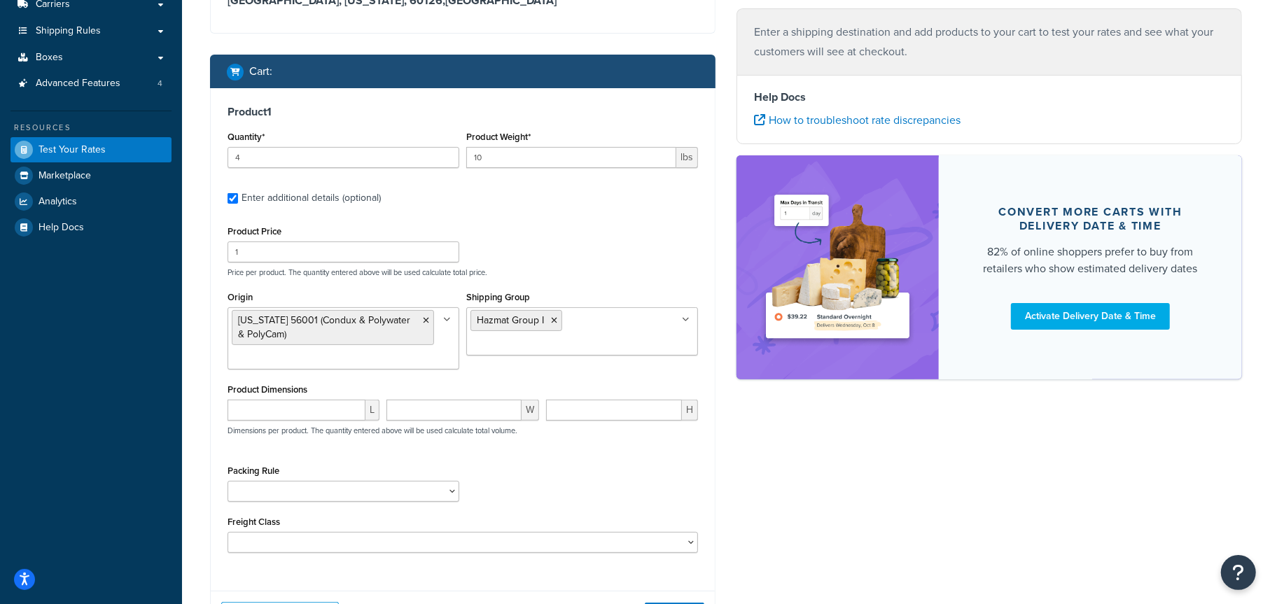
click at [681, 254] on div "Product Price 1 Price per product. The quantity entered above will be used calc…" at bounding box center [463, 249] width 478 height 55
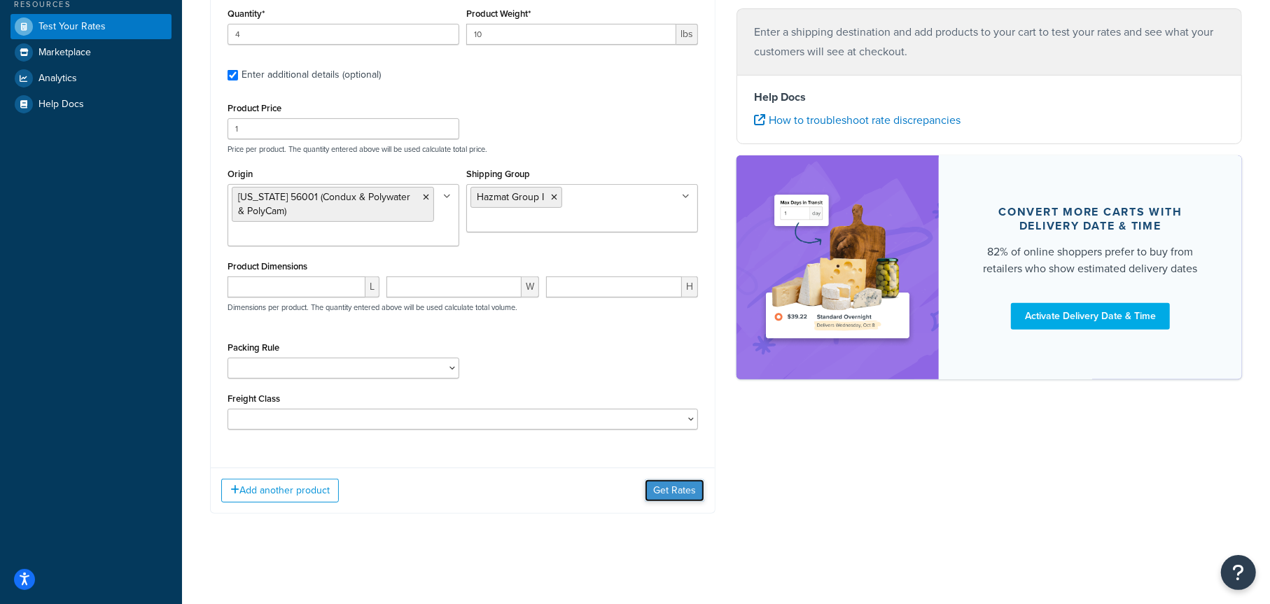
click at [677, 486] on button "Get Rates" at bounding box center [675, 491] width 60 height 22
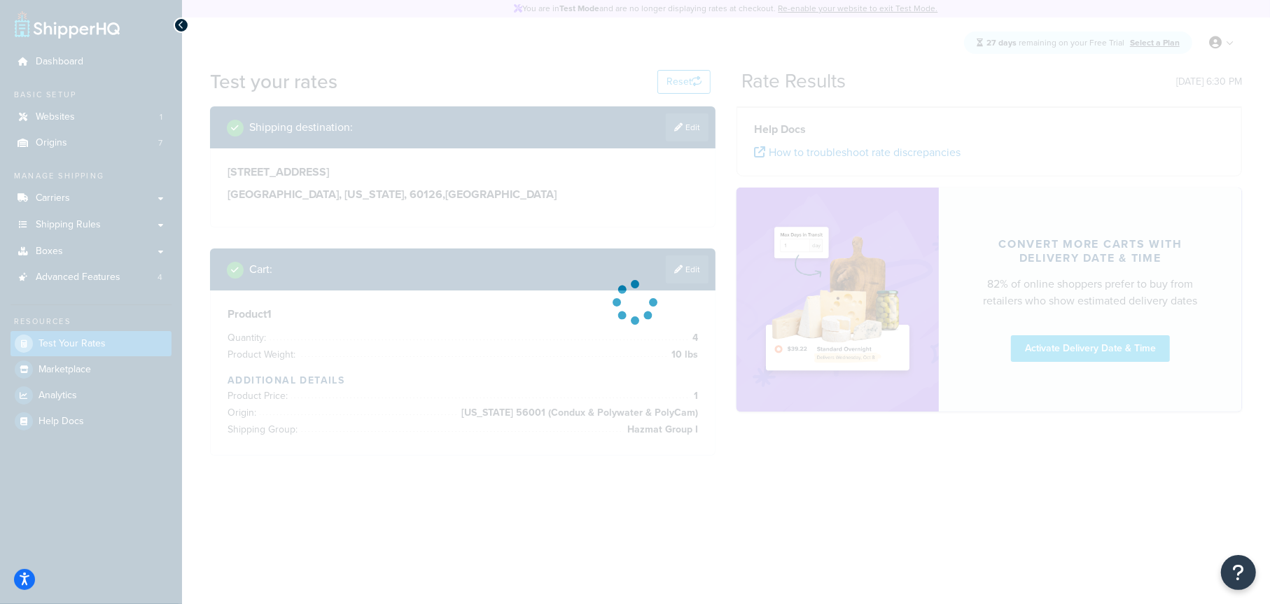
scroll to position [0, 0]
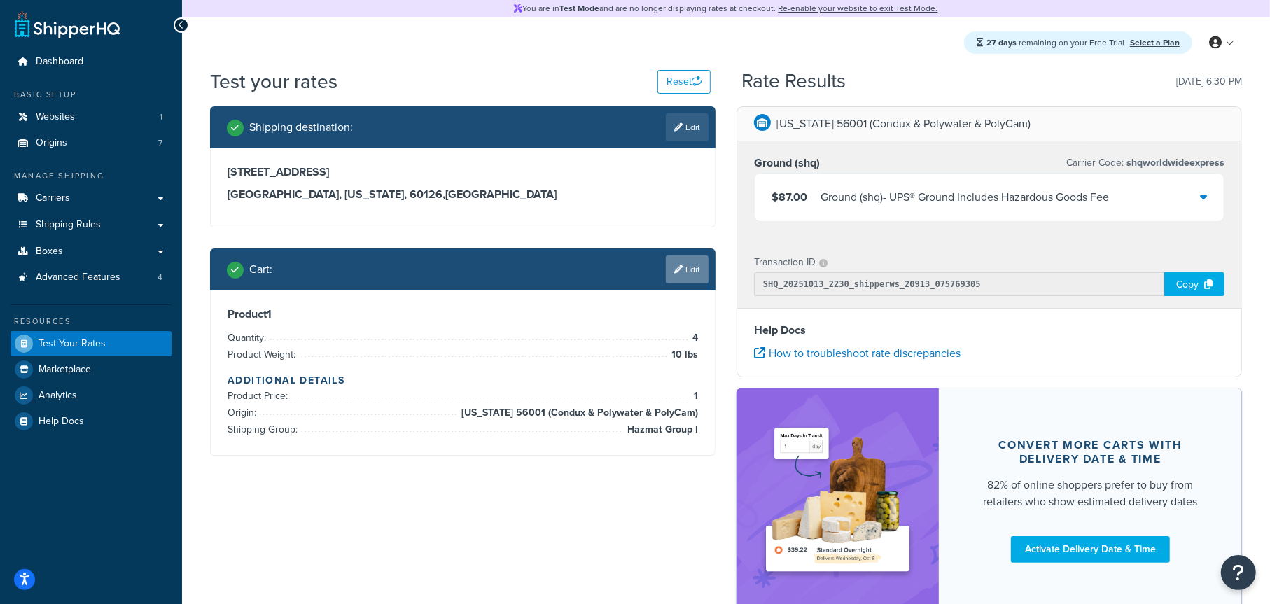
click at [695, 273] on link "Edit" at bounding box center [687, 270] width 43 height 28
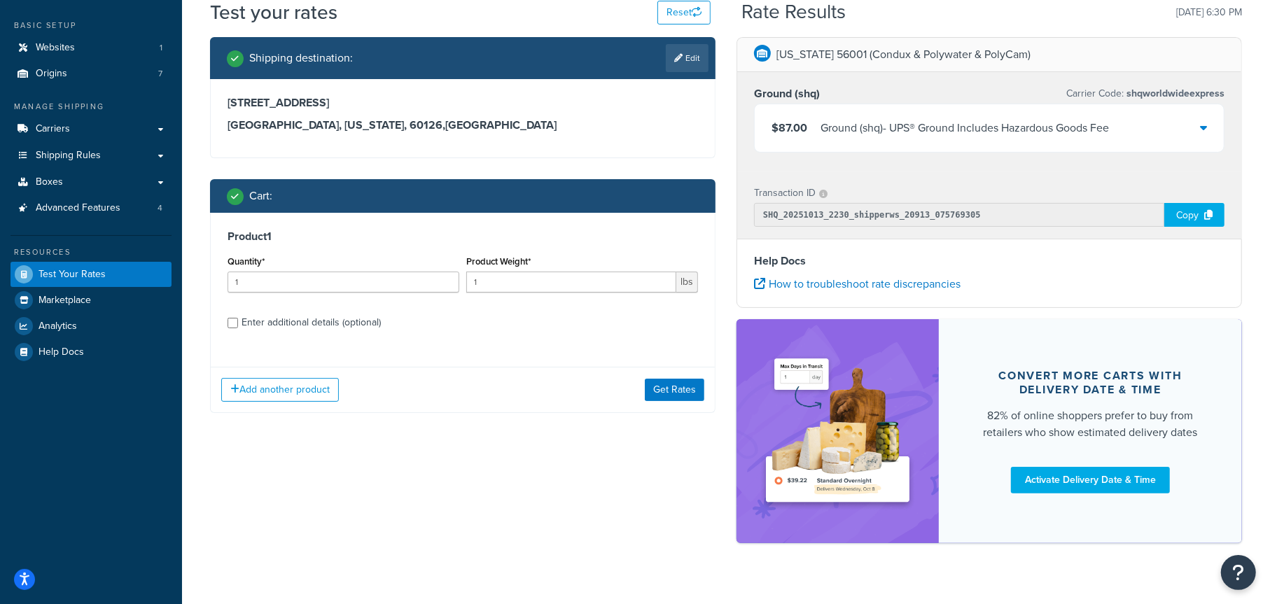
scroll to position [70, 0]
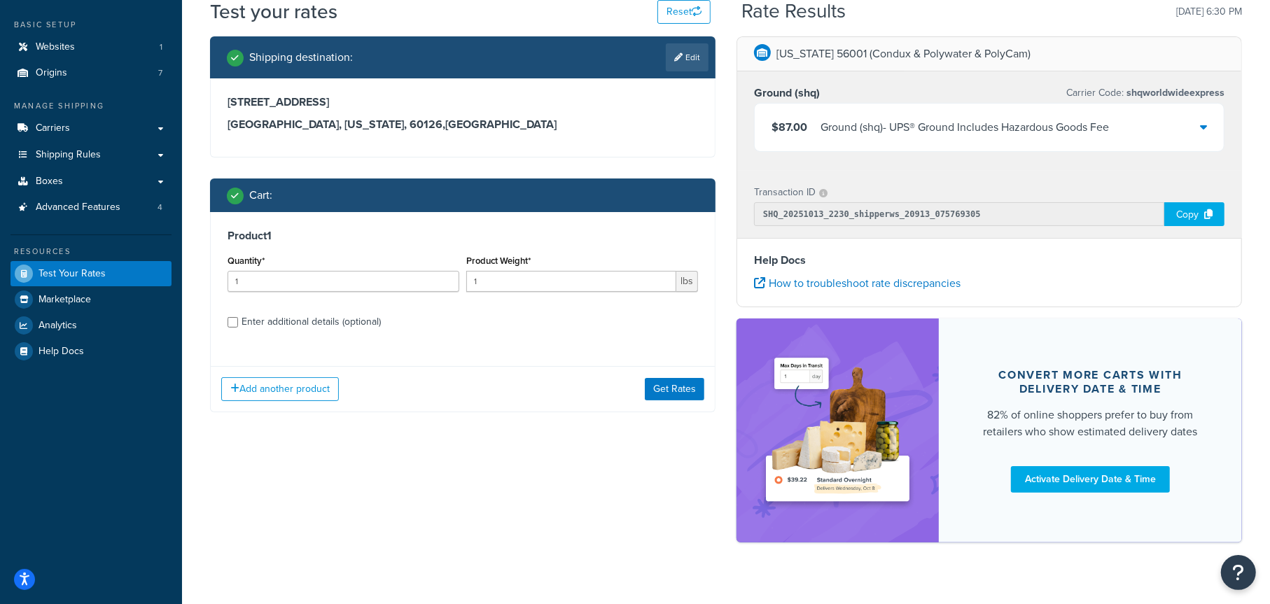
click at [295, 326] on div "Enter additional details (optional)" at bounding box center [311, 322] width 139 height 20
click at [238, 326] on input "Enter additional details (optional)" at bounding box center [233, 322] width 11 height 11
checkbox input "true"
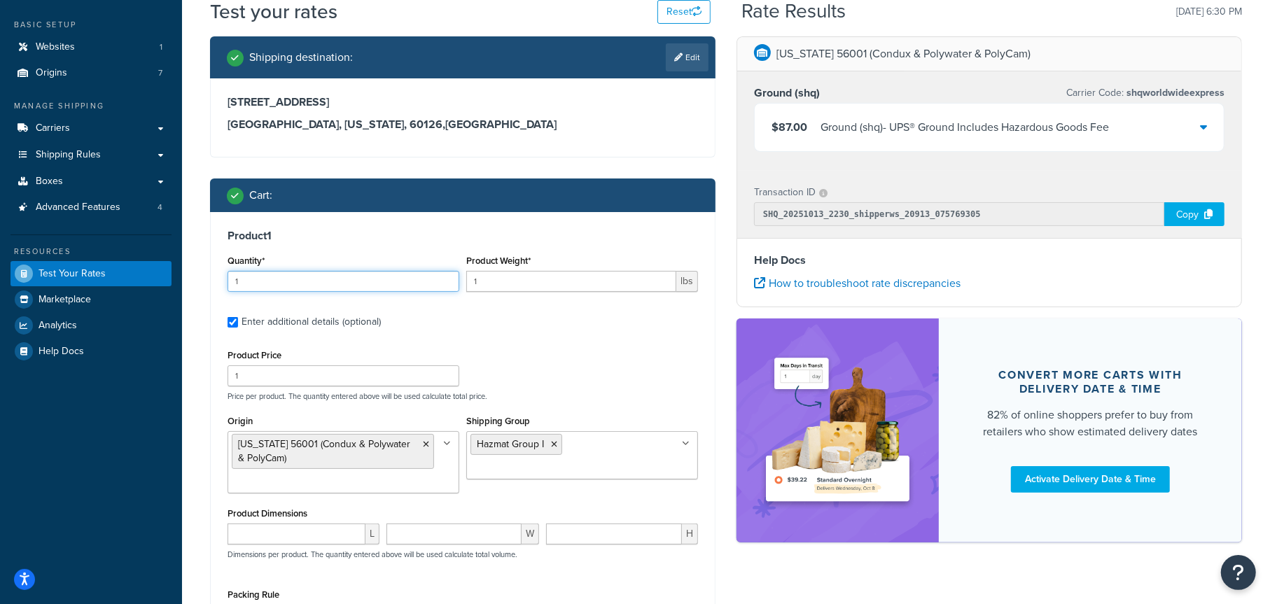
drag, startPoint x: 266, startPoint y: 279, endPoint x: 207, endPoint y: 283, distance: 59.6
click at [207, 283] on div "Shipping destination : Edit 423 E. 3rd Street Elmhurst, Illinois, 60126 , Unite…" at bounding box center [463, 409] width 527 height 746
type input "14"
drag, startPoint x: 479, startPoint y: 278, endPoint x: 415, endPoint y: 286, distance: 64.3
click at [415, 286] on div "Quantity* 14 Product Weight* 1 lbs" at bounding box center [463, 276] width 478 height 51
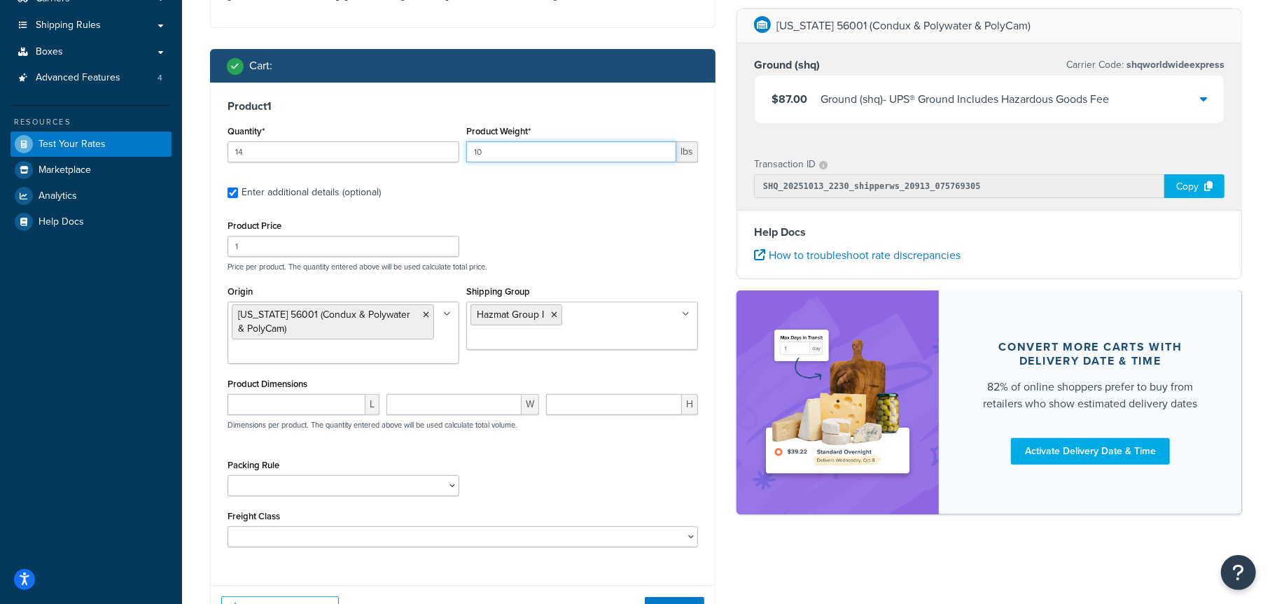
scroll to position [210, 0]
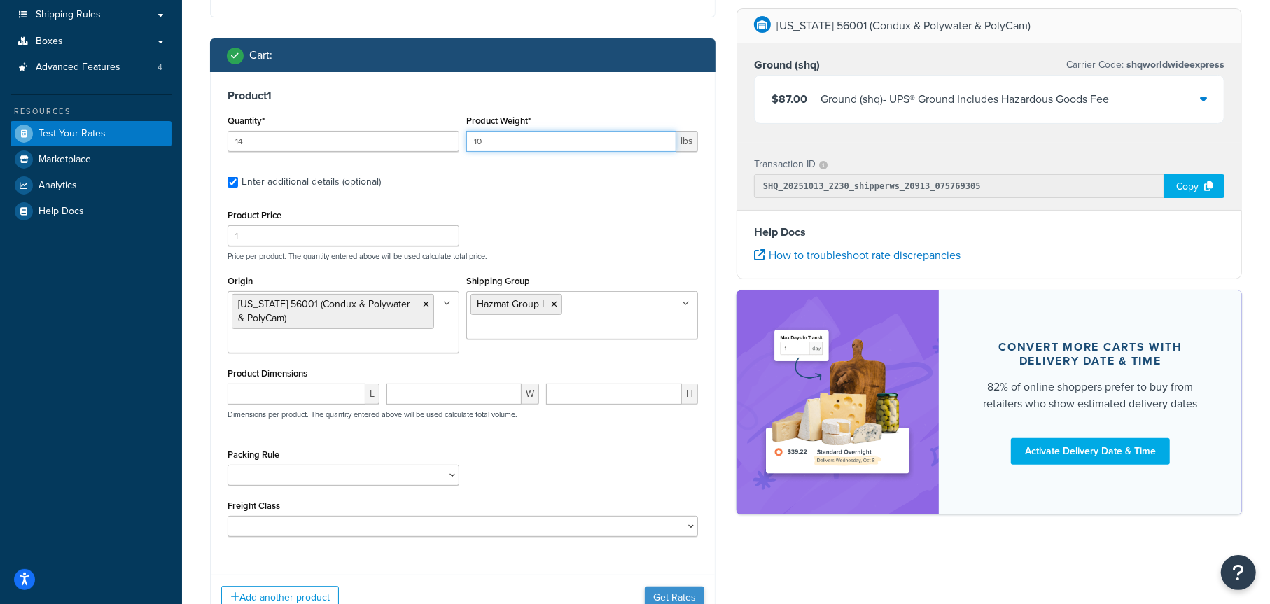
type input "10"
click at [673, 593] on button "Get Rates" at bounding box center [675, 598] width 60 height 22
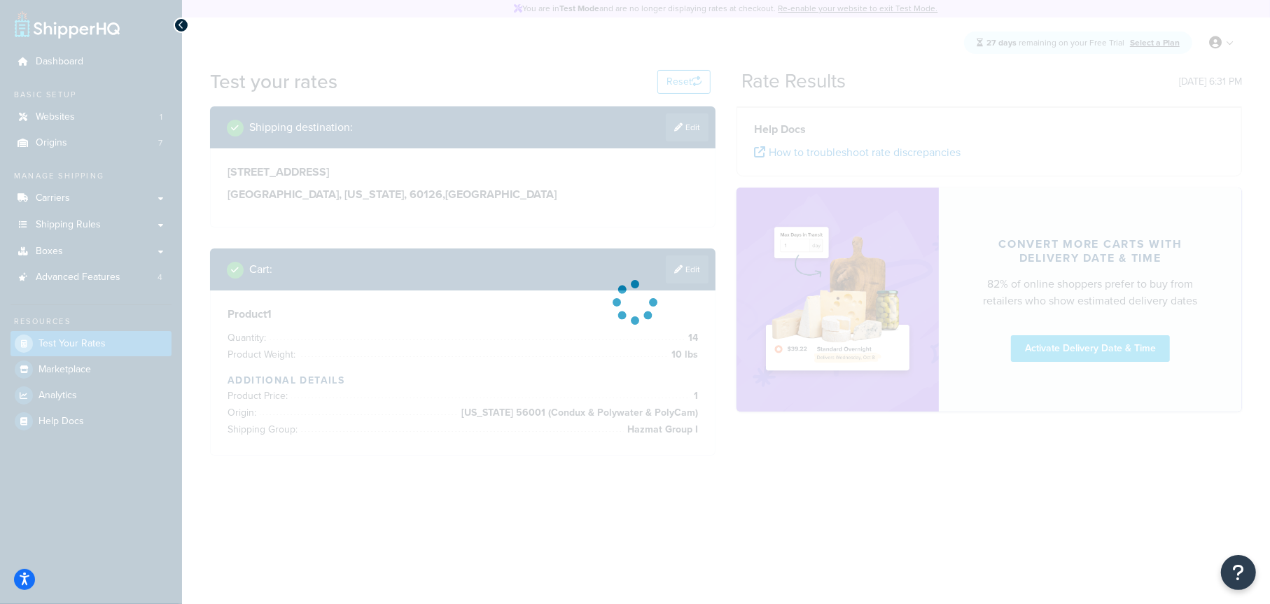
scroll to position [0, 0]
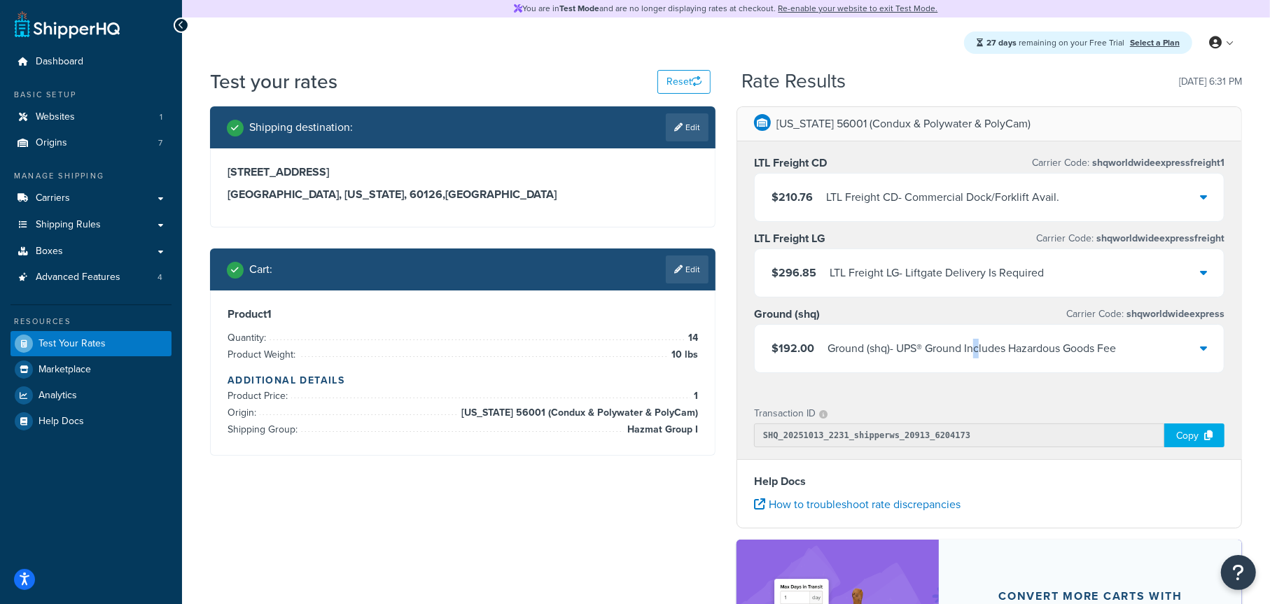
click at [980, 342] on div "Ground (shq) - UPS® Ground Includes Hazardous Goods Fee" at bounding box center [972, 349] width 288 height 20
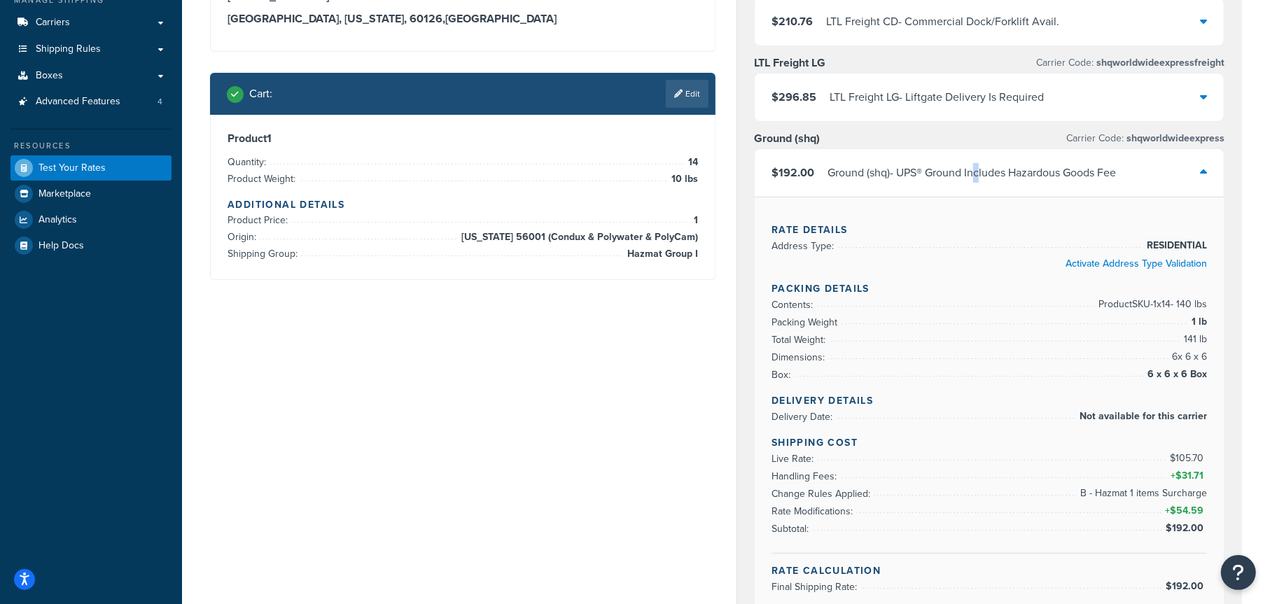
scroll to position [210, 0]
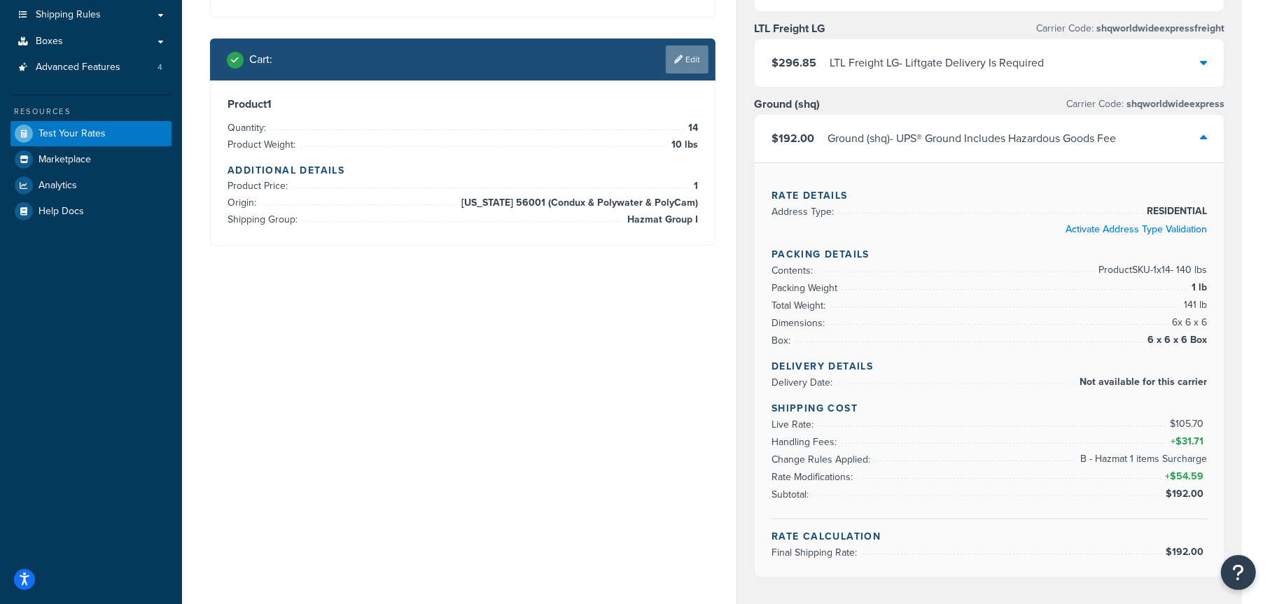
click at [690, 66] on link "Edit" at bounding box center [687, 60] width 43 height 28
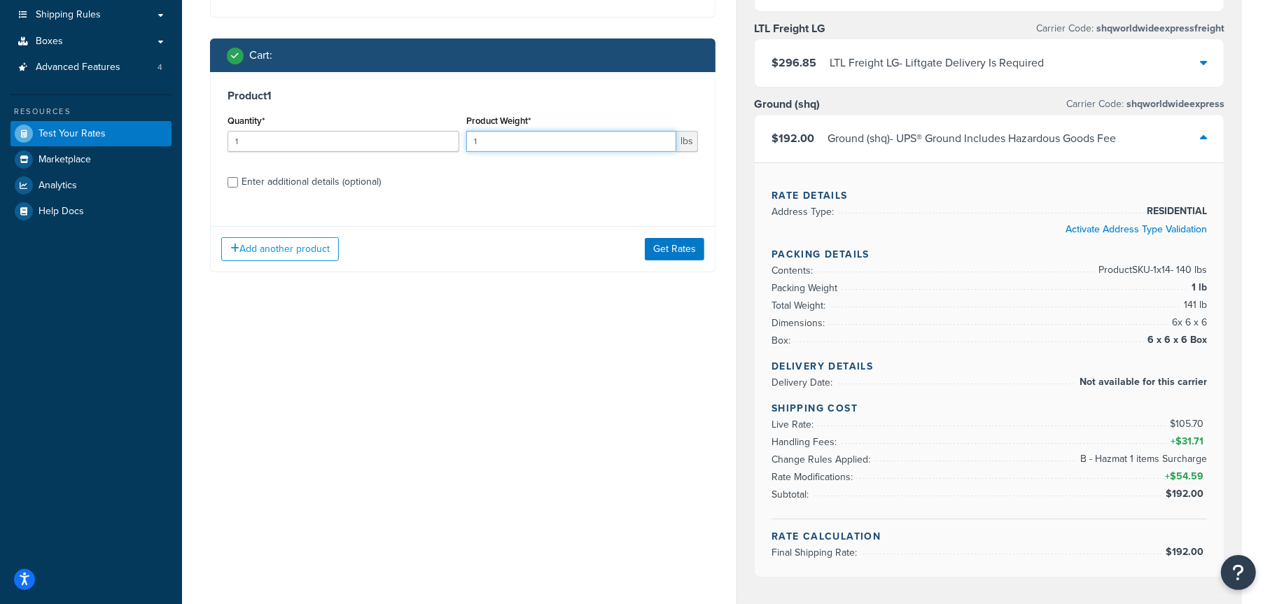
click at [423, 149] on div "Quantity* 1 Product Weight* 1 lbs" at bounding box center [463, 136] width 478 height 51
type input "10"
drag, startPoint x: 265, startPoint y: 144, endPoint x: 186, endPoint y: 146, distance: 79.2
click at [189, 151] on div "Test your rates Reset Rate Results 10/13/2025, 6:31 PM Shipping destination : E…" at bounding box center [726, 438] width 1088 height 1160
type input "12"
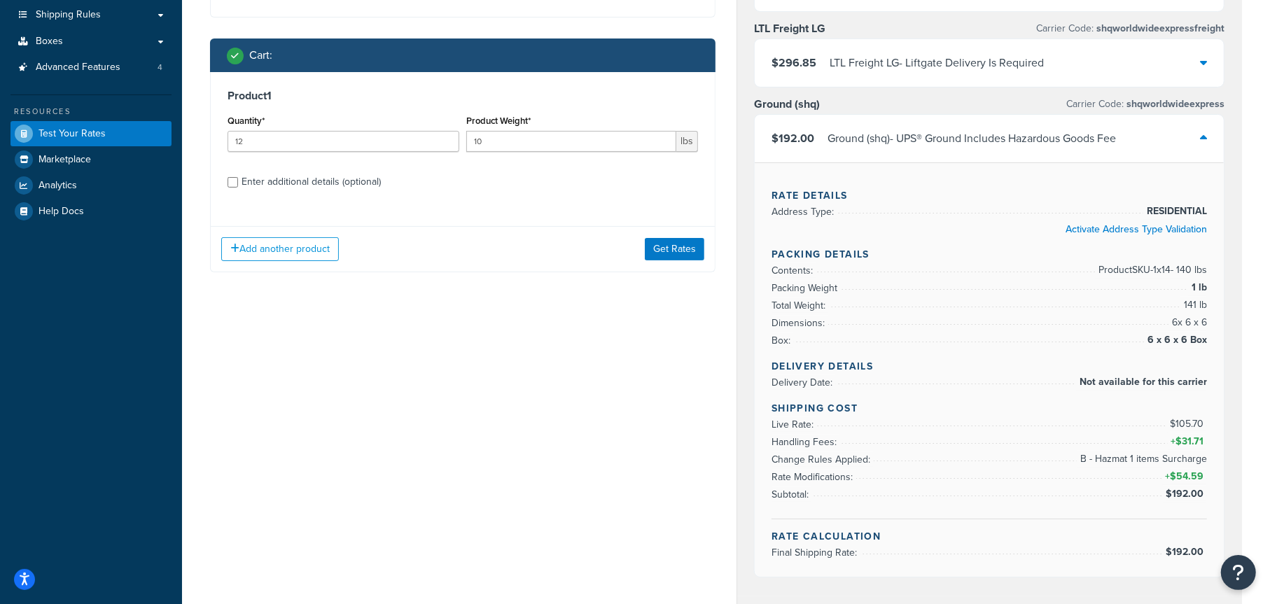
click at [345, 185] on div "Enter additional details (optional)" at bounding box center [311, 182] width 139 height 20
click at [238, 185] on input "Enter additional details (optional)" at bounding box center [233, 182] width 11 height 11
checkbox input "true"
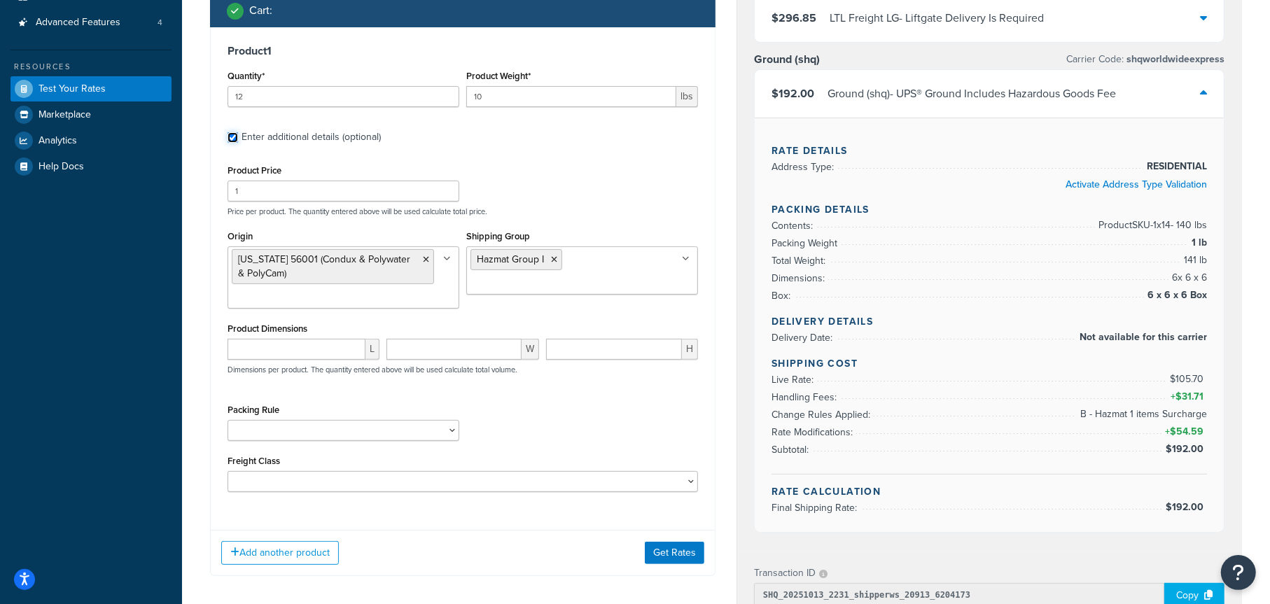
scroll to position [280, 0]
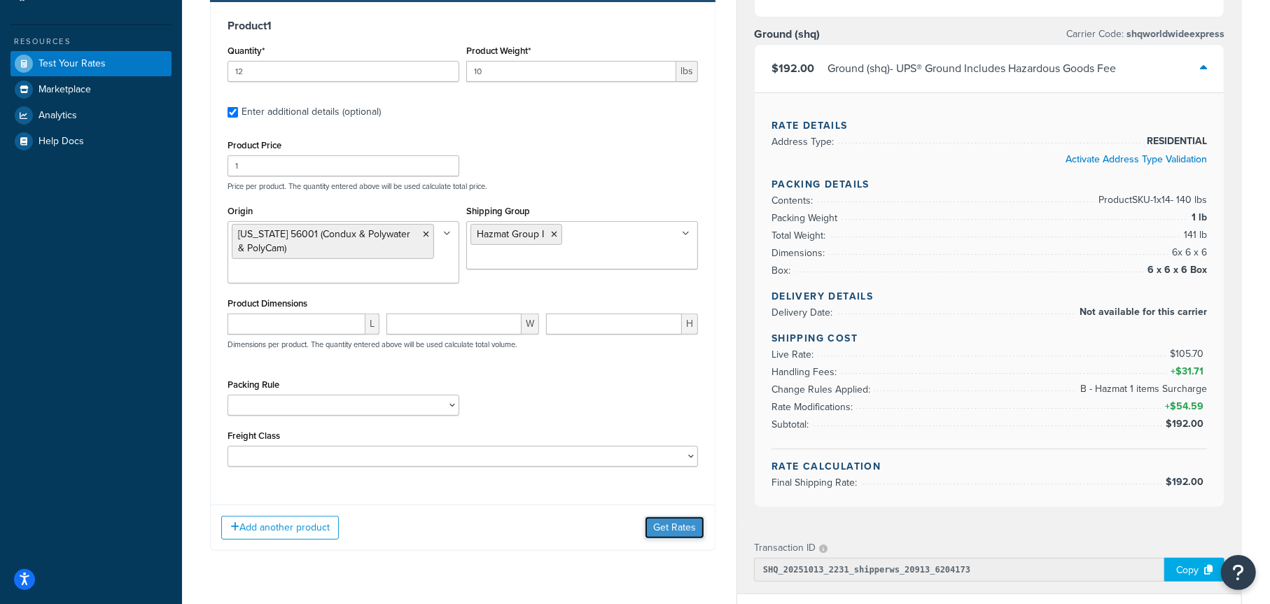
click at [662, 522] on button "Get Rates" at bounding box center [675, 528] width 60 height 22
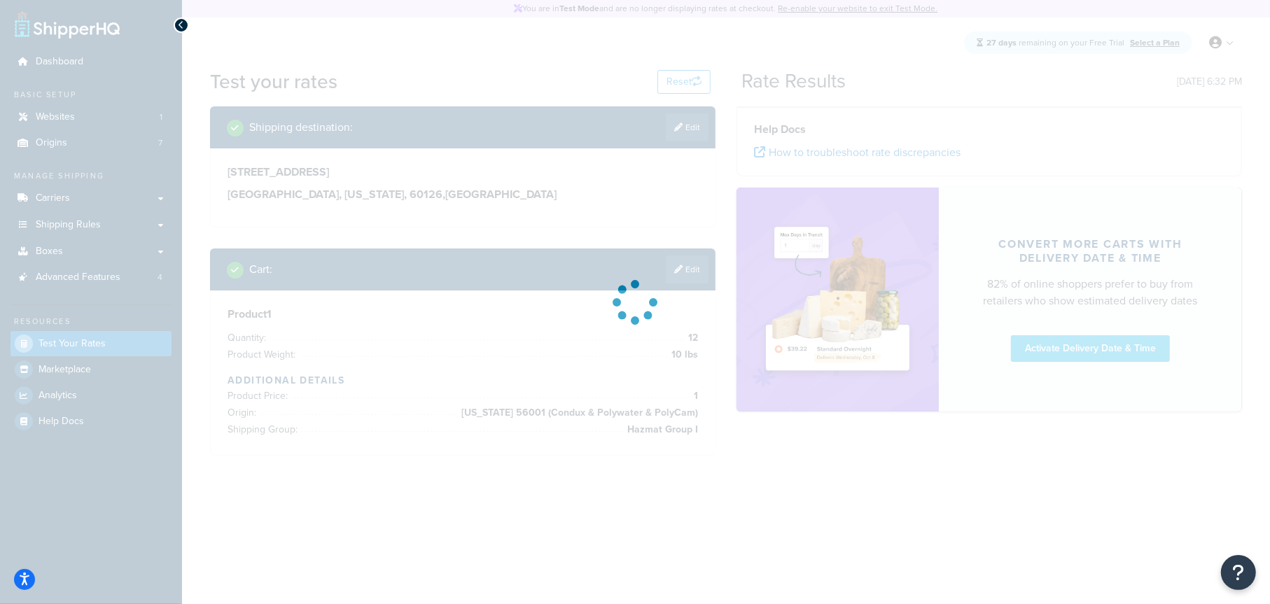
scroll to position [0, 0]
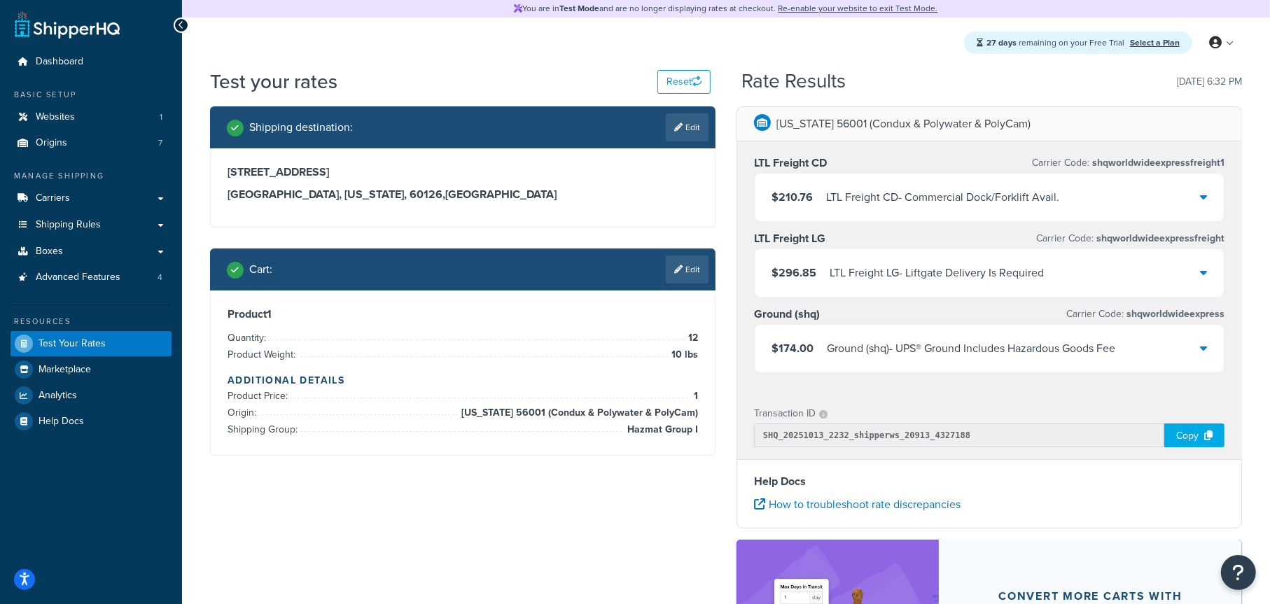
click at [1061, 343] on div "Ground (shq) - UPS® Ground Includes Hazardous Goods Fee" at bounding box center [971, 349] width 288 height 20
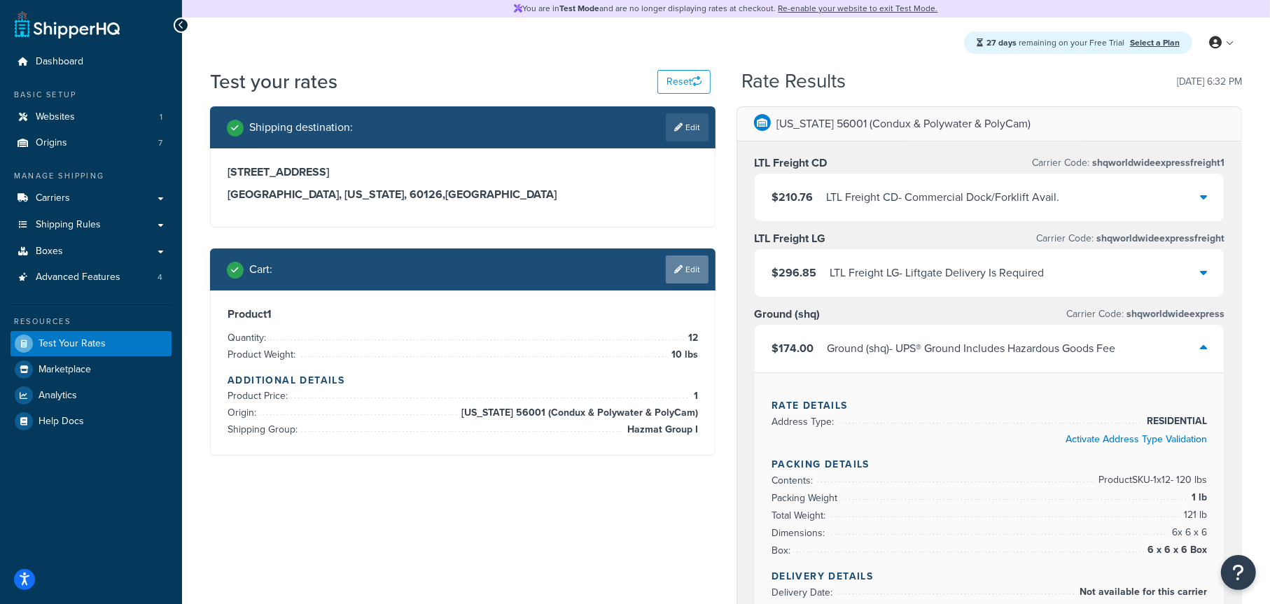
click at [683, 265] on link "Edit" at bounding box center [687, 270] width 43 height 28
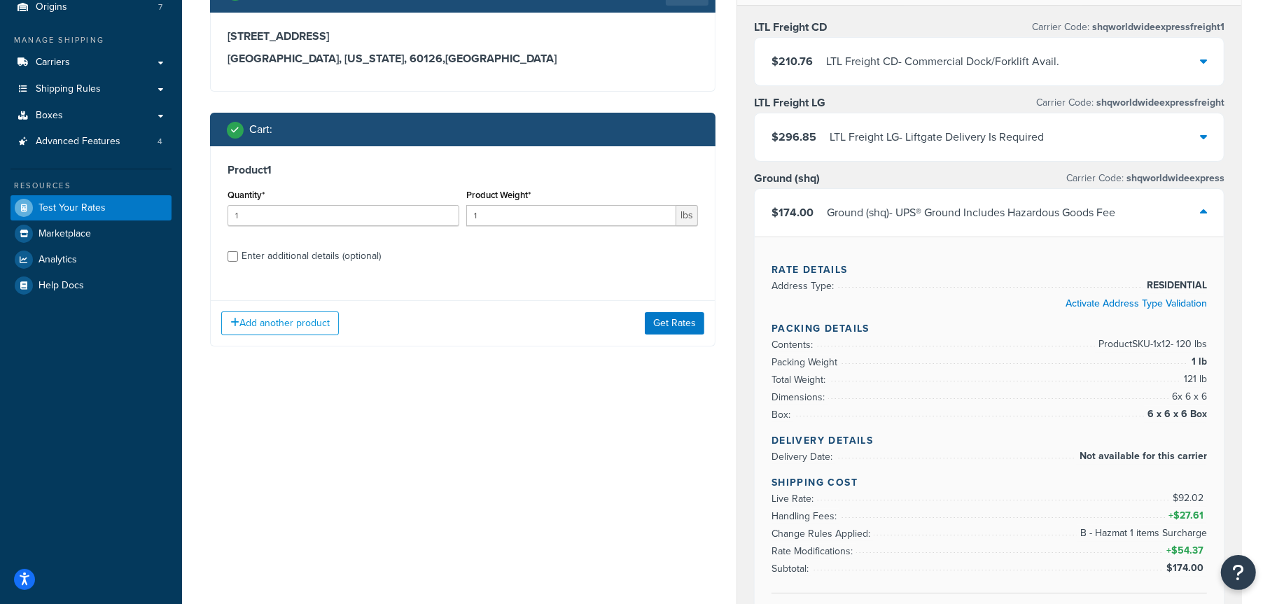
scroll to position [140, 0]
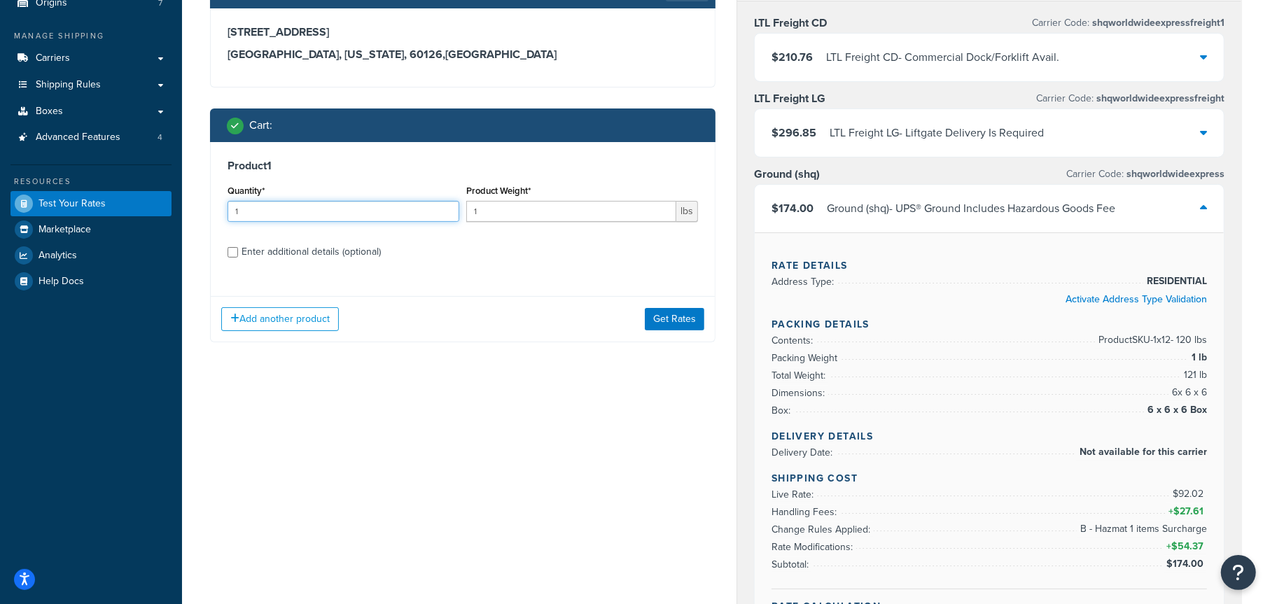
drag, startPoint x: 213, startPoint y: 218, endPoint x: 193, endPoint y: 223, distance: 20.9
click at [193, 223] on div "Test your rates Reset Rate Results 10/13/2025, 6:32 PM Shipping destination : E…" at bounding box center [726, 508] width 1088 height 1160
type input "9"
drag, startPoint x: 496, startPoint y: 204, endPoint x: 448, endPoint y: 213, distance: 48.3
click at [450, 213] on div "Quantity* 9 Product Weight* 1 lbs" at bounding box center [463, 206] width 478 height 51
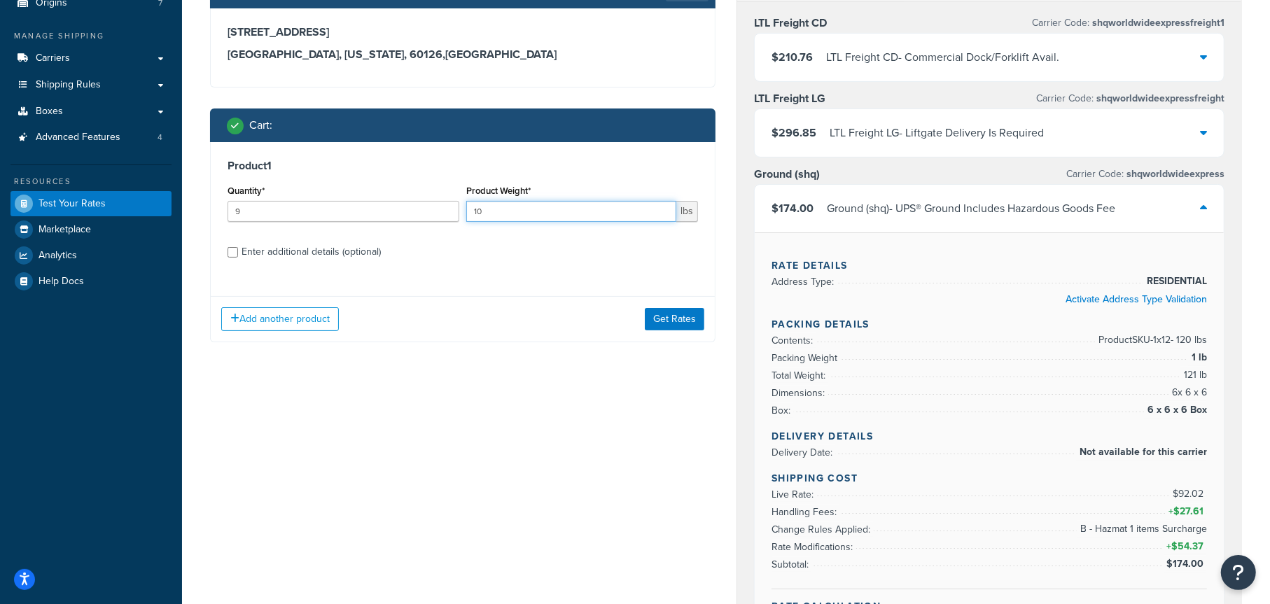
type input "10"
click at [370, 250] on div "Enter additional details (optional)" at bounding box center [311, 252] width 139 height 20
click at [238, 250] on input "Enter additional details (optional)" at bounding box center [233, 252] width 11 height 11
checkbox input "true"
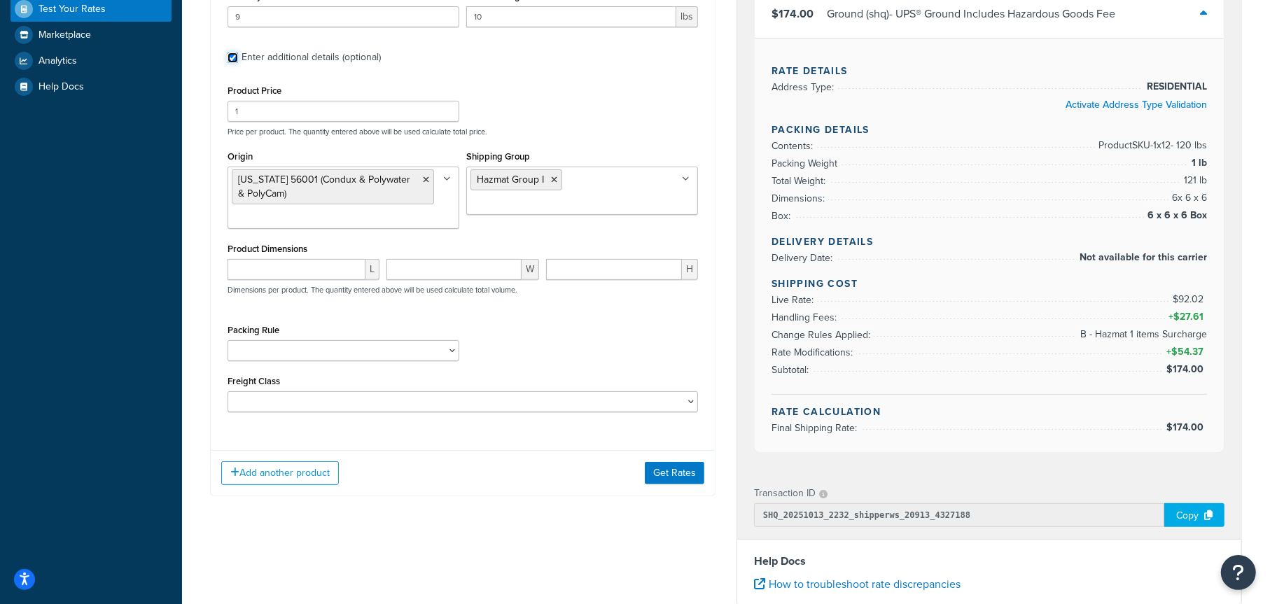
scroll to position [350, 0]
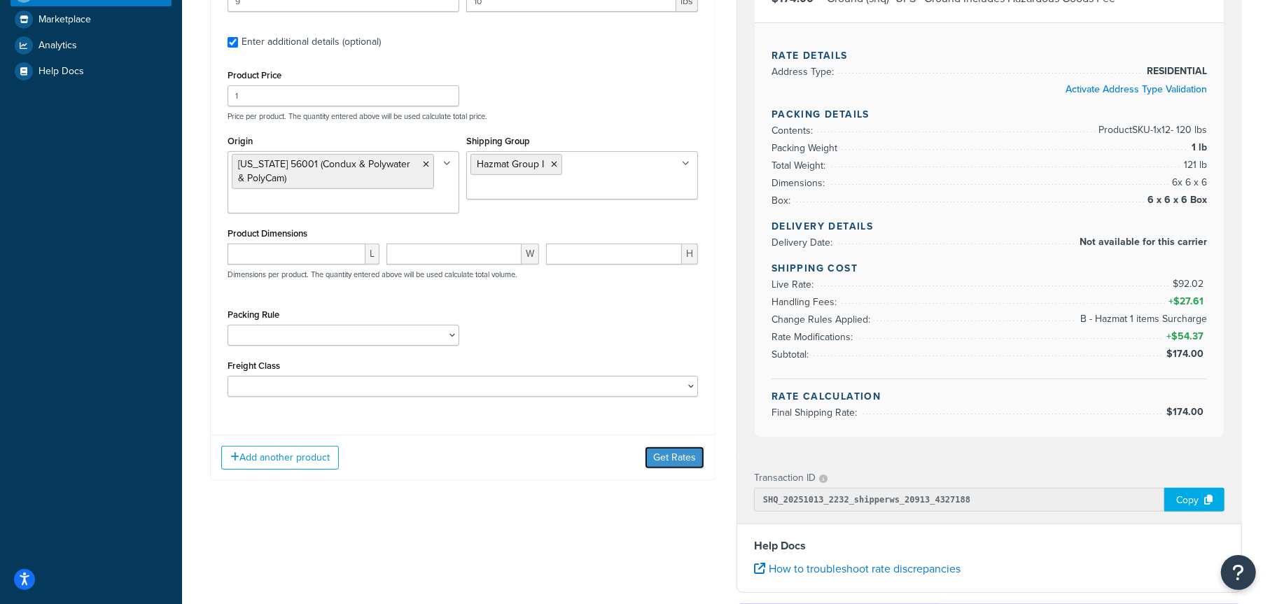
click at [662, 452] on button "Get Rates" at bounding box center [675, 458] width 60 height 22
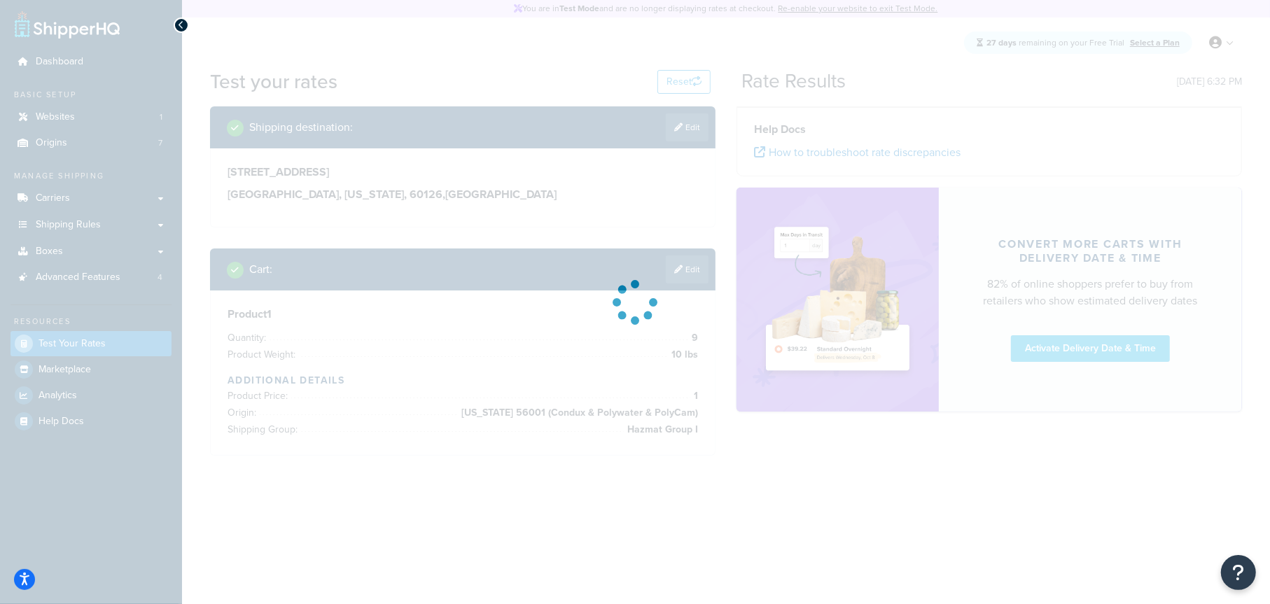
scroll to position [0, 0]
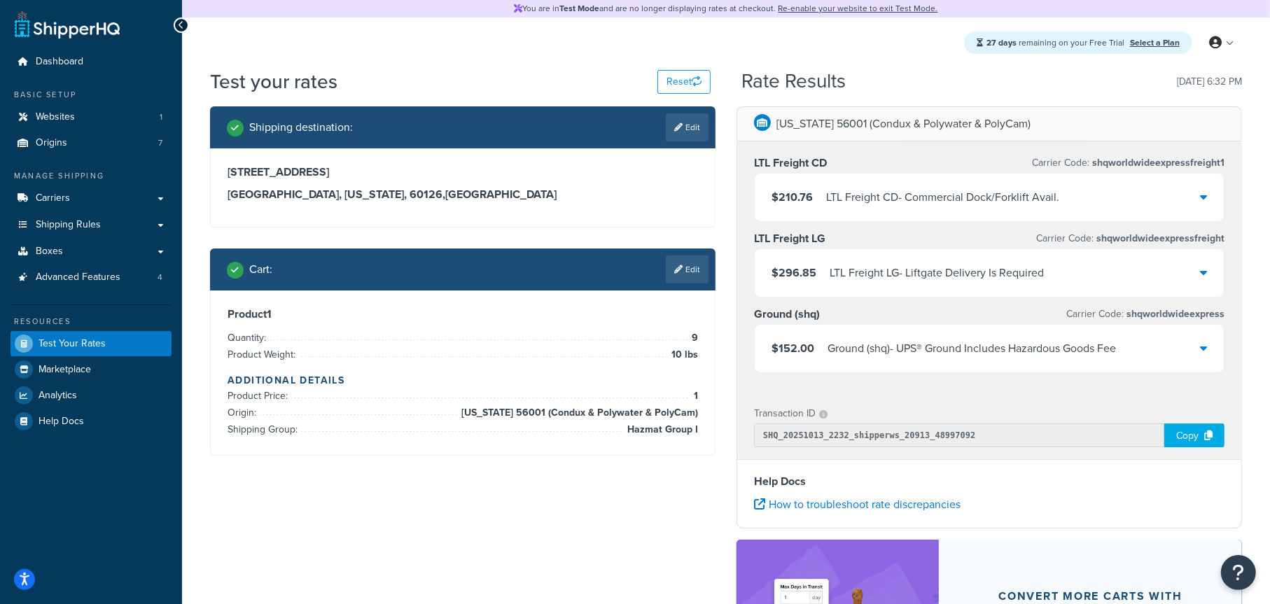
click at [989, 352] on div "Ground (shq) - UPS® Ground Includes Hazardous Goods Fee" at bounding box center [972, 349] width 288 height 20
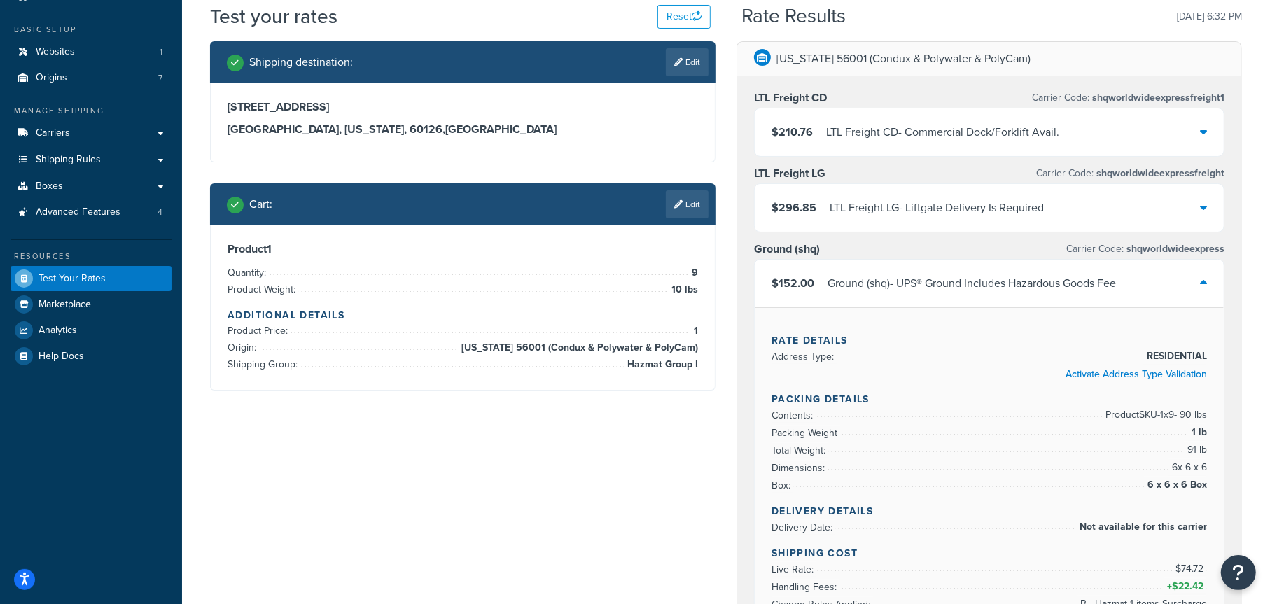
scroll to position [140, 0]
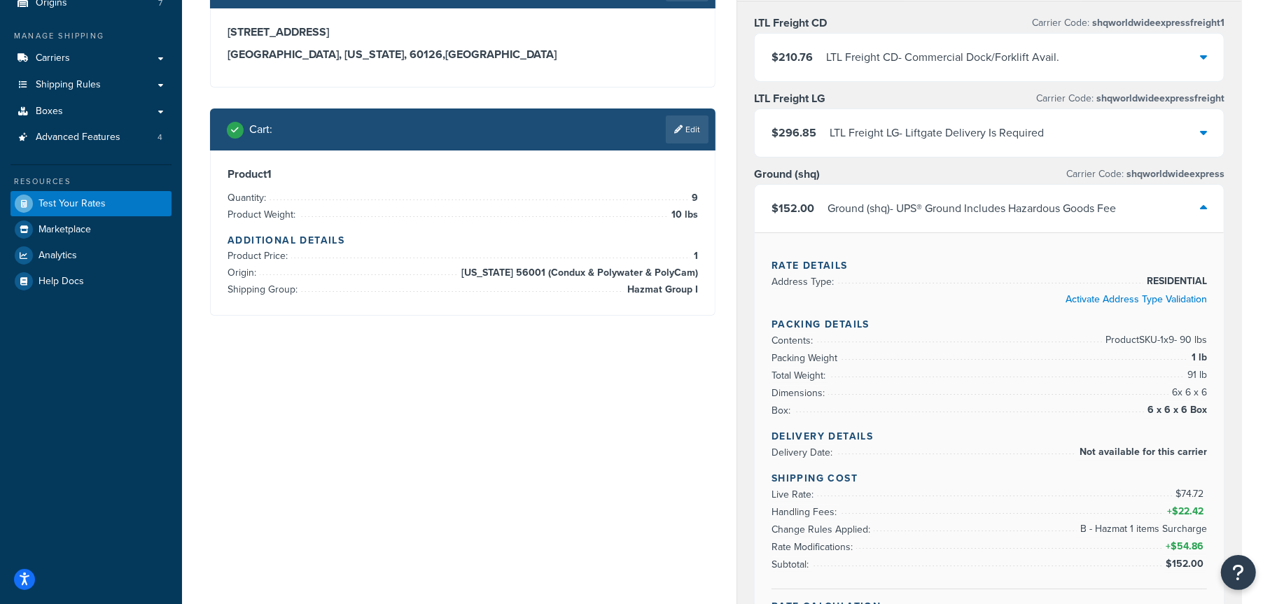
click at [685, 141] on link "Edit" at bounding box center [687, 130] width 43 height 28
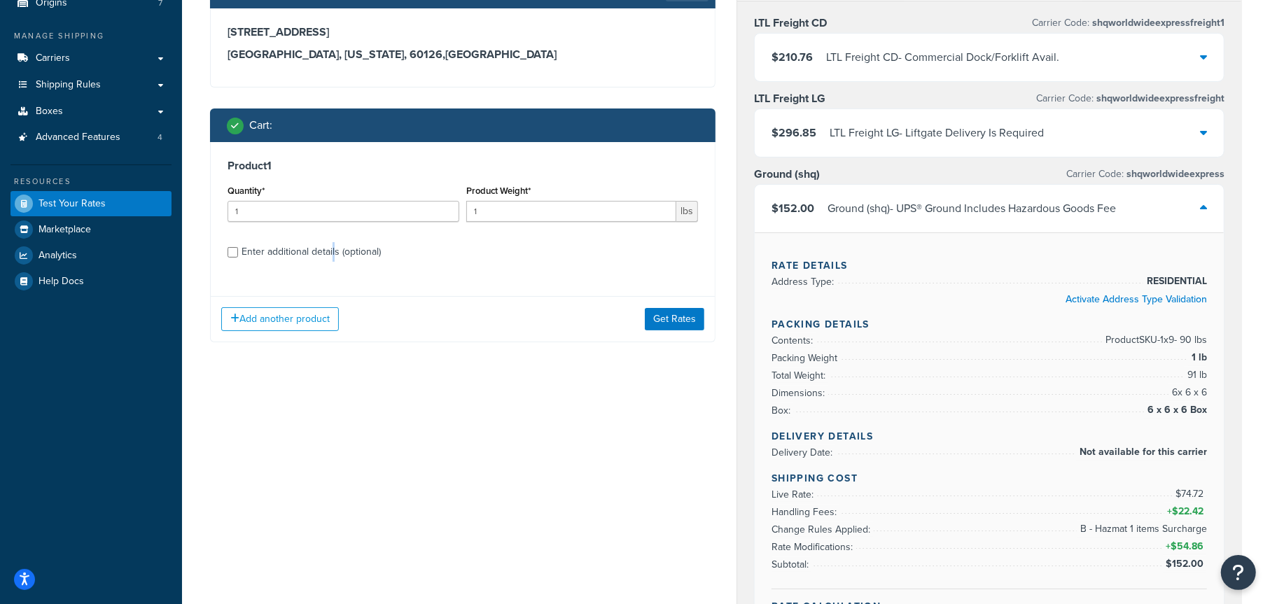
click at [331, 246] on div "Enter additional details (optional)" at bounding box center [311, 252] width 139 height 20
click at [338, 255] on div "Enter additional details (optional)" at bounding box center [311, 252] width 139 height 20
click at [238, 255] on input "Enter additional details (optional)" at bounding box center [233, 252] width 11 height 11
checkbox input "true"
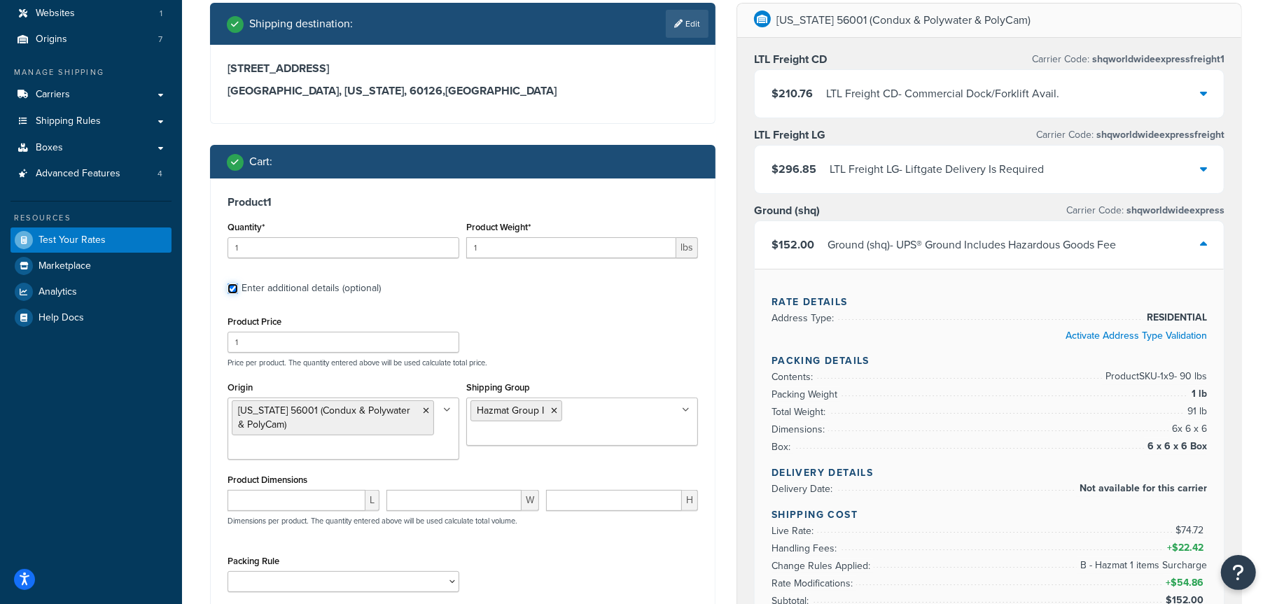
scroll to position [70, 0]
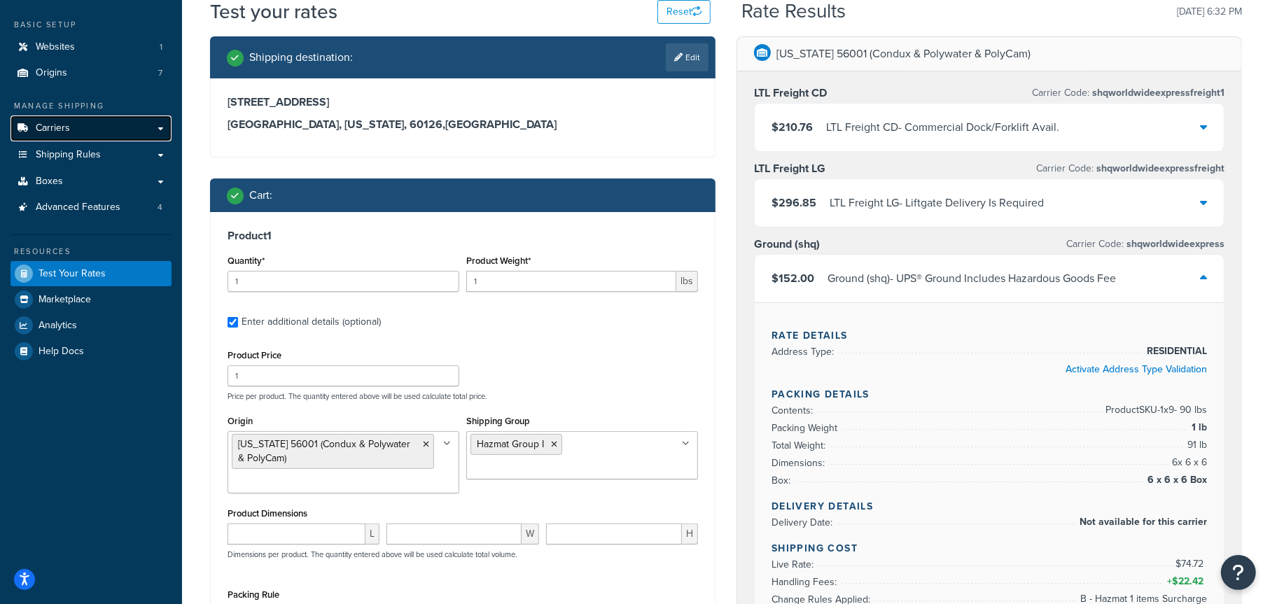
click at [102, 131] on link "Carriers" at bounding box center [91, 129] width 161 height 26
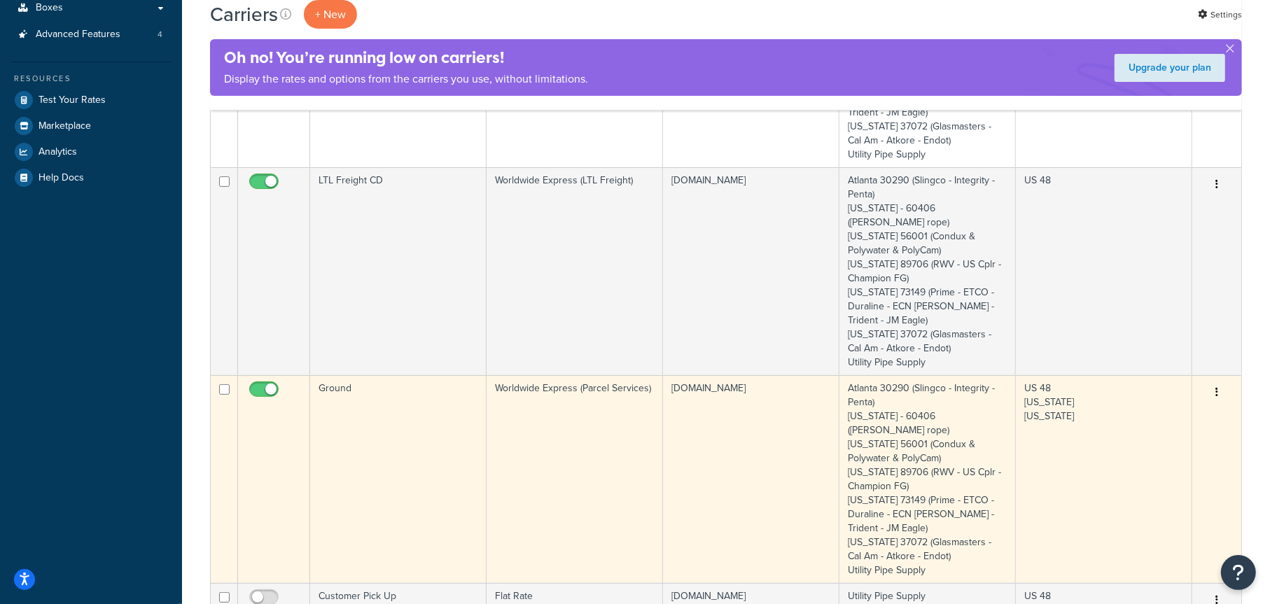
scroll to position [350, 0]
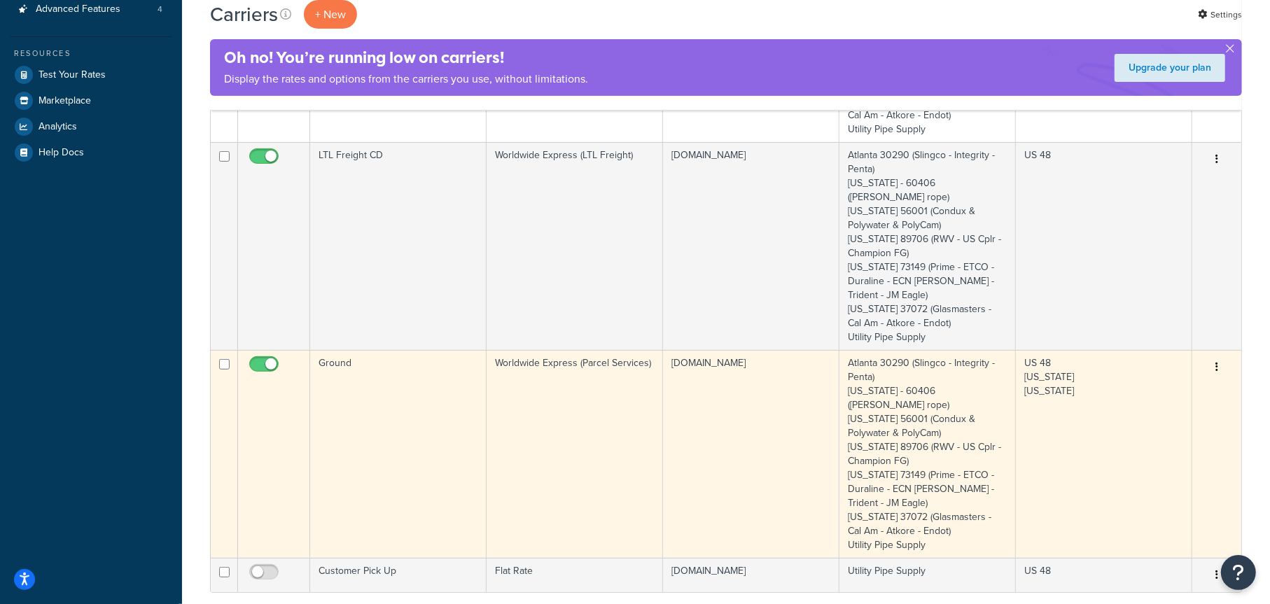
click at [1108, 397] on td "US 48 [US_STATE] [US_STATE]" at bounding box center [1104, 454] width 176 height 208
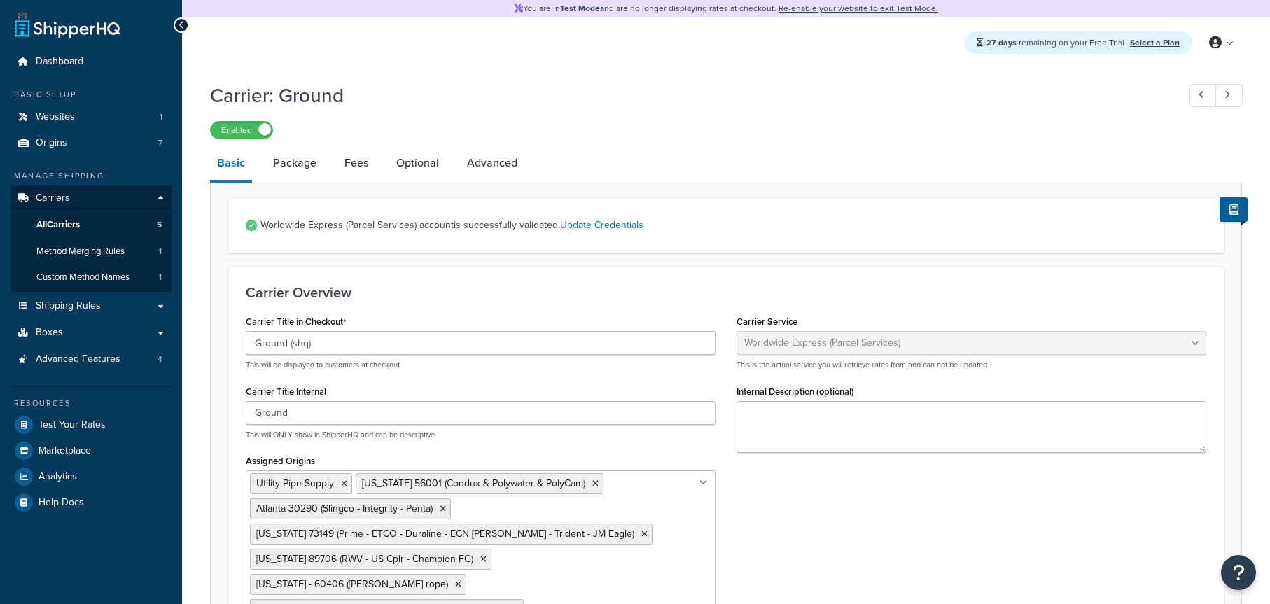
select select "worldwideExpress"
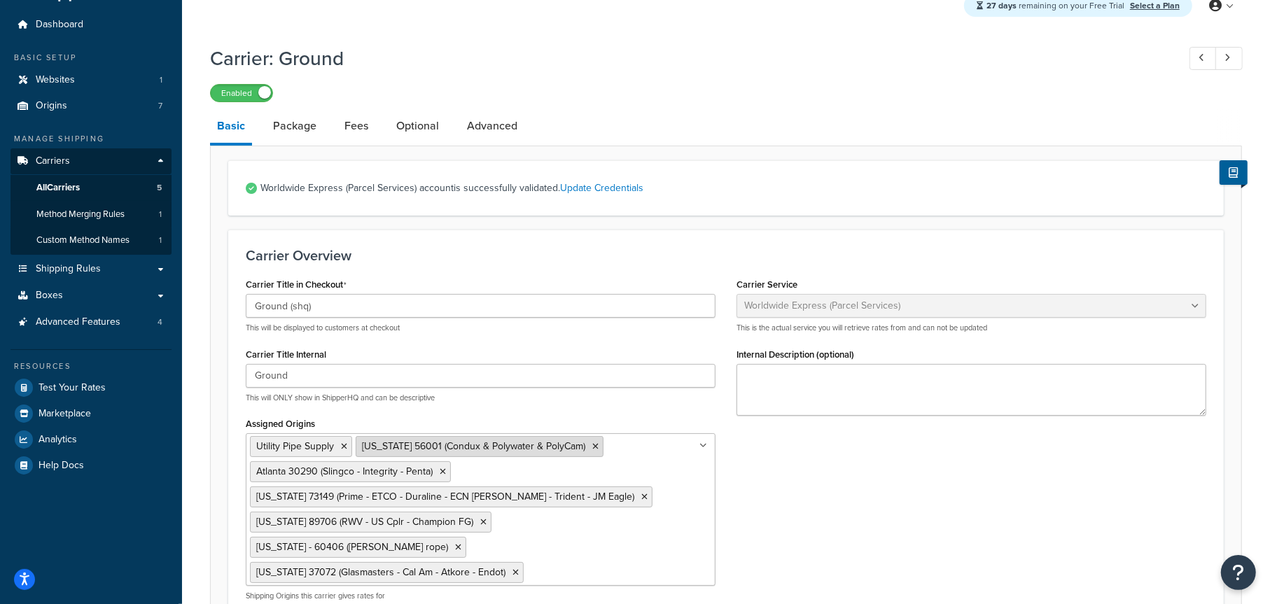
scroll to position [70, 0]
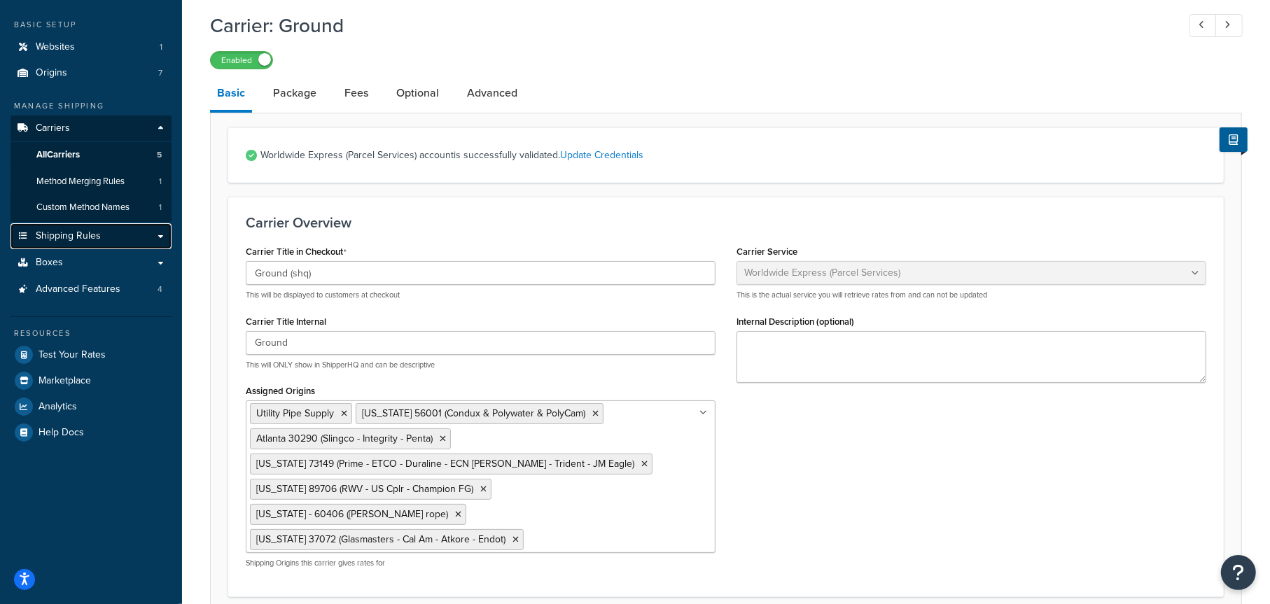
click at [99, 232] on link "Shipping Rules" at bounding box center [91, 236] width 161 height 26
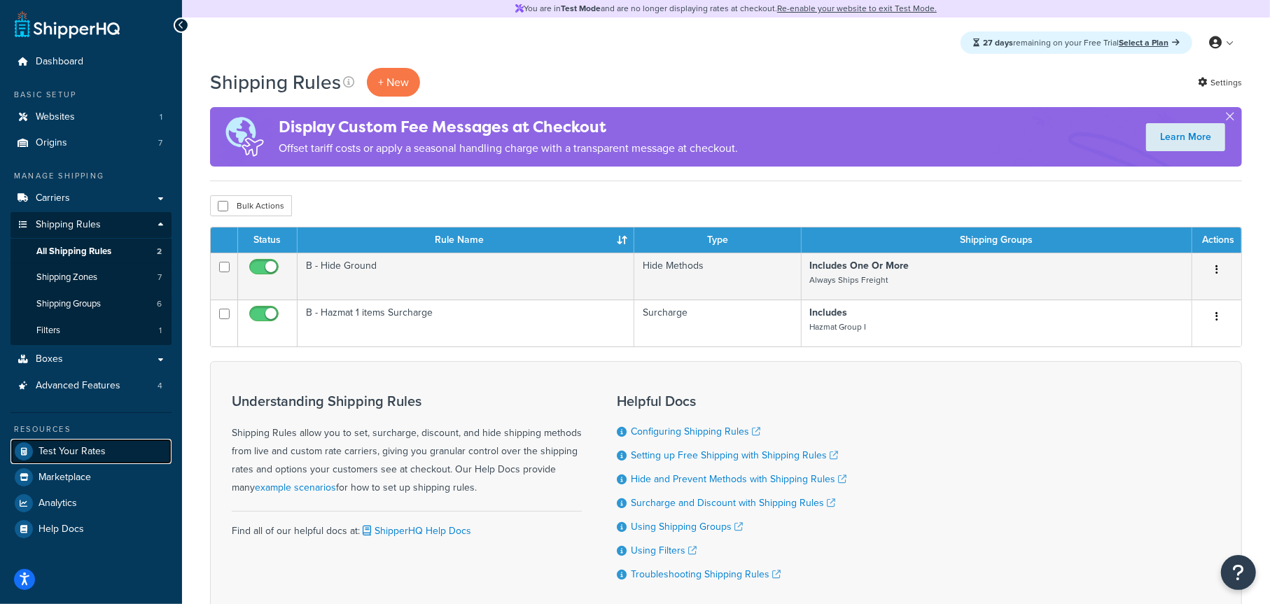
click at [85, 452] on span "Test Your Rates" at bounding box center [72, 452] width 67 height 12
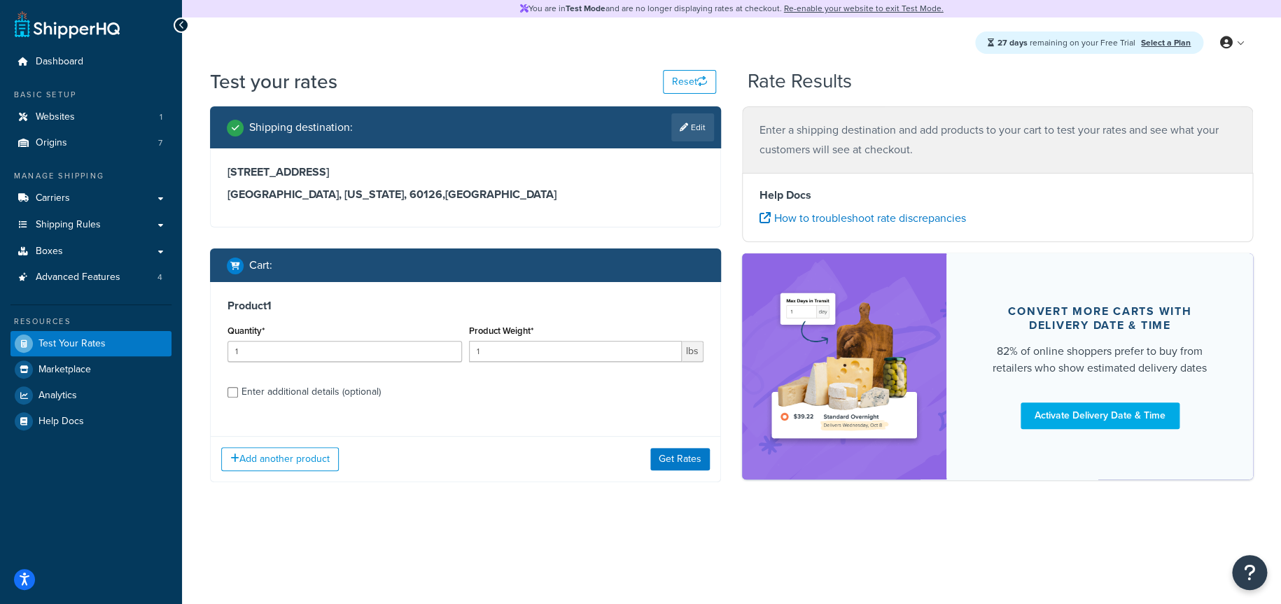
click at [309, 389] on div "Enter additional details (optional)" at bounding box center [311, 392] width 139 height 20
click at [238, 389] on input "Enter additional details (optional)" at bounding box center [233, 392] width 11 height 11
checkbox input "true"
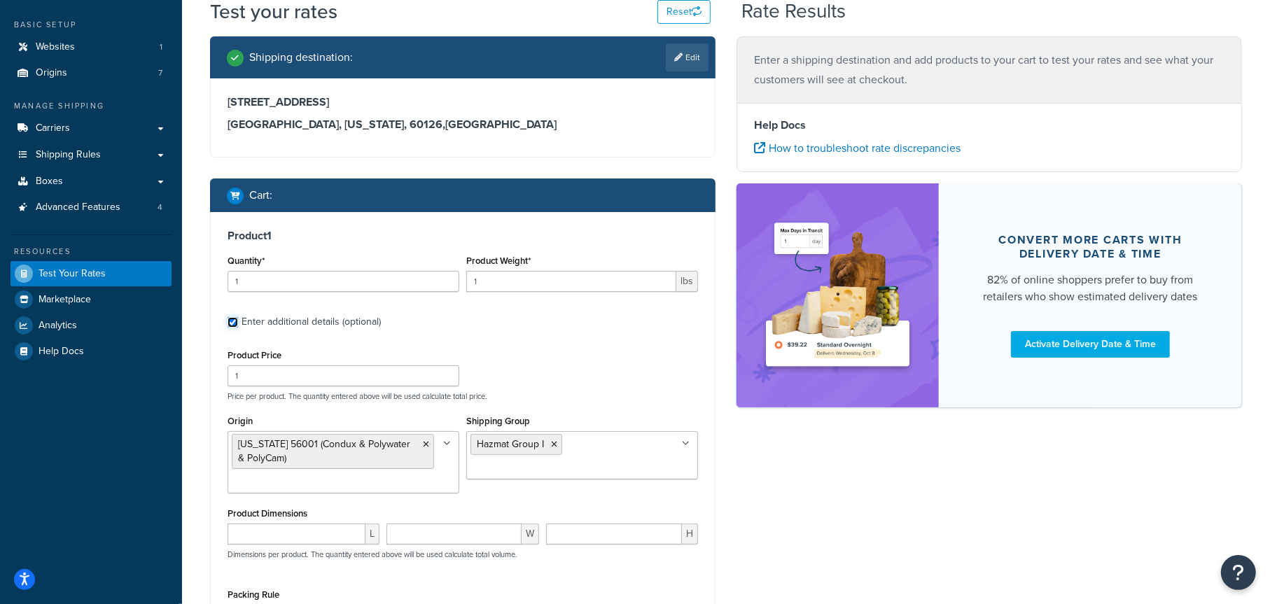
scroll to position [140, 0]
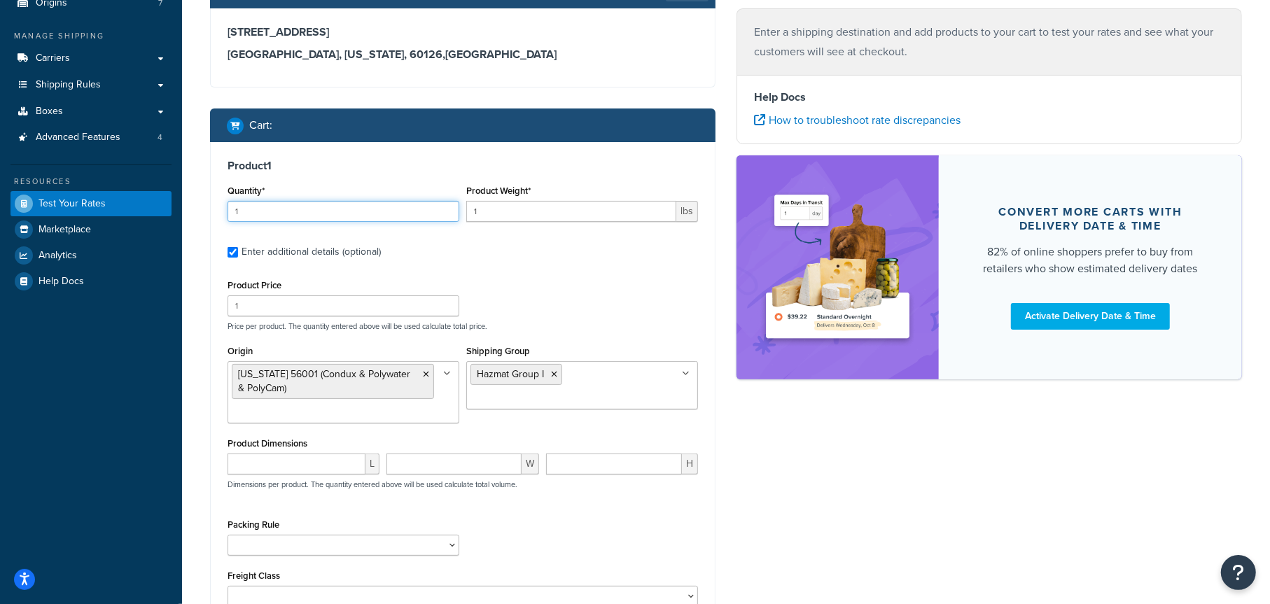
drag, startPoint x: 263, startPoint y: 213, endPoint x: 189, endPoint y: 211, distance: 73.5
click at [189, 211] on div "Test your rates Reset Rate Results Shipping destination : Edit [STREET_ADDRESS]…" at bounding box center [726, 337] width 1088 height 819
type input "20"
drag, startPoint x: 496, startPoint y: 210, endPoint x: 457, endPoint y: 215, distance: 40.2
click at [457, 215] on div "Quantity* 20 Product Weight* 1 lbs" at bounding box center [463, 206] width 478 height 51
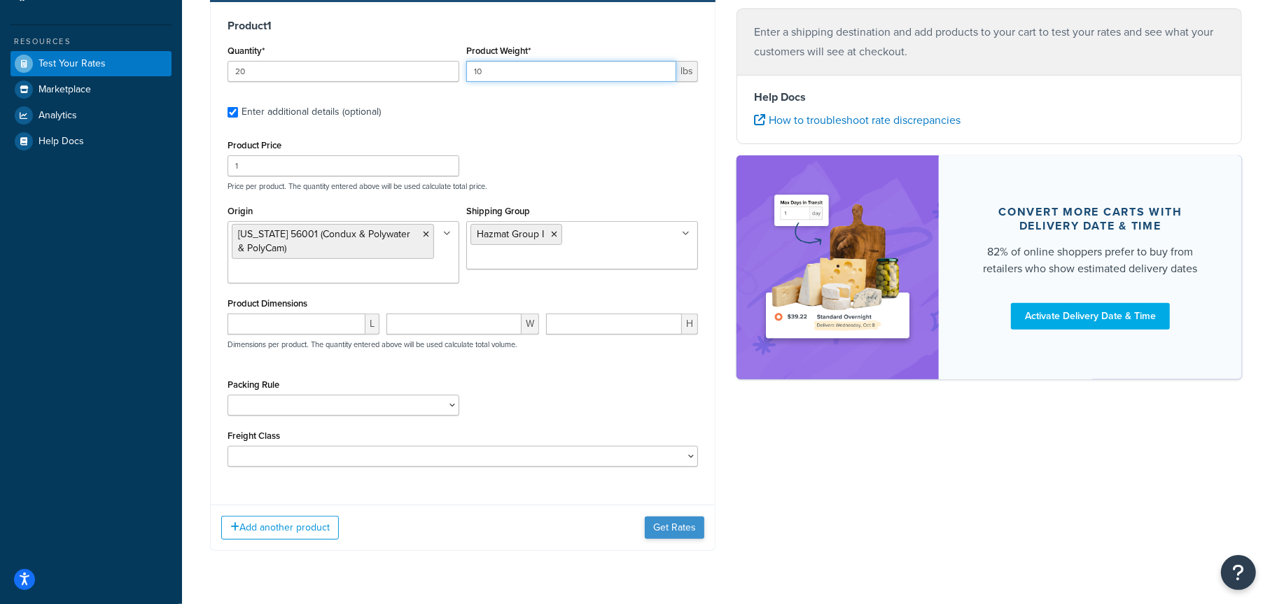
type input "10"
click at [674, 524] on button "Get Rates" at bounding box center [675, 528] width 60 height 22
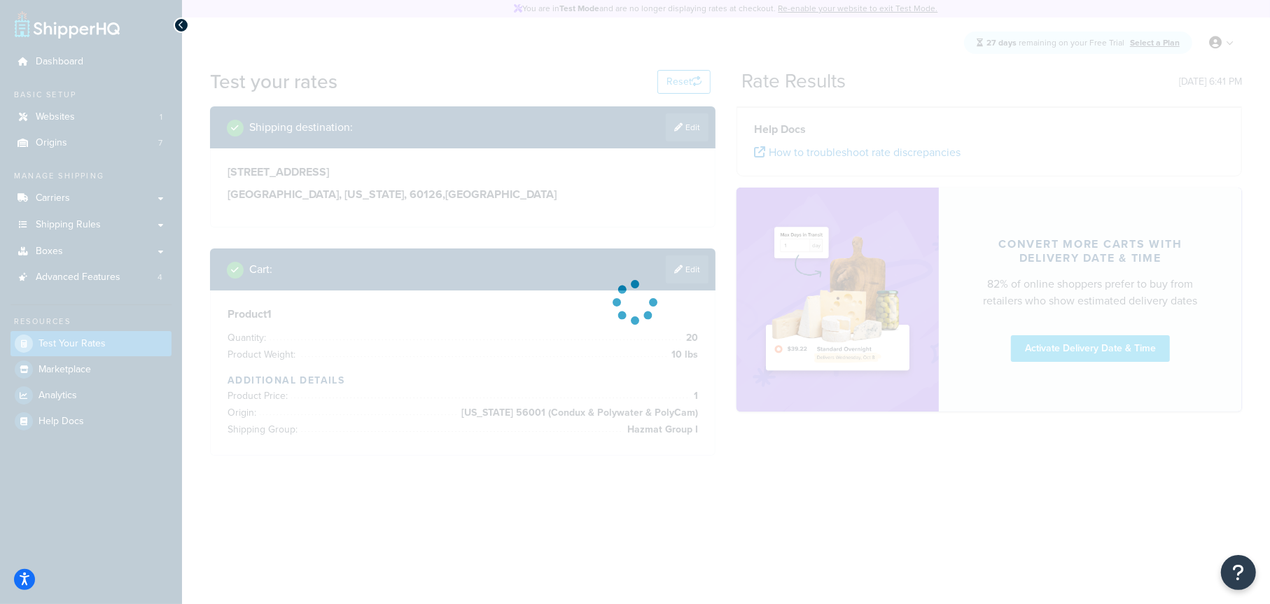
scroll to position [0, 0]
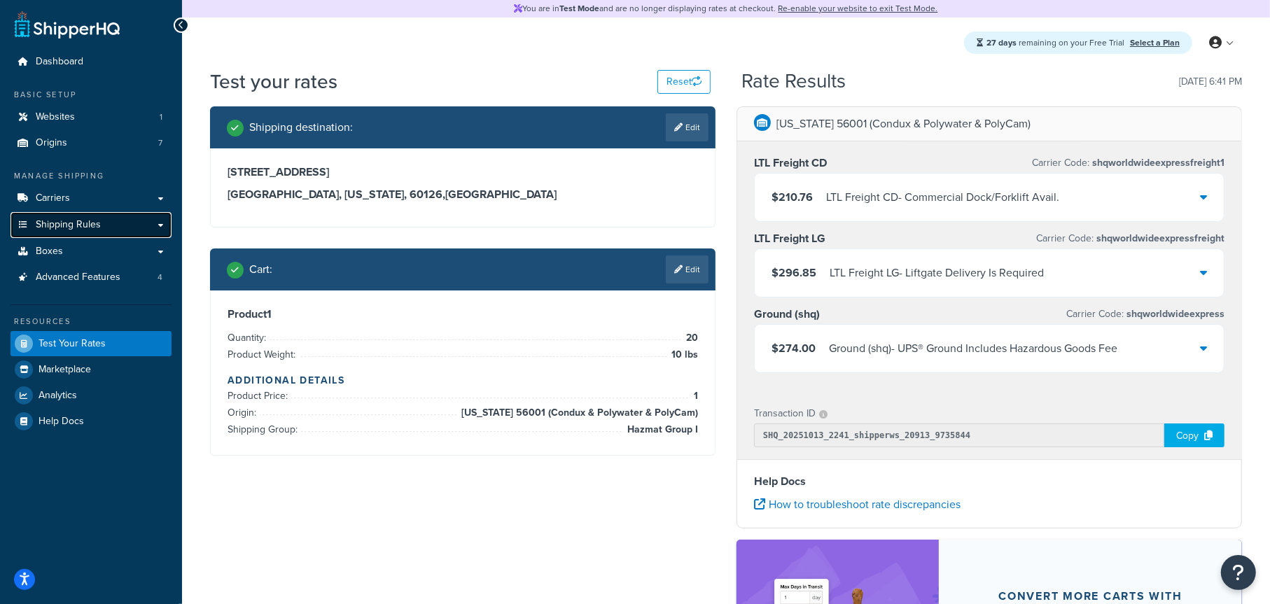
click at [114, 221] on link "Shipping Rules" at bounding box center [91, 225] width 161 height 26
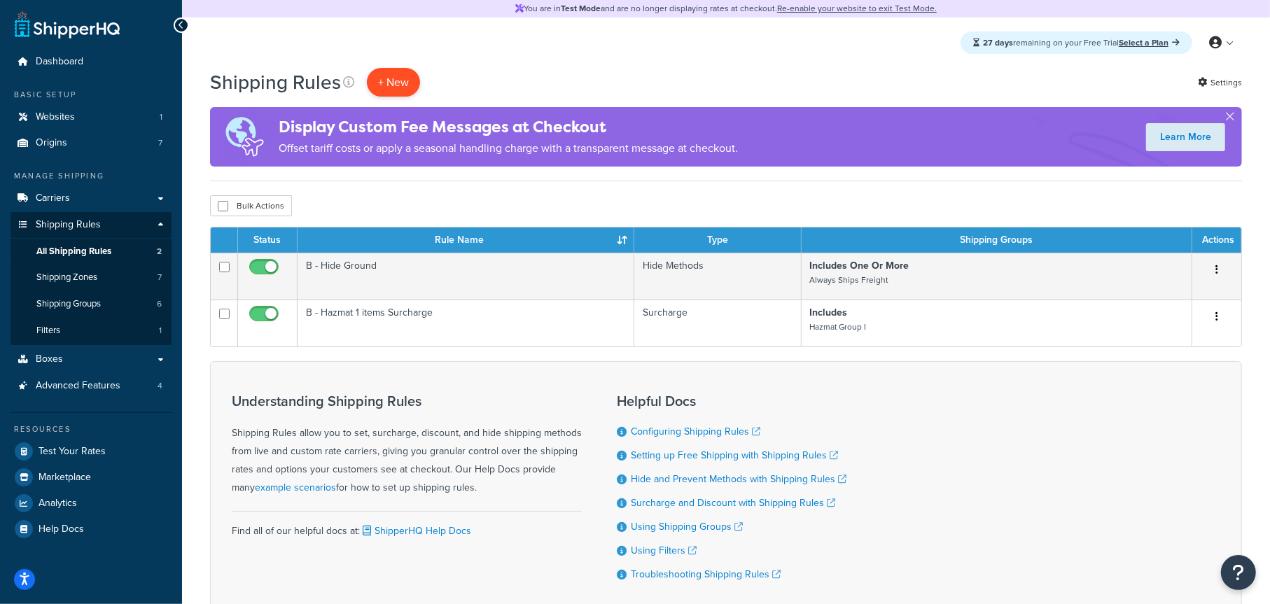
click at [414, 77] on p "+ New" at bounding box center [393, 82] width 53 height 29
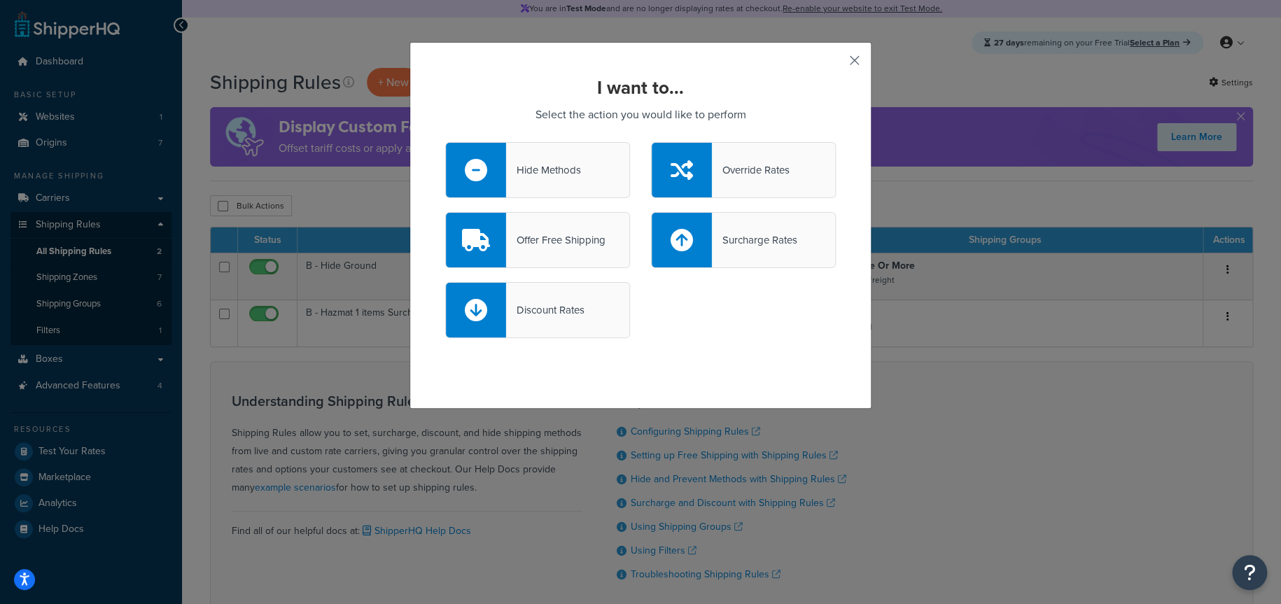
click at [836, 64] on button "button" at bounding box center [835, 66] width 4 height 4
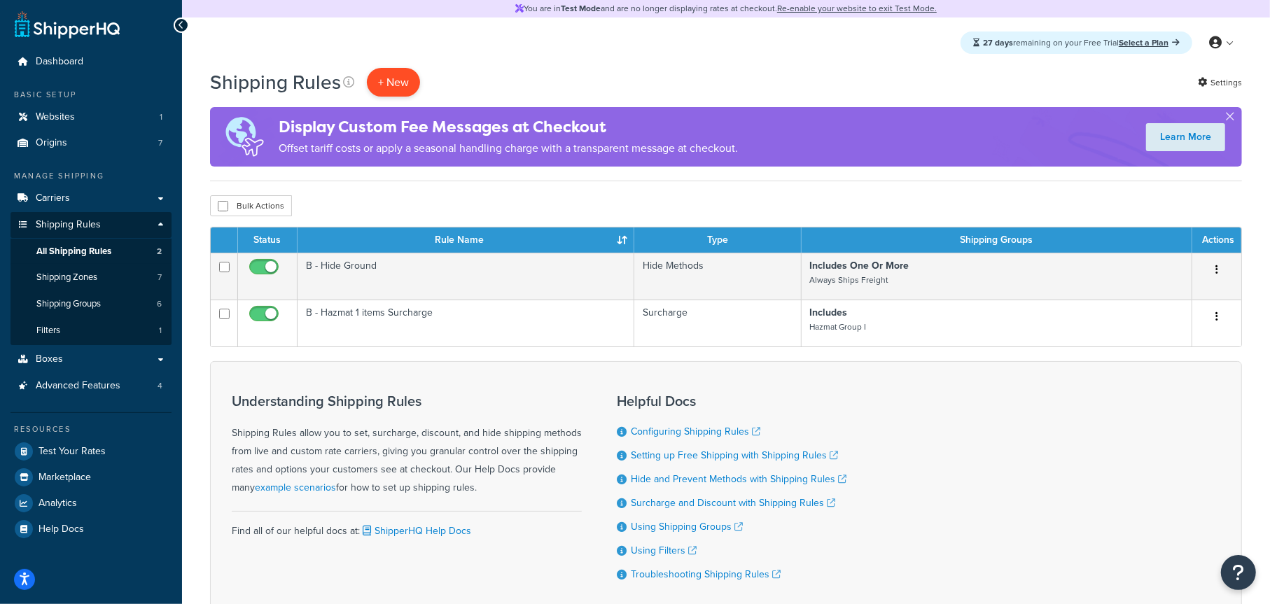
click at [394, 85] on p "+ New" at bounding box center [393, 82] width 53 height 29
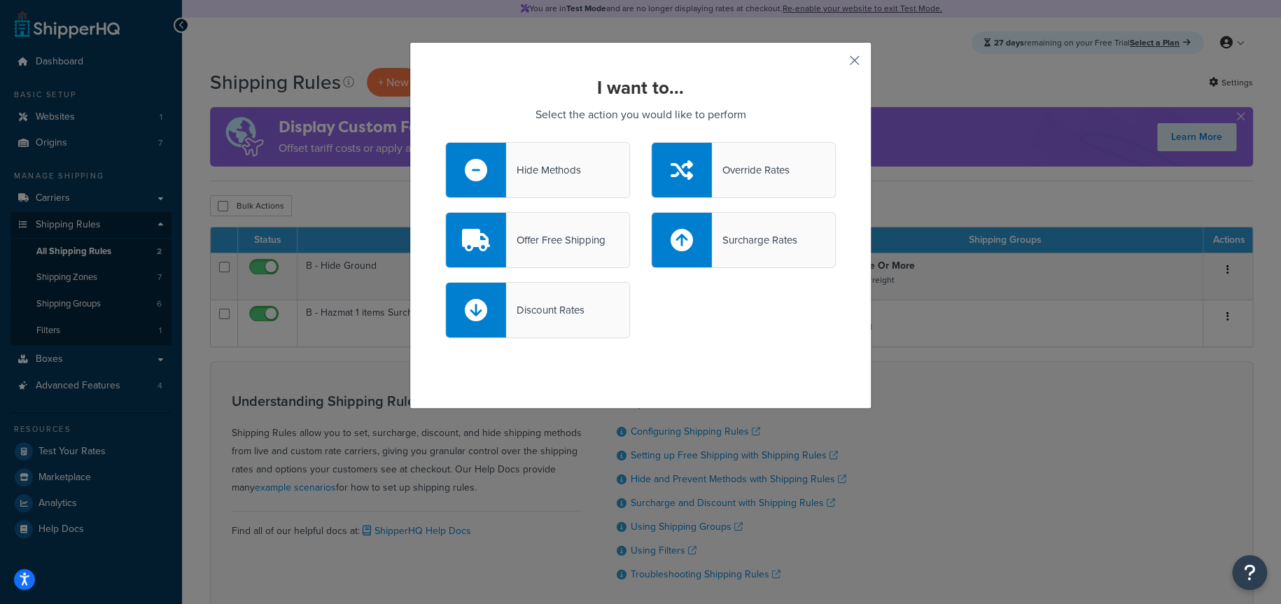
click at [836, 64] on button "button" at bounding box center [835, 66] width 4 height 4
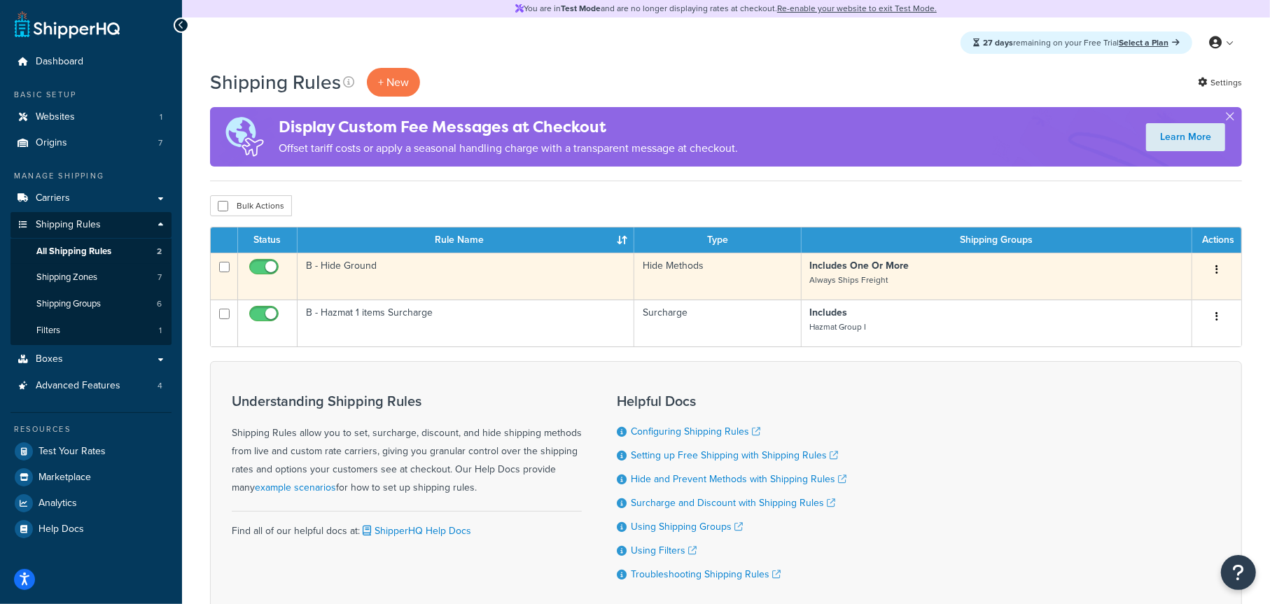
click at [918, 274] on p "Includes One Or More Always Ships Freight" at bounding box center [996, 273] width 373 height 28
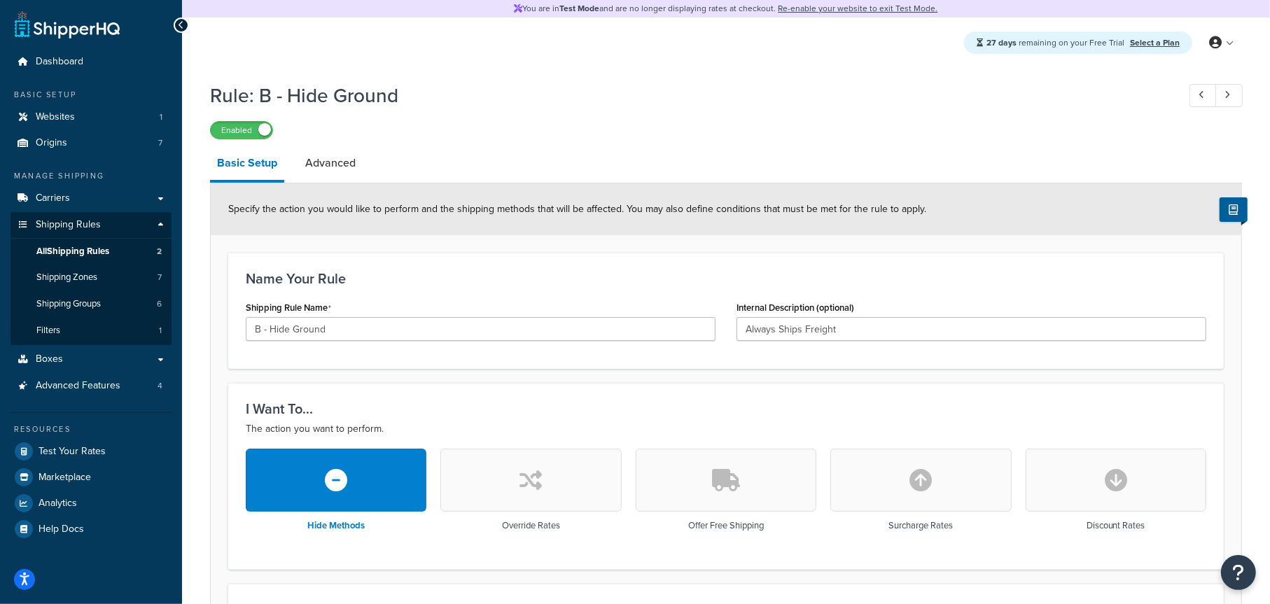
click at [964, 123] on div "Enabled" at bounding box center [726, 130] width 1032 height 20
click at [1202, 97] on icon at bounding box center [1202, 94] width 6 height 9
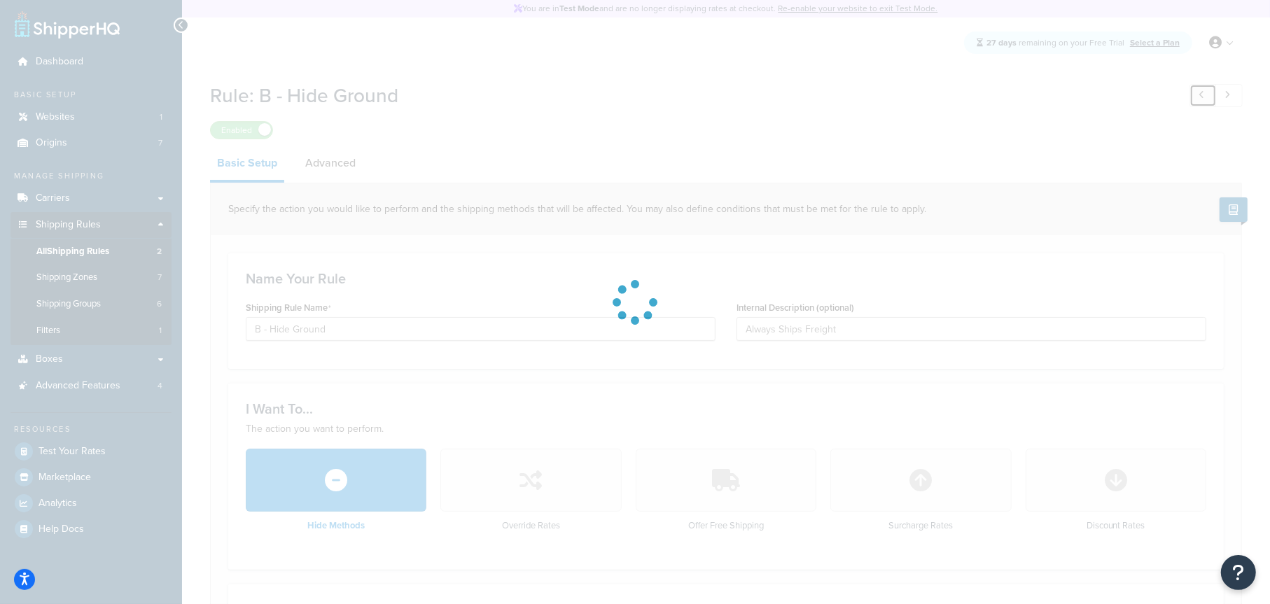
type input "B - Hazmat 1 items Surcharge"
type input "$54.25 Surcharge for Hazmat 1 items"
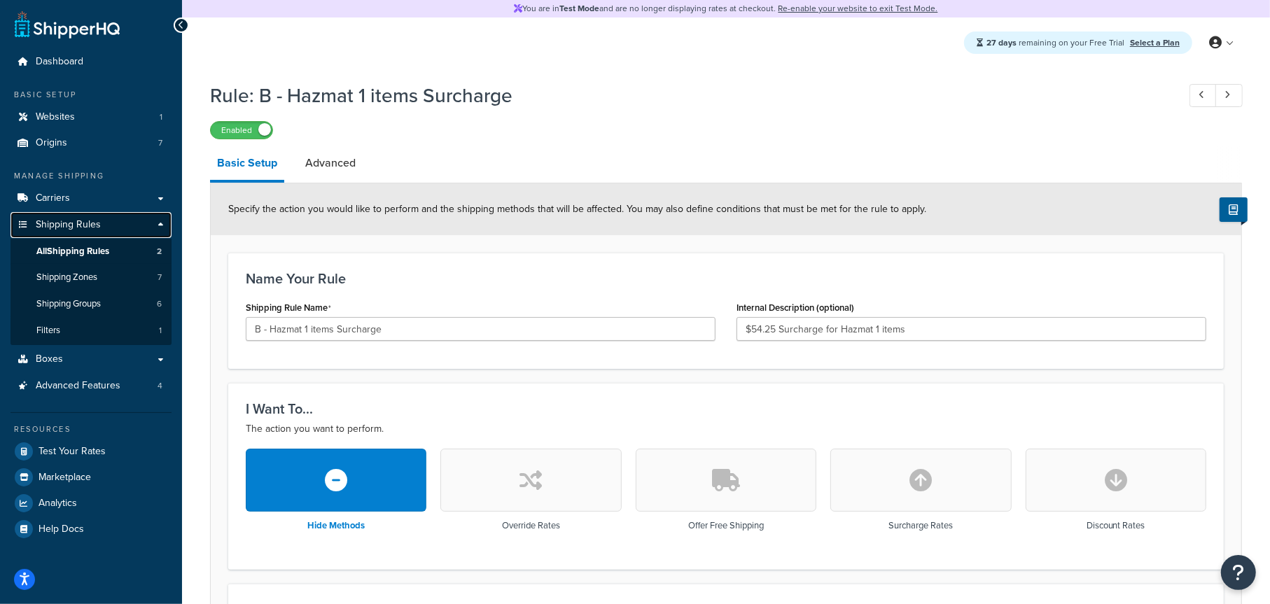
click at [84, 223] on span "Shipping Rules" at bounding box center [68, 225] width 65 height 12
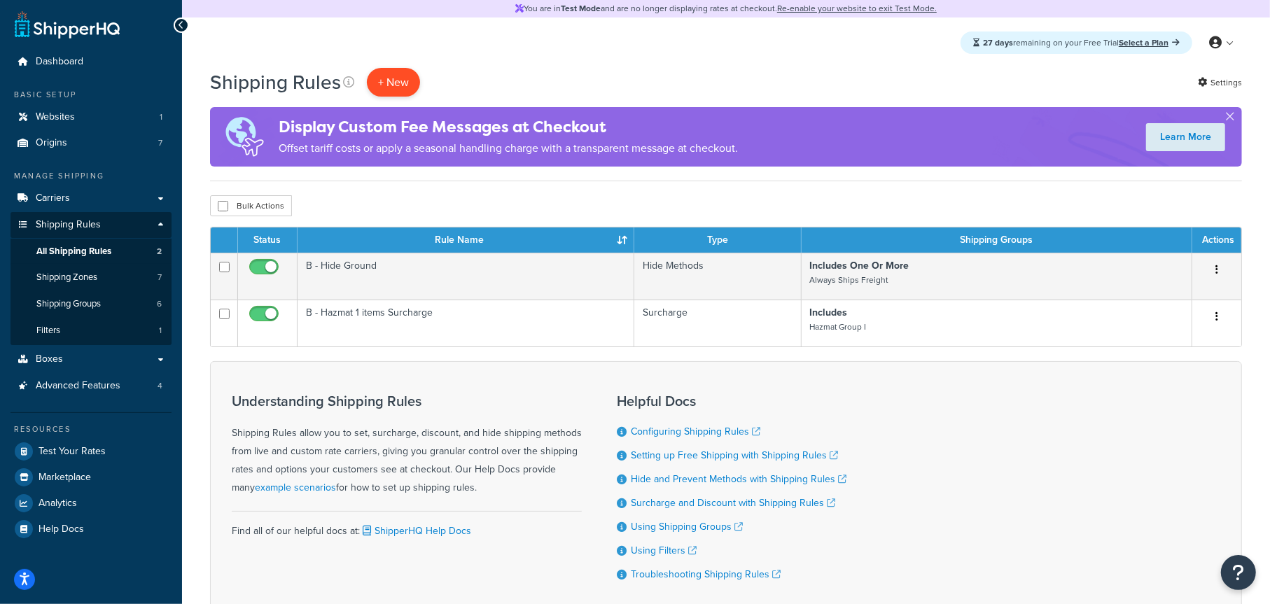
click at [398, 87] on p "+ New" at bounding box center [393, 82] width 53 height 29
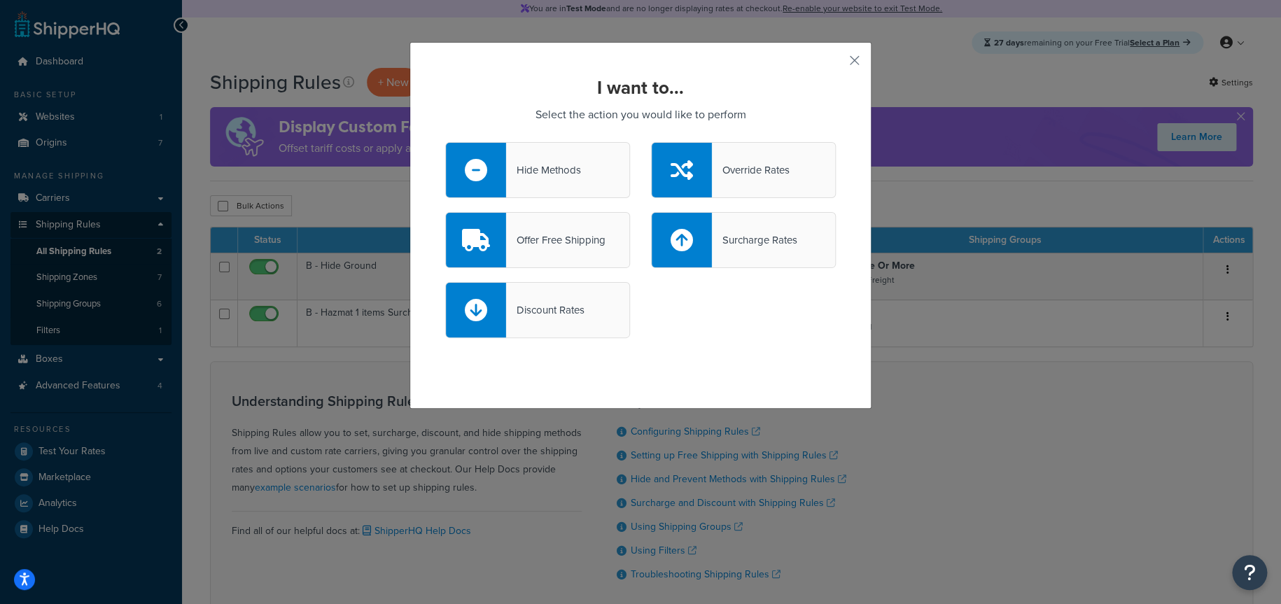
click at [545, 168] on div "Hide Methods" at bounding box center [543, 170] width 74 height 20
click at [0, 0] on input "Hide Methods" at bounding box center [0, 0] width 0 height 0
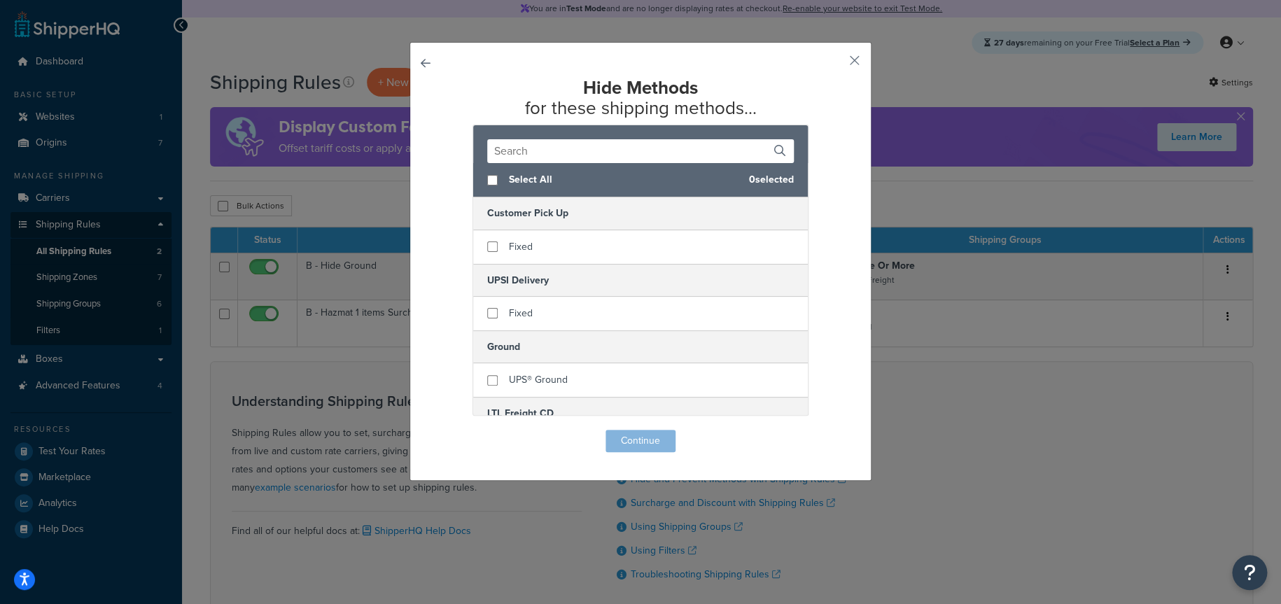
click at [578, 154] on input "text" at bounding box center [640, 151] width 307 height 24
click at [485, 186] on div "Select All 0 selected" at bounding box center [640, 180] width 335 height 34
checkbox input "true"
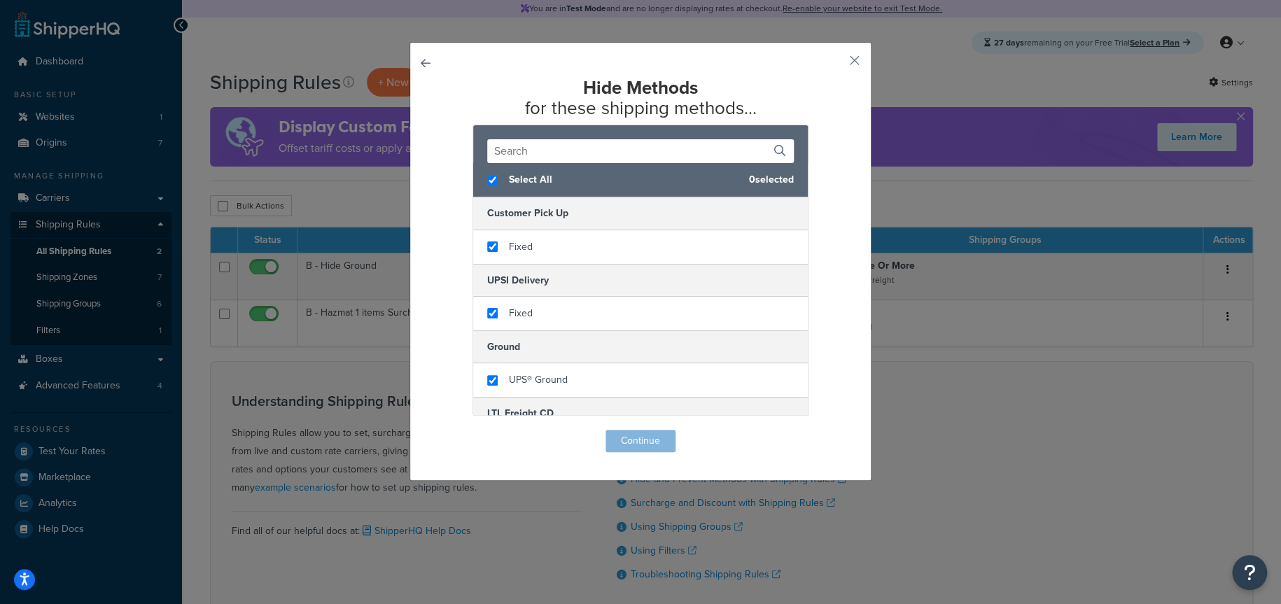
checkbox input "true"
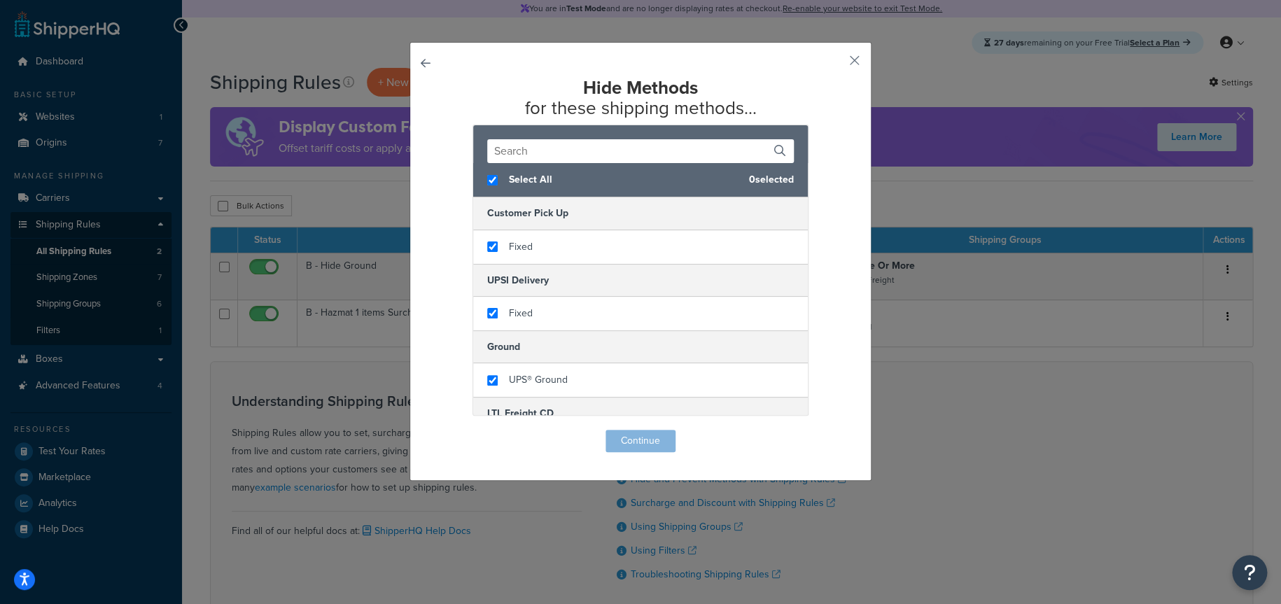
checkbox input "true"
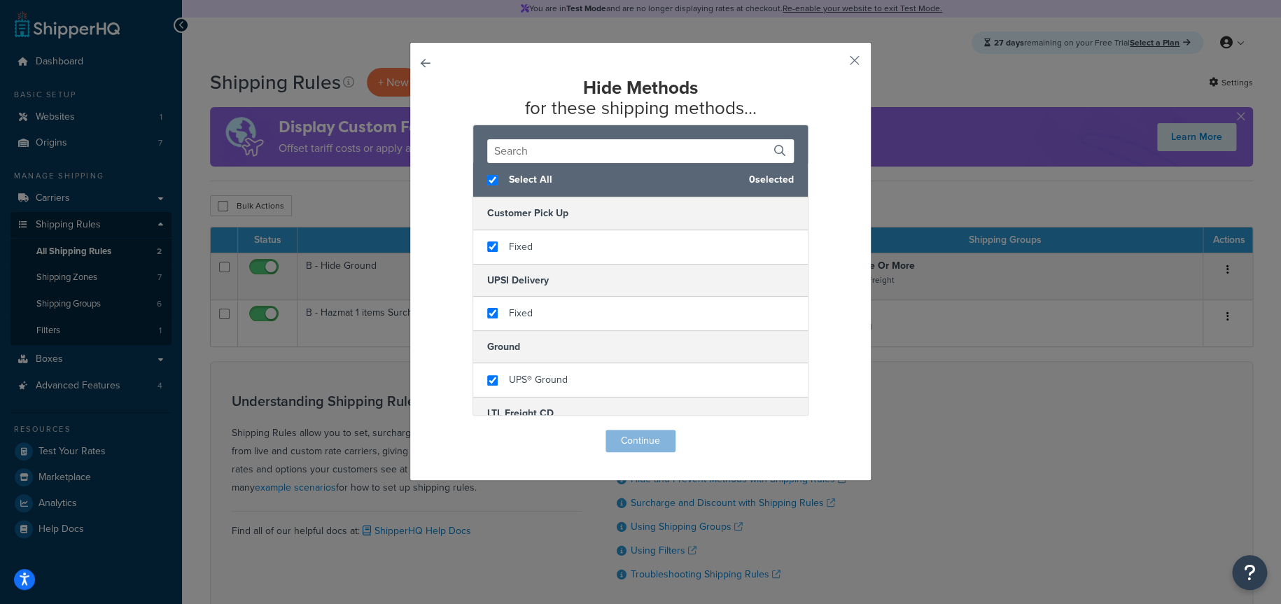
checkbox input "true"
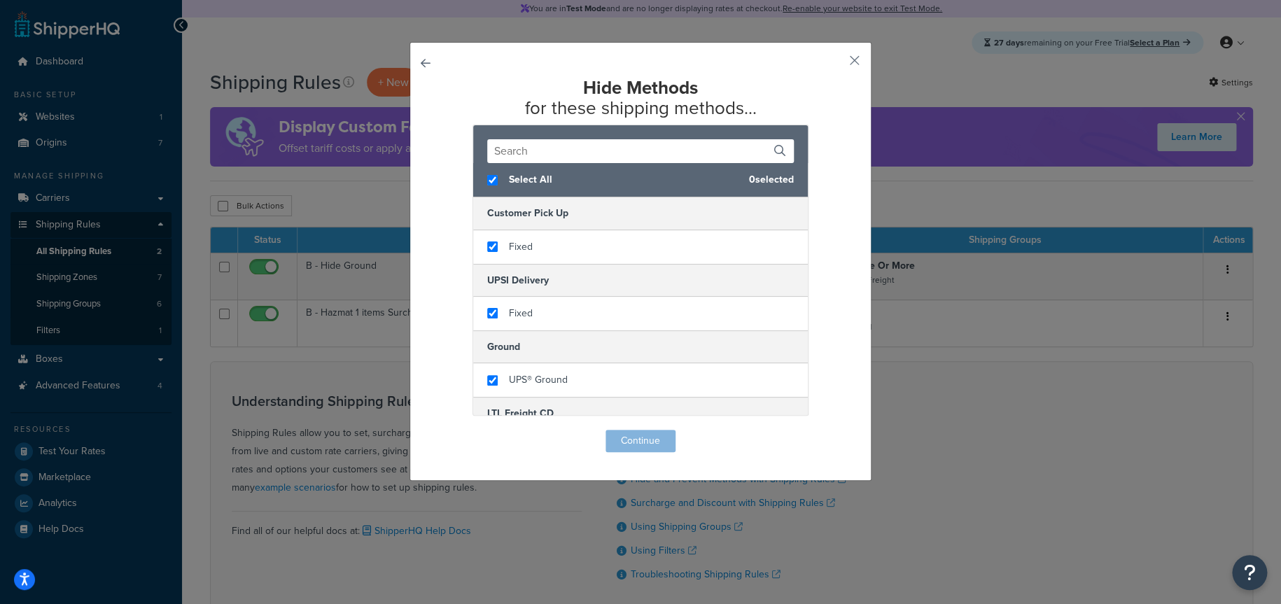
checkbox input "true"
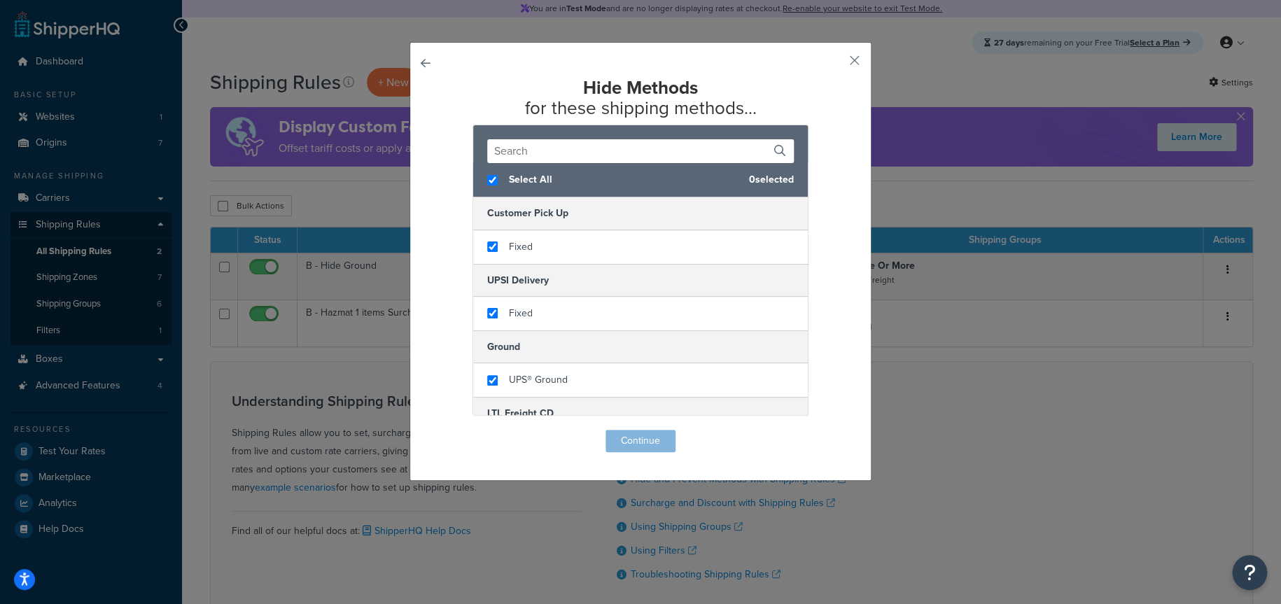
checkbox input "true"
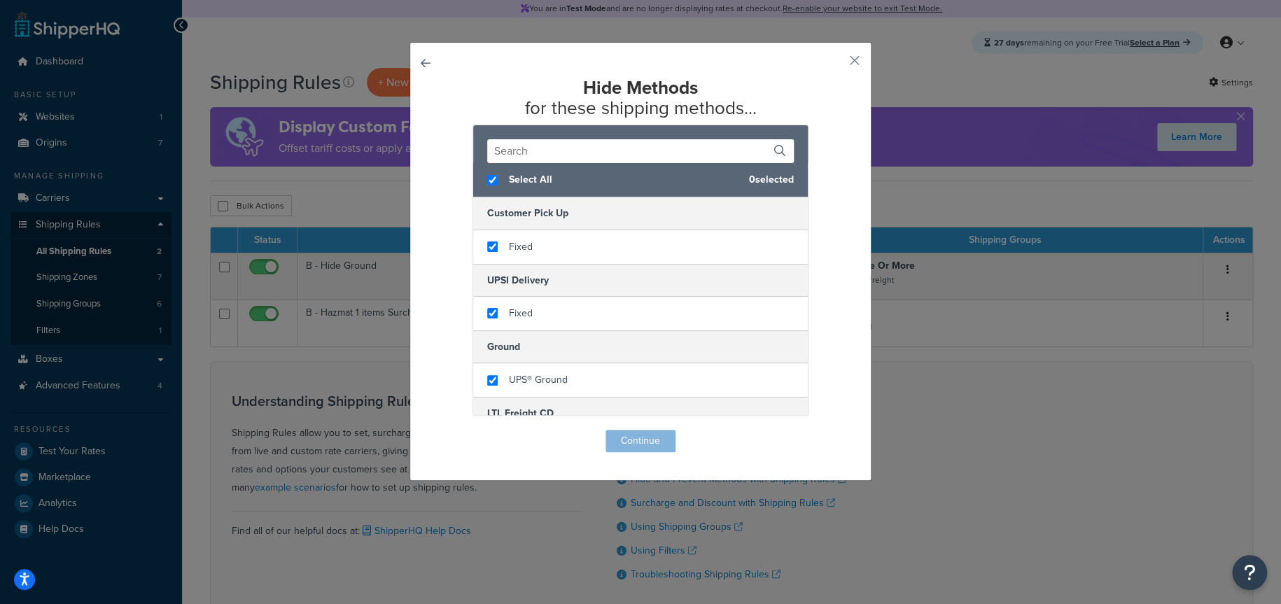
checkbox input "true"
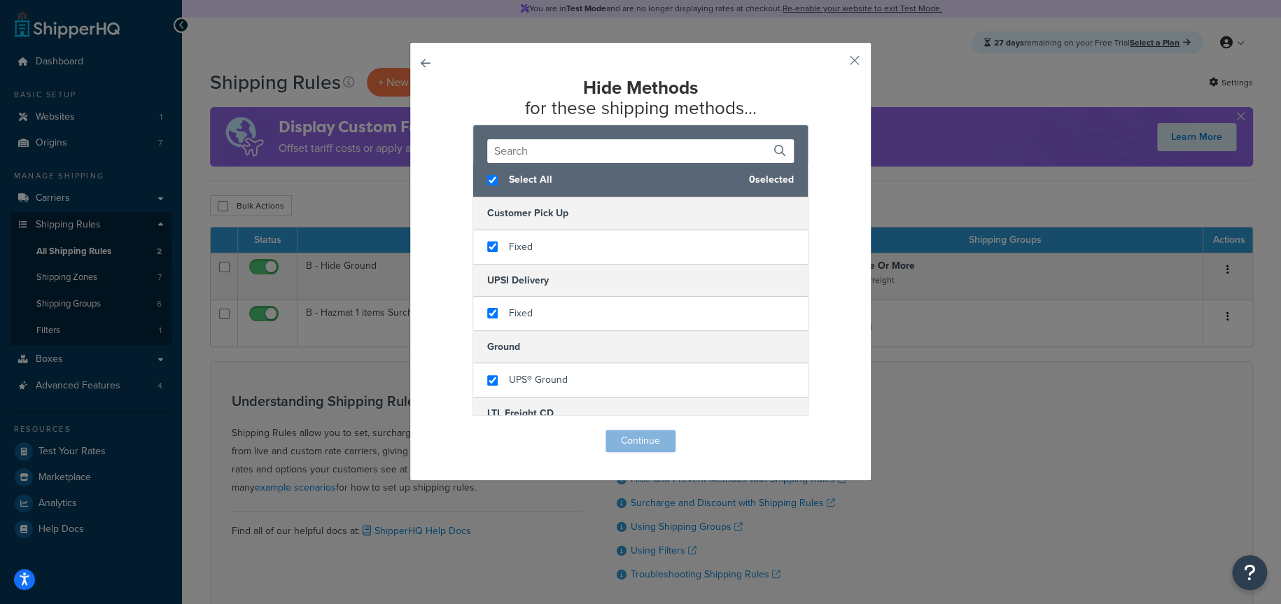
checkbox input "true"
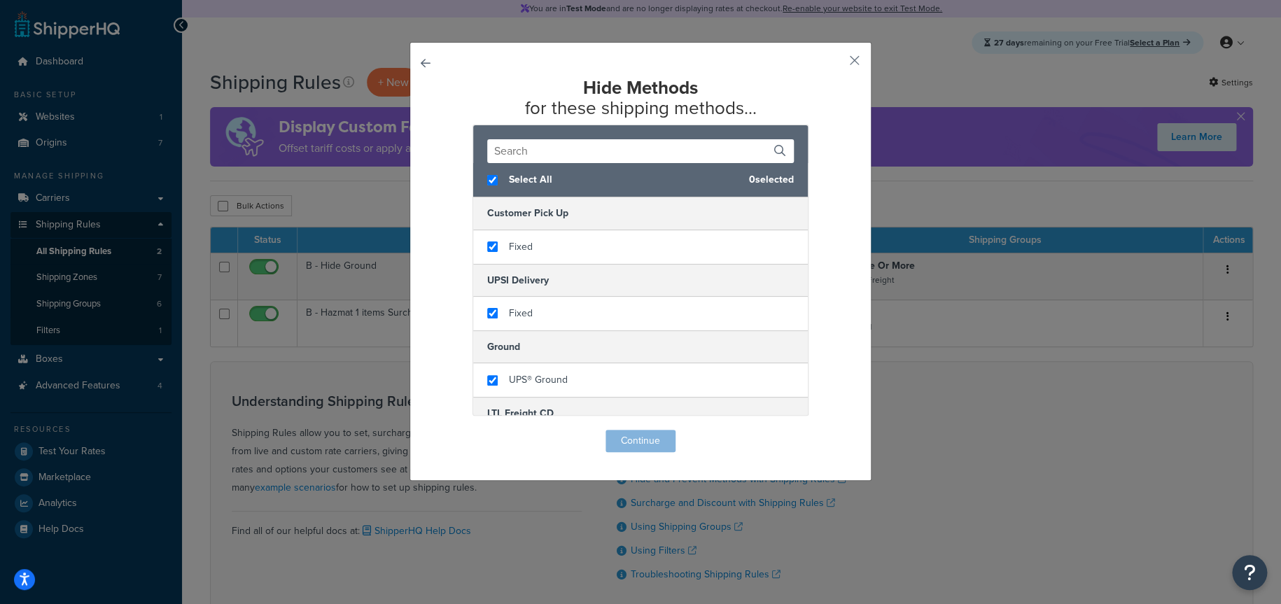
checkbox input "true"
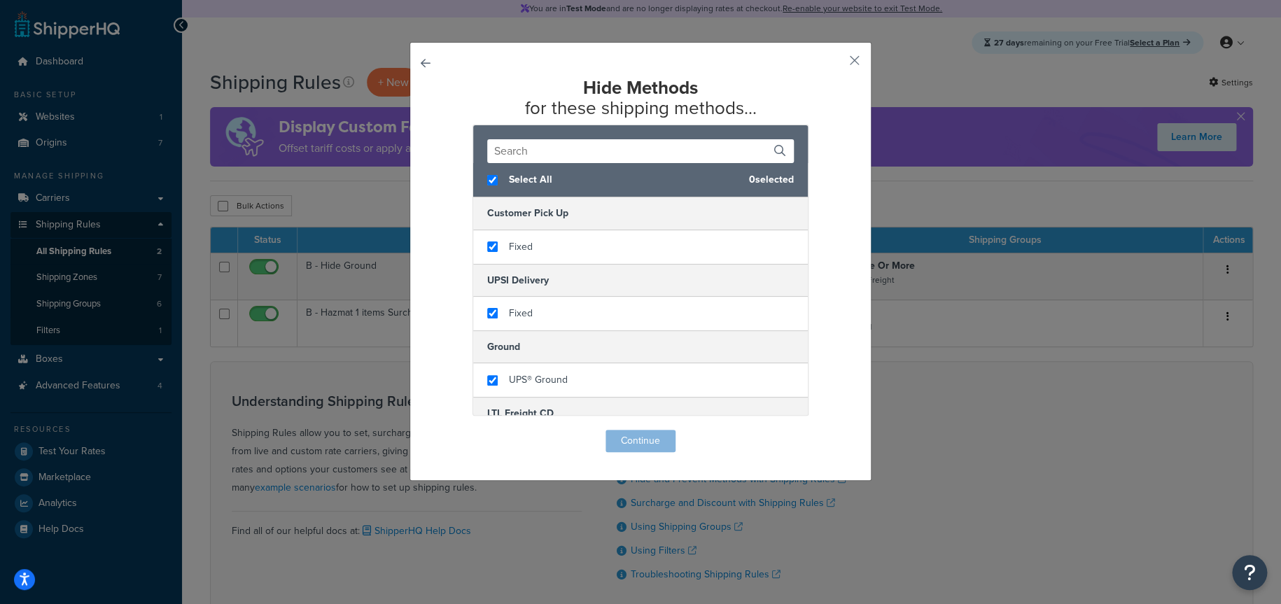
checkbox input "true"
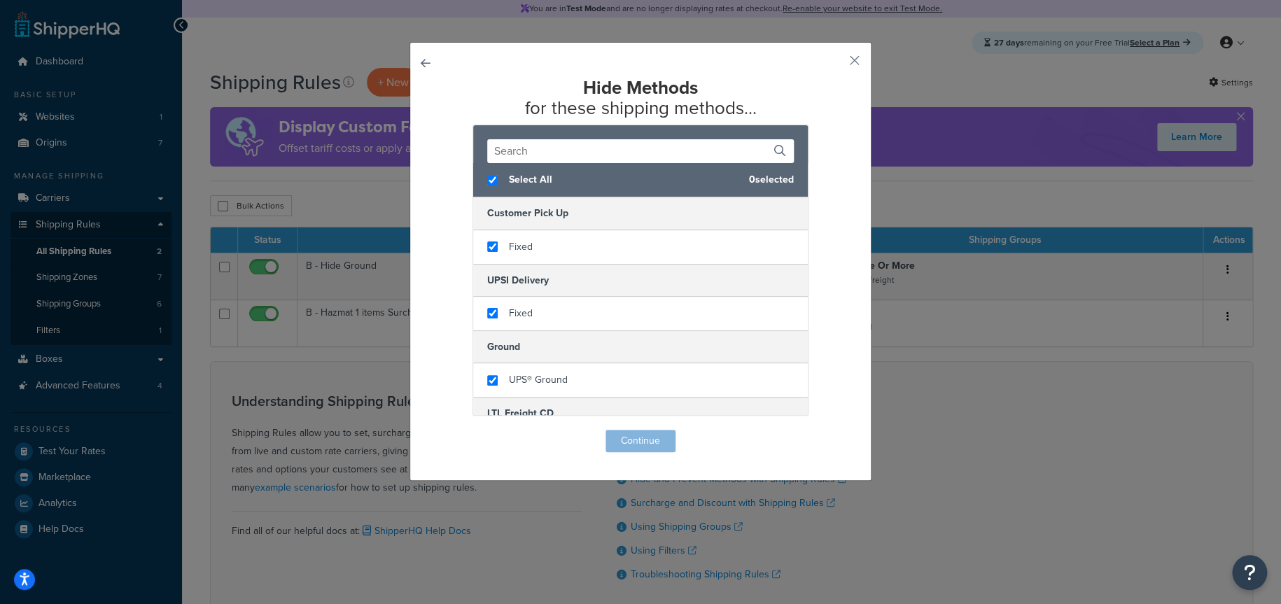
checkbox input "true"
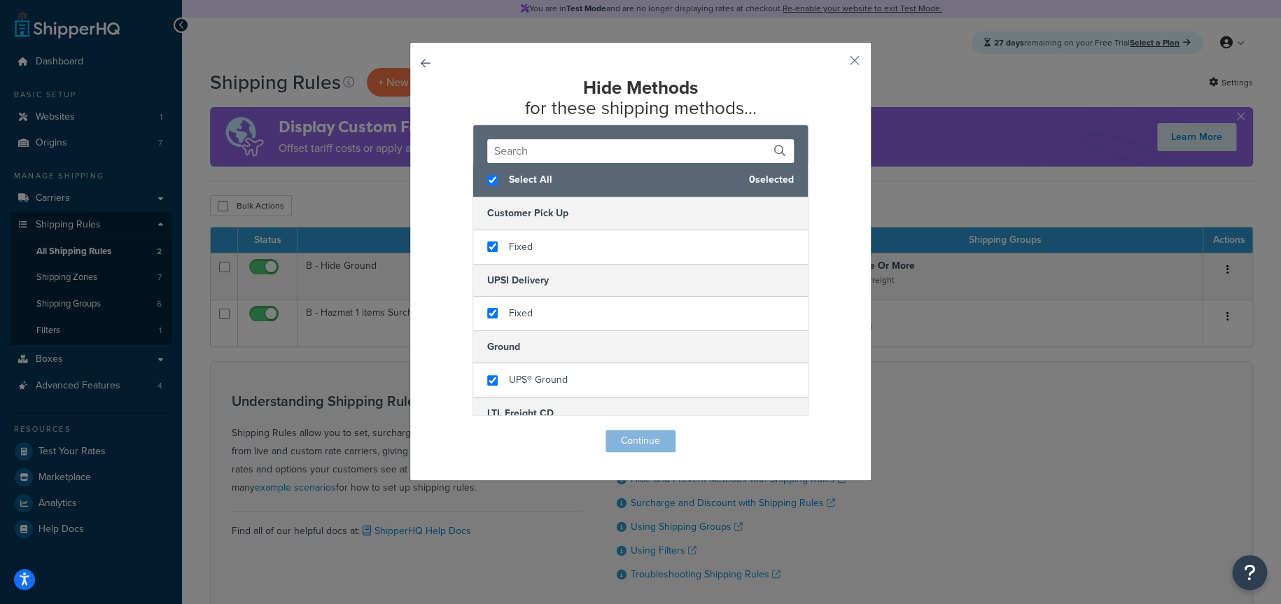
checkbox input "true"
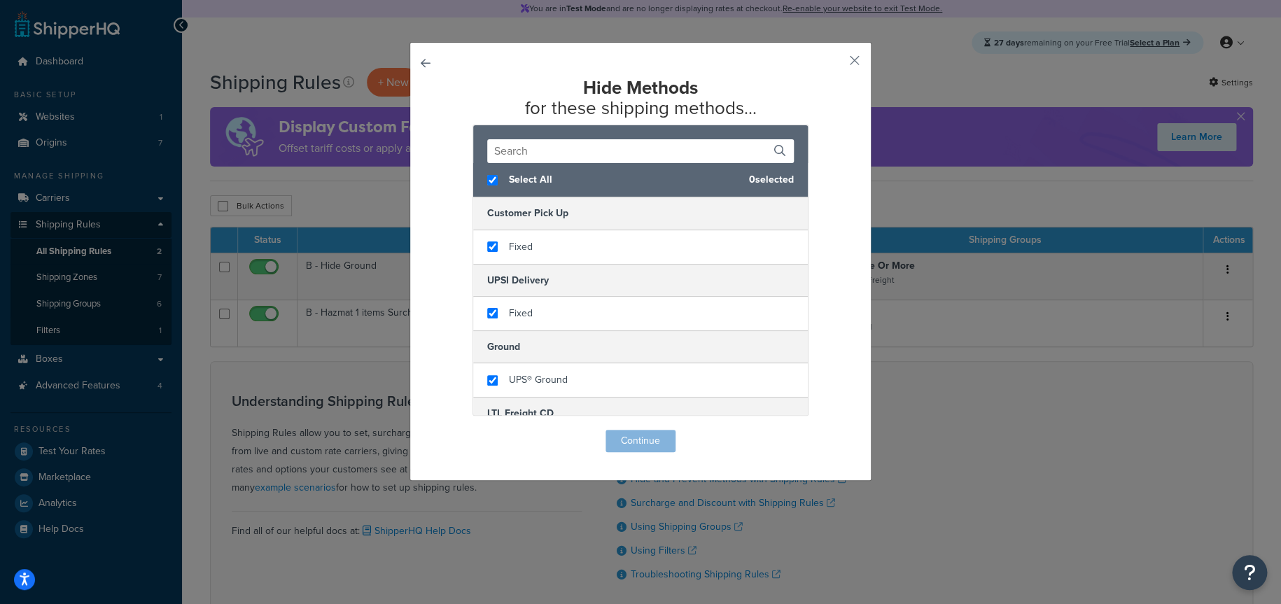
checkbox input "true"
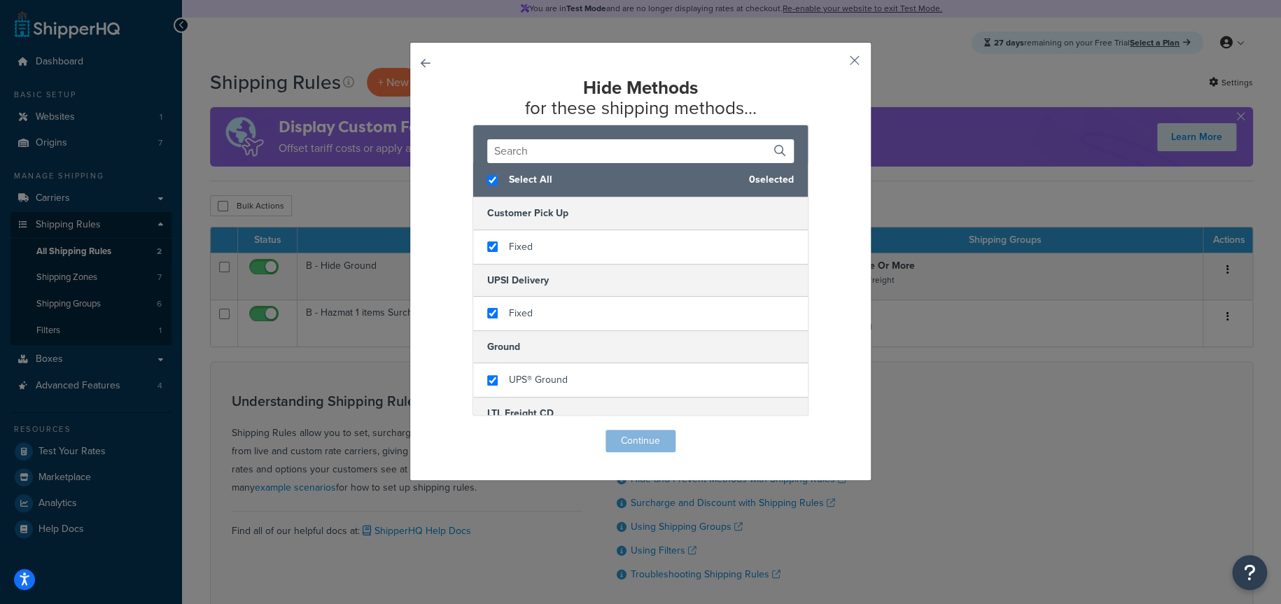
checkbox input "true"
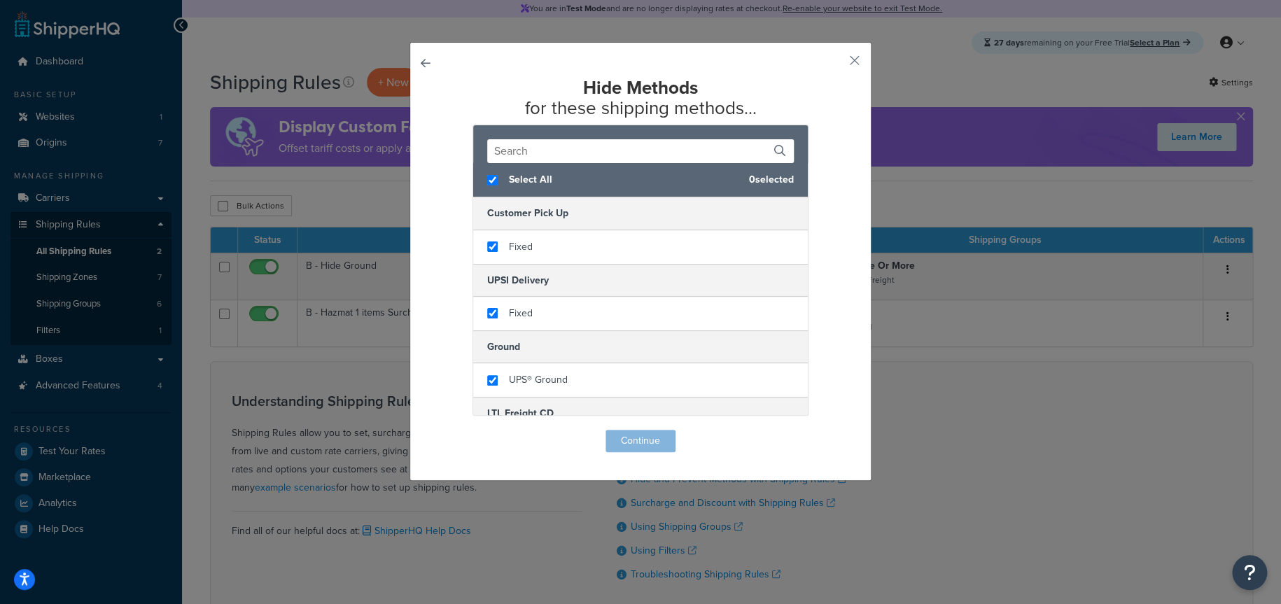
checkbox input "true"
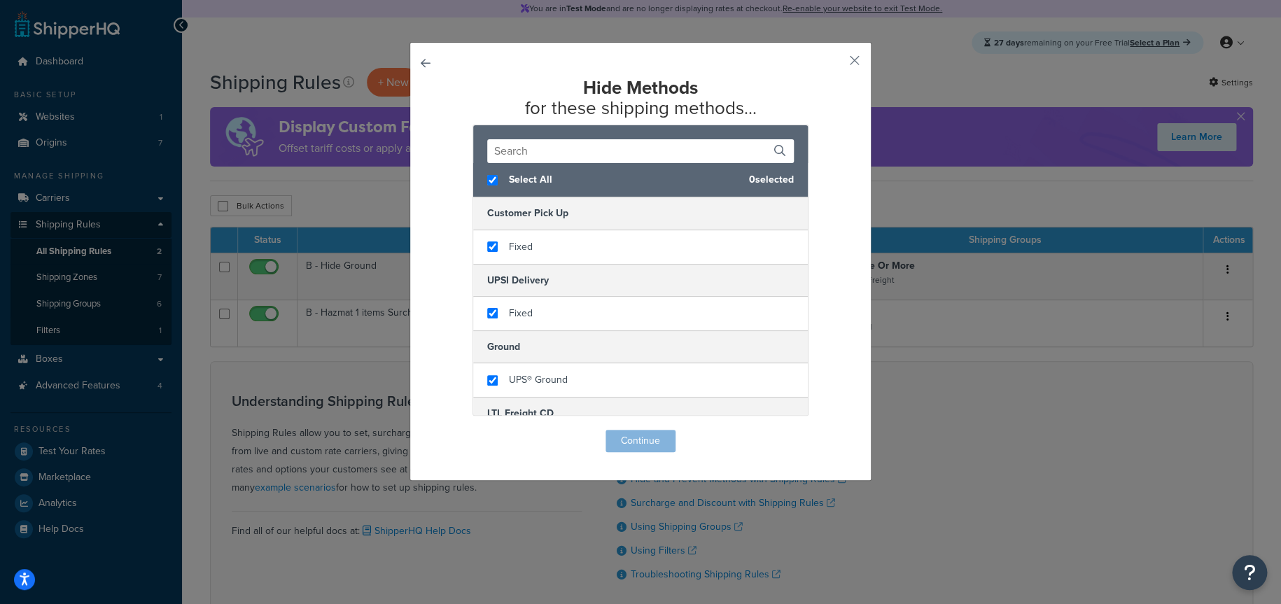
checkbox input "true"
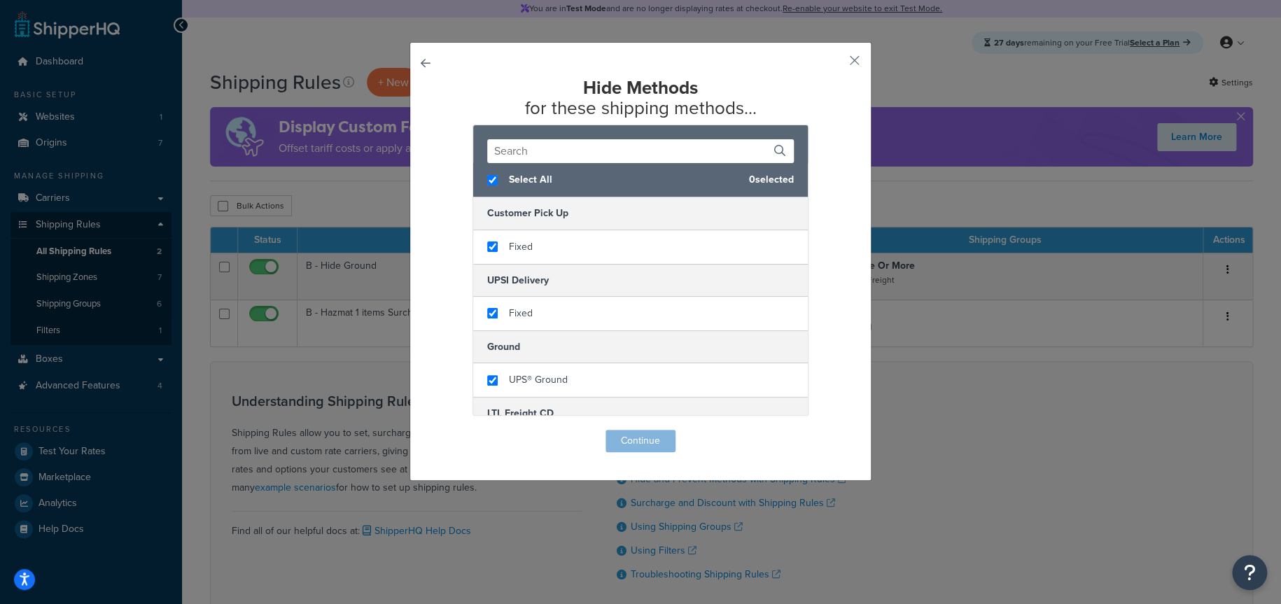
checkbox input "true"
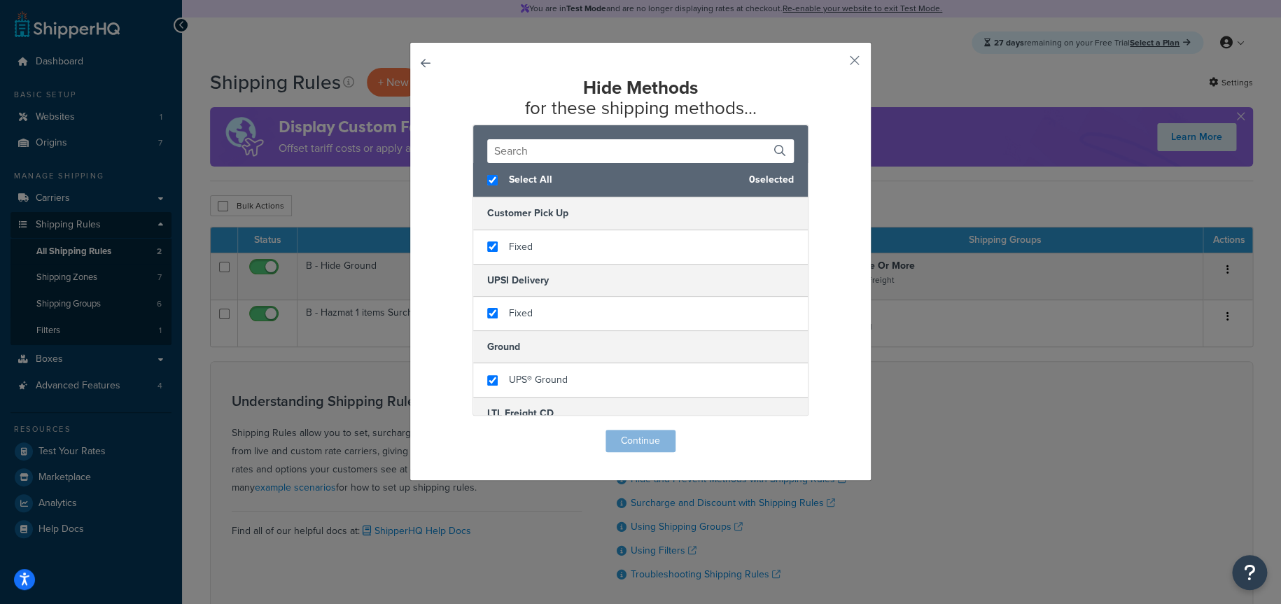
checkbox input "true"
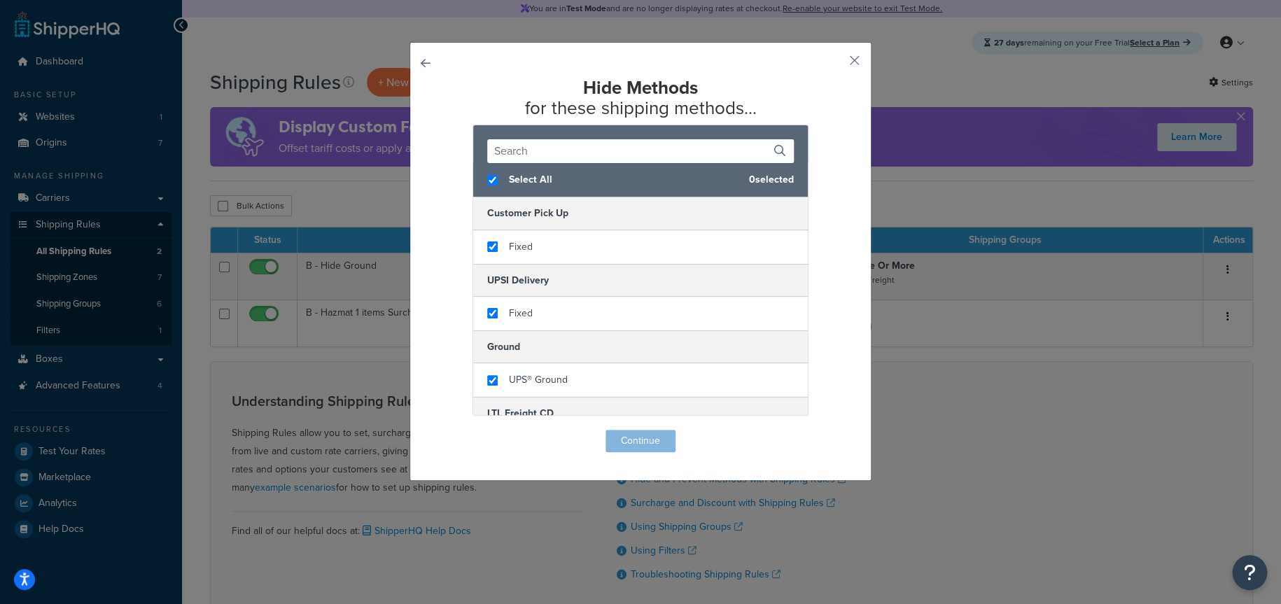
checkbox input "true"
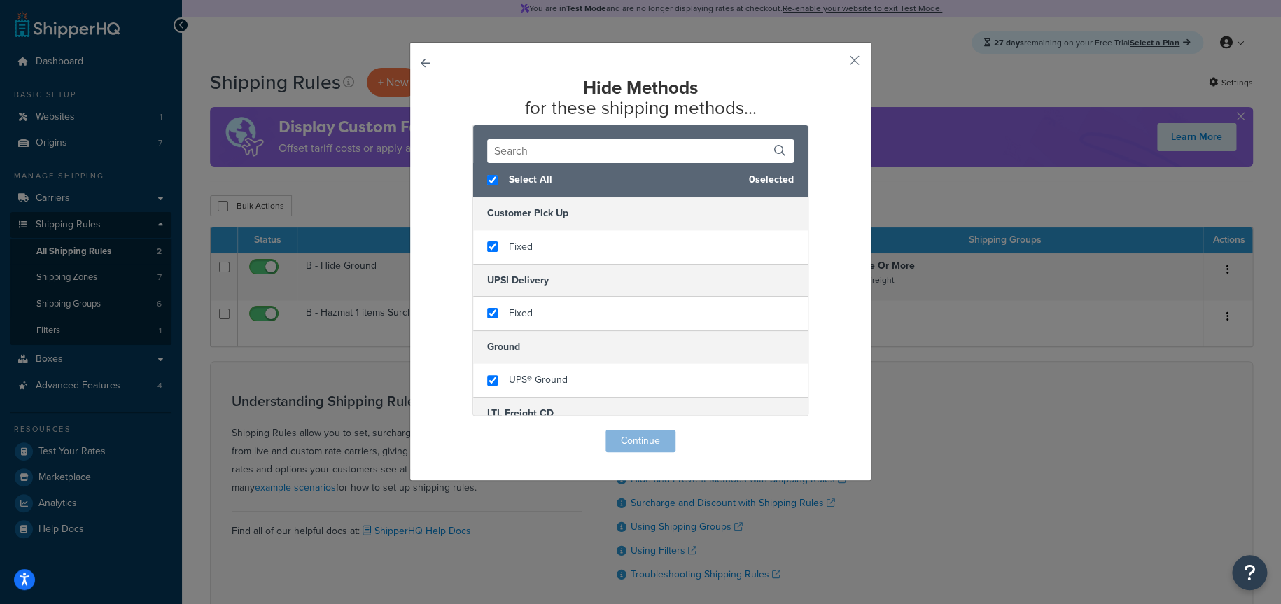
checkbox input "true"
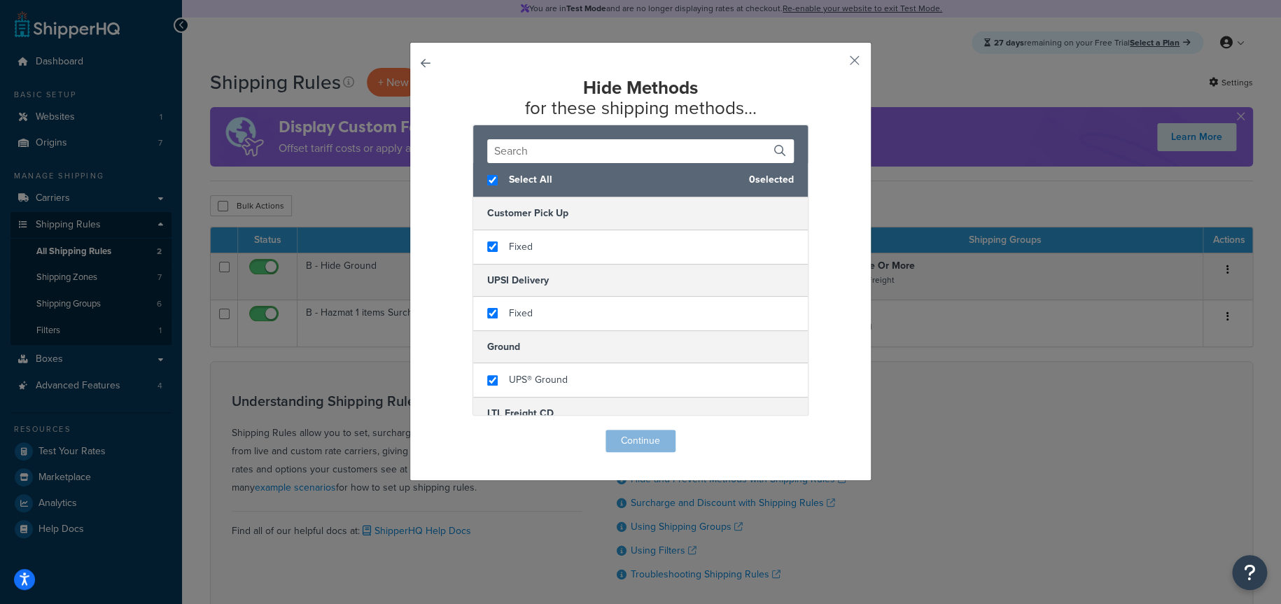
checkbox input "true"
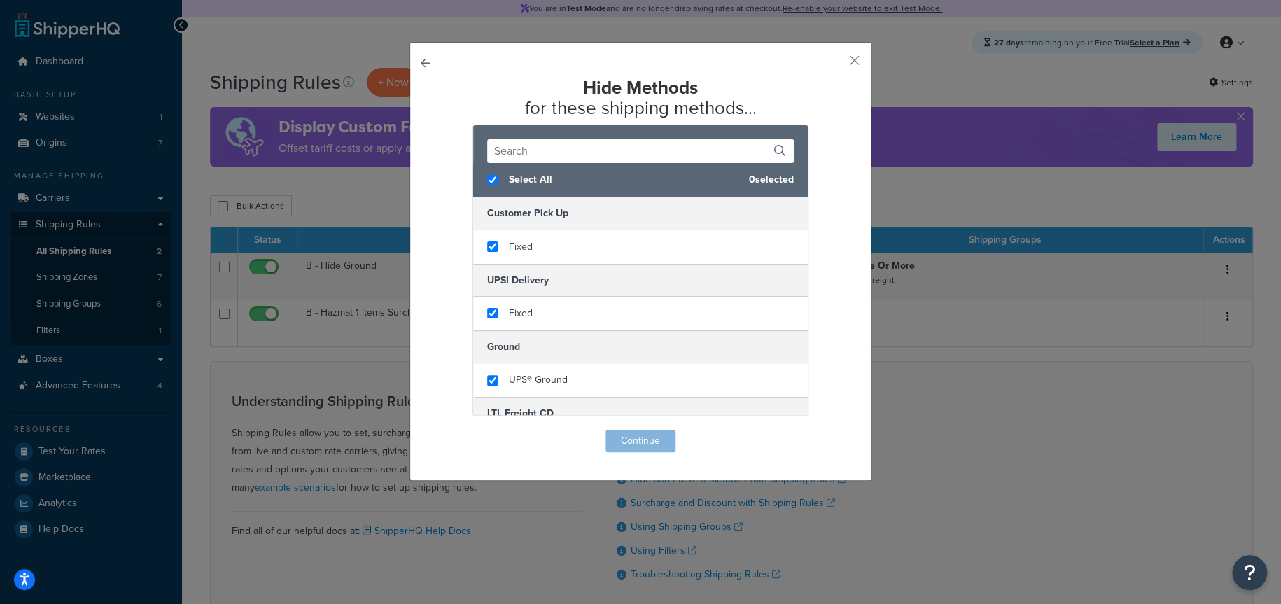
checkbox input "true"
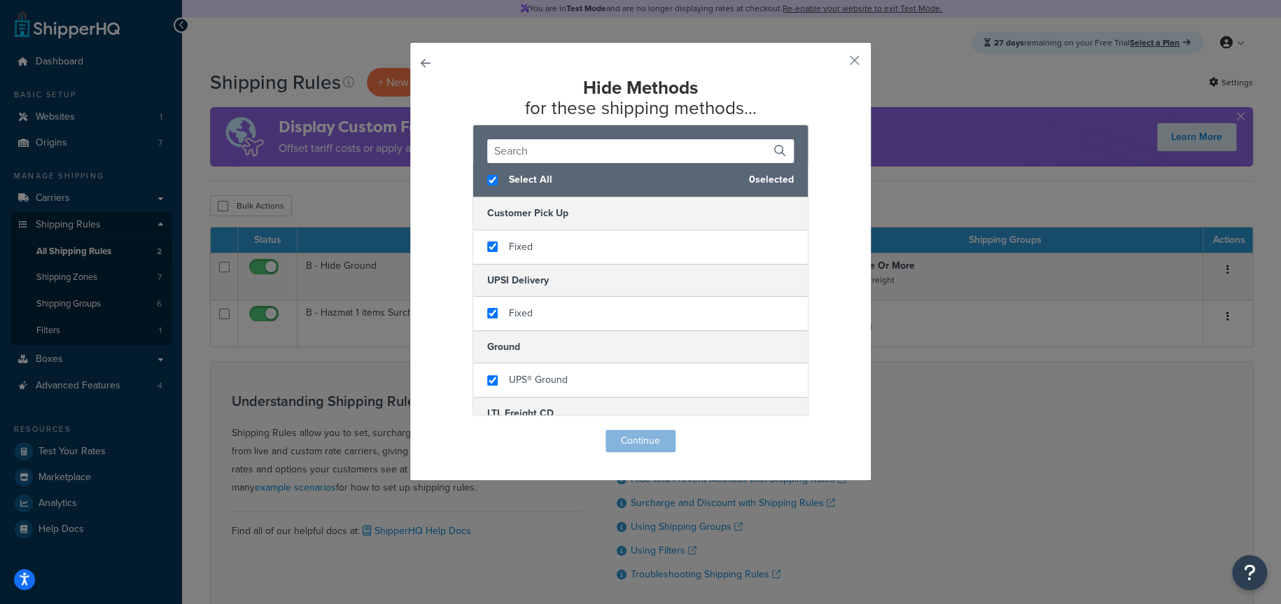
checkbox input "true"
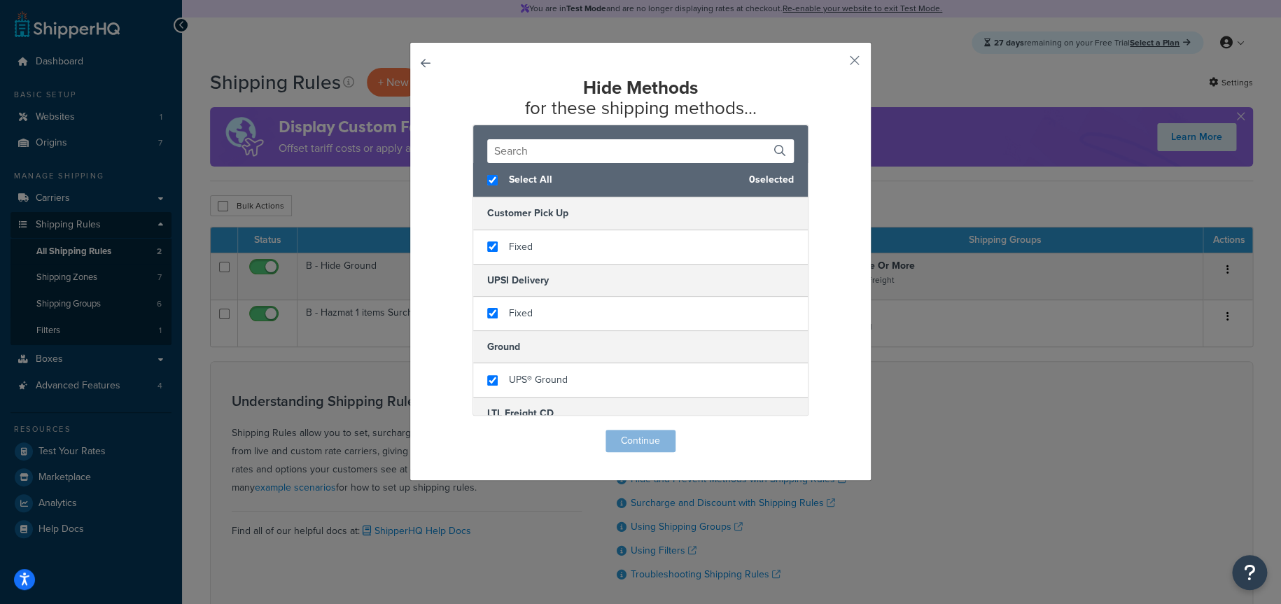
checkbox input "true"
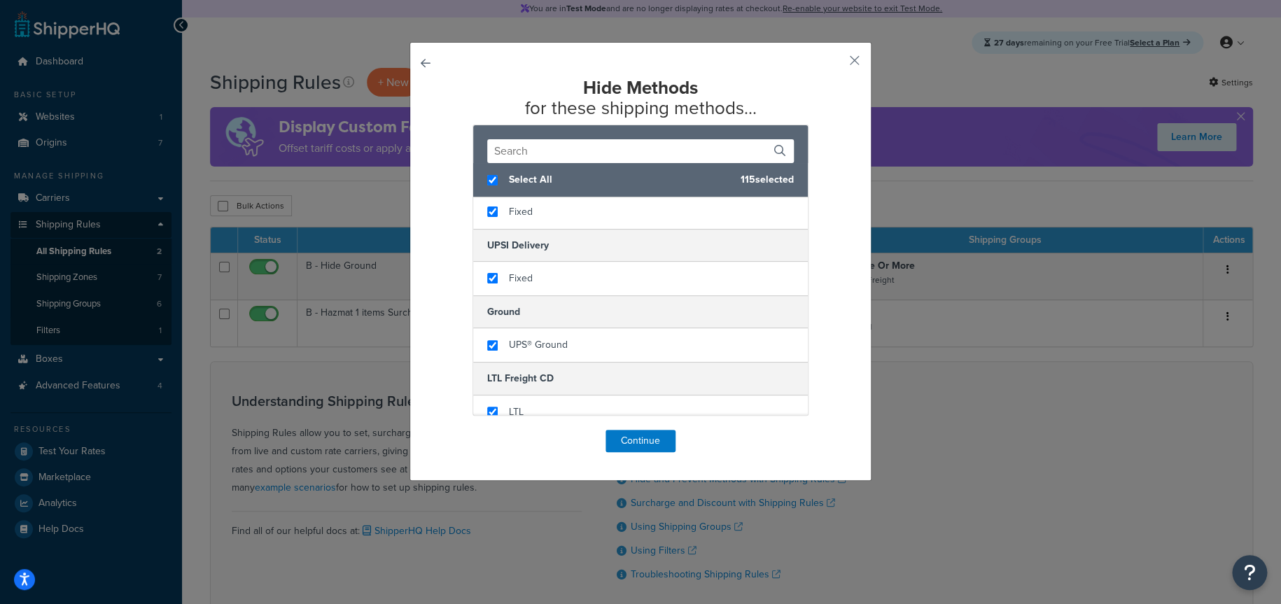
scroll to position [70, 0]
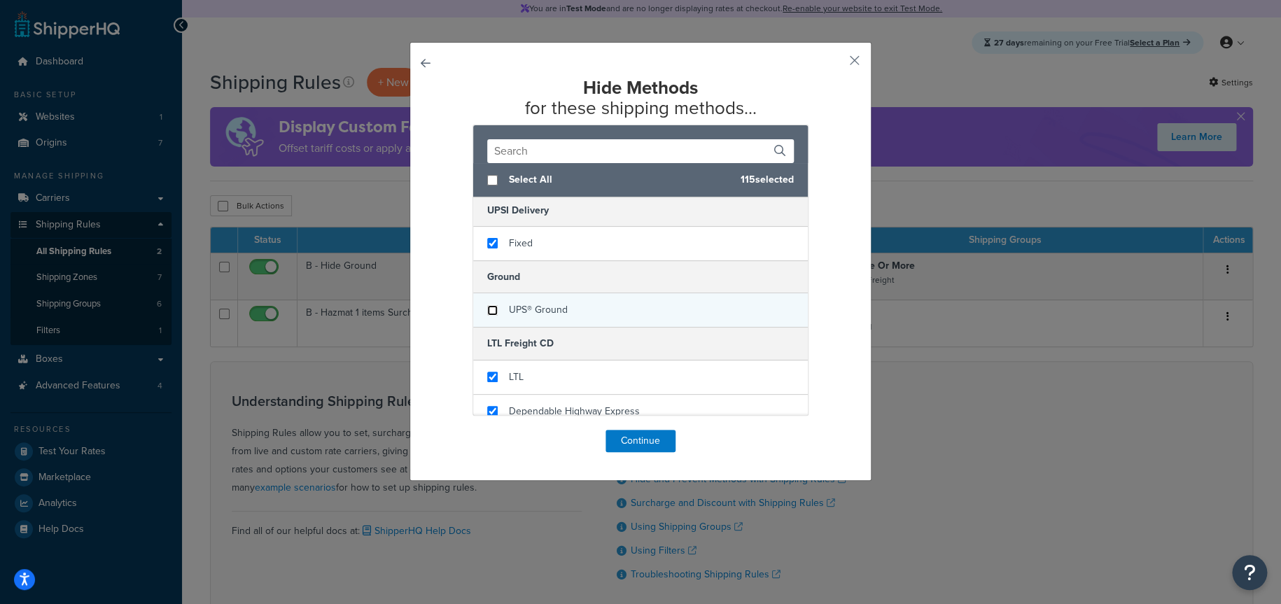
checkbox input "false"
click at [487, 309] on input "checkbox" at bounding box center [492, 310] width 11 height 11
checkbox input "false"
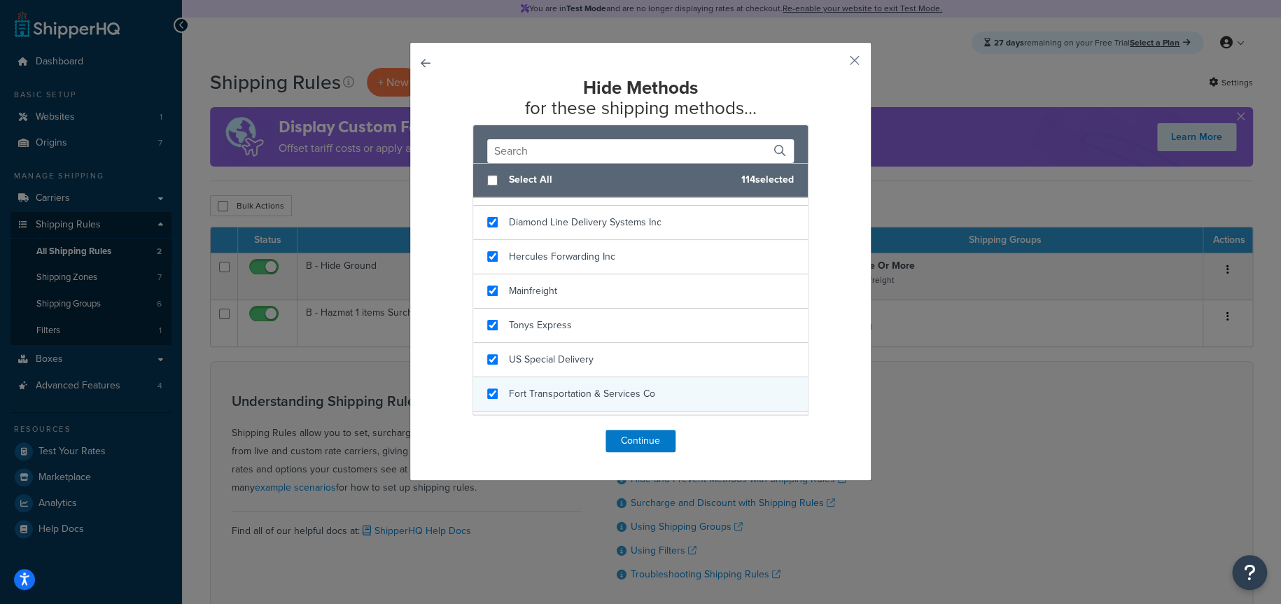
scroll to position [980, 0]
click at [652, 440] on button "Continue" at bounding box center [641, 441] width 70 height 22
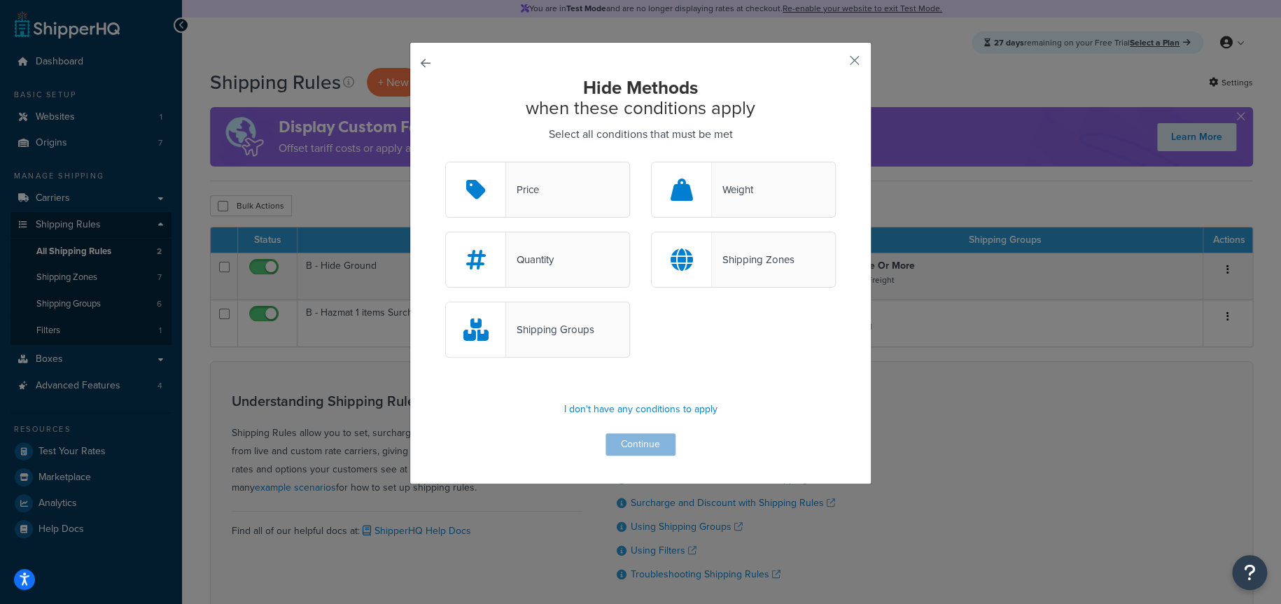
click at [445, 162] on button "button" at bounding box center [445, 162] width 0 height 0
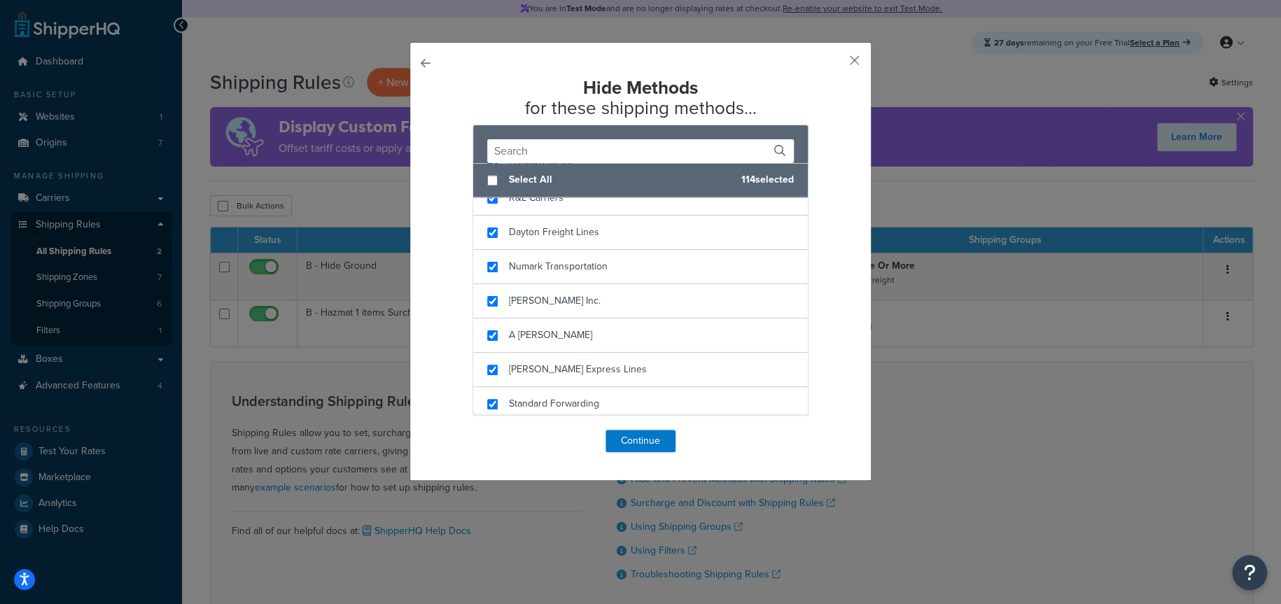
scroll to position [3885, 0]
click at [645, 446] on button "Continue" at bounding box center [641, 441] width 70 height 22
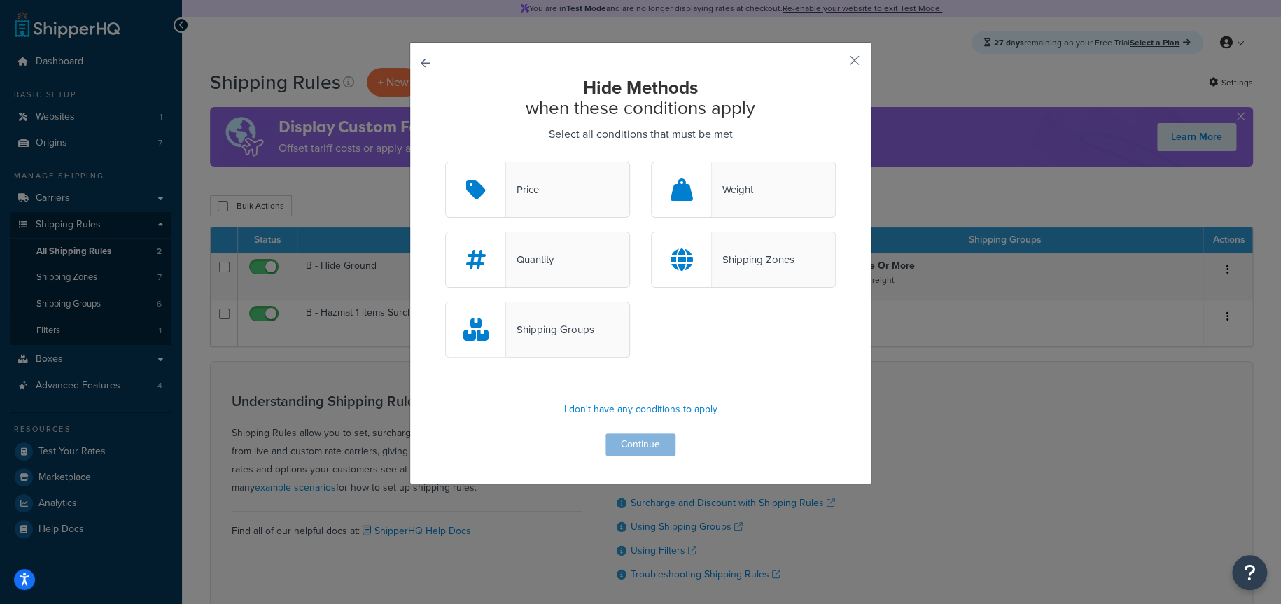
click at [578, 330] on div "Shipping Groups" at bounding box center [550, 330] width 88 height 20
click at [0, 0] on input "Shipping Groups" at bounding box center [0, 0] width 0 height 0
click at [630, 441] on button "Continue" at bounding box center [641, 444] width 70 height 22
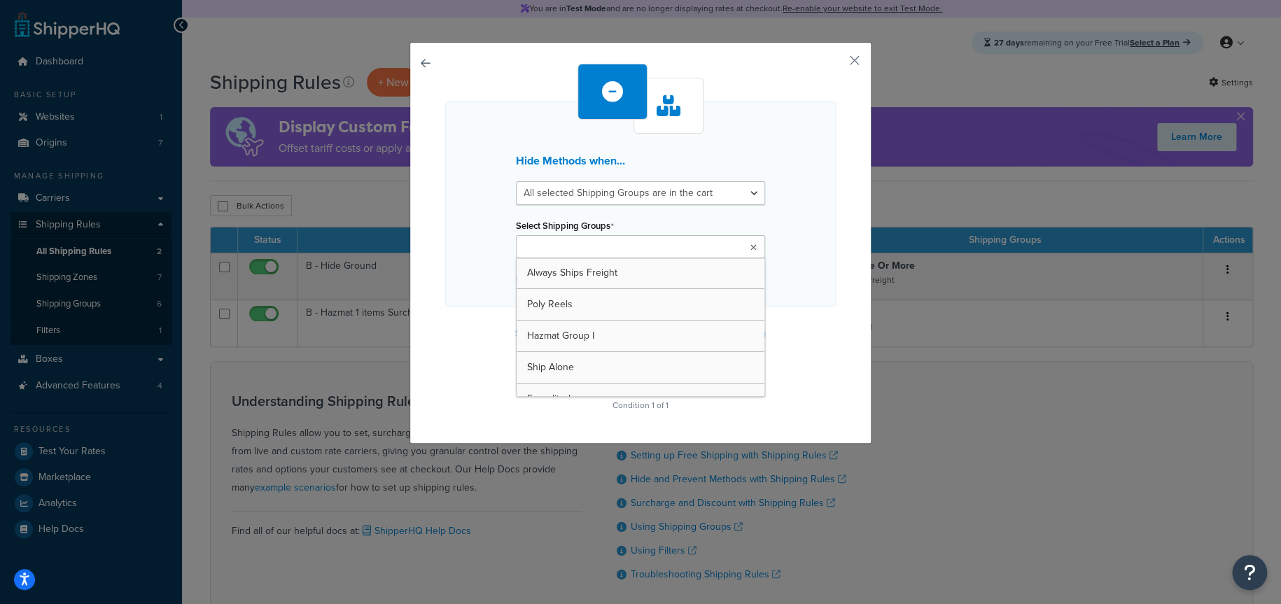
click at [610, 242] on input "Select Shipping Groups" at bounding box center [582, 247] width 124 height 15
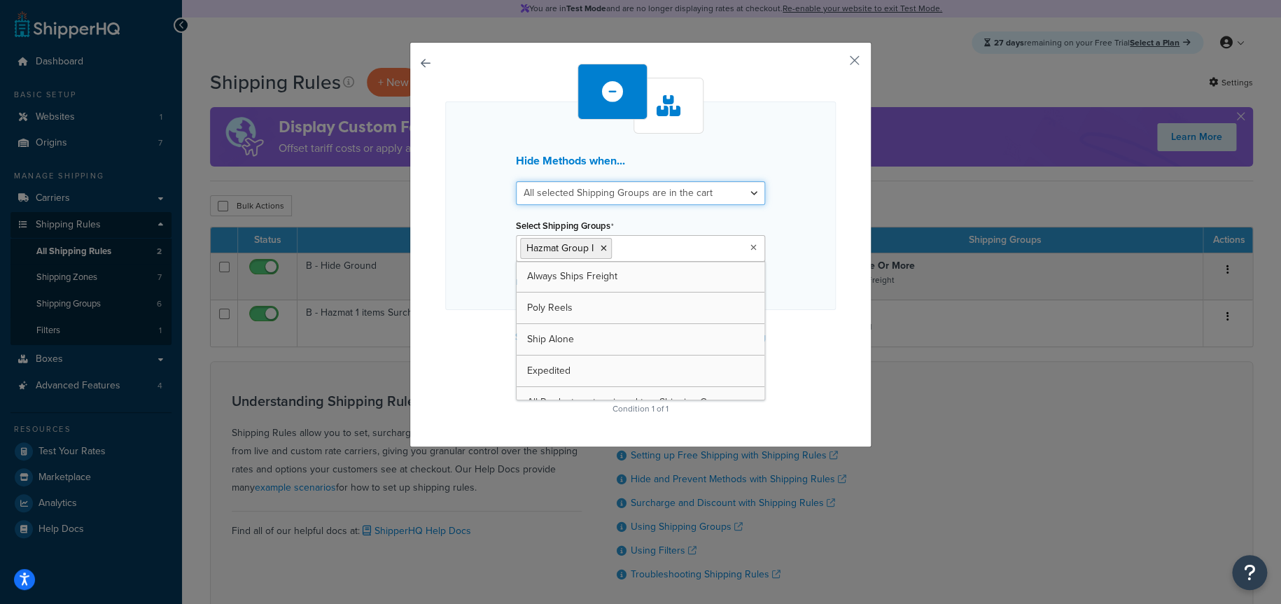
click at [731, 197] on select "All selected Shipping Groups are in the cart Any selected Shipping Groups are i…" at bounding box center [640, 193] width 249 height 24
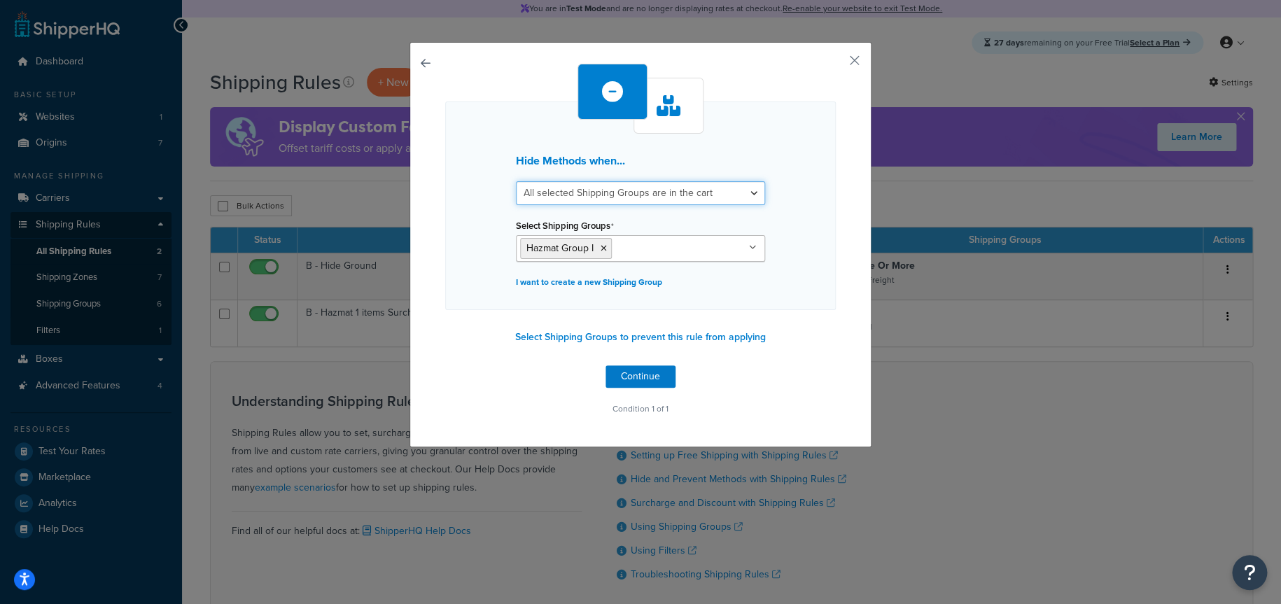
click at [516, 181] on select "All selected Shipping Groups are in the cart Any selected Shipping Groups are i…" at bounding box center [640, 193] width 249 height 24
click at [702, 220] on div "Select Shipping Groups Hazmat Group I Always Ships Freight Poly Reels Ship Alon…" at bounding box center [640, 239] width 249 height 46
click at [644, 373] on button "Continue" at bounding box center [641, 377] width 70 height 22
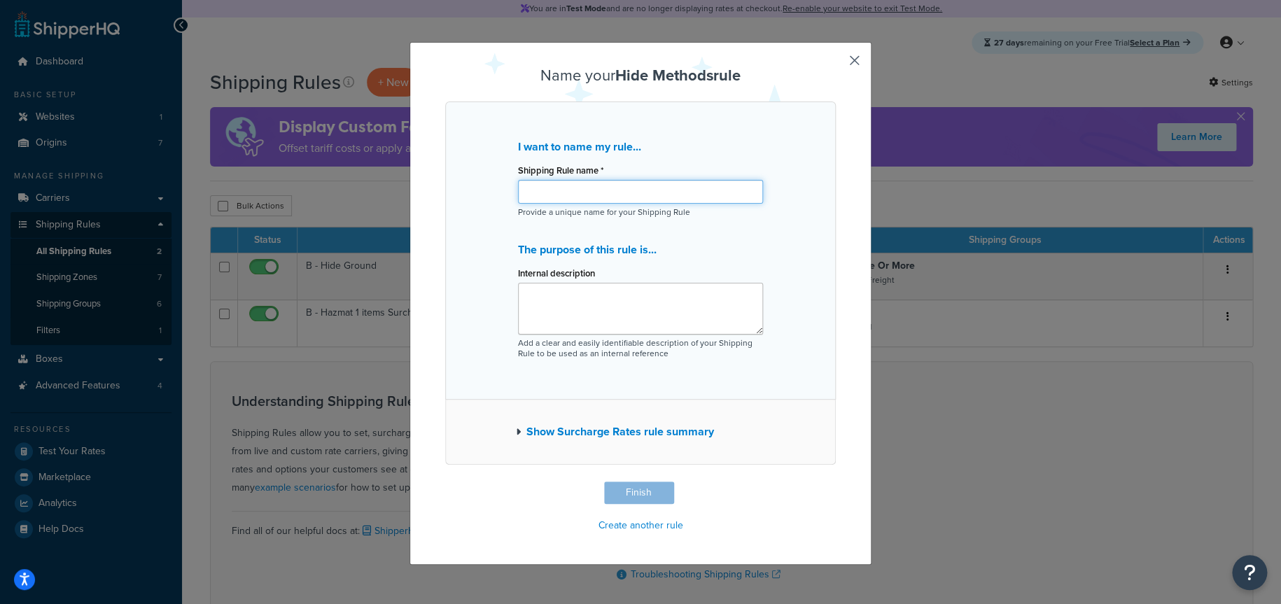
click at [580, 190] on input "Shipping Rule name *" at bounding box center [640, 192] width 245 height 24
drag, startPoint x: 642, startPoint y: 189, endPoint x: 441, endPoint y: 192, distance: 201.0
click at [445, 192] on div "I want to name my rule... Shipping Rule name * Hide LTL for Hazmat Items Provid…" at bounding box center [640, 251] width 391 height 298
type input "Hide LTL for Hazmat Items"
click at [567, 312] on textarea "Internal description" at bounding box center [640, 309] width 245 height 52
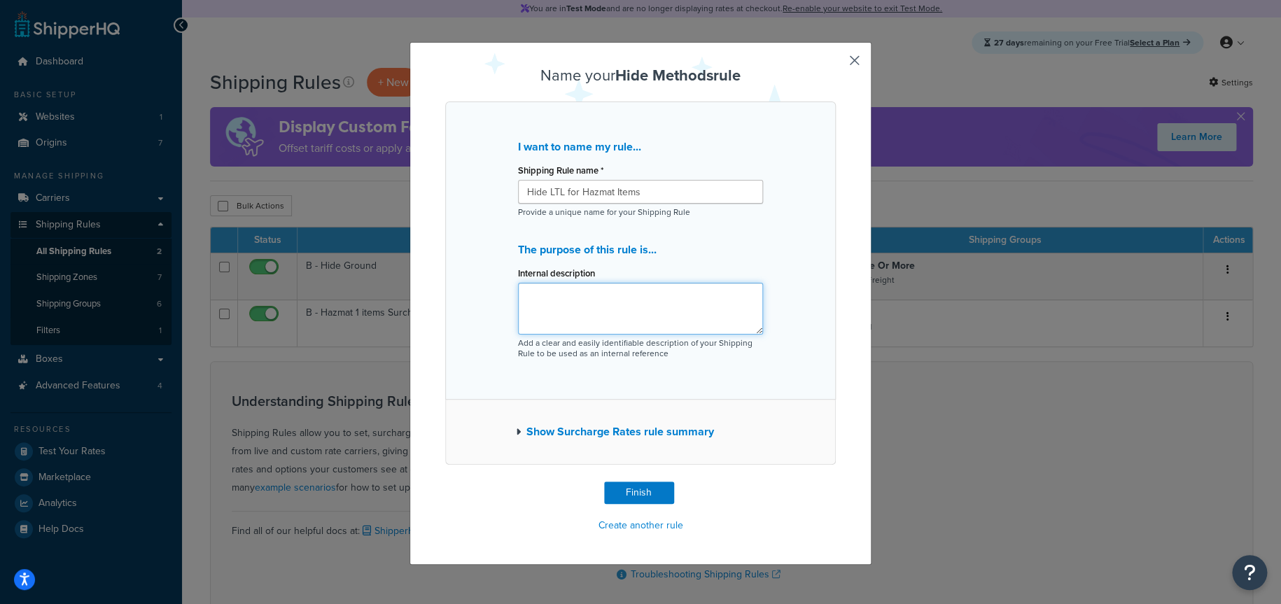
paste textarea "Hide LTL for Hazmat Items"
type textarea "Hide LTL for Hazmat Items"
click at [634, 491] on button "Finish" at bounding box center [639, 493] width 70 height 22
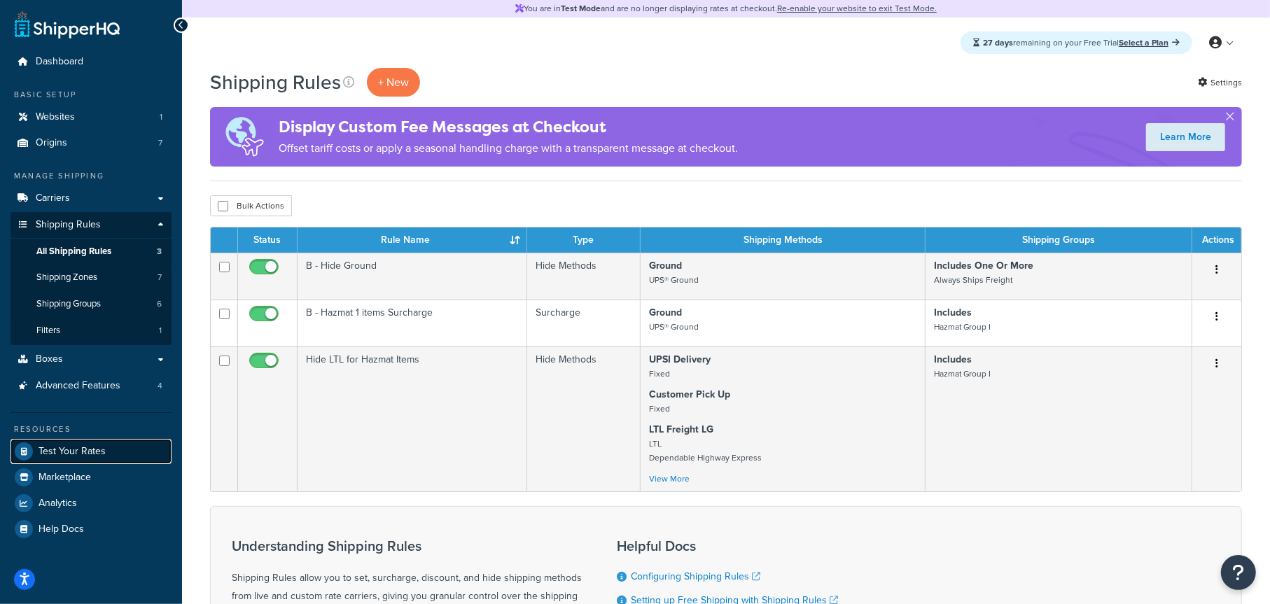
click at [78, 452] on span "Test Your Rates" at bounding box center [72, 452] width 67 height 12
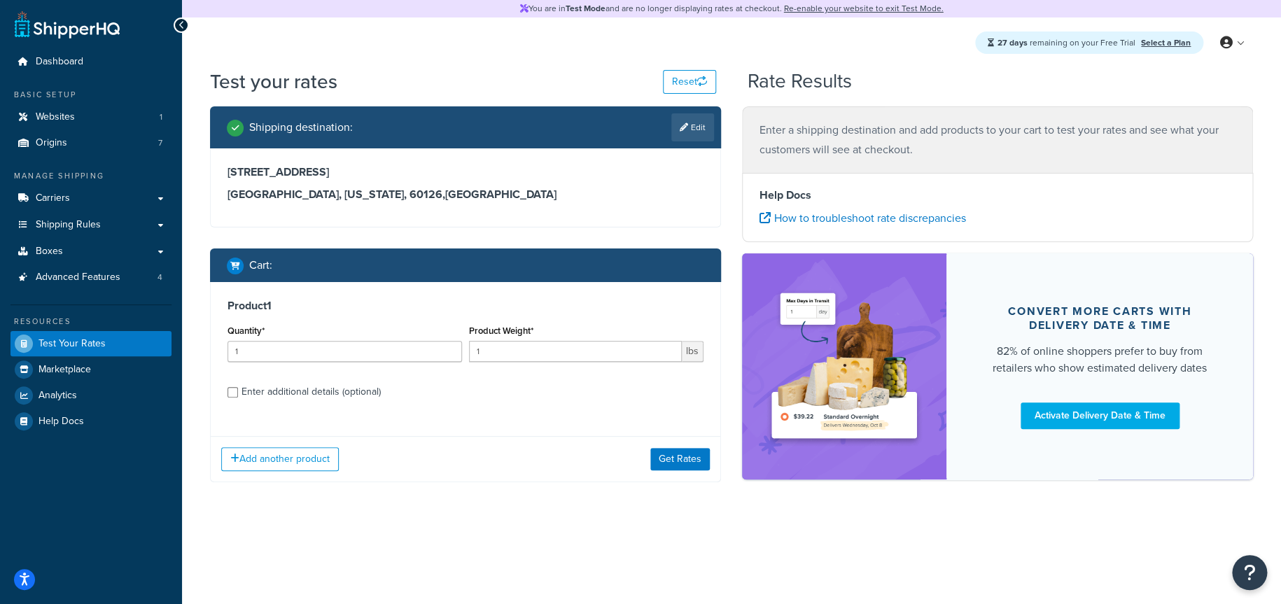
click at [329, 389] on div "Enter additional details (optional)" at bounding box center [311, 392] width 139 height 20
click at [238, 389] on input "Enter additional details (optional)" at bounding box center [233, 392] width 11 height 11
checkbox input "true"
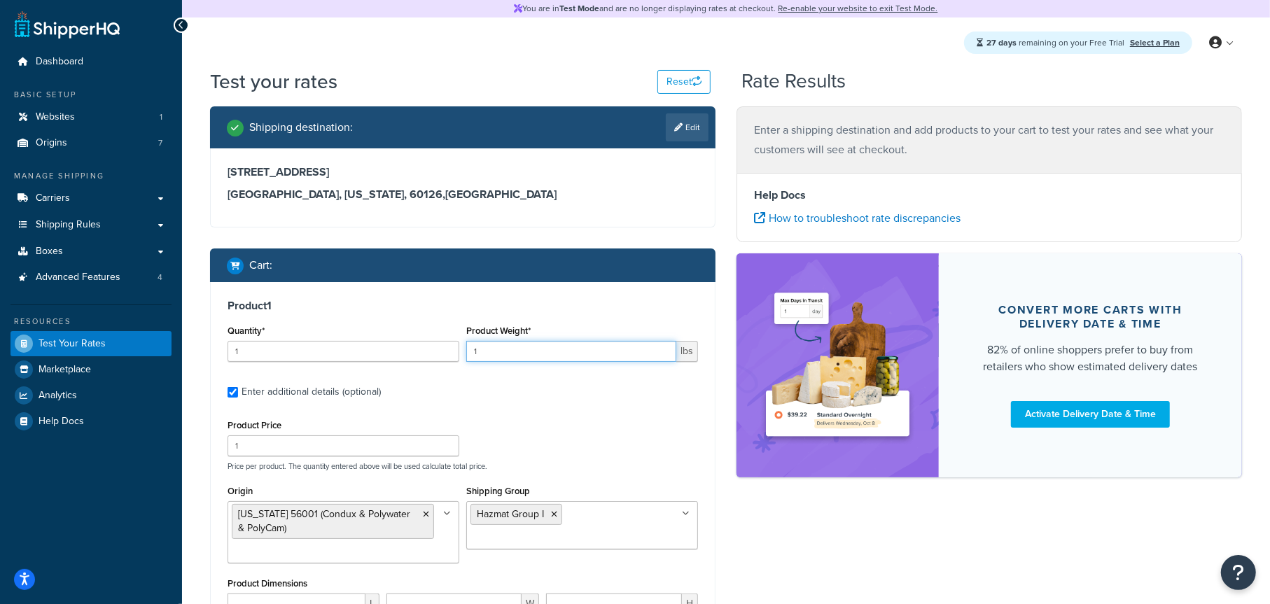
drag, startPoint x: 487, startPoint y: 351, endPoint x: 454, endPoint y: 361, distance: 34.3
click at [454, 361] on div "Quantity* 1 Product Weight* 1 lbs" at bounding box center [463, 346] width 478 height 51
type input "10"
drag, startPoint x: 258, startPoint y: 351, endPoint x: 203, endPoint y: 357, distance: 55.7
click at [203, 357] on div "Shipping destination : Edit 423 E. 3rd Street Elmhurst, Illinois, 60126 , Unite…" at bounding box center [463, 479] width 527 height 746
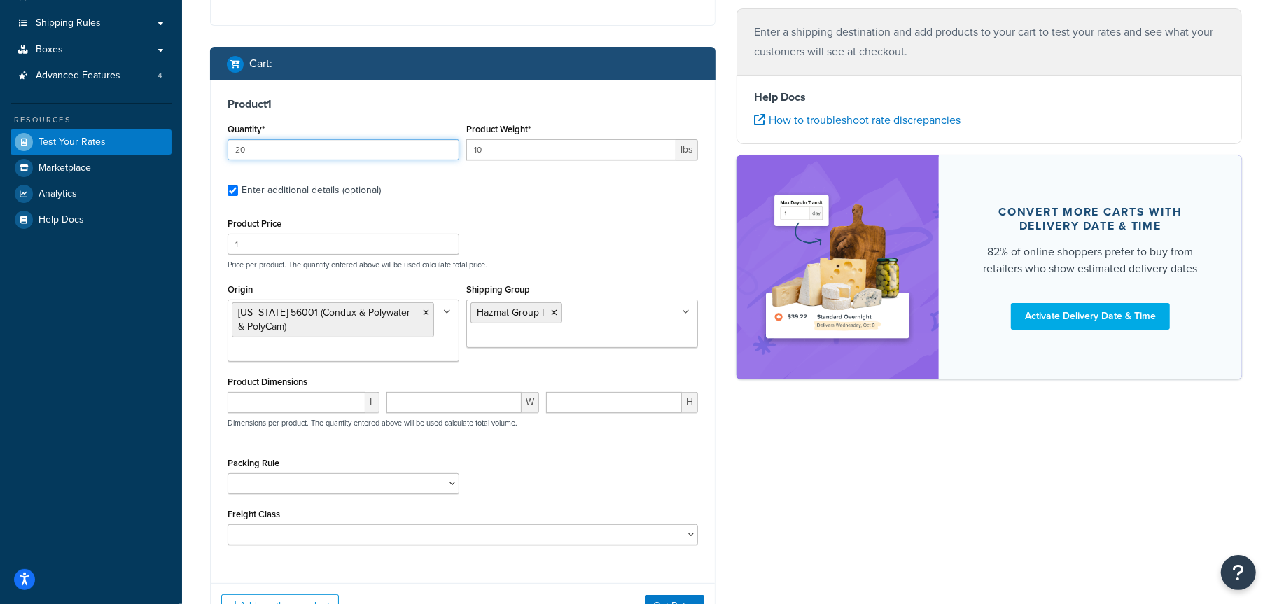
scroll to position [210, 0]
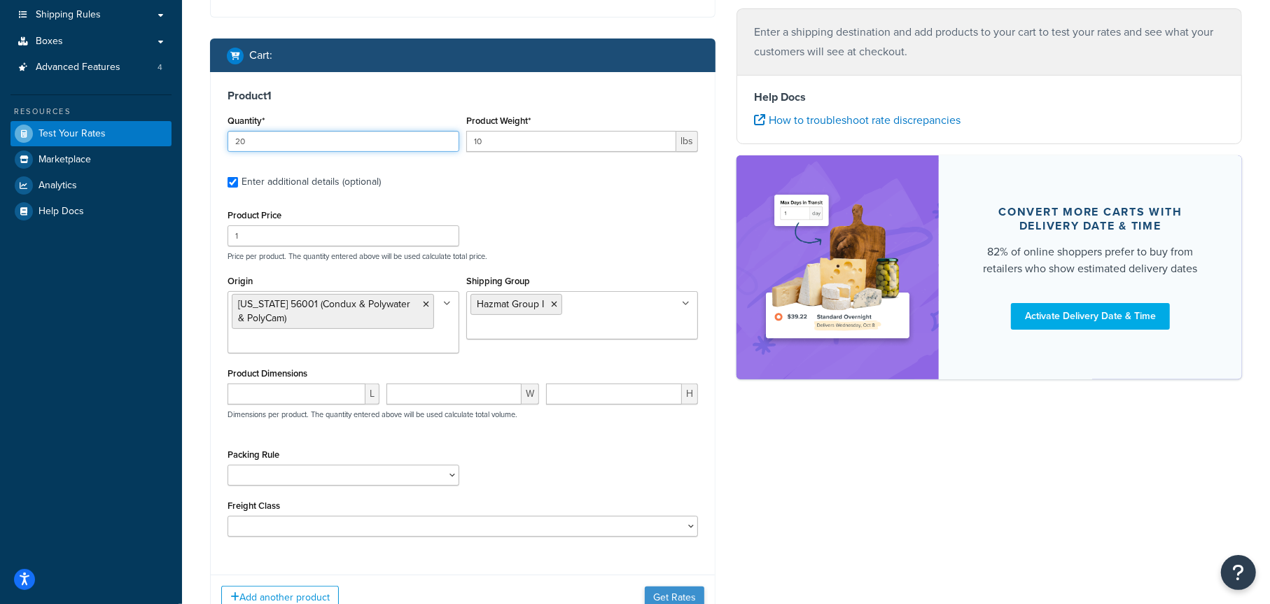
type input "20"
click at [669, 593] on button "Get Rates" at bounding box center [675, 598] width 60 height 22
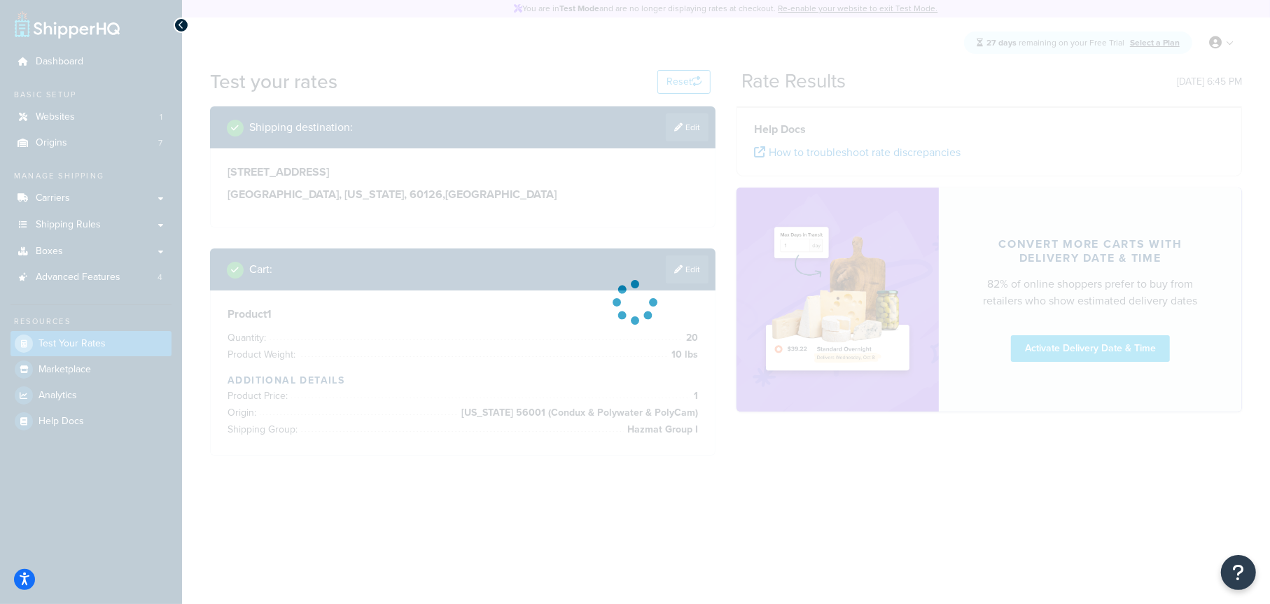
scroll to position [0, 0]
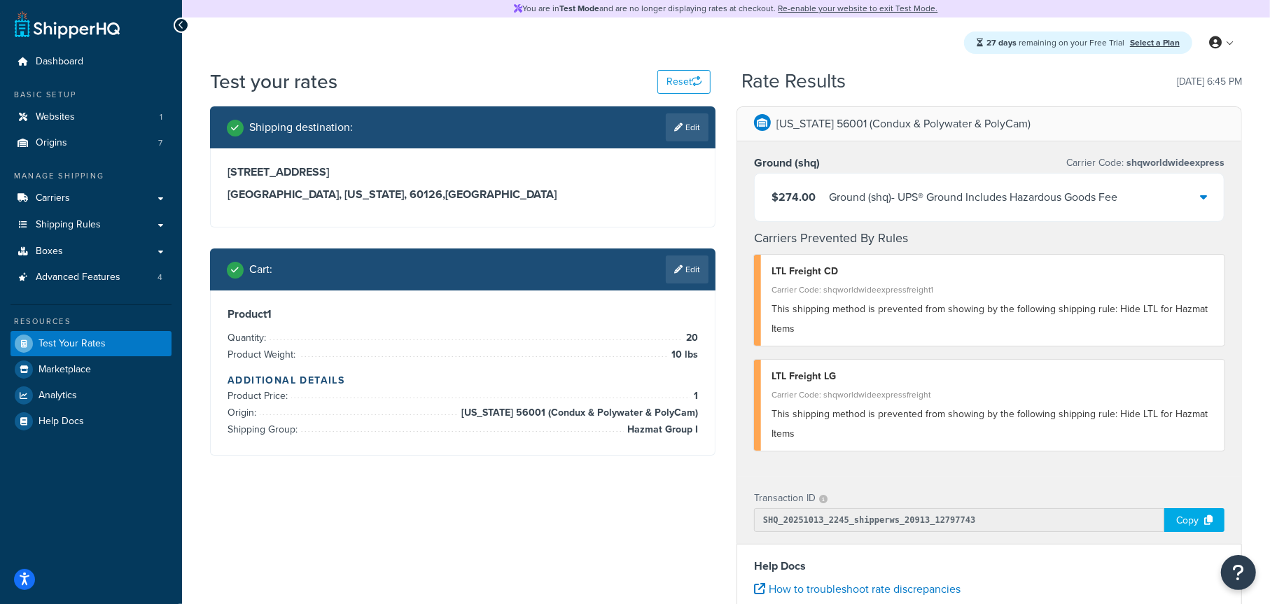
click at [1019, 200] on div "Ground (shq) - UPS® Ground Includes Hazardous Goods Fee" at bounding box center [973, 198] width 288 height 20
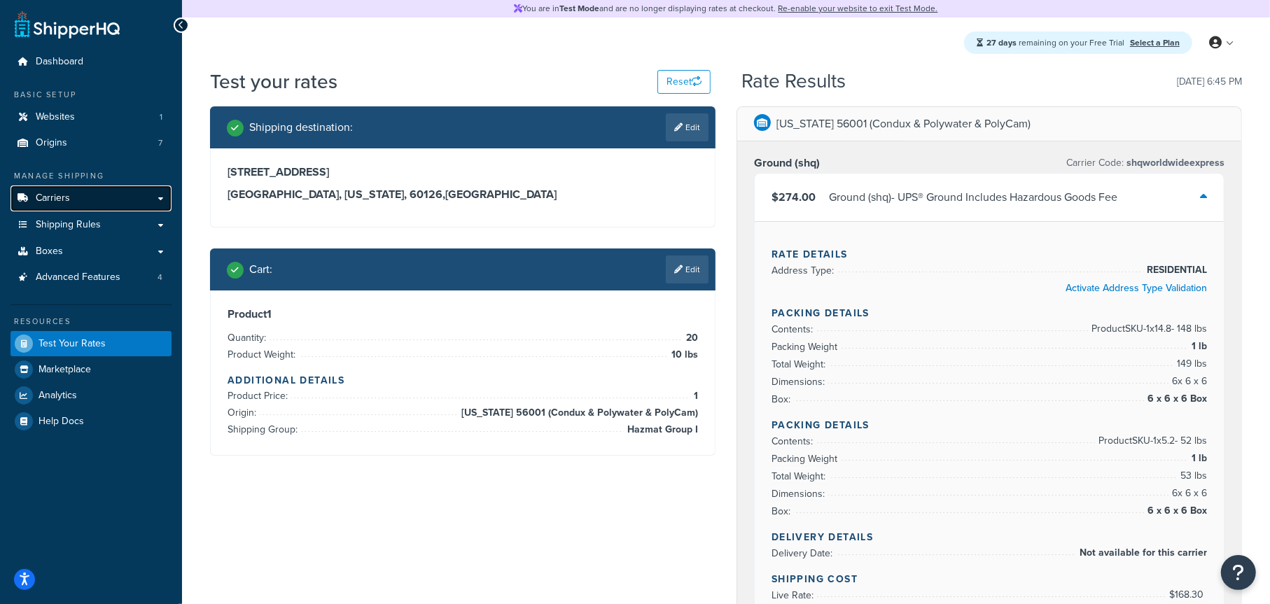
click at [69, 199] on link "Carriers" at bounding box center [91, 199] width 161 height 26
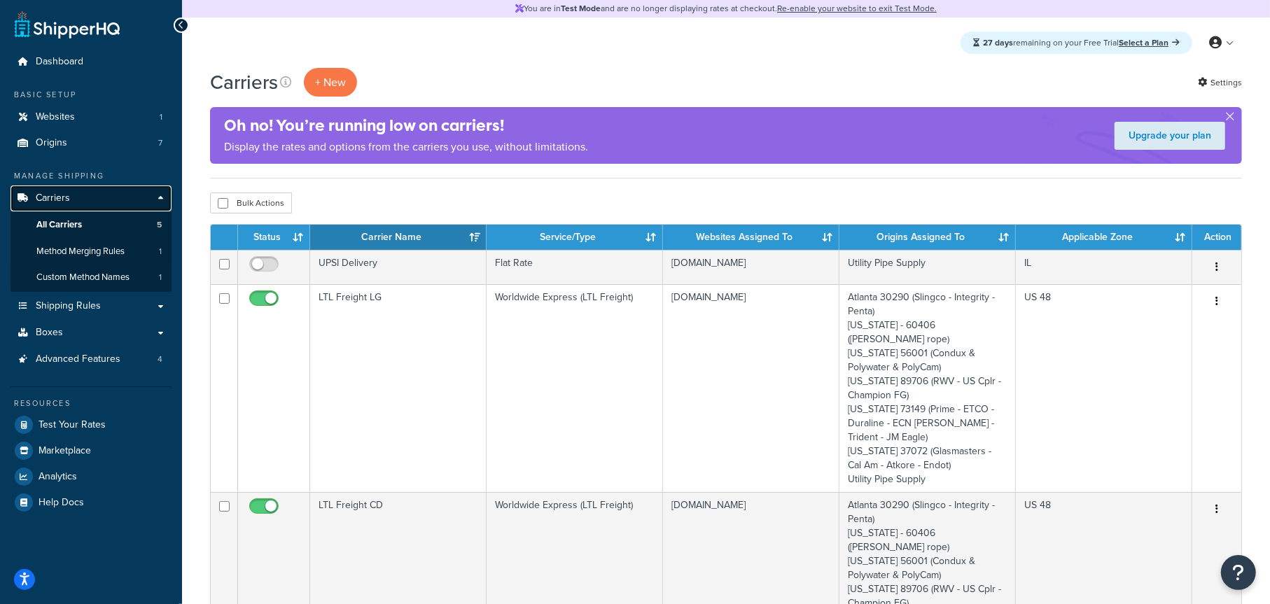
click at [43, 193] on span "Carriers" at bounding box center [53, 199] width 34 height 12
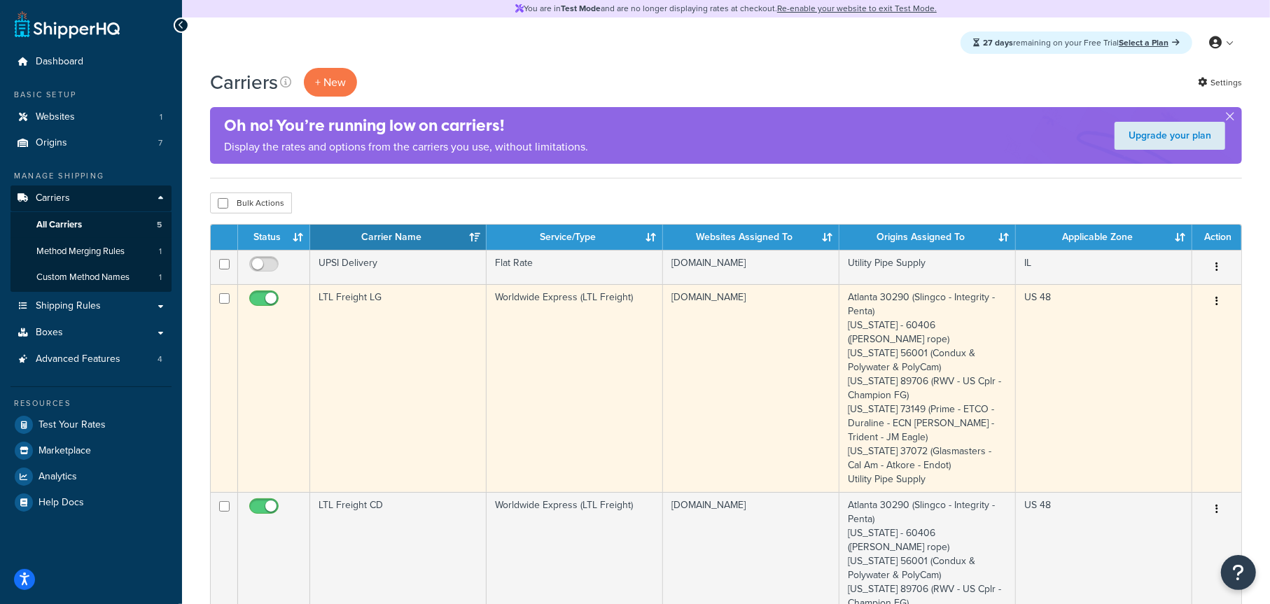
click at [676, 360] on td "utilitypipesupply.myshopify.com" at bounding box center [751, 388] width 176 height 208
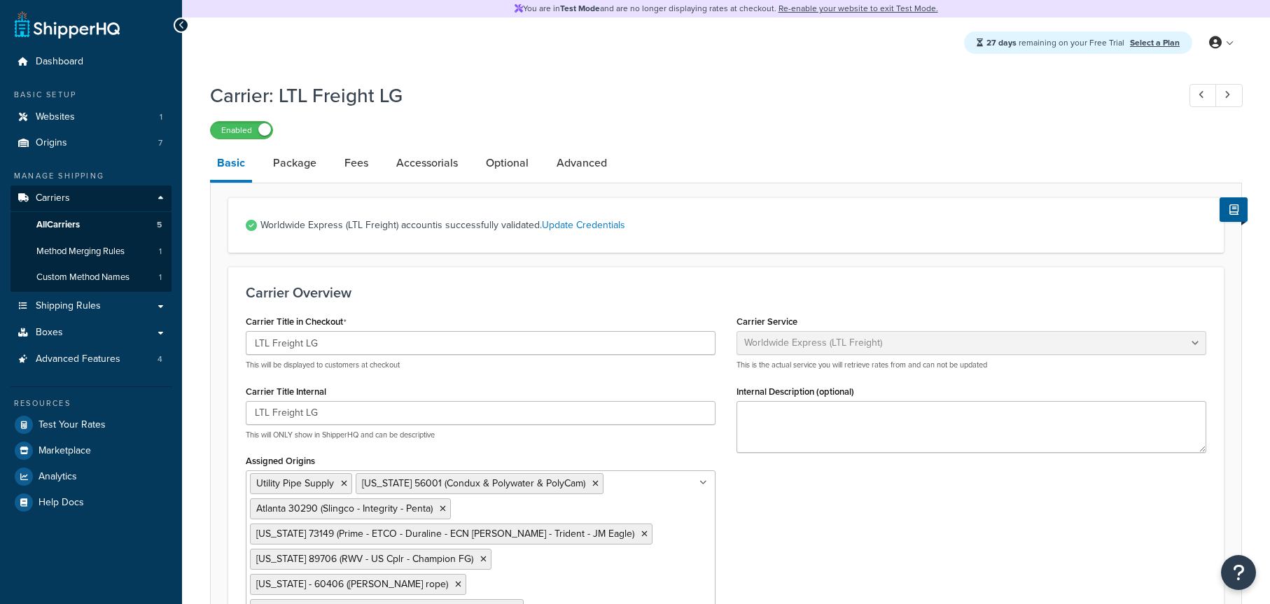
select select "worldwideExpressFreight"
click at [355, 164] on link "Fees" at bounding box center [356, 163] width 38 height 34
select select "AFTER"
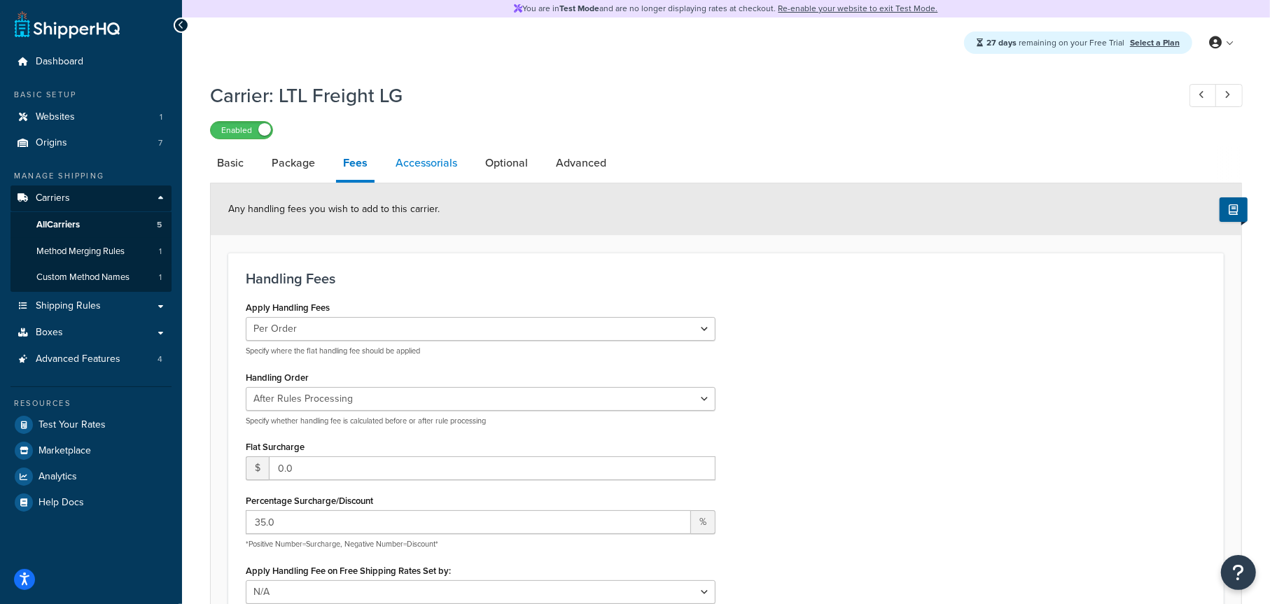
click at [445, 167] on link "Accessorials" at bounding box center [427, 163] width 76 height 34
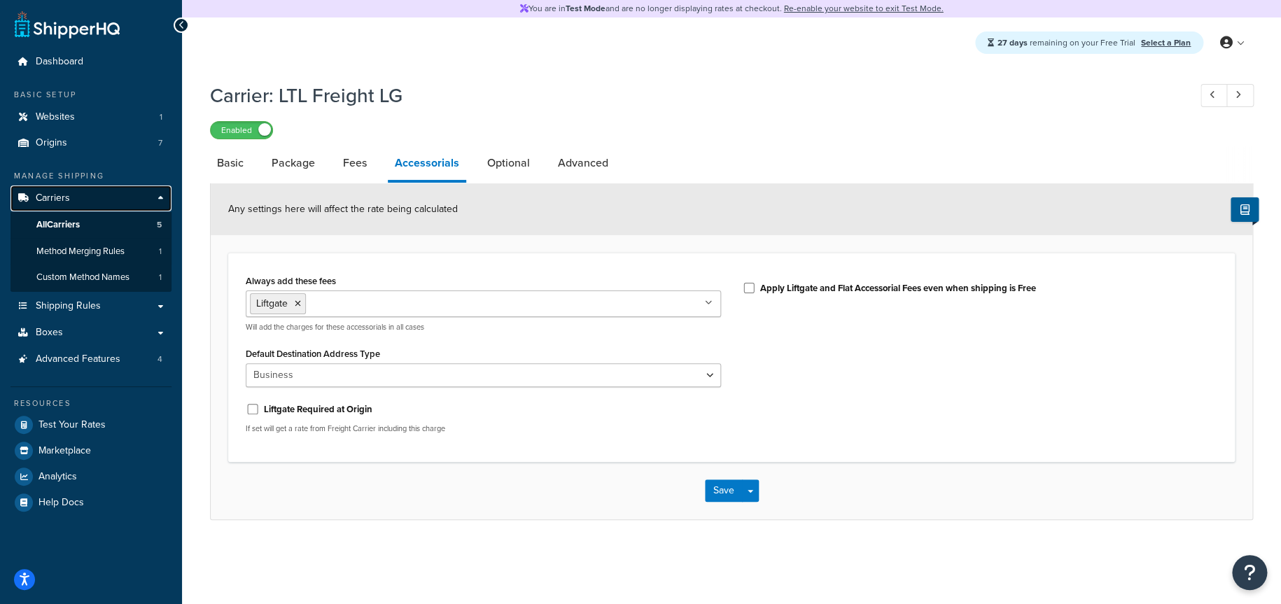
click at [84, 197] on link "Carriers" at bounding box center [91, 199] width 161 height 26
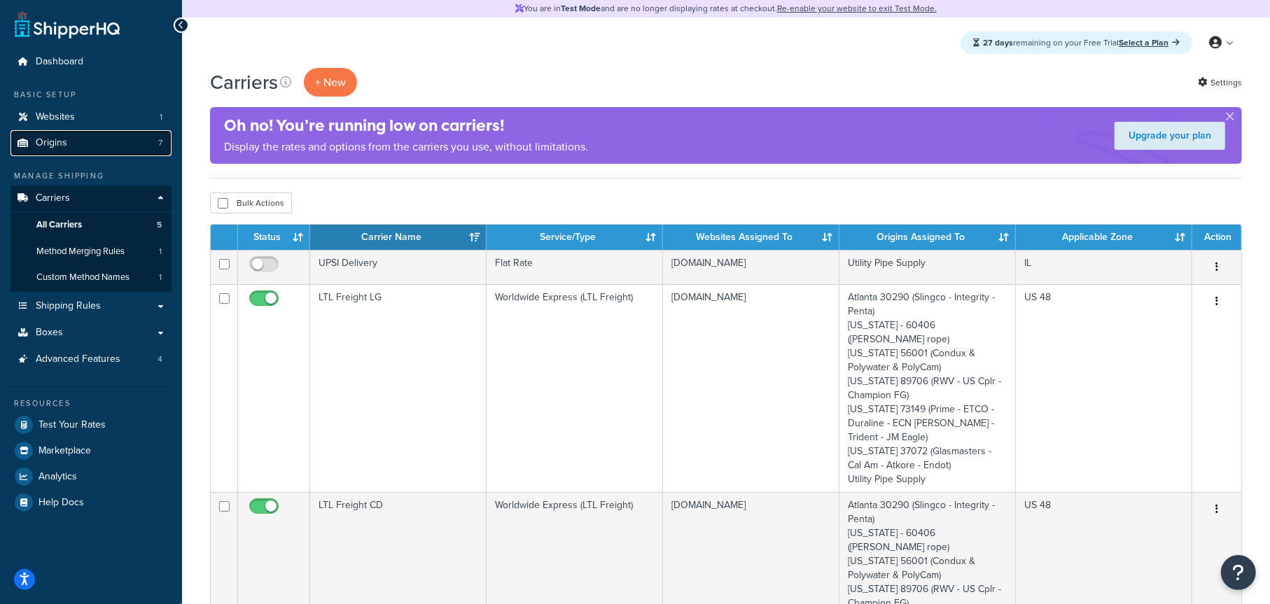
click at [84, 141] on link "Origins 7" at bounding box center [91, 143] width 161 height 26
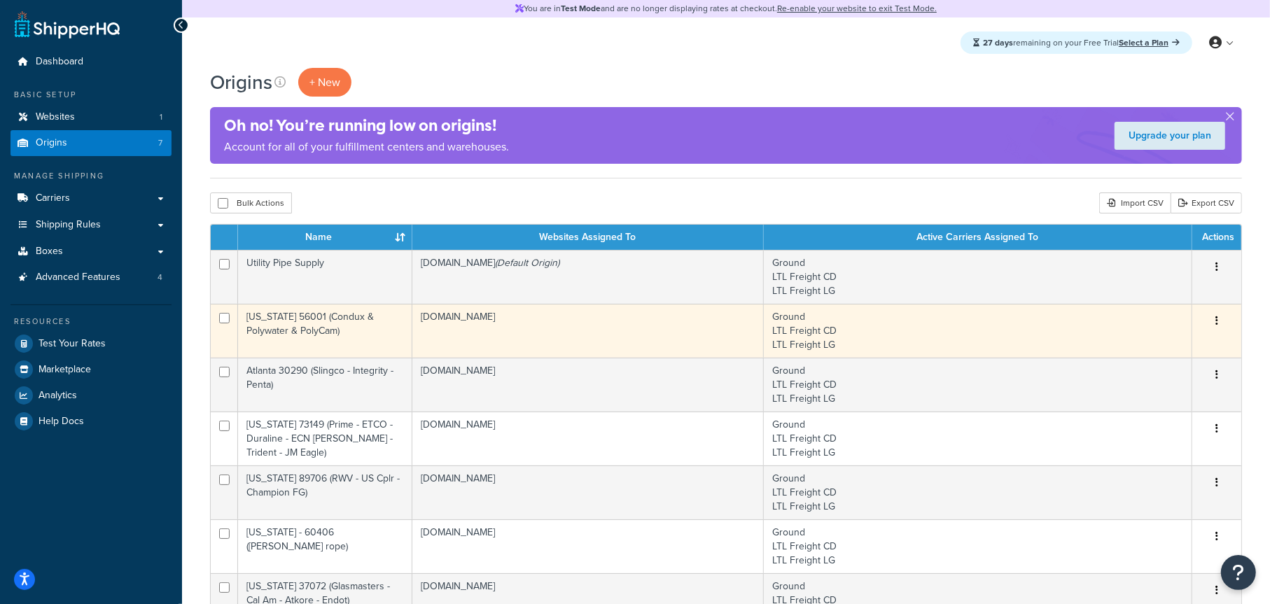
click at [527, 333] on td "[DOMAIN_NAME]" at bounding box center [588, 331] width 352 height 54
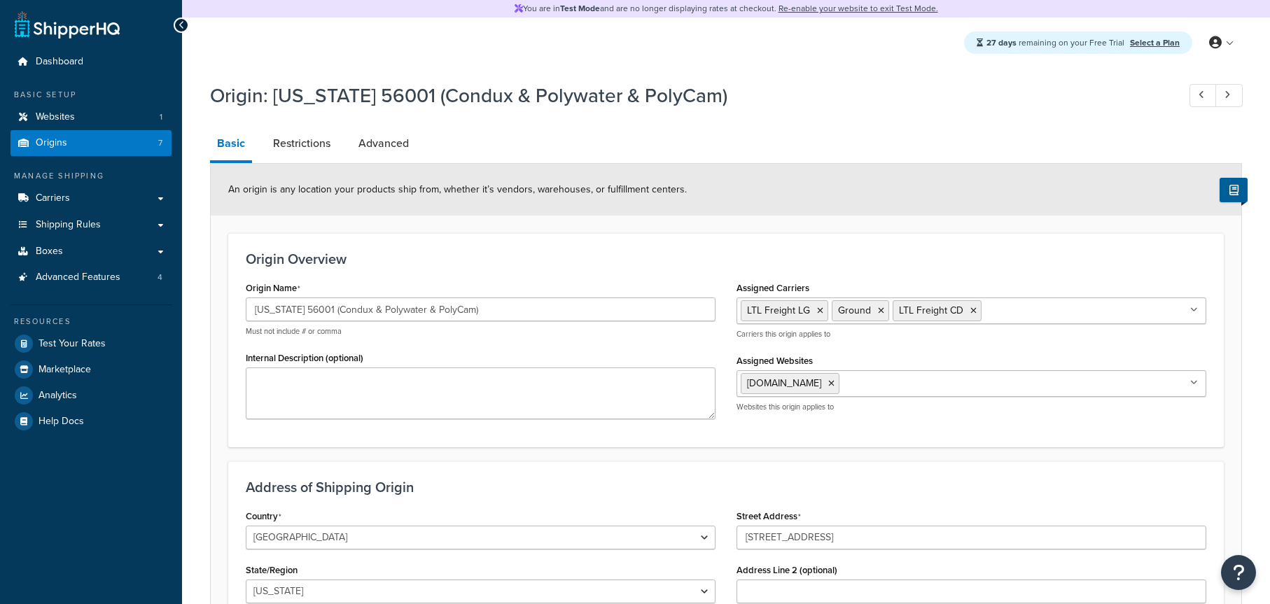
select select "23"
click at [65, 198] on span "Carriers" at bounding box center [53, 199] width 34 height 12
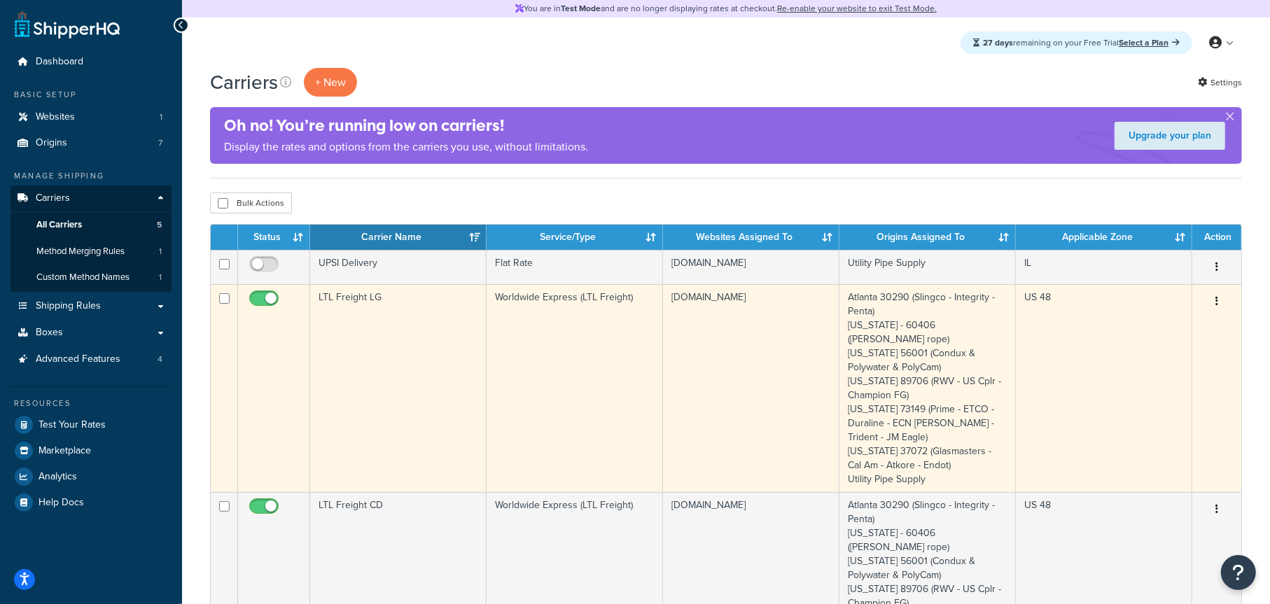
click at [413, 354] on td "LTL Freight LG" at bounding box center [398, 388] width 176 height 208
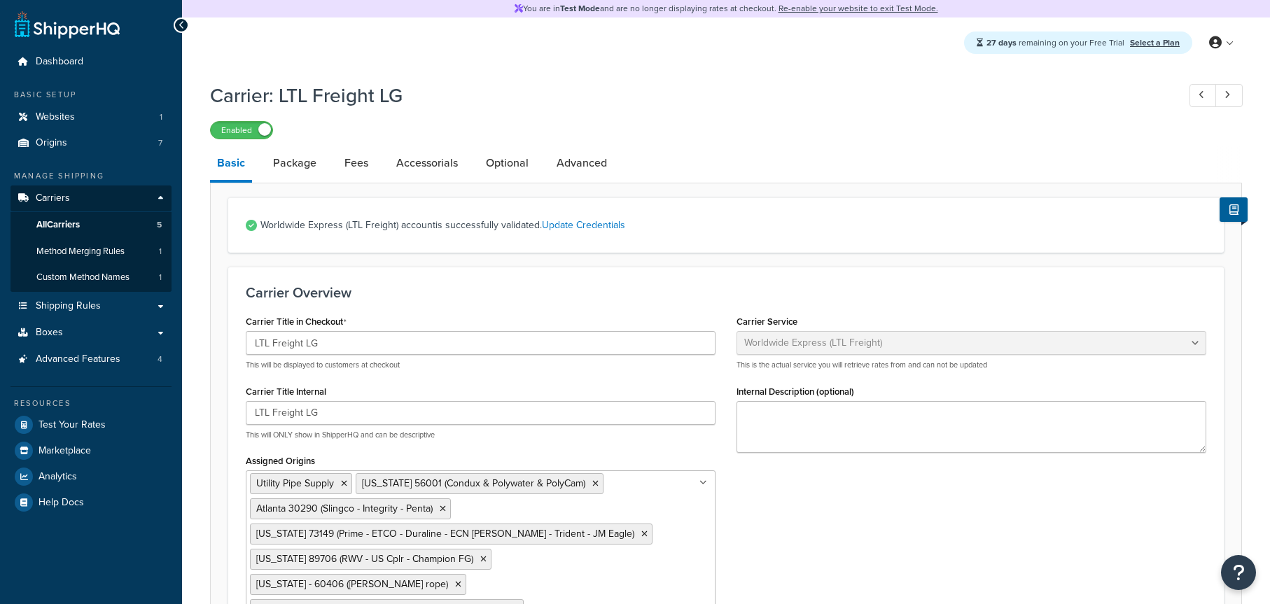
select select "worldwideExpressFreight"
click at [306, 167] on link "Package" at bounding box center [294, 163] width 57 height 34
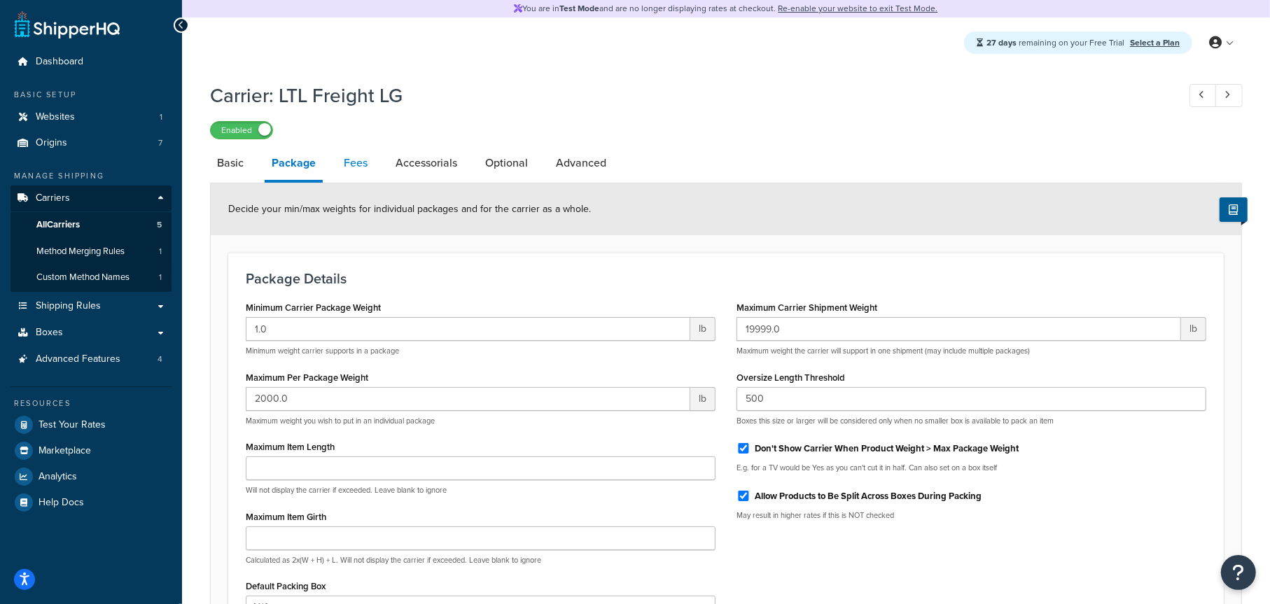
click at [361, 163] on link "Fees" at bounding box center [356, 163] width 38 height 34
select select "AFTER"
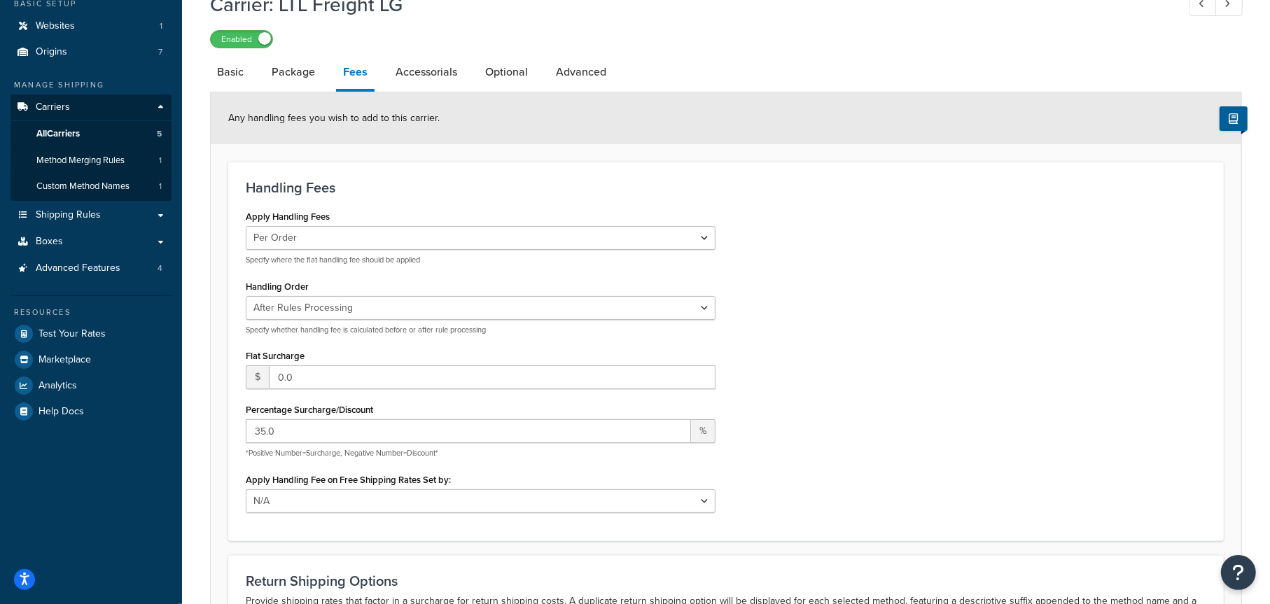
scroll to position [42, 0]
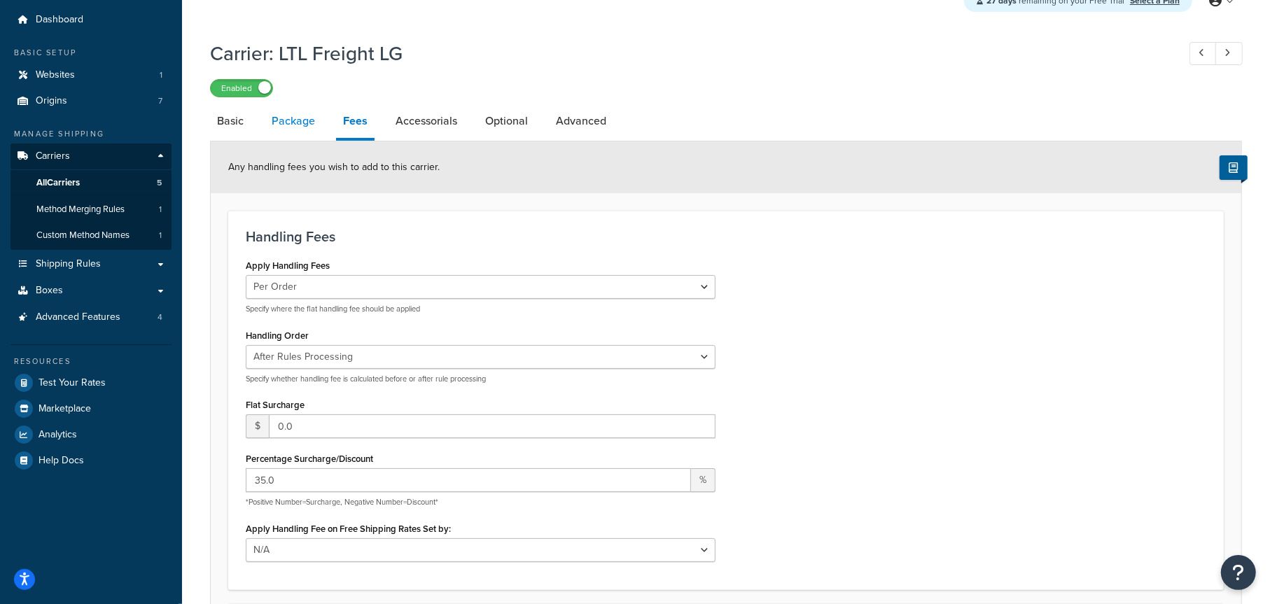
click at [300, 120] on link "Package" at bounding box center [293, 121] width 57 height 34
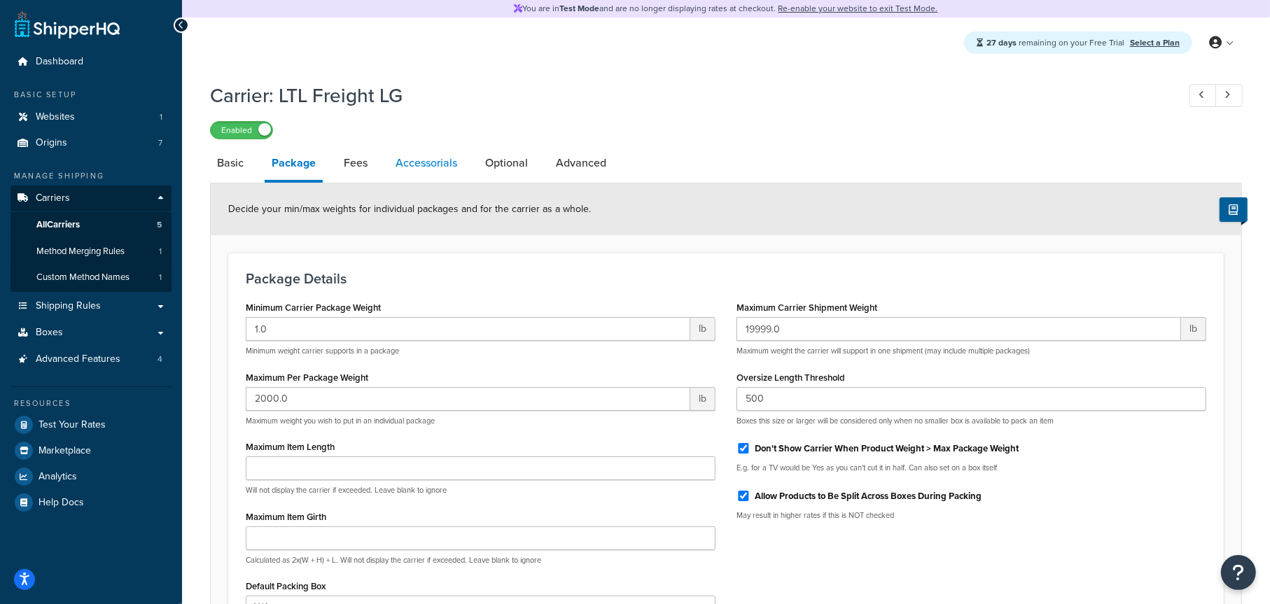
click at [417, 165] on link "Accessorials" at bounding box center [427, 163] width 76 height 34
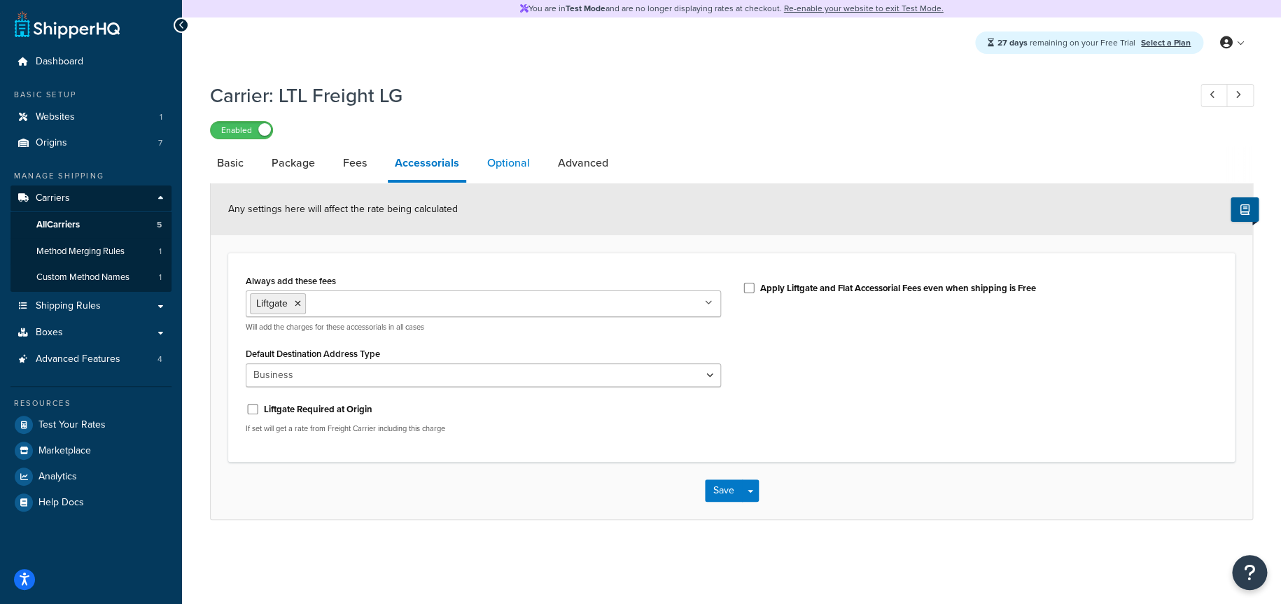
click at [515, 159] on link "Optional" at bounding box center [508, 163] width 57 height 34
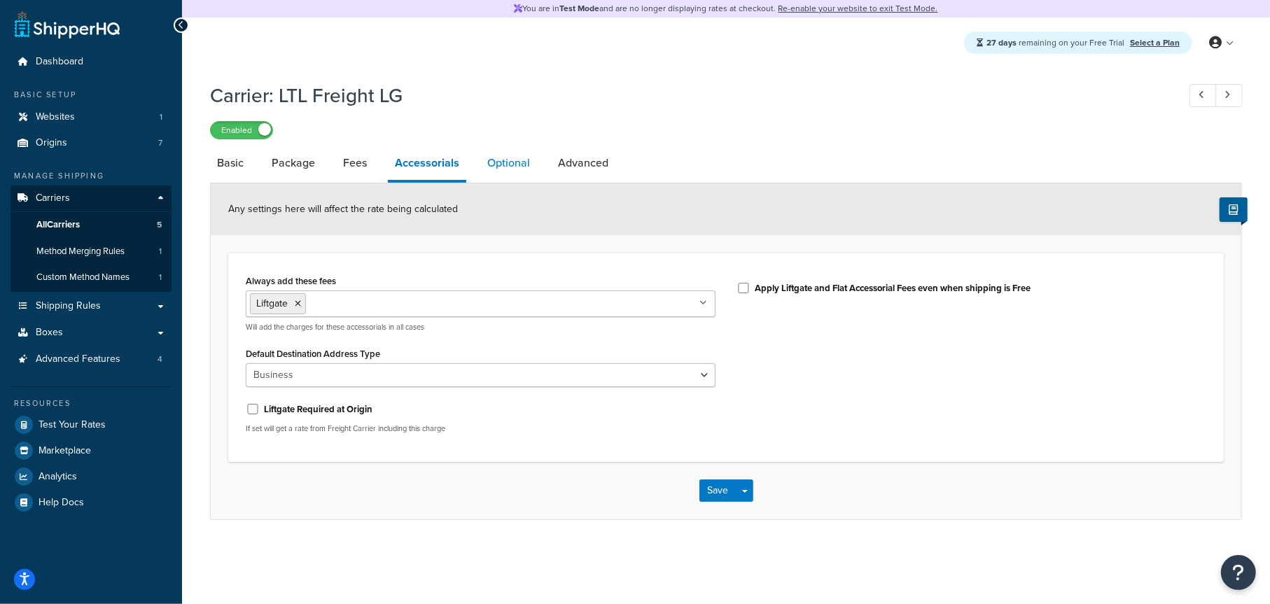
select select "70"
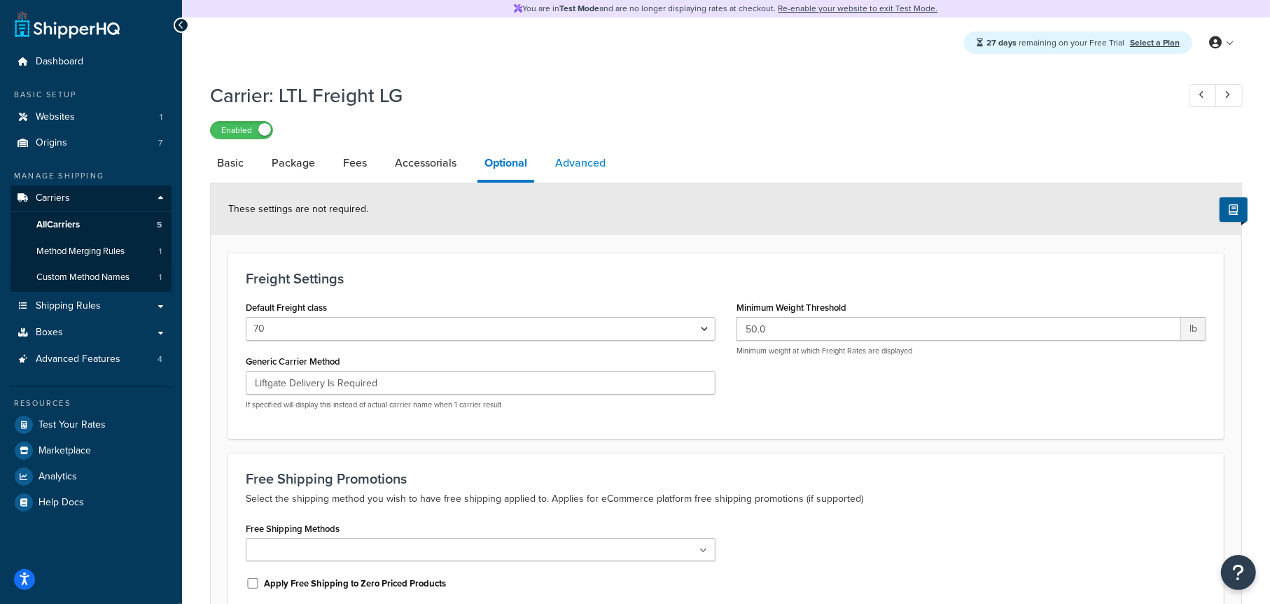
click at [583, 160] on link "Advanced" at bounding box center [580, 163] width 64 height 34
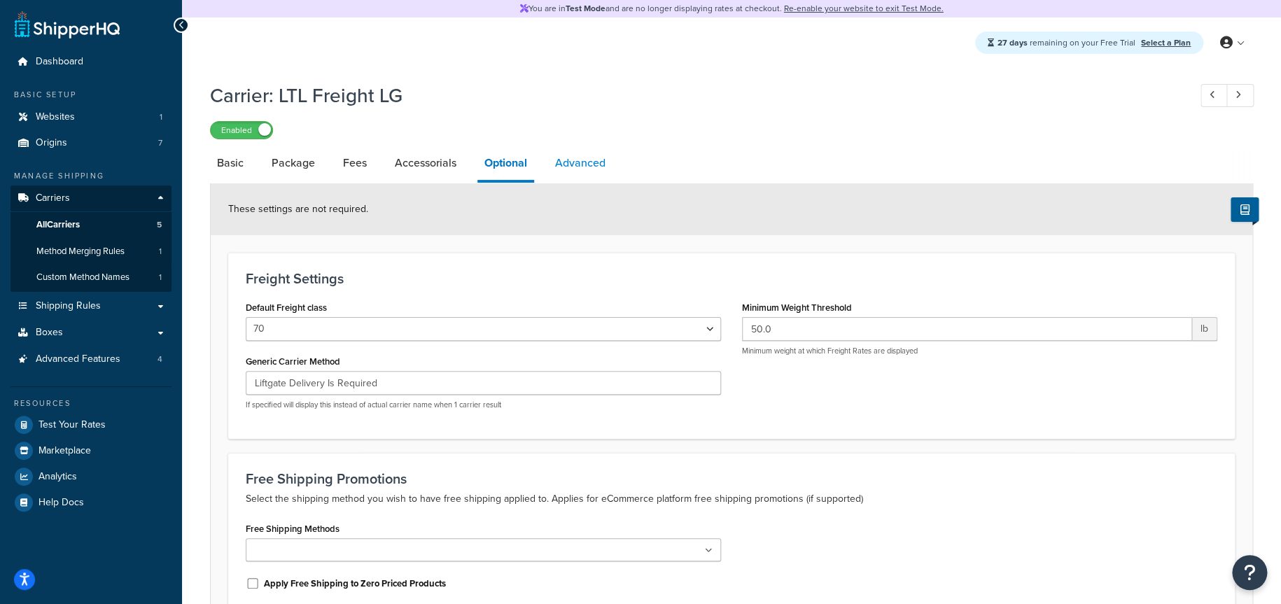
select select "false"
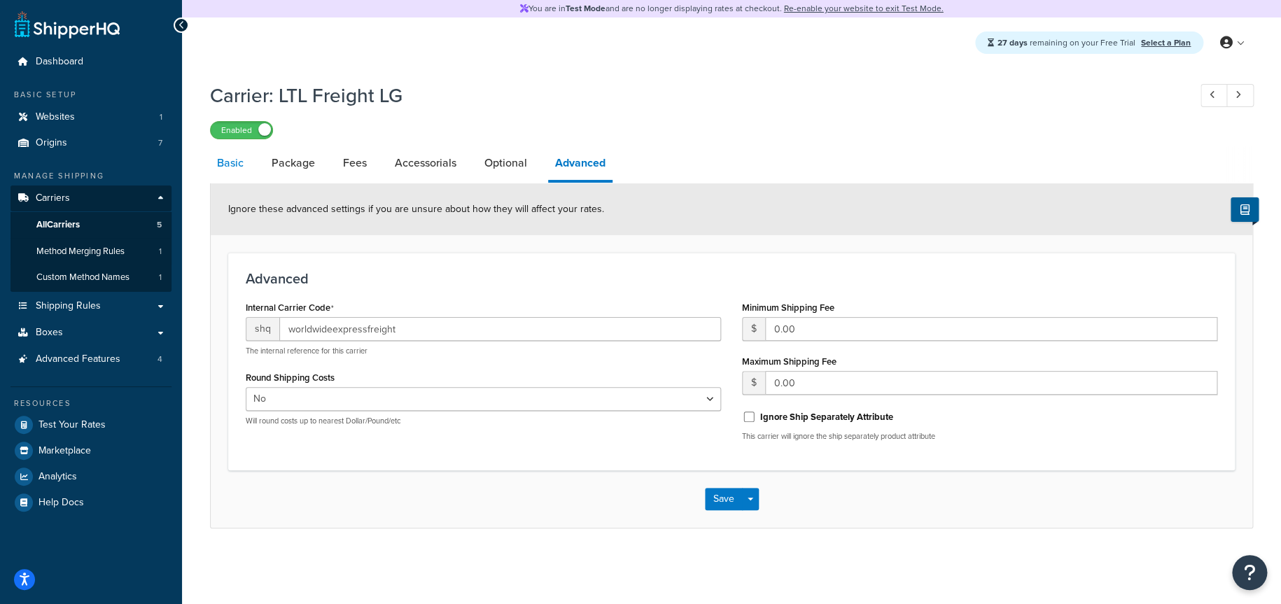
click at [228, 163] on link "Basic" at bounding box center [230, 163] width 41 height 34
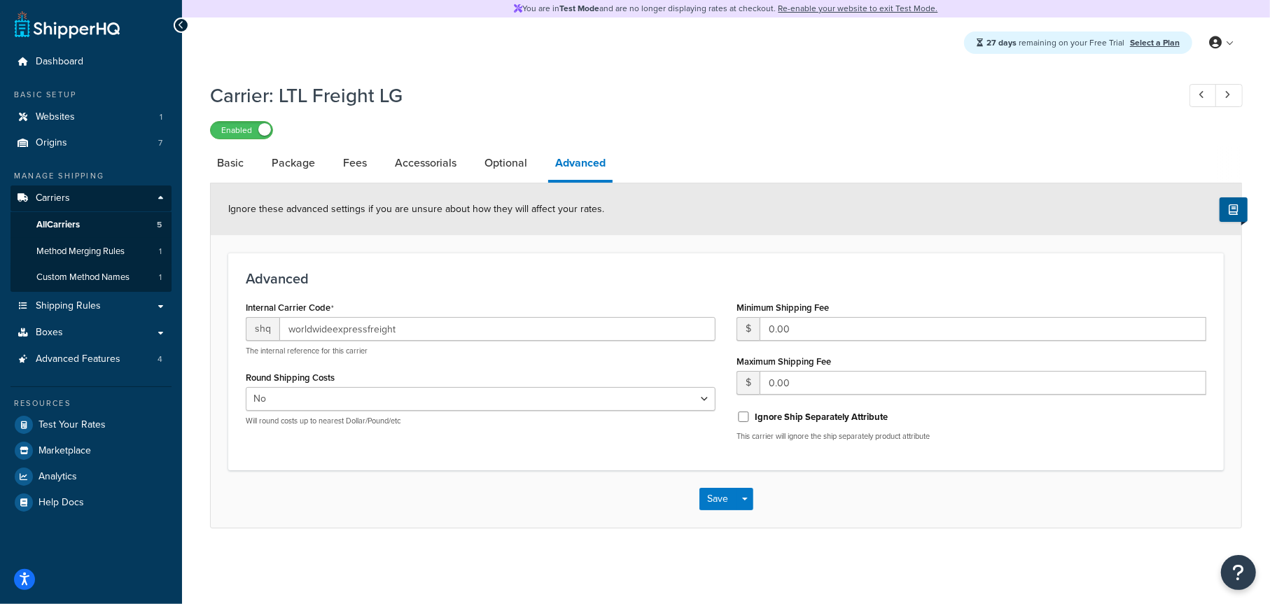
select select "worldwideExpressFreight"
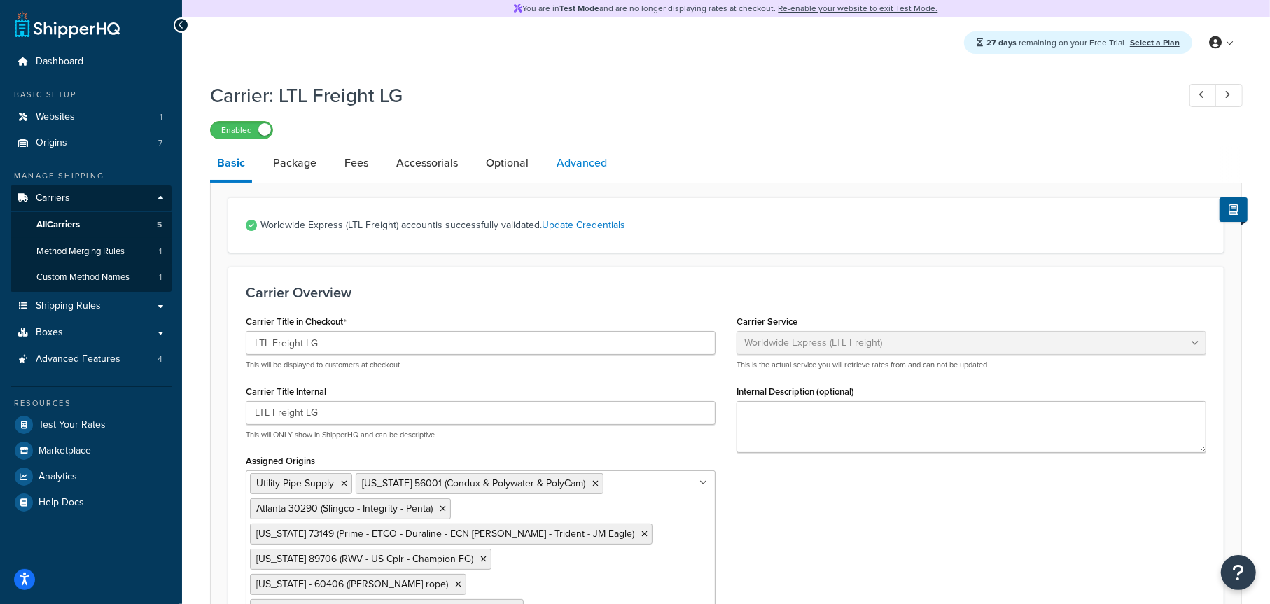
click at [580, 167] on link "Advanced" at bounding box center [582, 163] width 64 height 34
select select "false"
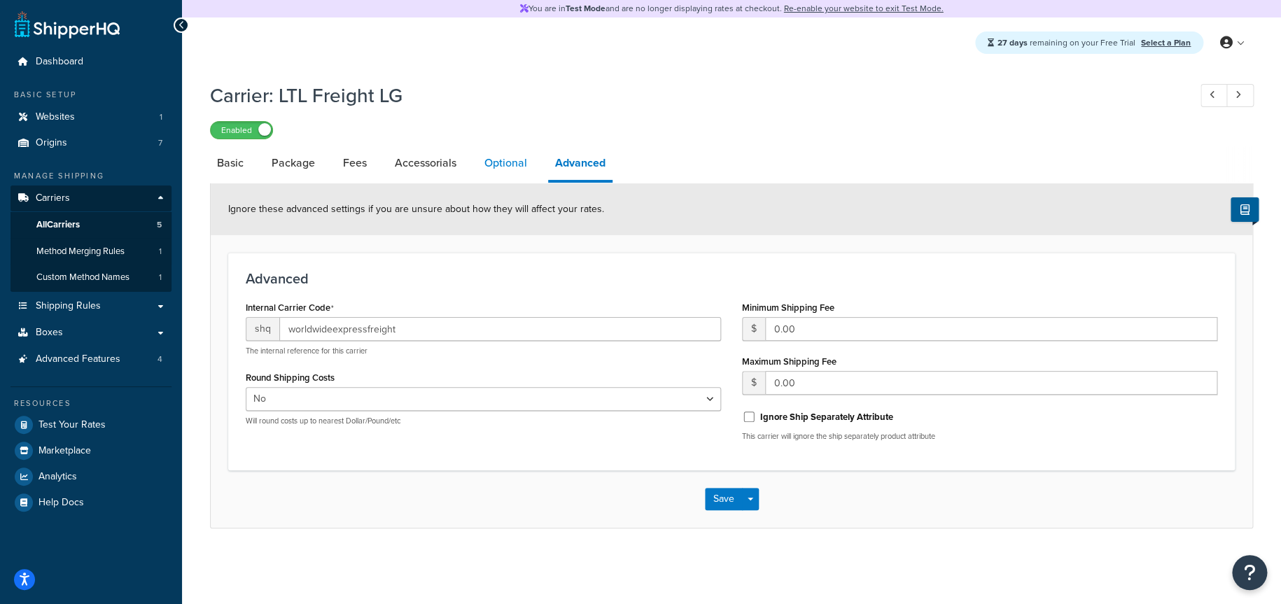
click at [515, 167] on link "Optional" at bounding box center [506, 163] width 57 height 34
select select "70"
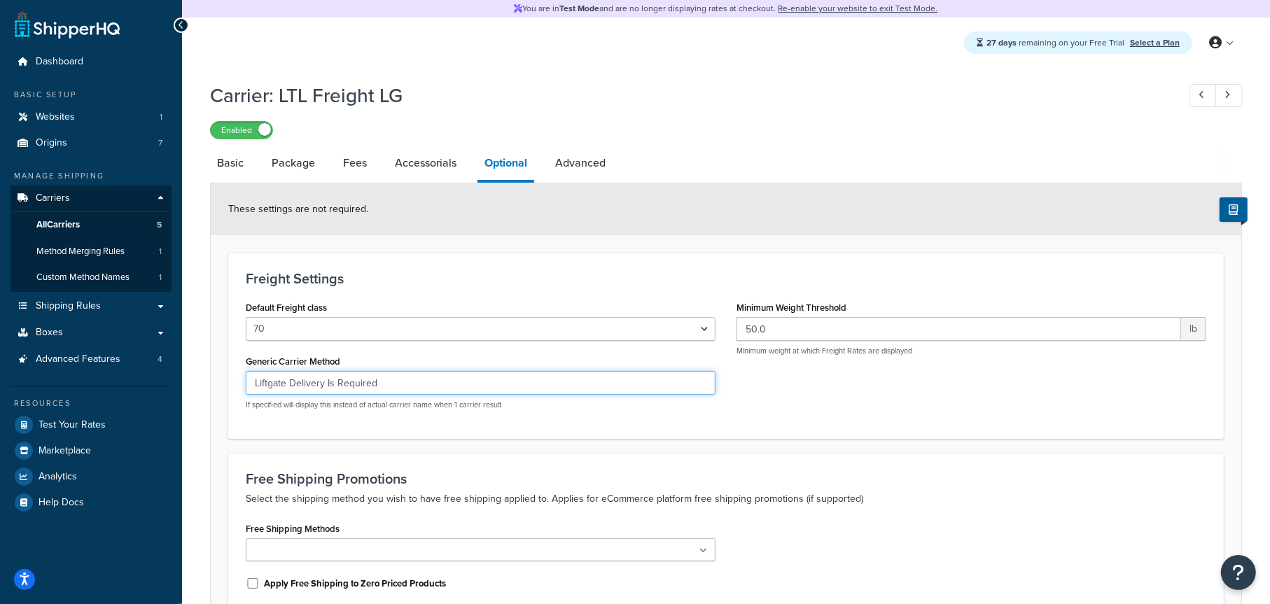
drag, startPoint x: 387, startPoint y: 387, endPoint x: 210, endPoint y: 384, distance: 177.2
click at [210, 384] on div "These settings are not required. Freight Settings Default Freight class 50 55 6…" at bounding box center [726, 431] width 1032 height 496
click at [621, 420] on div "Default Freight class 50 55 60 65 70 77.5 85 92.5 100 110 125 150 175 200 250 3…" at bounding box center [480, 359] width 491 height 123
click at [237, 165] on link "Basic" at bounding box center [230, 163] width 41 height 34
select select "worldwideExpressFreight"
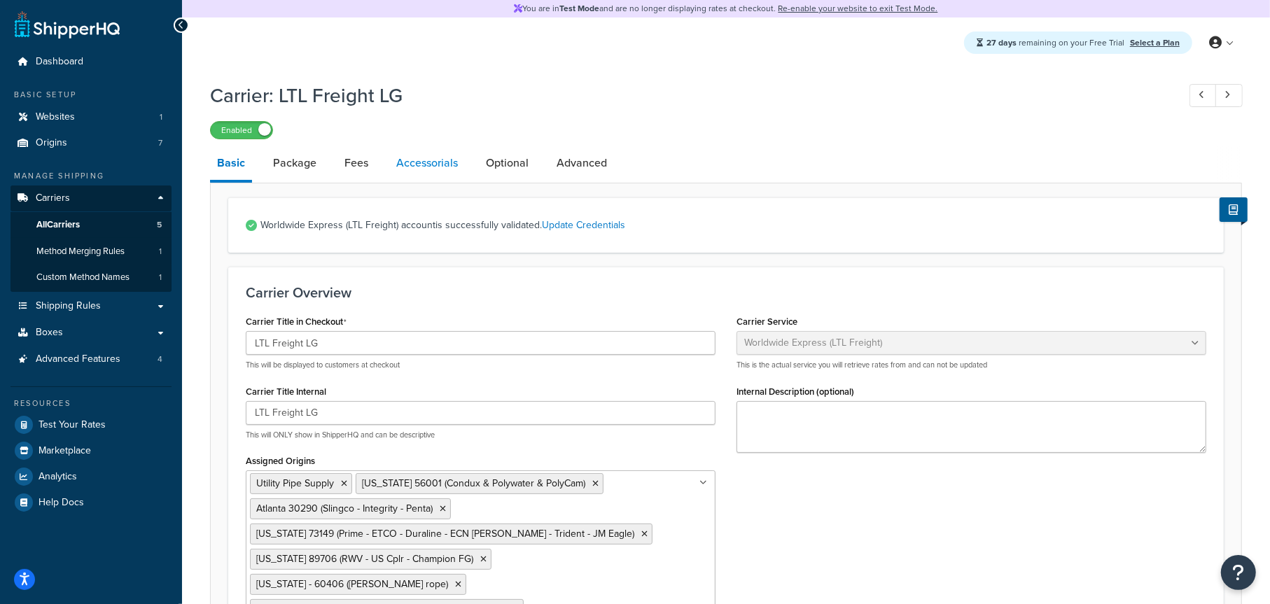
click at [438, 162] on link "Accessorials" at bounding box center [427, 163] width 76 height 34
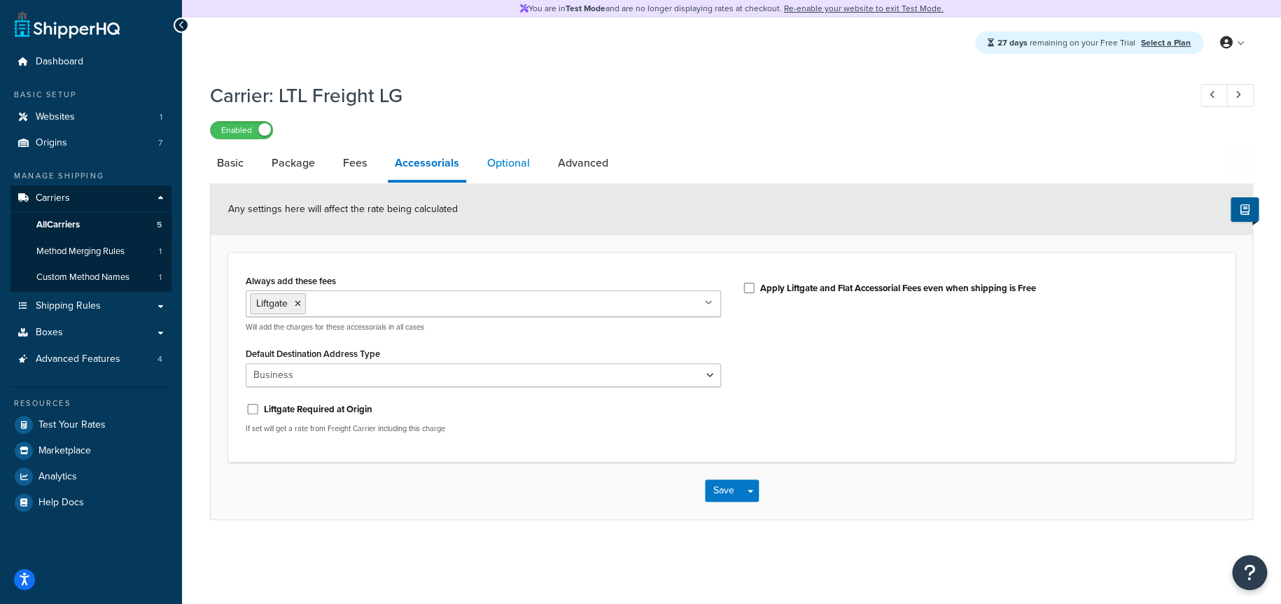
click at [496, 163] on link "Optional" at bounding box center [508, 163] width 57 height 34
select select "70"
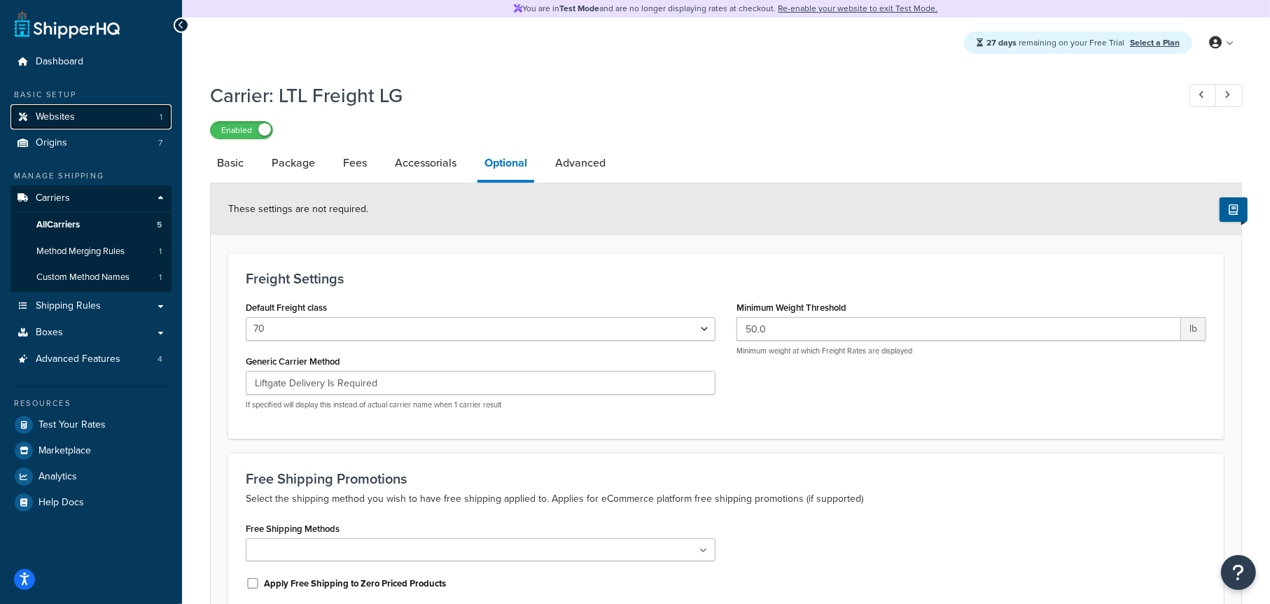
click at [98, 111] on link "Websites 1" at bounding box center [91, 117] width 161 height 26
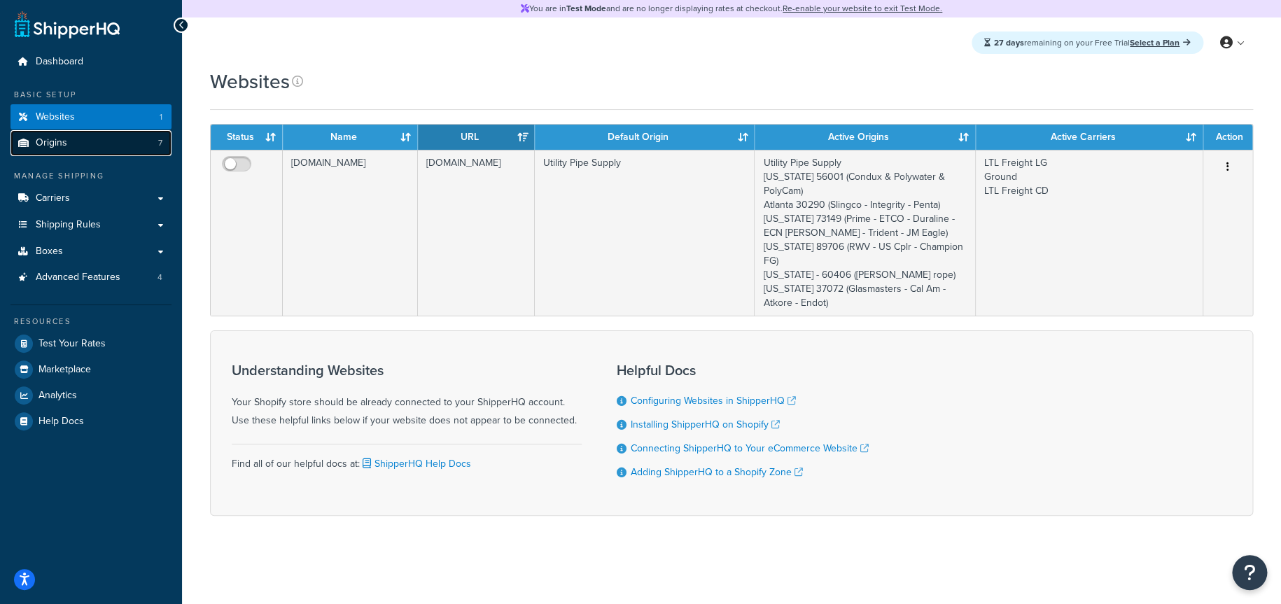
click at [67, 139] on link "Origins 7" at bounding box center [91, 143] width 161 height 26
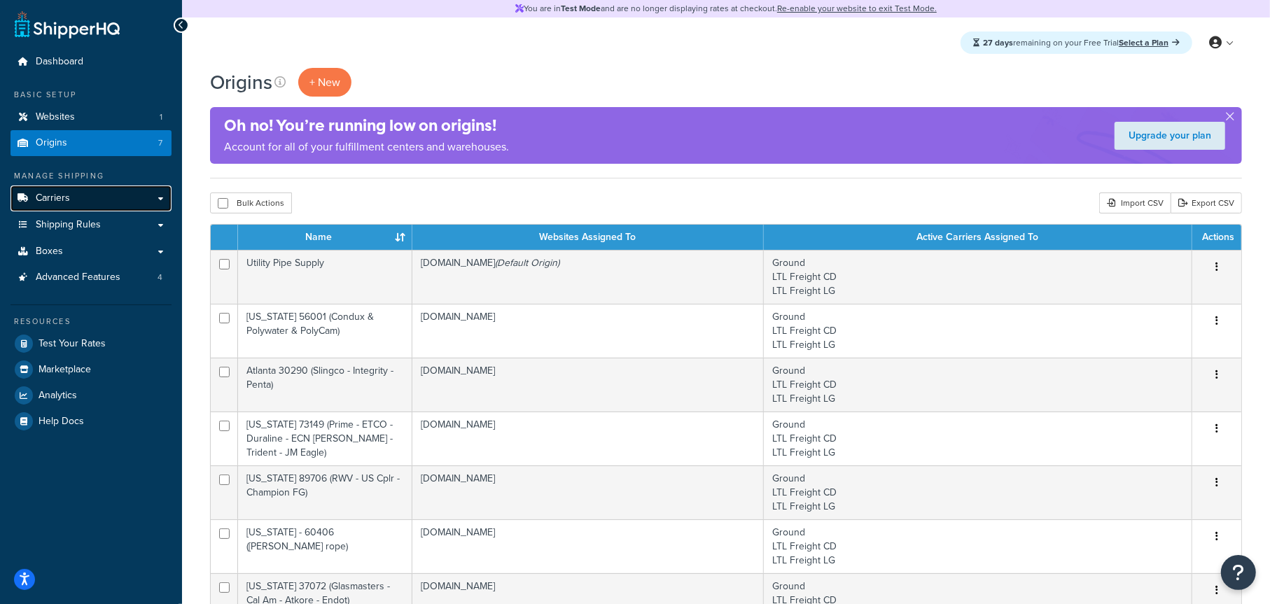
click at [88, 195] on link "Carriers" at bounding box center [91, 199] width 161 height 26
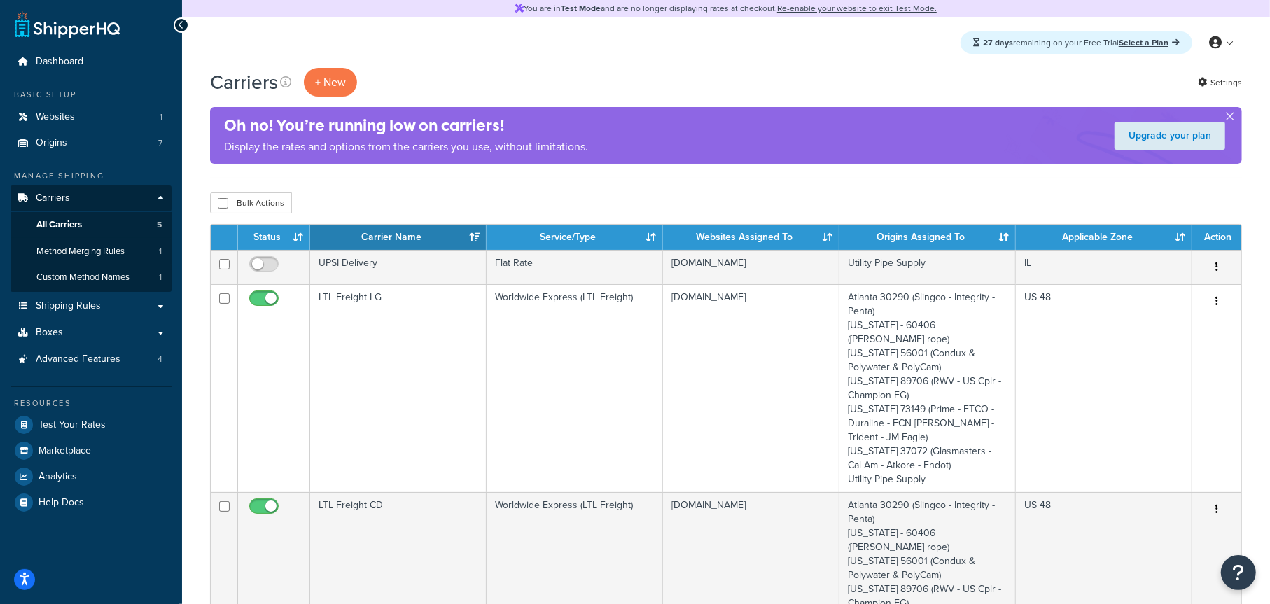
click at [510, 200] on div "Bulk Actions Duplicate Delete" at bounding box center [726, 203] width 1032 height 21
click at [492, 197] on div "Bulk Actions Duplicate Delete" at bounding box center [726, 203] width 1032 height 21
click at [70, 116] on span "Websites" at bounding box center [55, 117] width 39 height 12
